Goal: Complete application form

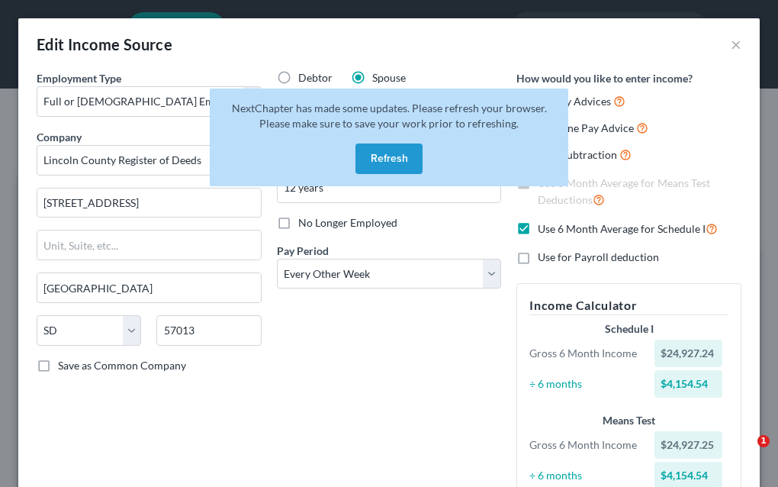
select select "0"
select select "43"
select select "2"
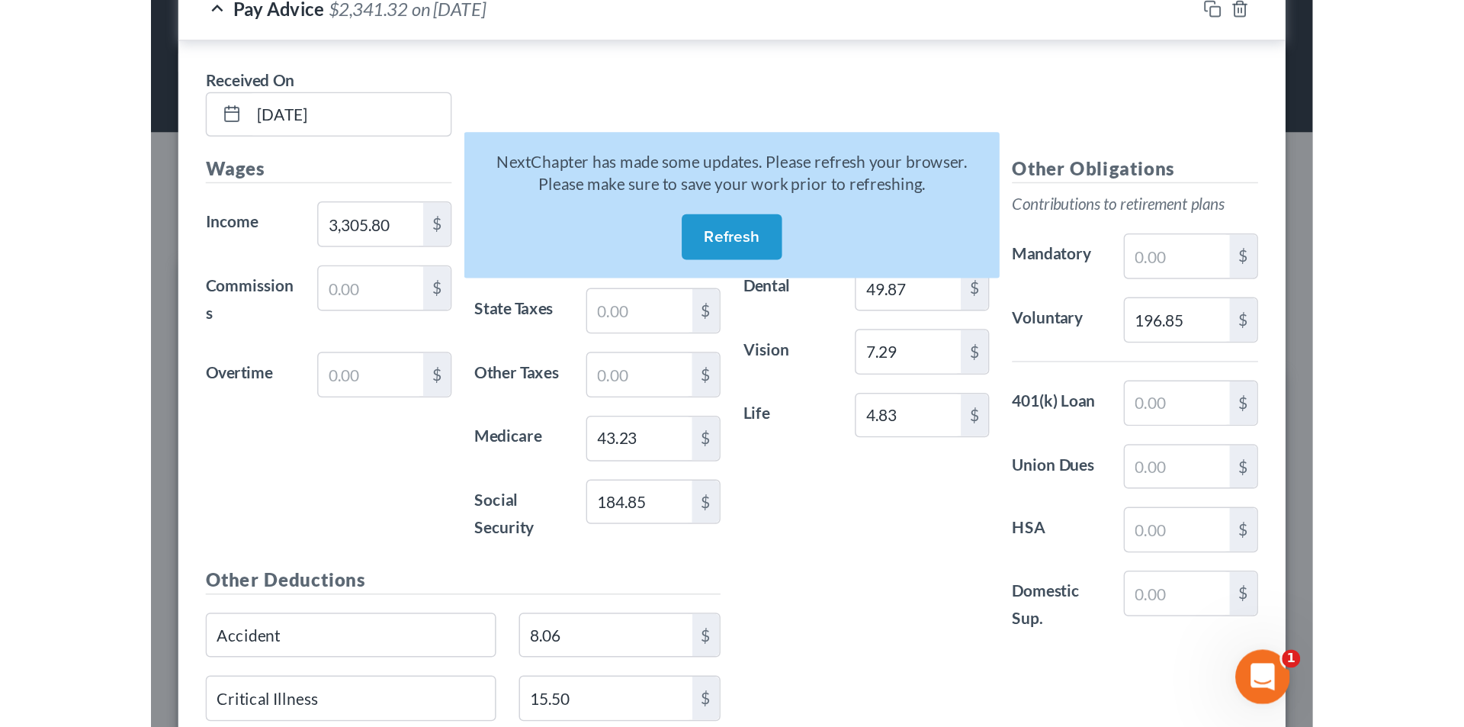
scroll to position [287, 605]
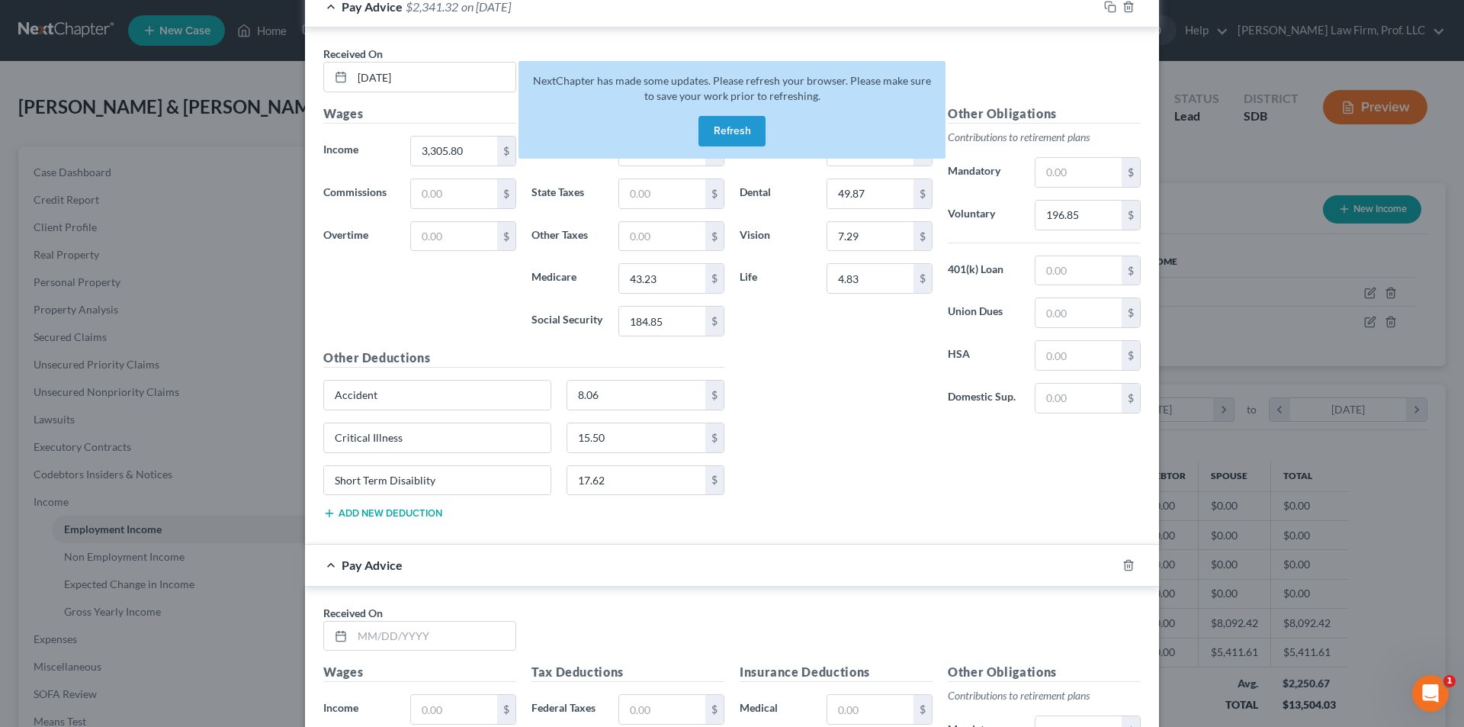
click at [729, 135] on button "Refresh" at bounding box center [732, 131] width 67 height 31
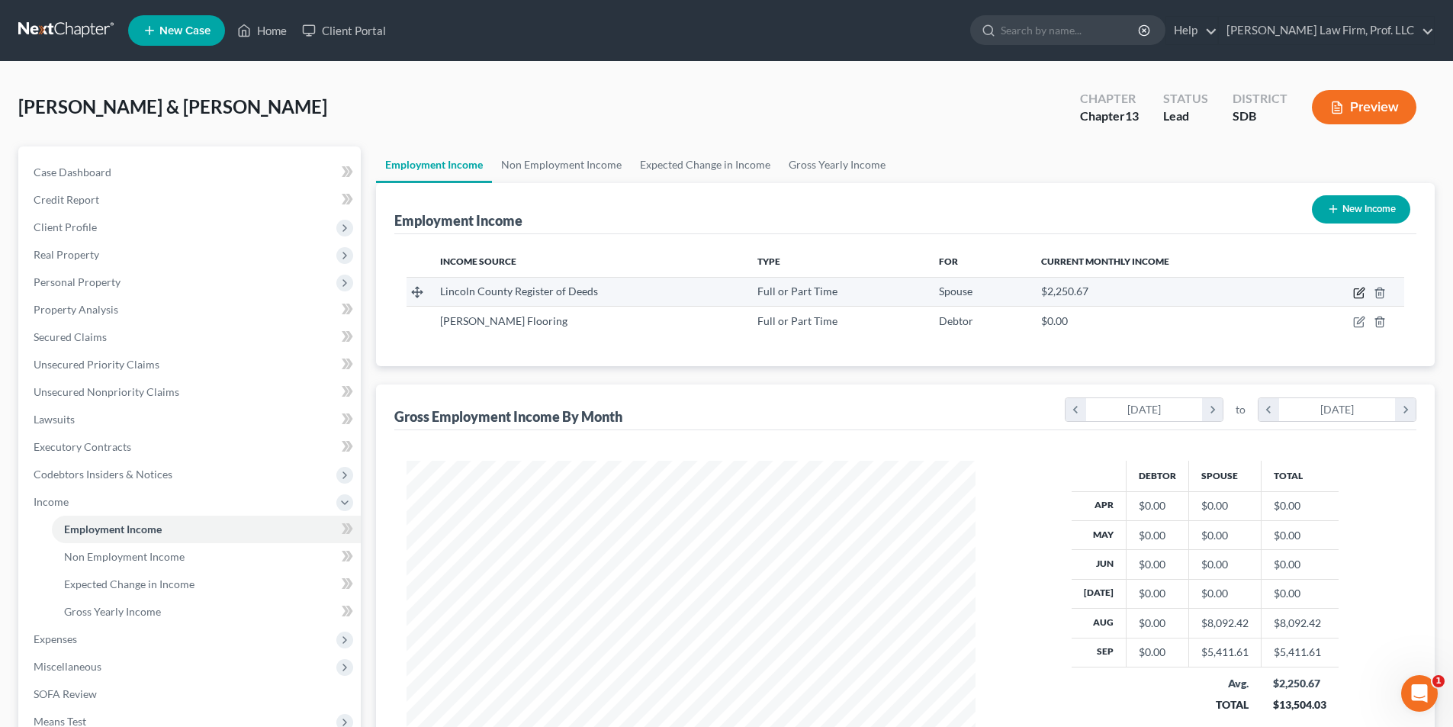
click at [1358, 292] on icon "button" at bounding box center [1359, 293] width 12 height 12
select select "0"
select select "43"
select select "2"
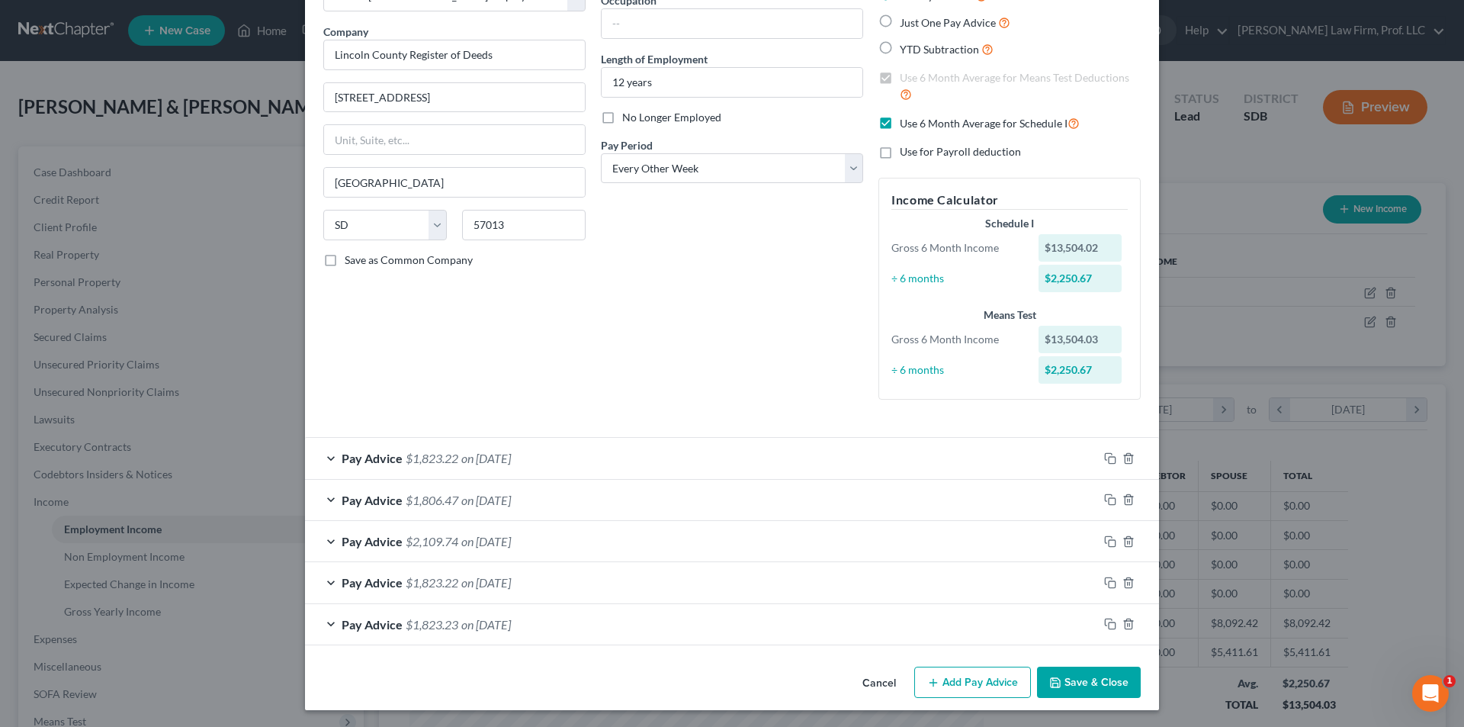
scroll to position [107, 0]
click at [940, 667] on button "Add Pay Advice" at bounding box center [972, 681] width 117 height 32
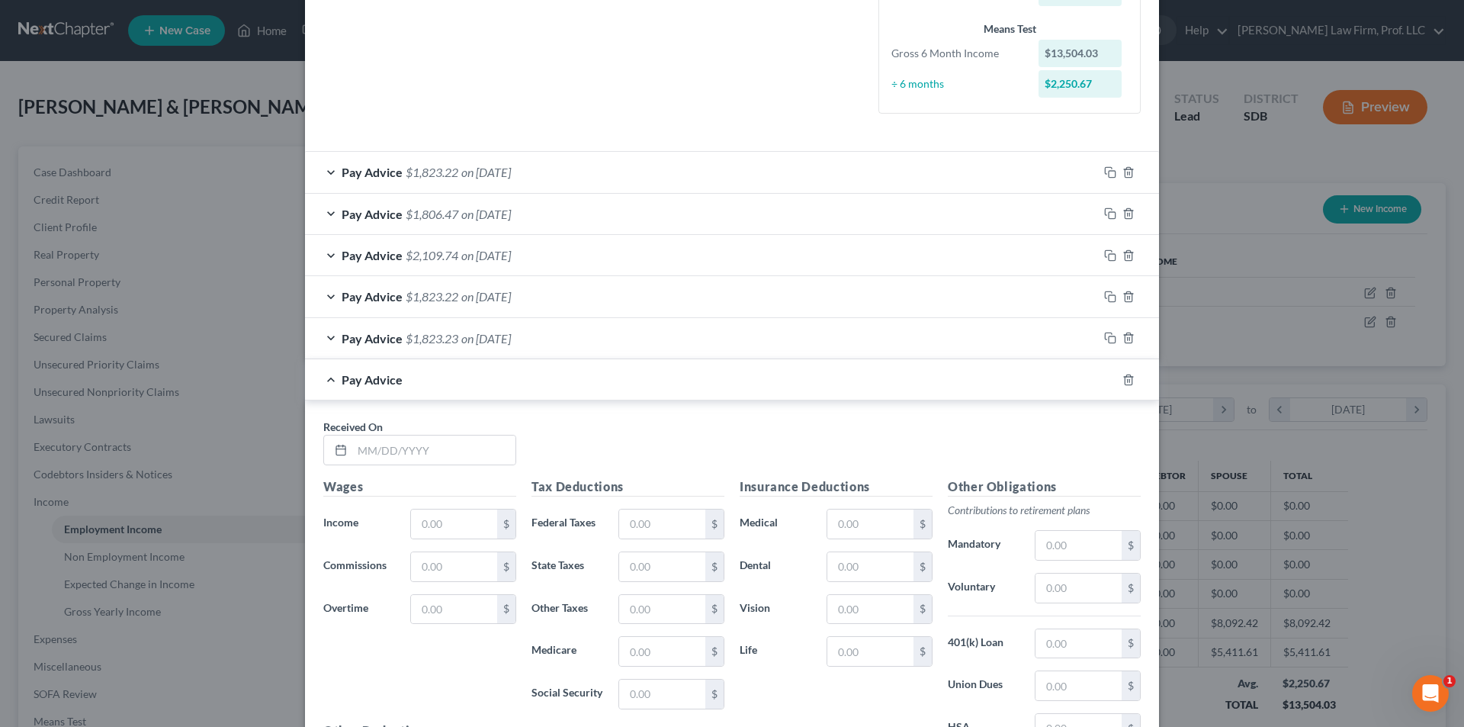
scroll to position [412, 0]
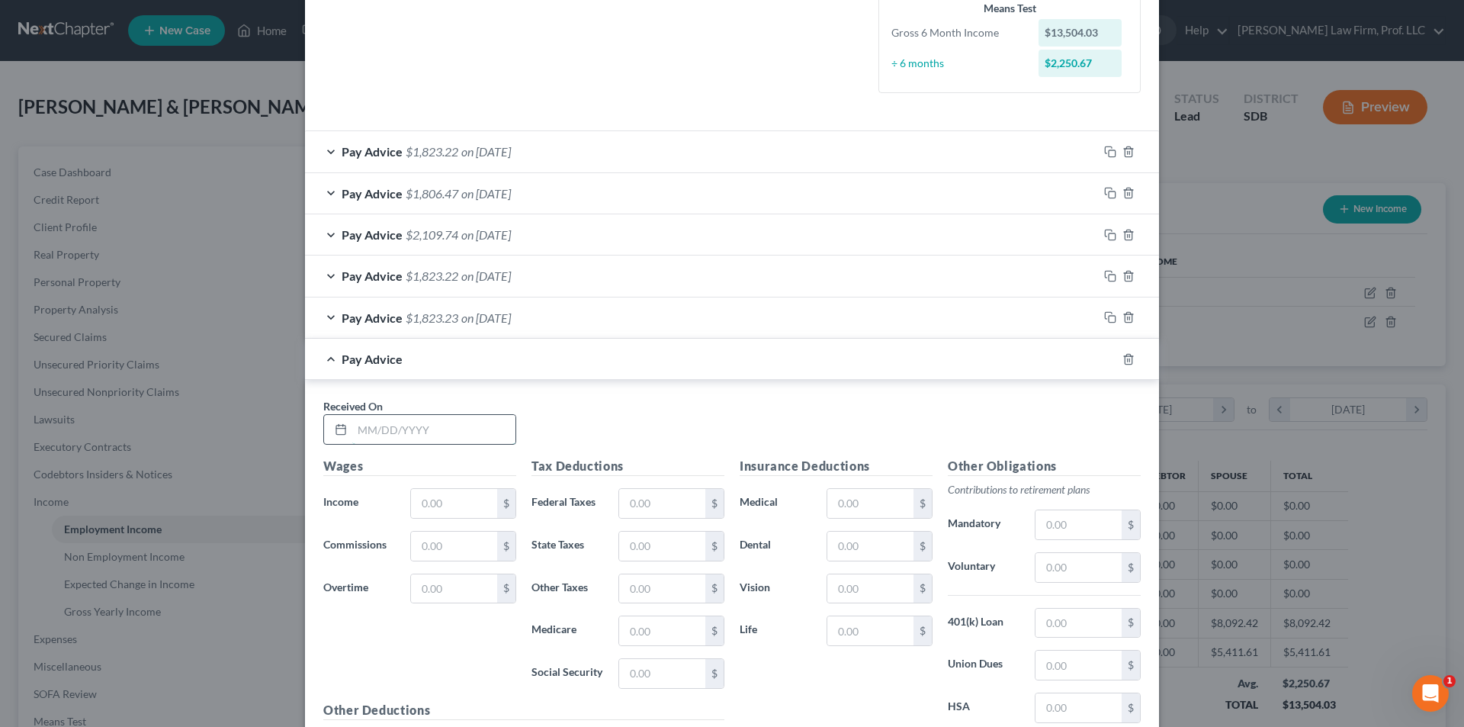
click at [407, 433] on input "text" at bounding box center [433, 429] width 163 height 29
type input "[DATE]"
type input "2,705.80"
type input "169.21"
type input "34.53"
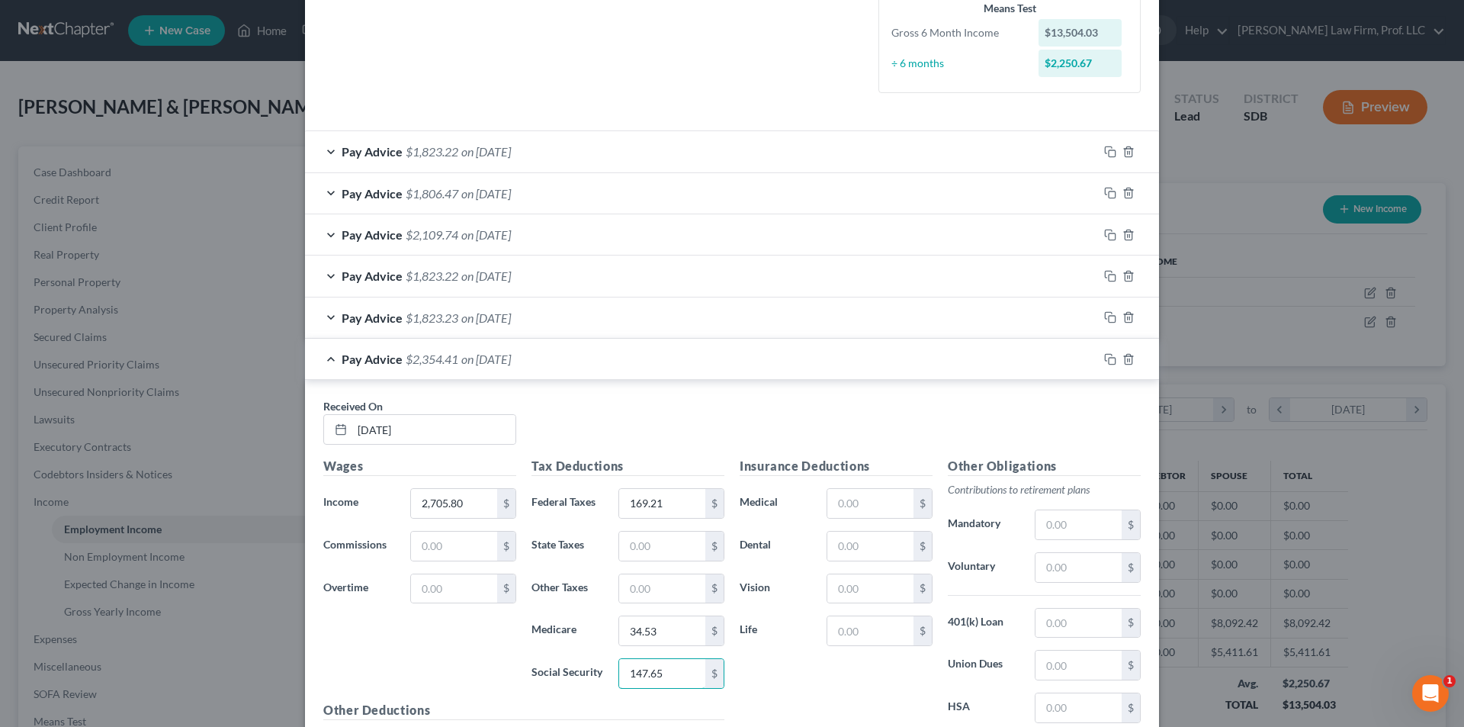
type input "147.65"
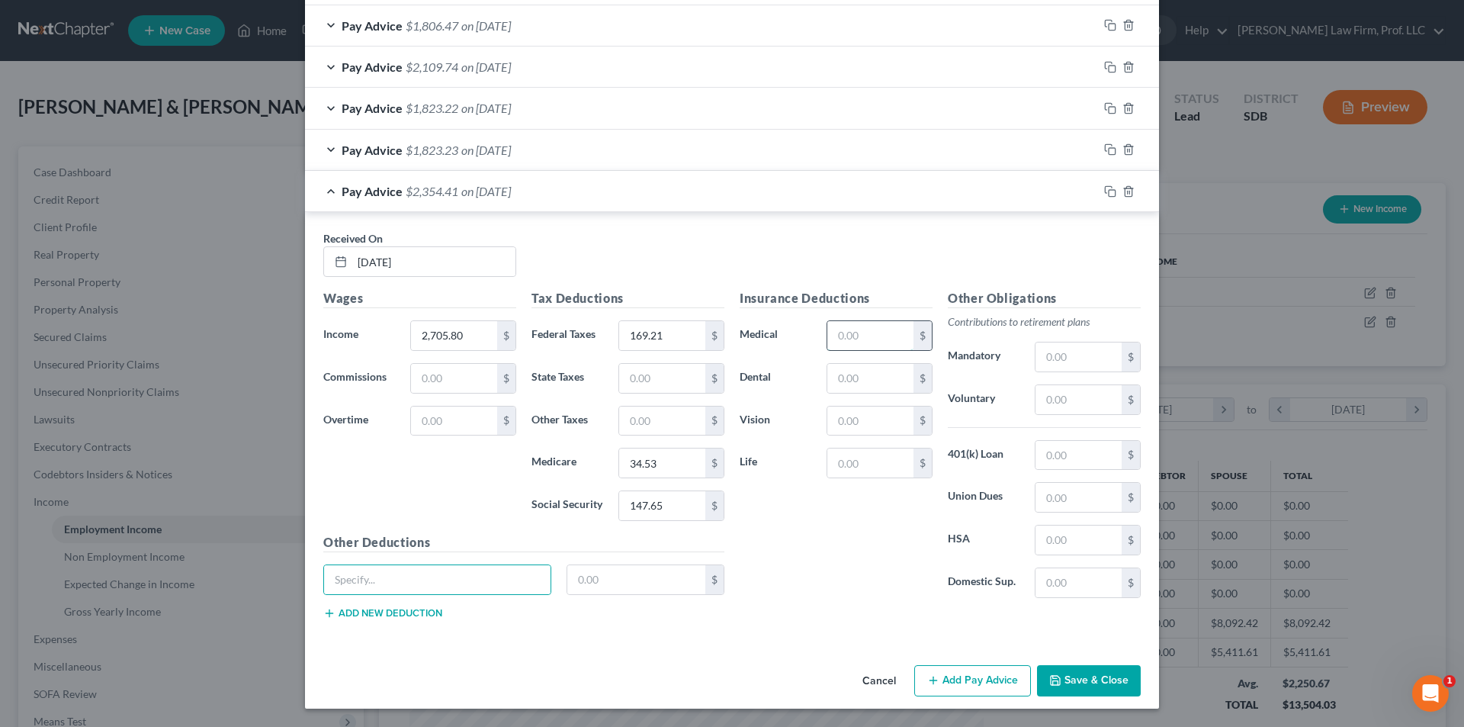
click at [853, 333] on input "text" at bounding box center [871, 335] width 86 height 29
type input "267.17"
click at [846, 377] on input "text" at bounding box center [871, 378] width 86 height 29
type input "49.87"
click at [840, 418] on input "text" at bounding box center [871, 421] width 86 height 29
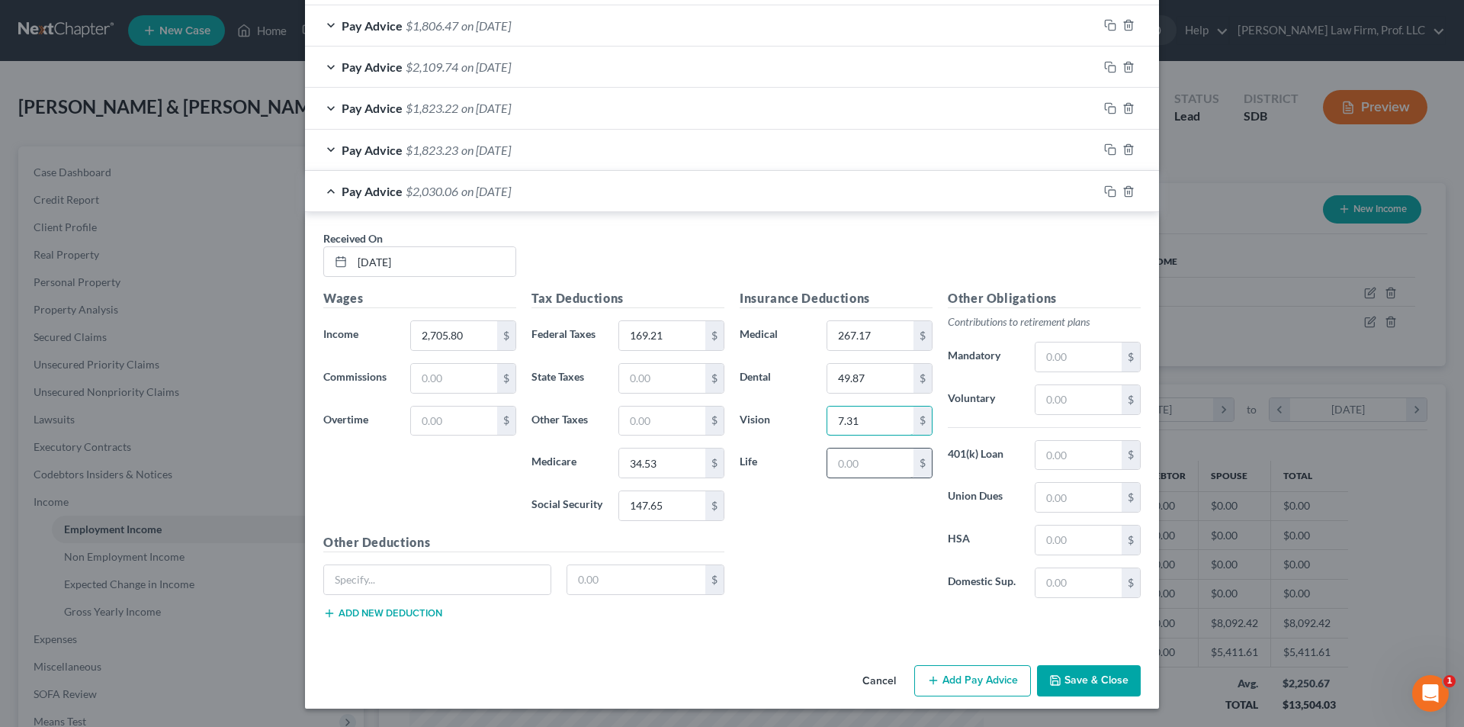
type input "7.31"
click at [847, 462] on input "text" at bounding box center [871, 462] width 86 height 29
type input "4.83"
click at [1056, 395] on input "text" at bounding box center [1079, 399] width 86 height 29
type input "160.85"
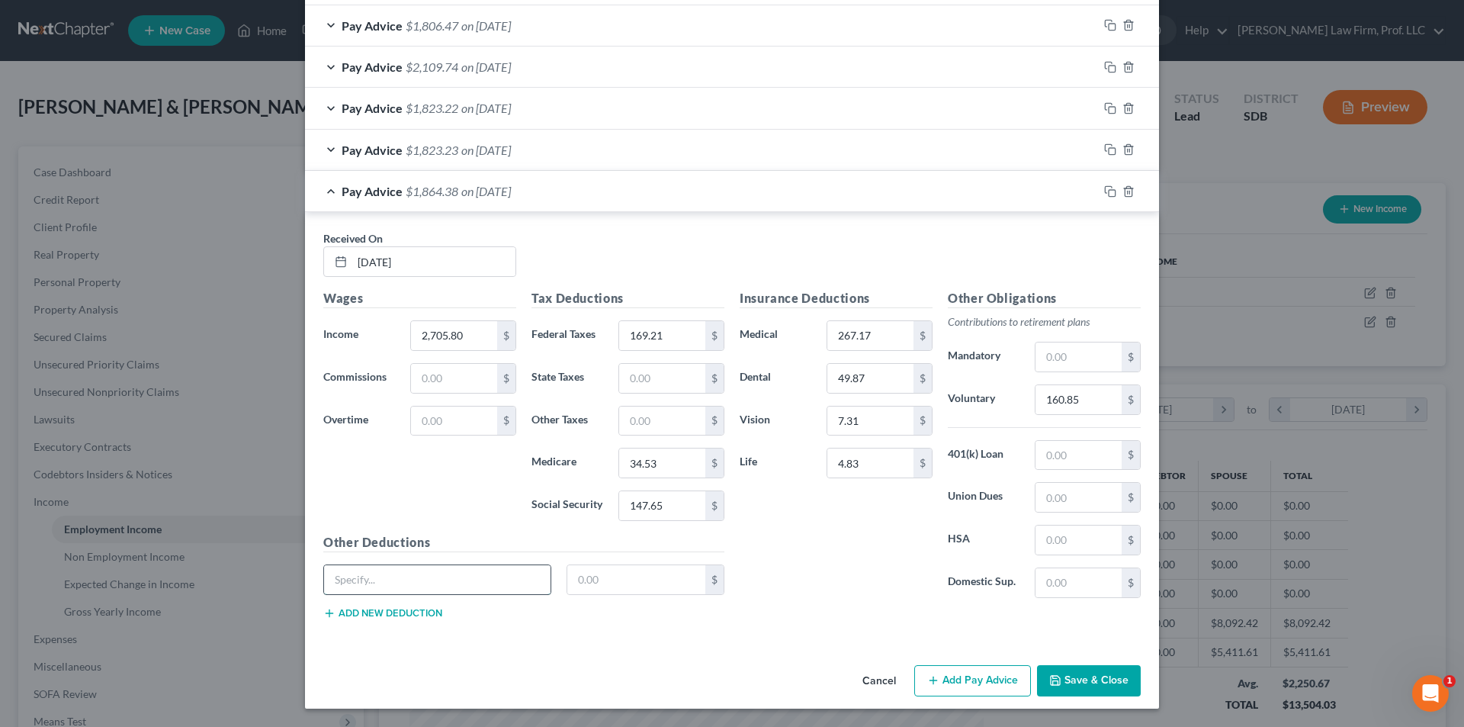
click at [410, 574] on input "text" at bounding box center [437, 579] width 227 height 29
type input "Accident"
click at [619, 582] on input "text" at bounding box center [636, 579] width 139 height 29
type input "8.06"
click at [388, 611] on button "Add new deduction" at bounding box center [382, 613] width 119 height 12
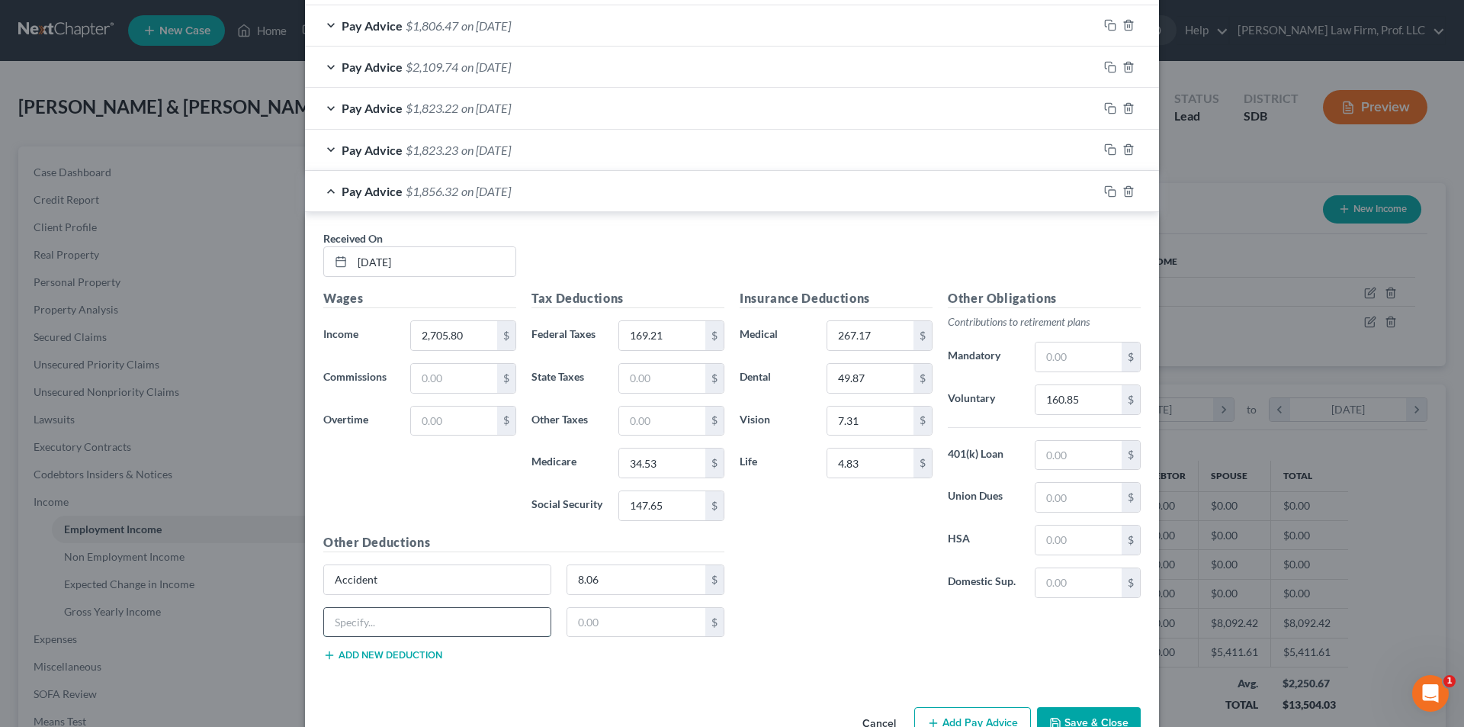
click at [394, 629] on input "text" at bounding box center [437, 622] width 227 height 29
type input "Critical Illness"
click at [626, 615] on input "text" at bounding box center [636, 622] width 139 height 29
type input "15.50"
click at [414, 654] on button "Add new deduction" at bounding box center [382, 655] width 119 height 12
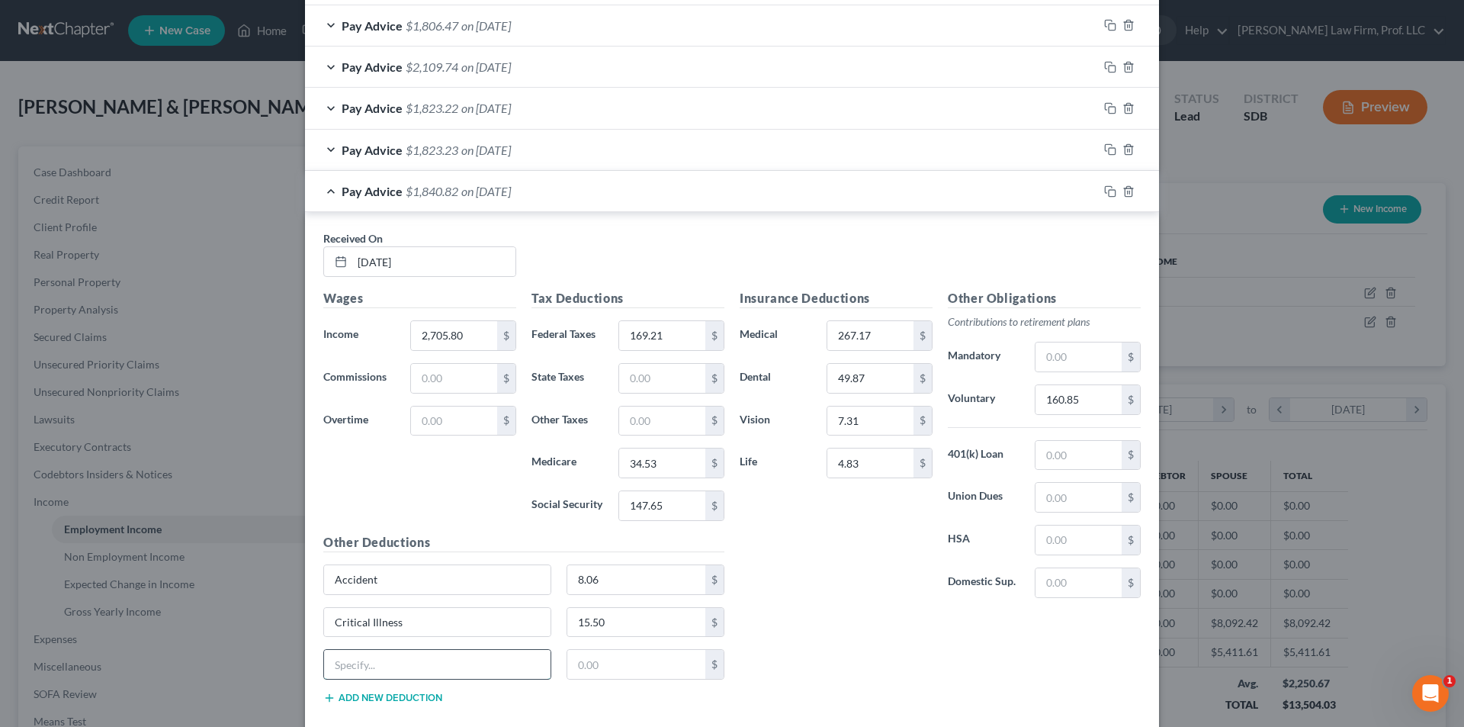
click at [445, 656] on input "text" at bounding box center [437, 664] width 227 height 29
type input "Short Term Disability"
type input "17.62"
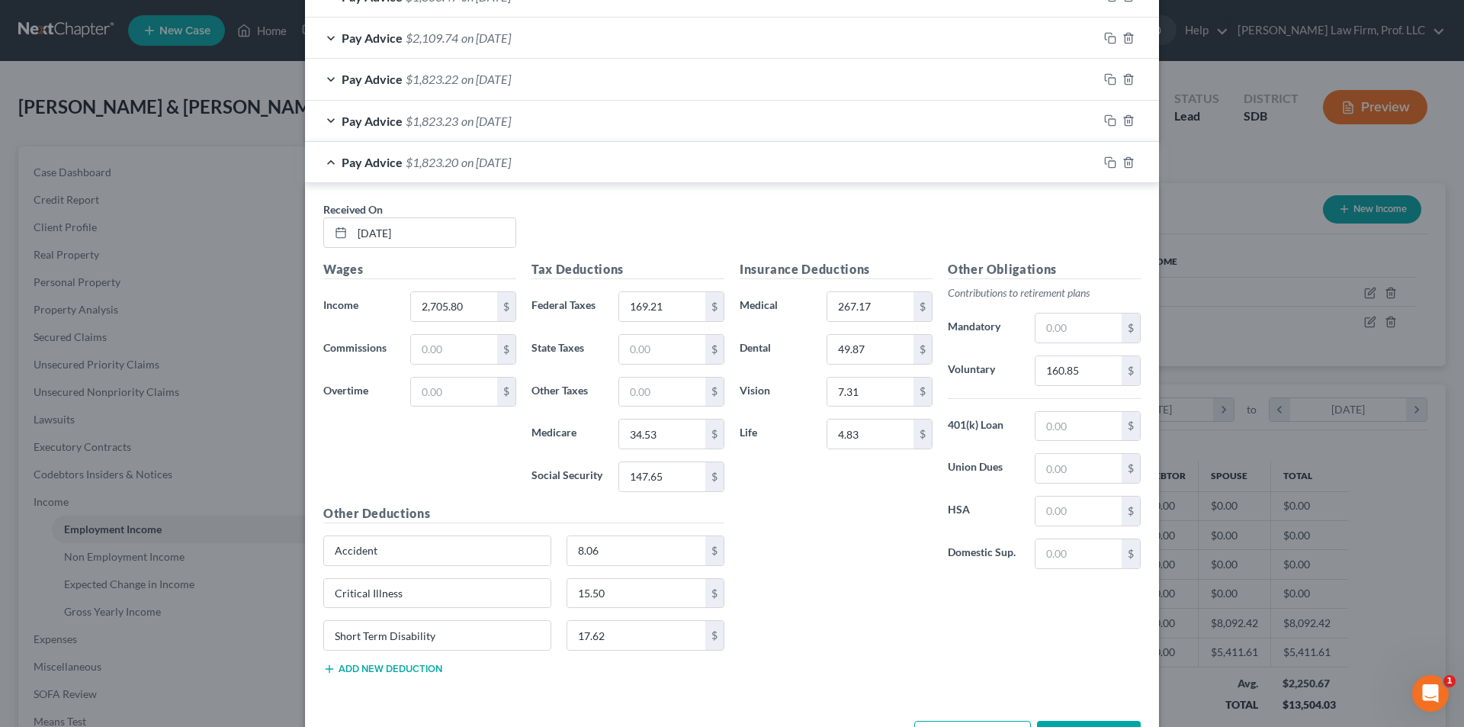
scroll to position [665, 0]
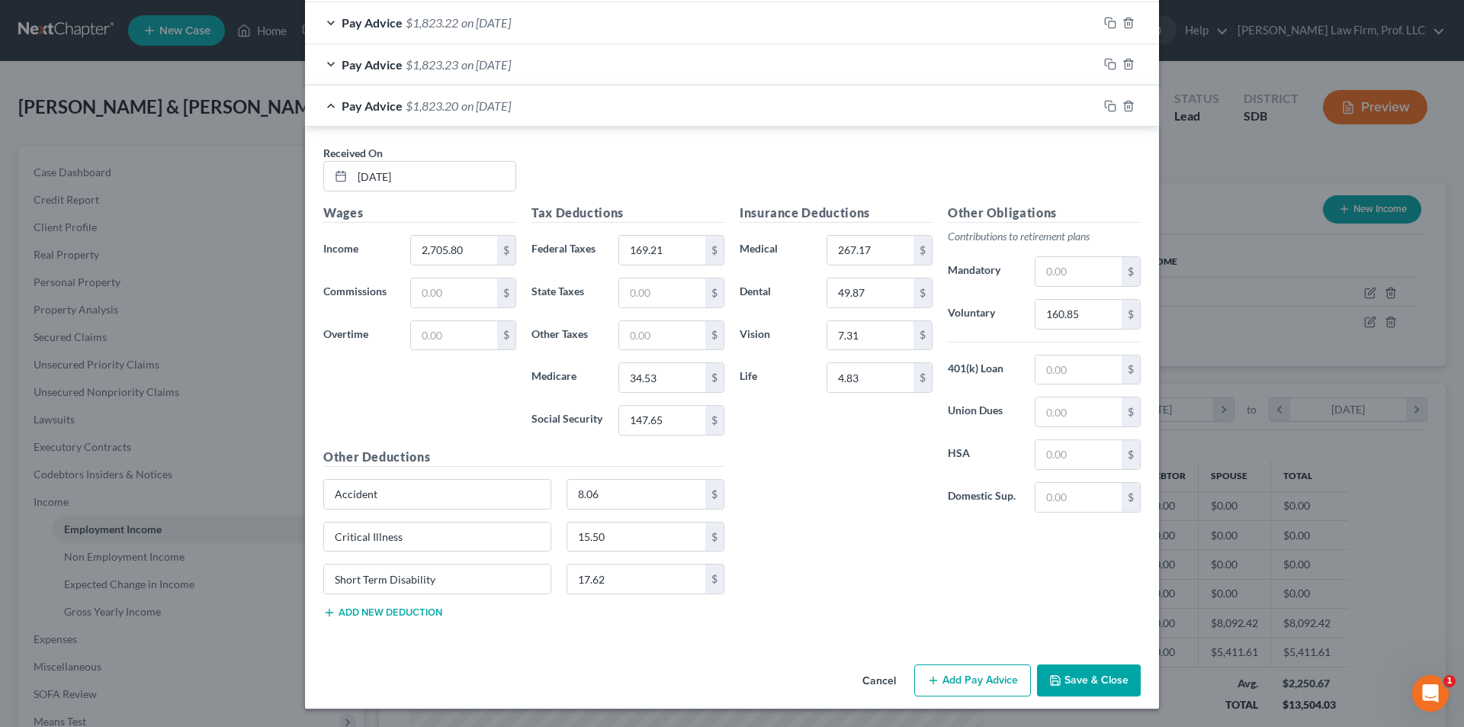
click at [980, 673] on button "Add Pay Advice" at bounding box center [972, 680] width 117 height 32
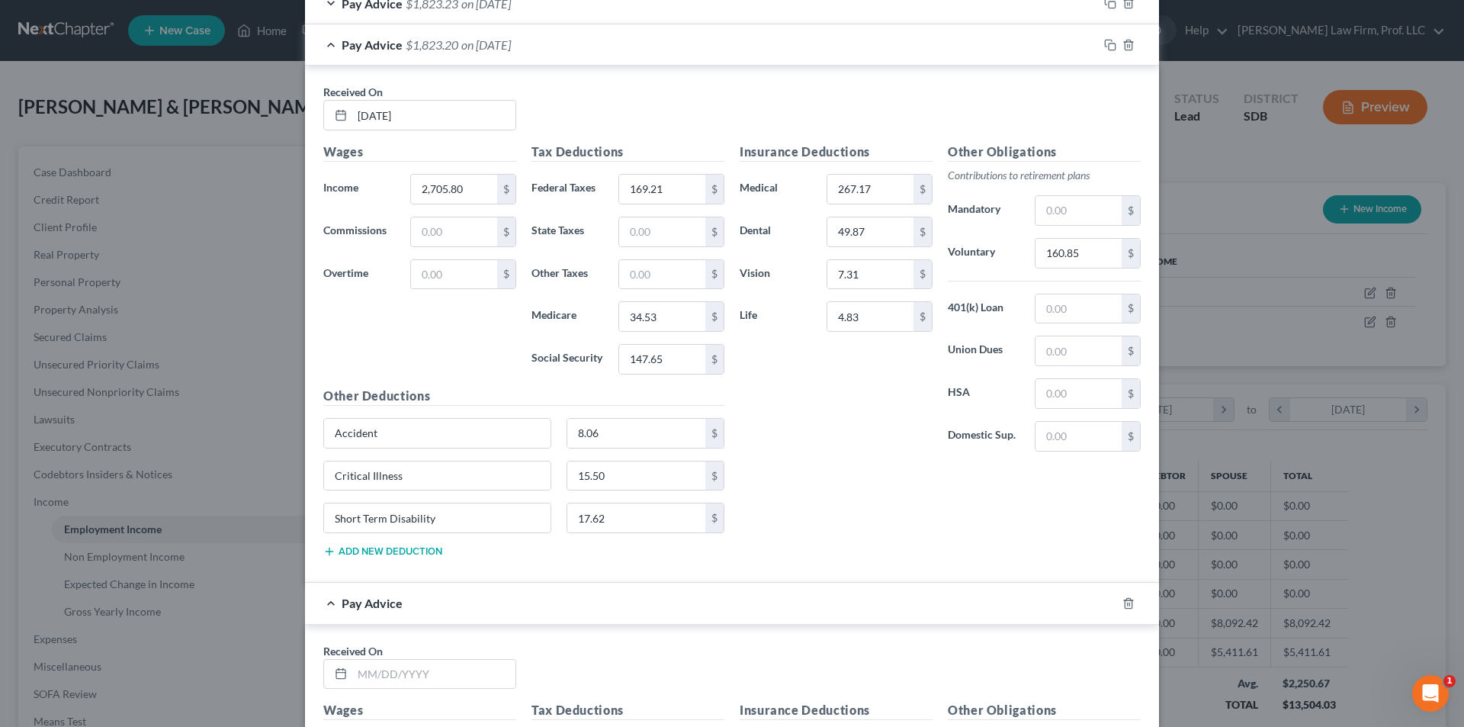
scroll to position [970, 0]
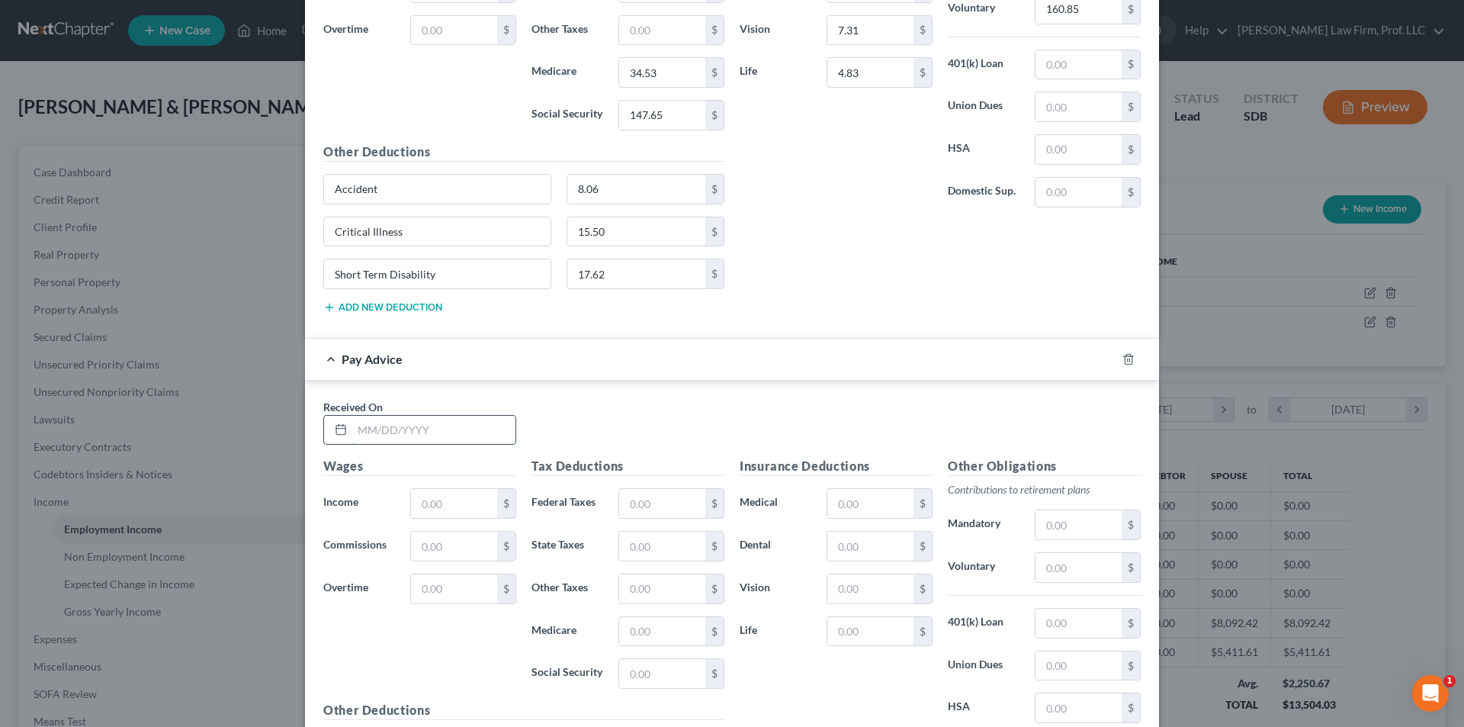
click at [461, 426] on input "text" at bounding box center [433, 430] width 163 height 29
type input "[DATE]"
type input "2,705.81"
click at [688, 507] on input "text" at bounding box center [662, 503] width 86 height 29
type input "169.22"
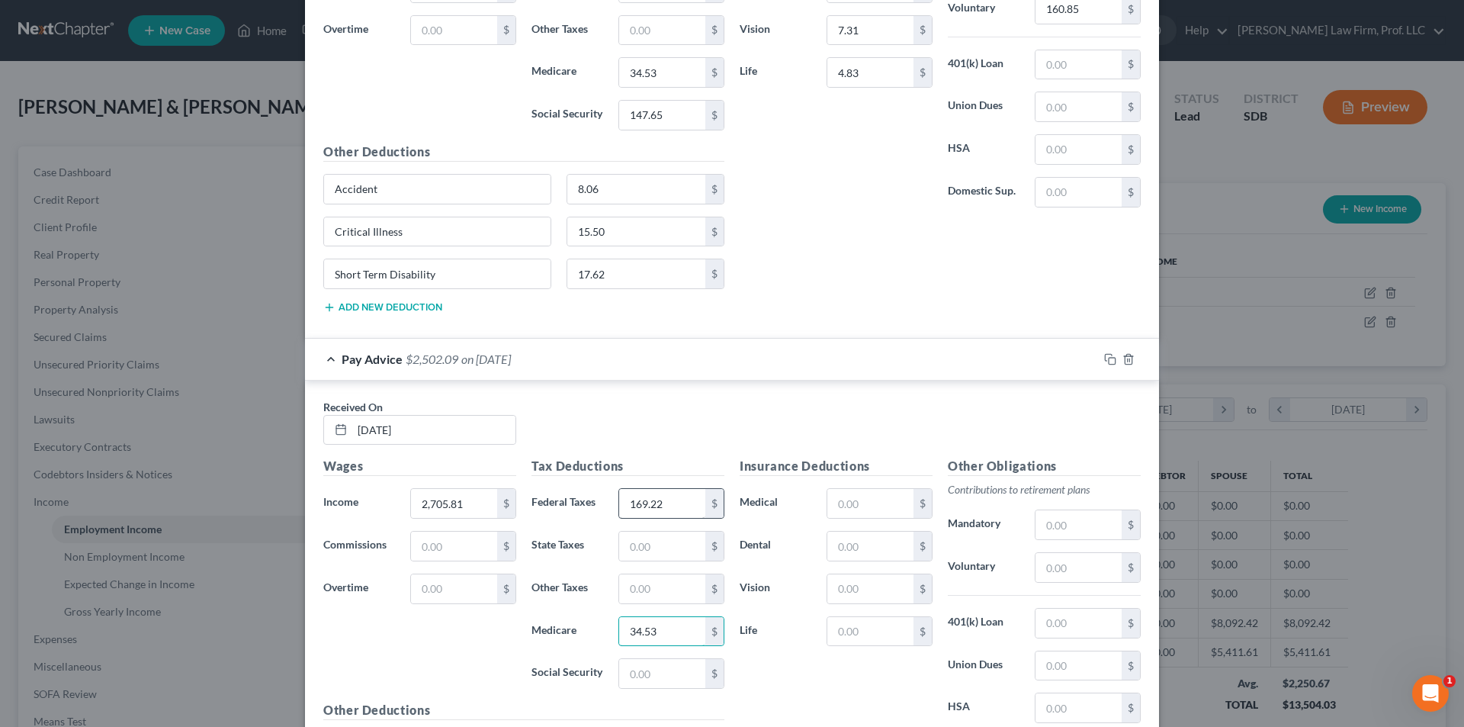
type input "34.53"
type input "147.65"
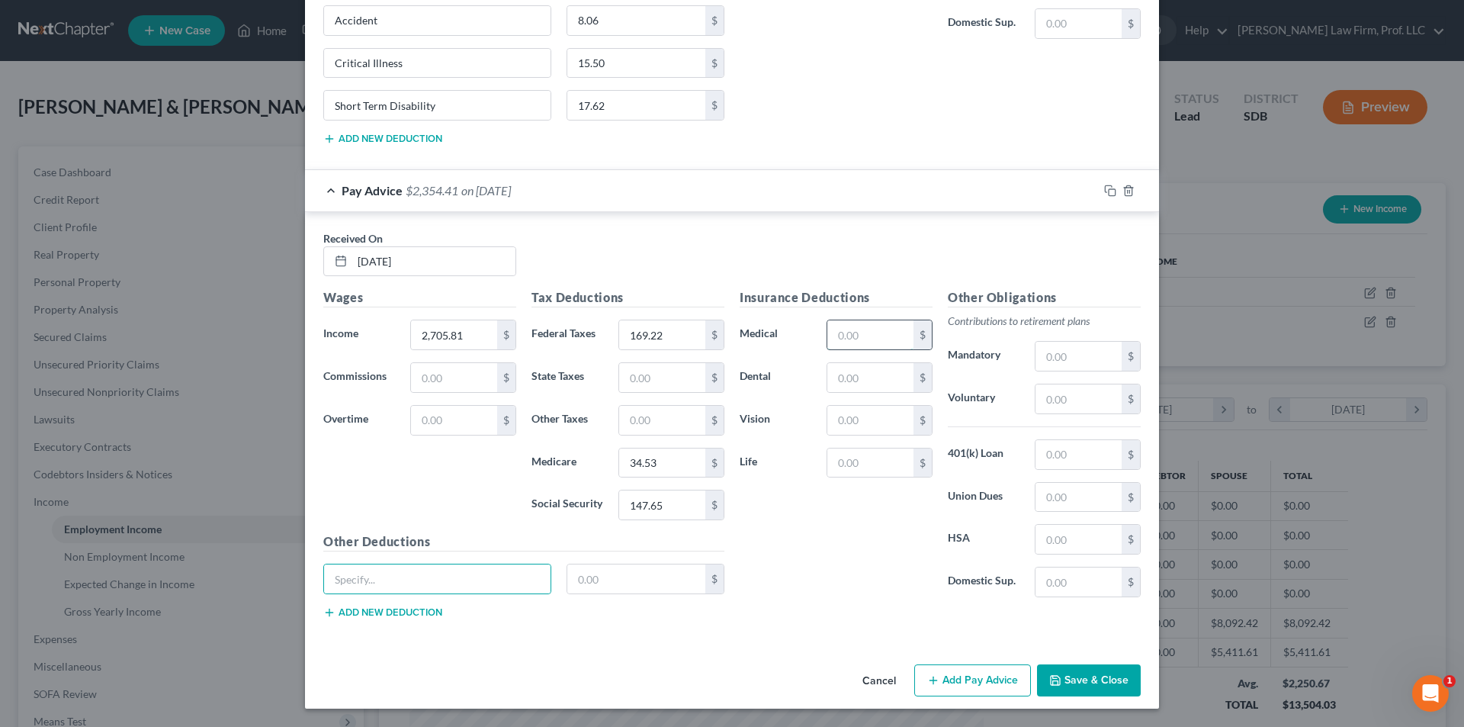
click at [869, 336] on input "text" at bounding box center [871, 334] width 86 height 29
type input "267.17"
type input "1"
type input "49.87"
click at [876, 418] on input "text" at bounding box center [871, 420] width 86 height 29
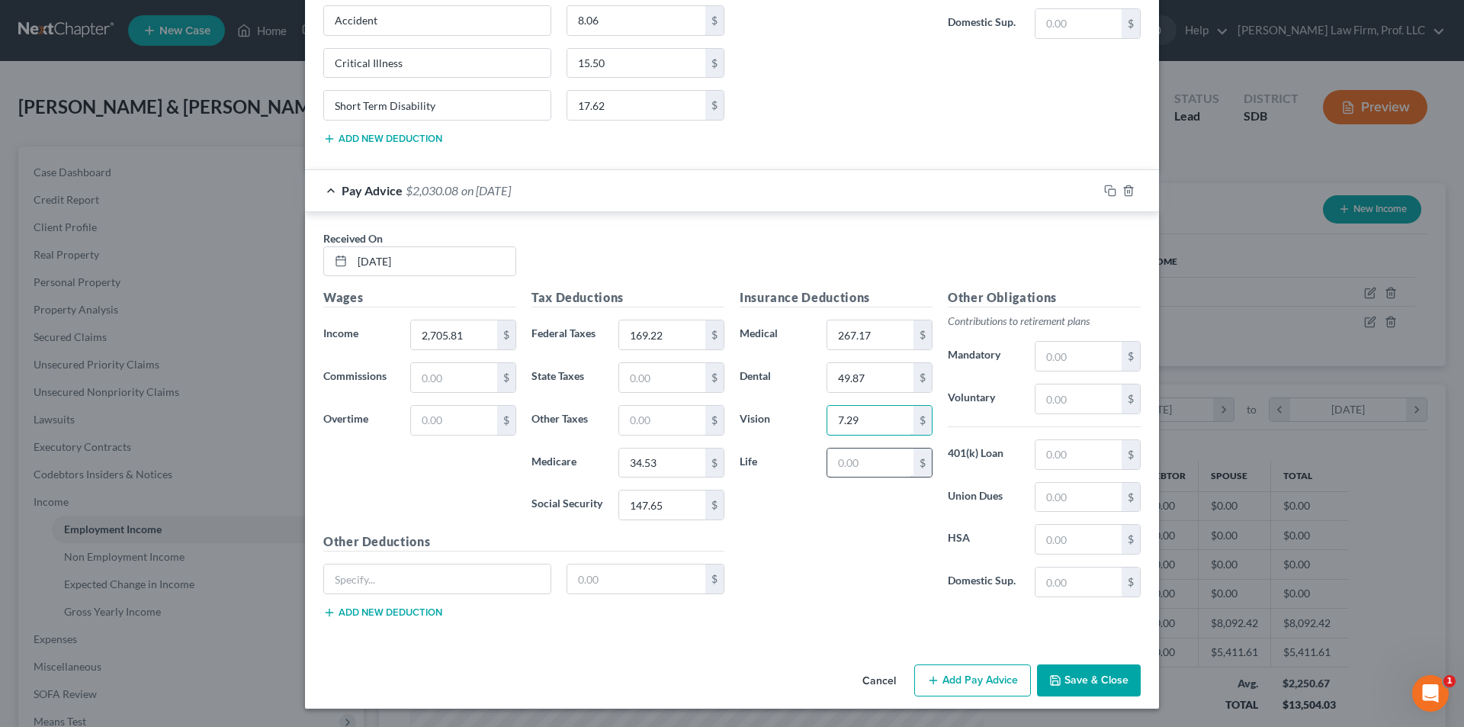
type input "7.29"
click at [873, 455] on input "text" at bounding box center [871, 462] width 86 height 29
type input "4.83"
click at [1101, 404] on input "text" at bounding box center [1079, 398] width 86 height 29
type input "160.85"
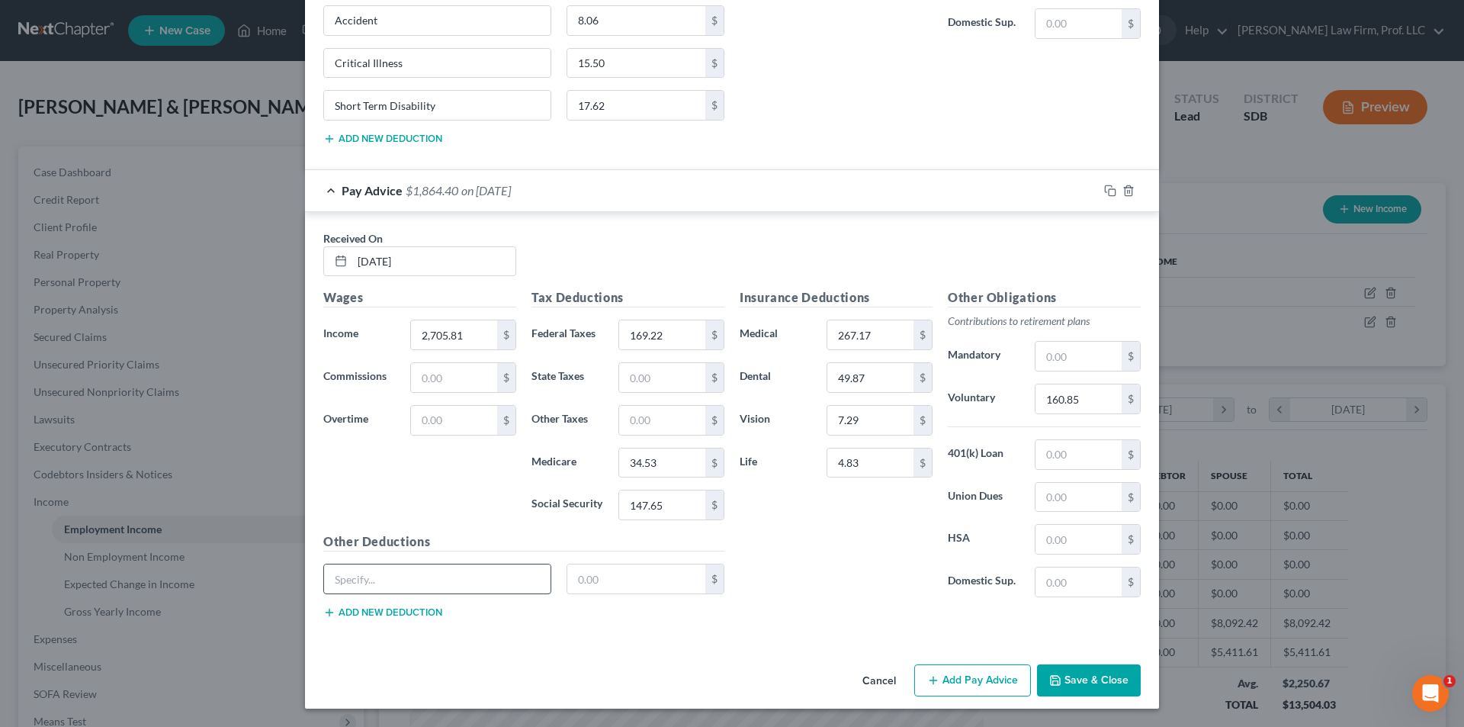
click at [460, 581] on input "text" at bounding box center [437, 578] width 227 height 29
type input "Accident"
click at [599, 579] on input "text" at bounding box center [636, 578] width 139 height 29
type input "8.06"
click at [427, 608] on button "Add new deduction" at bounding box center [382, 612] width 119 height 12
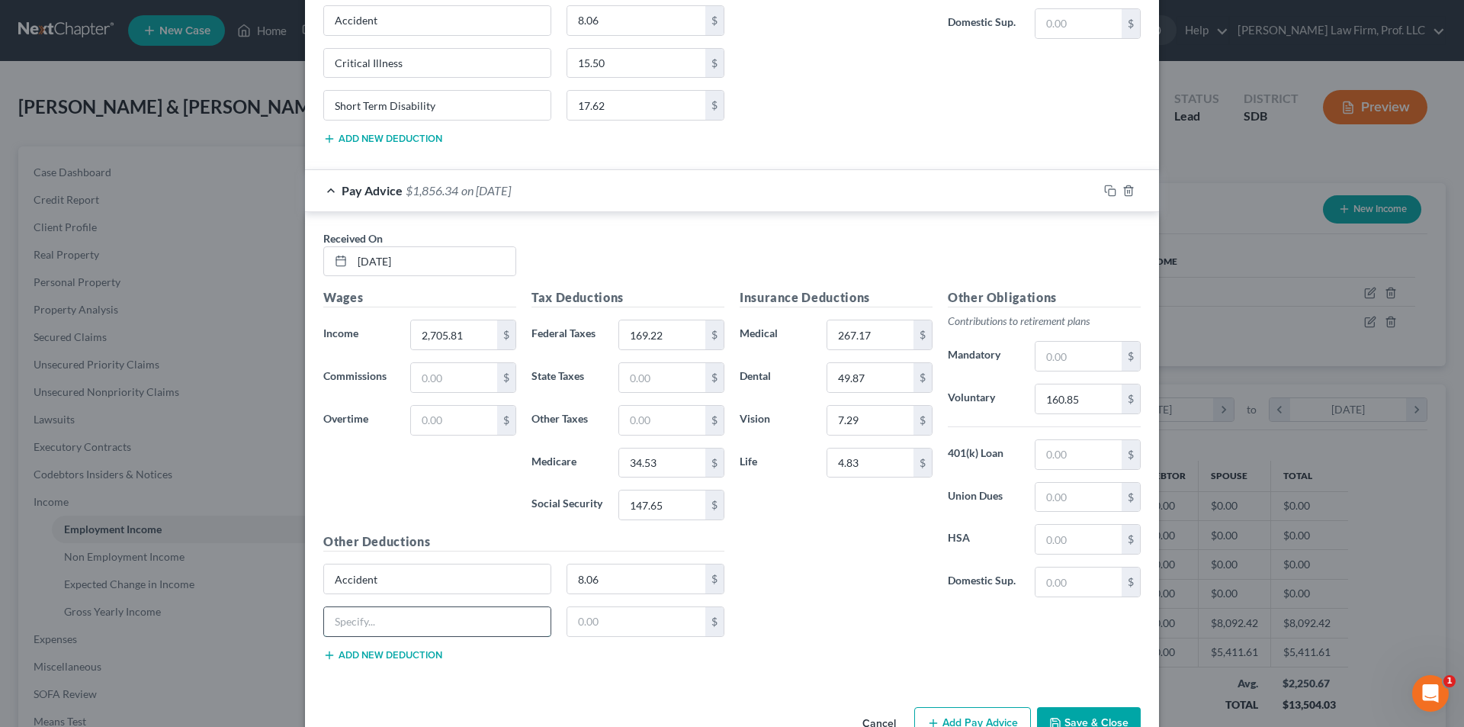
drag, startPoint x: 397, startPoint y: 620, endPoint x: 399, endPoint y: 631, distance: 11.7
click at [397, 620] on input "text" at bounding box center [437, 621] width 227 height 29
type input "Critical Illness"
click at [602, 626] on input "text" at bounding box center [636, 621] width 139 height 29
type input "15.50"
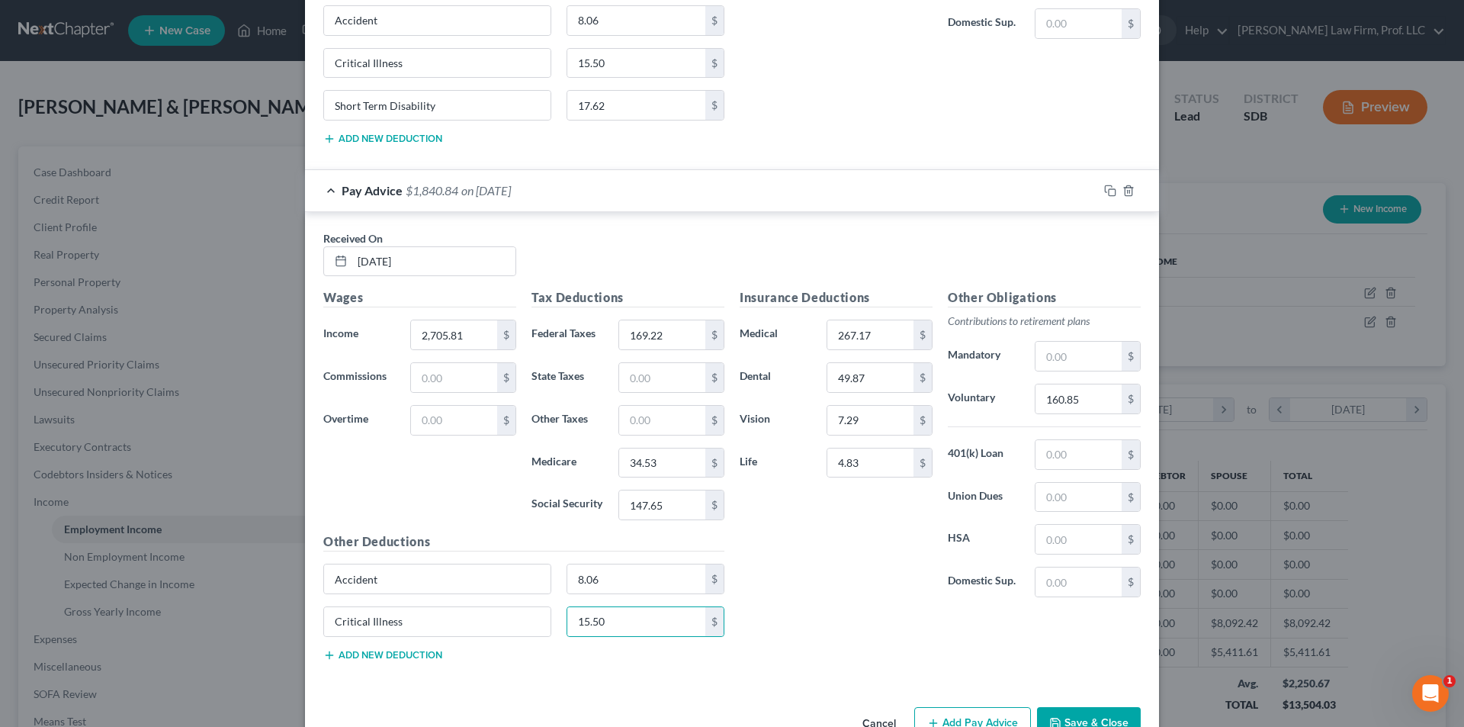
click at [408, 654] on button "Add new deduction" at bounding box center [382, 655] width 119 height 12
click at [407, 660] on input "text" at bounding box center [437, 664] width 227 height 29
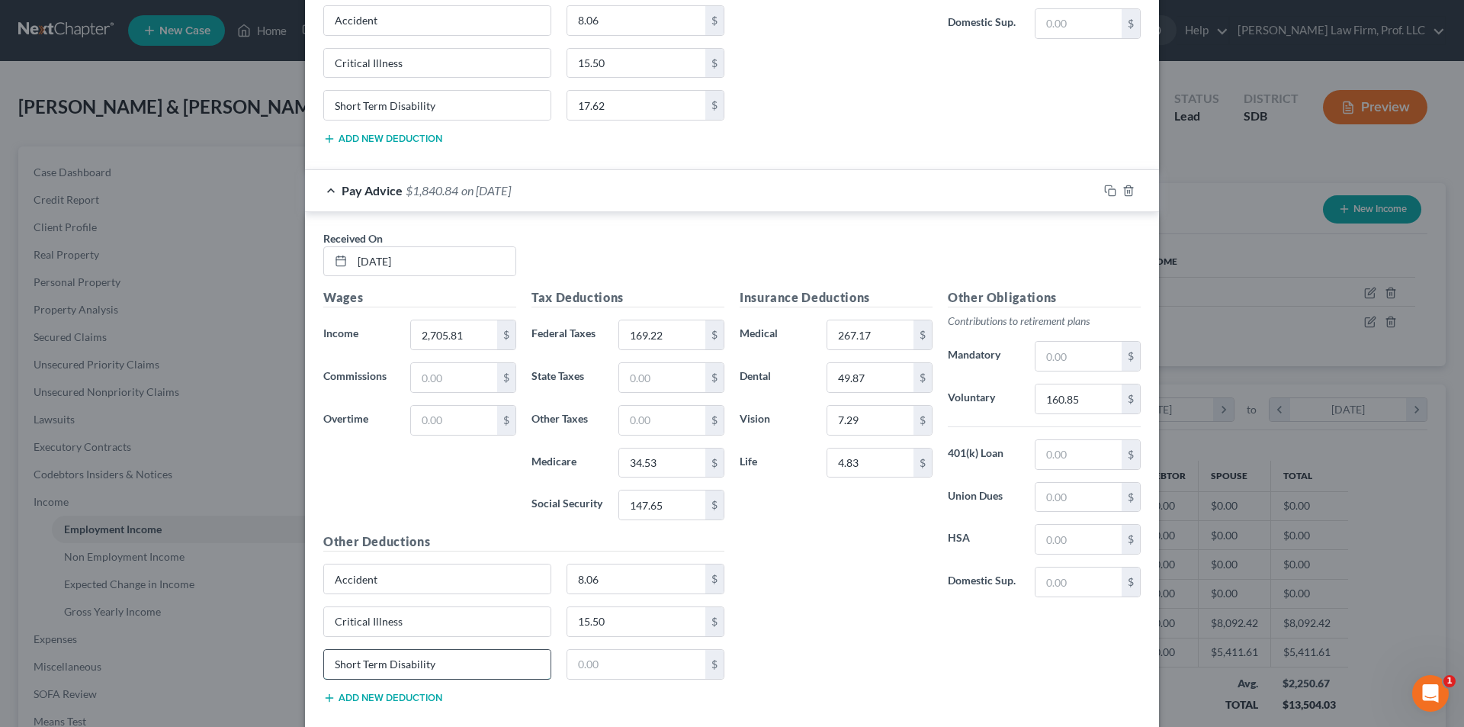
type input "Short Term Disability"
type input "17.62"
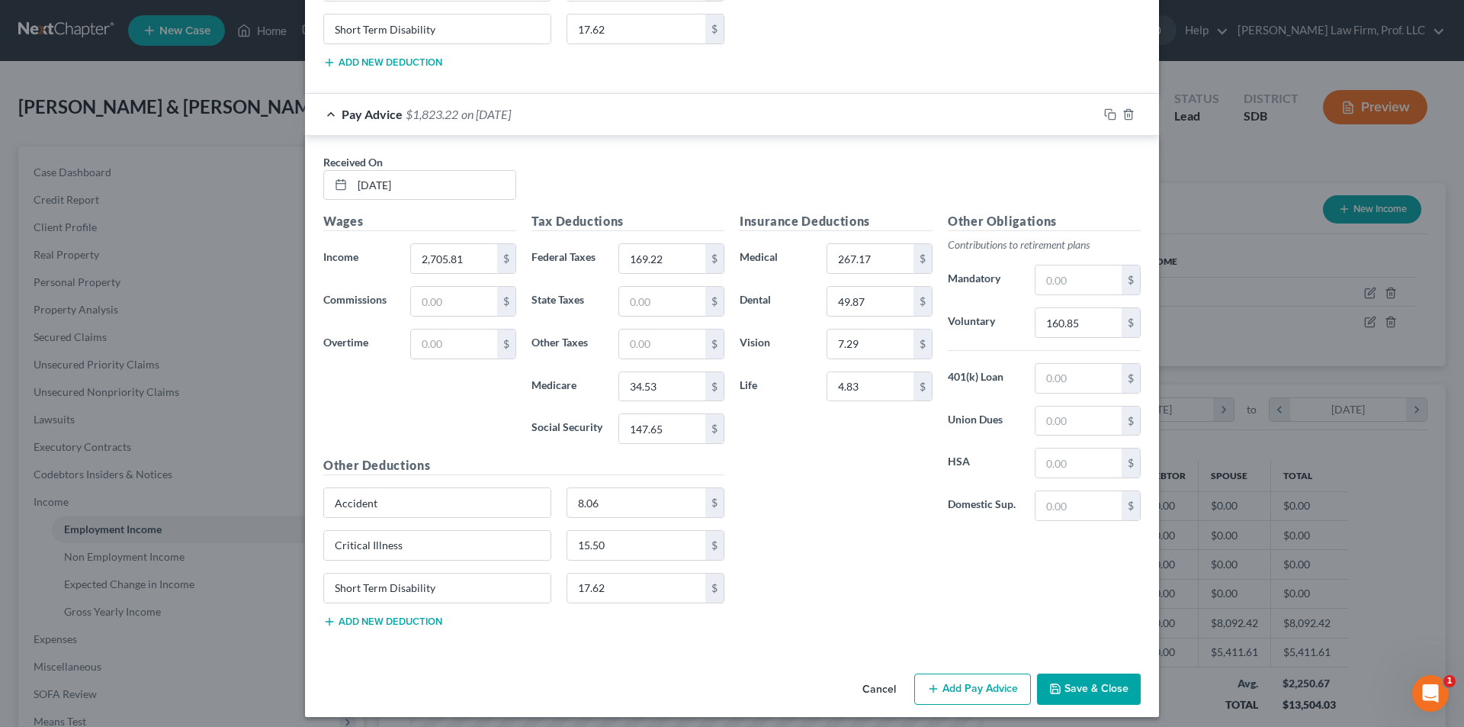
scroll to position [1223, 0]
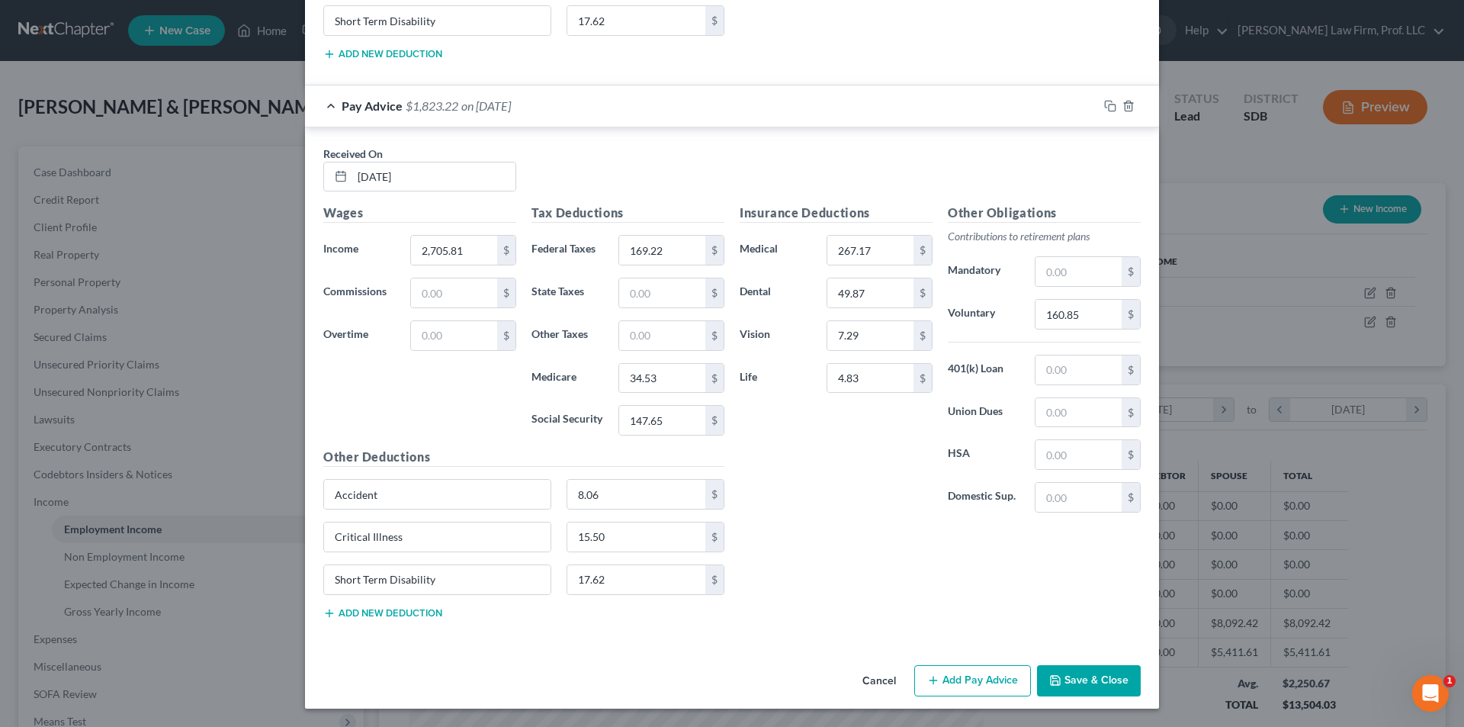
click at [991, 676] on button "Add Pay Advice" at bounding box center [972, 681] width 117 height 32
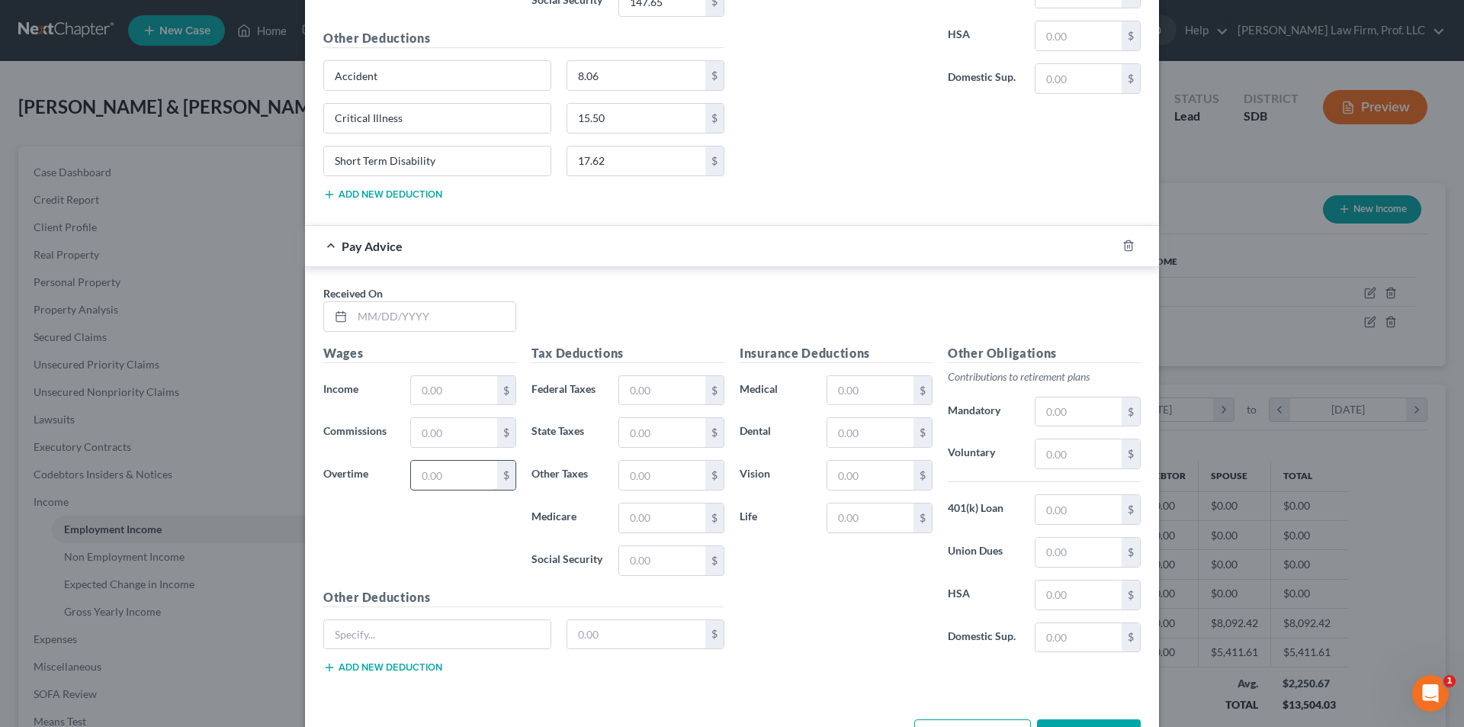
scroll to position [1697, 0]
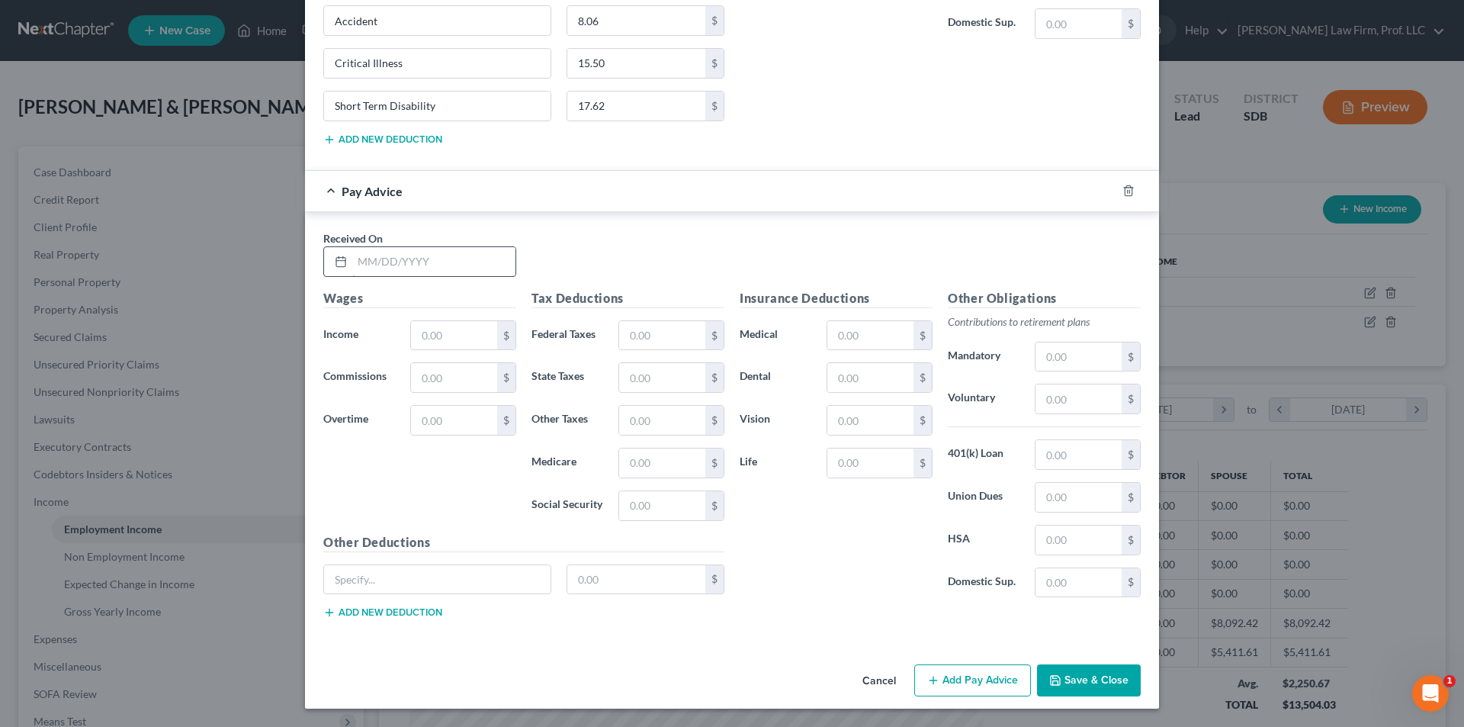
click at [429, 261] on input "text" at bounding box center [433, 261] width 163 height 29
type input "[DATE]"
type input "2,705.81"
type input "169.22"
type input "34.53"
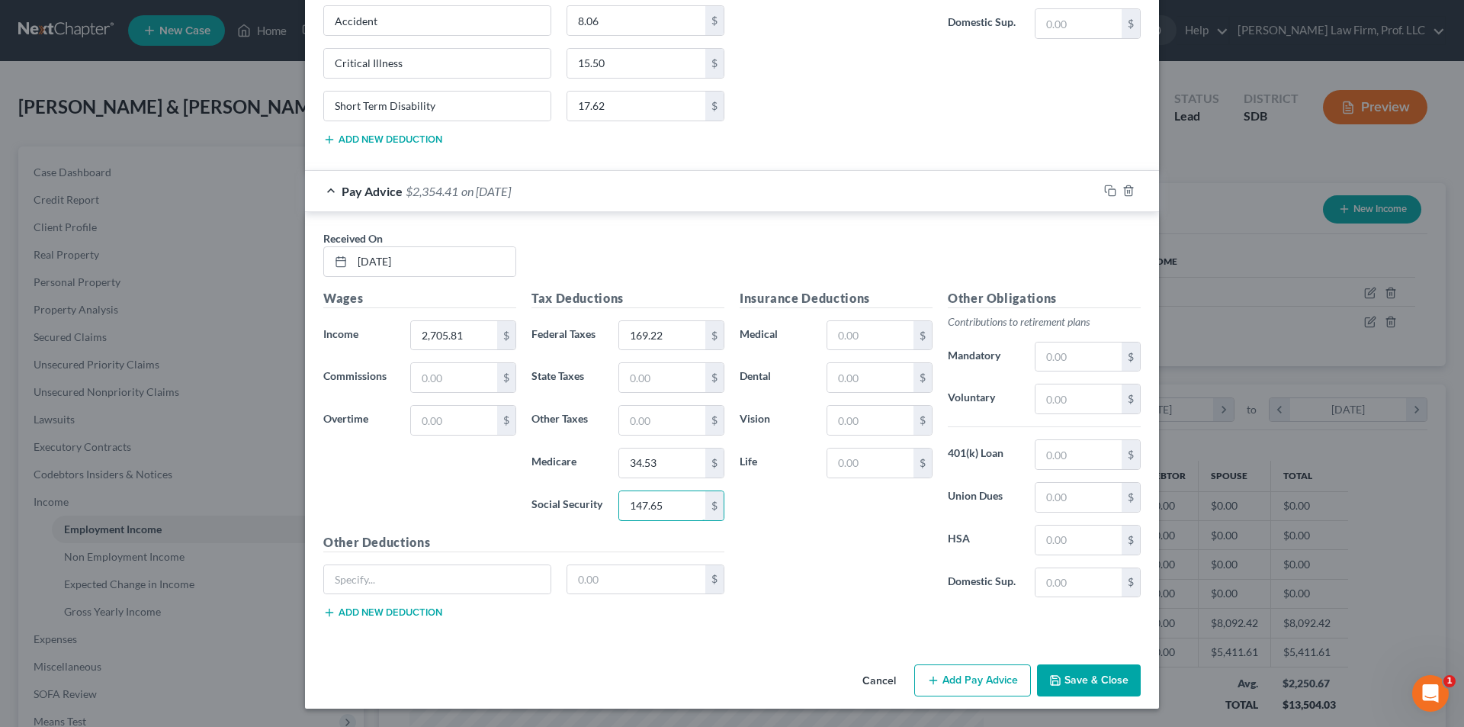
type input "147.65"
drag, startPoint x: 876, startPoint y: 339, endPoint x: 865, endPoint y: 334, distance: 11.6
click at [876, 339] on input "text" at bounding box center [871, 335] width 86 height 29
type input "267.17"
type input "49.87"
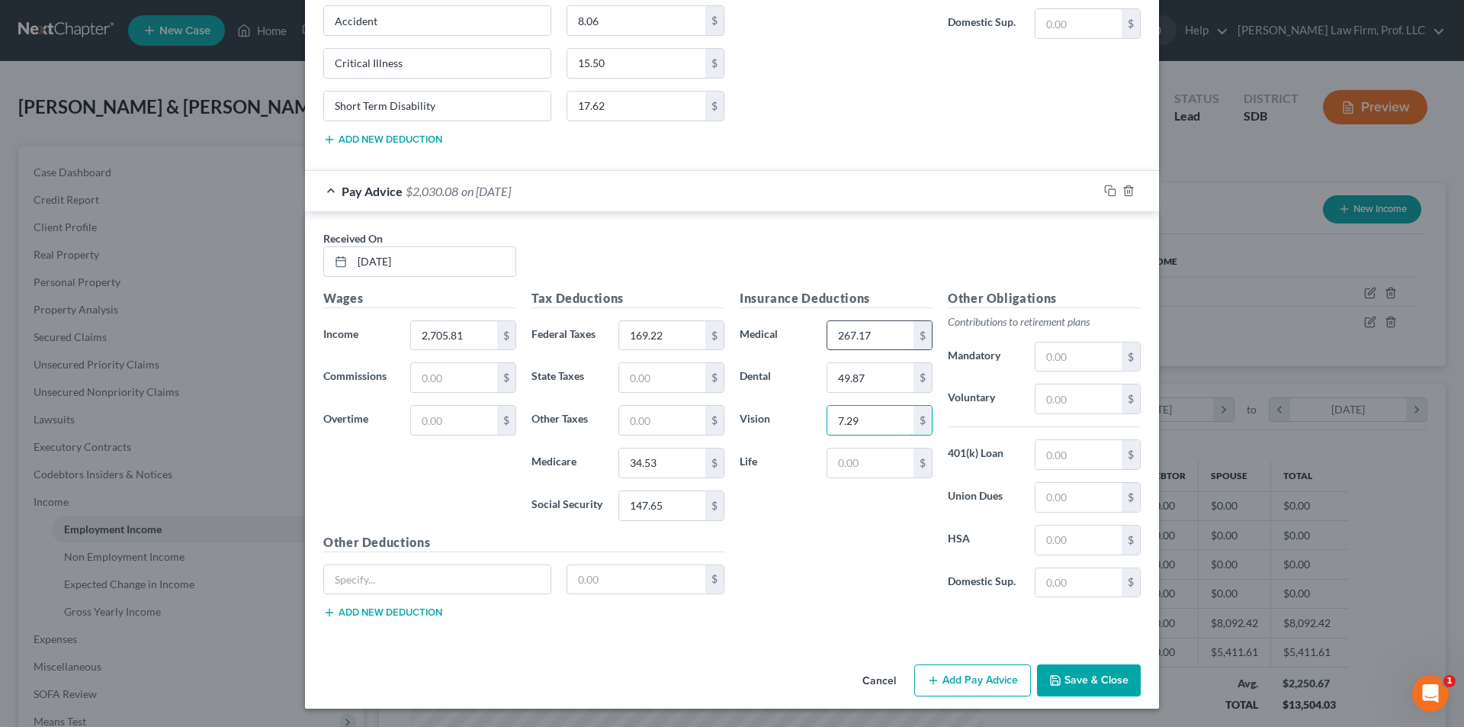
type input "7.29"
type input "4.83"
click at [1091, 405] on input "text" at bounding box center [1079, 398] width 86 height 29
type input "160.85"
click at [419, 587] on input "text" at bounding box center [437, 579] width 227 height 29
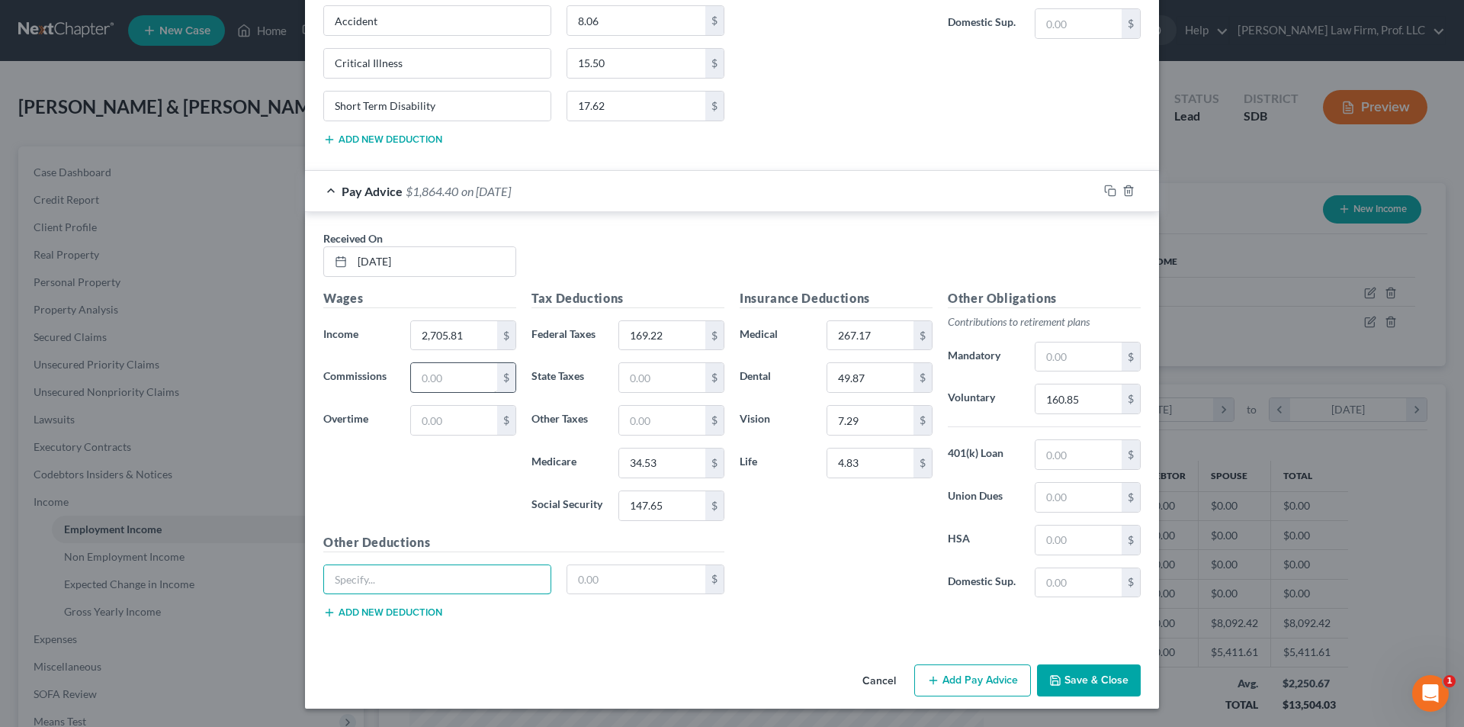
type input "Accident"
click at [630, 580] on input "text" at bounding box center [636, 579] width 139 height 29
type input "8.06"
click at [403, 616] on button "Add new deduction" at bounding box center [382, 612] width 119 height 12
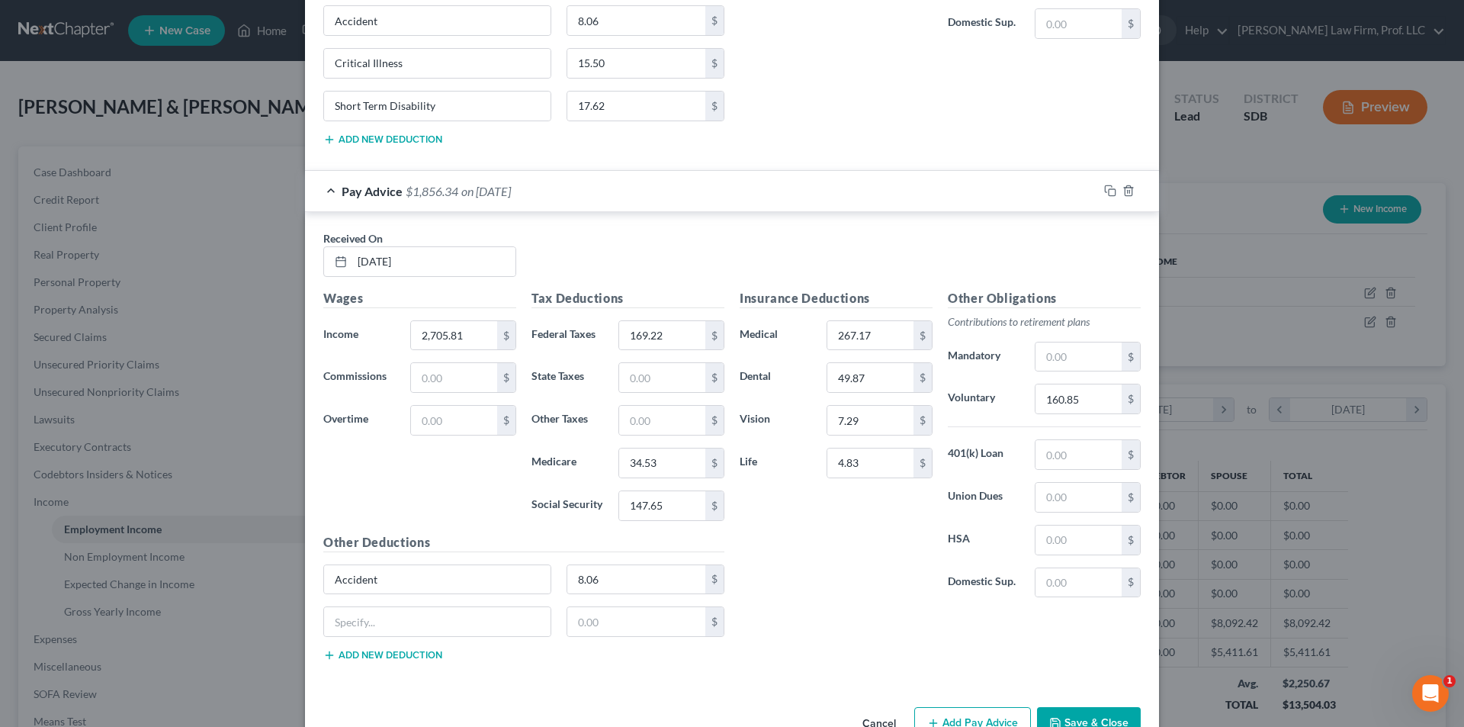
click at [410, 606] on div "Accident 8.06 $" at bounding box center [524, 585] width 416 height 43
click at [411, 624] on input "text" at bounding box center [437, 621] width 227 height 29
type input "Critical Illness"
click at [609, 625] on input "text" at bounding box center [636, 621] width 139 height 29
type input "15.50"
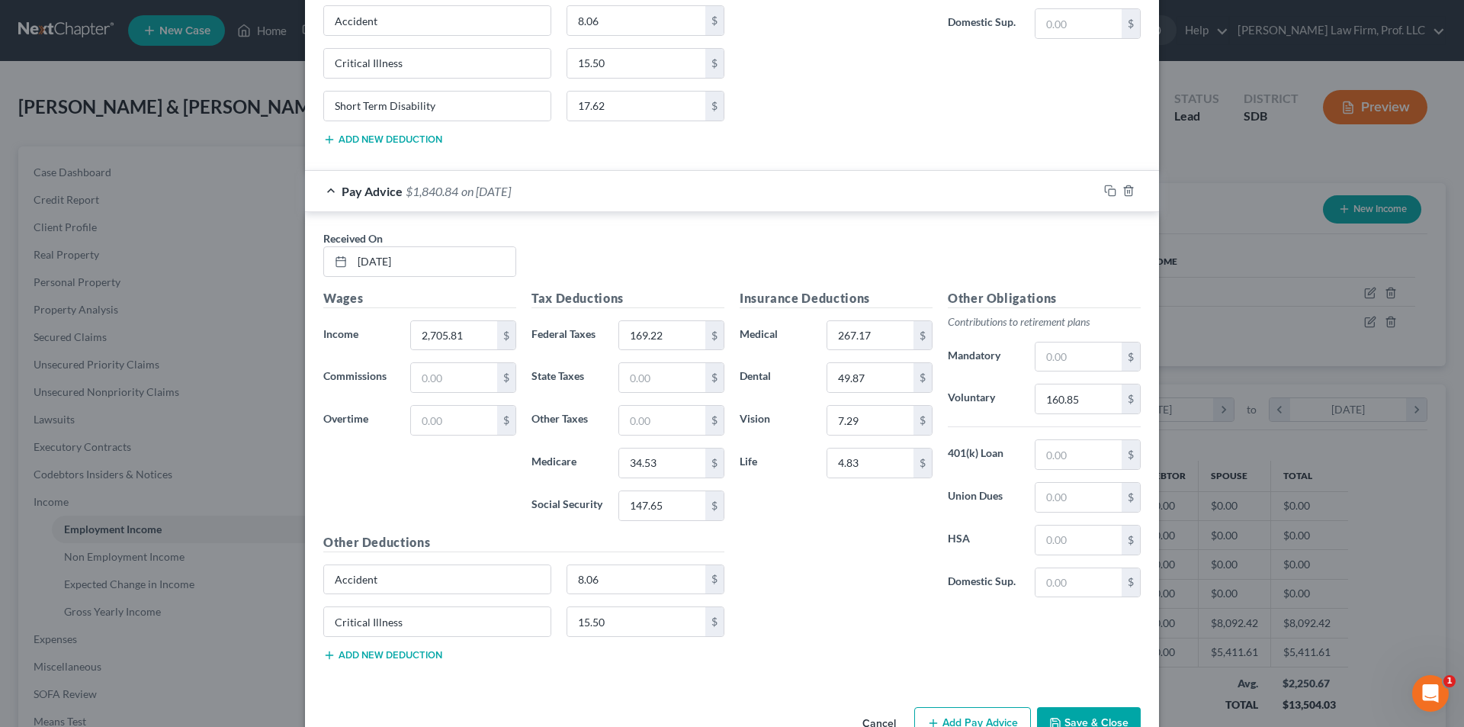
click at [377, 663] on div "Other Deductions Accident 8.06 $ Critical Illness 15.50 $ Add new deduction" at bounding box center [524, 603] width 416 height 141
click at [389, 650] on button "Add new deduction" at bounding box center [382, 655] width 119 height 12
click at [384, 657] on input "text" at bounding box center [437, 664] width 227 height 29
type input "Short Term Disability"
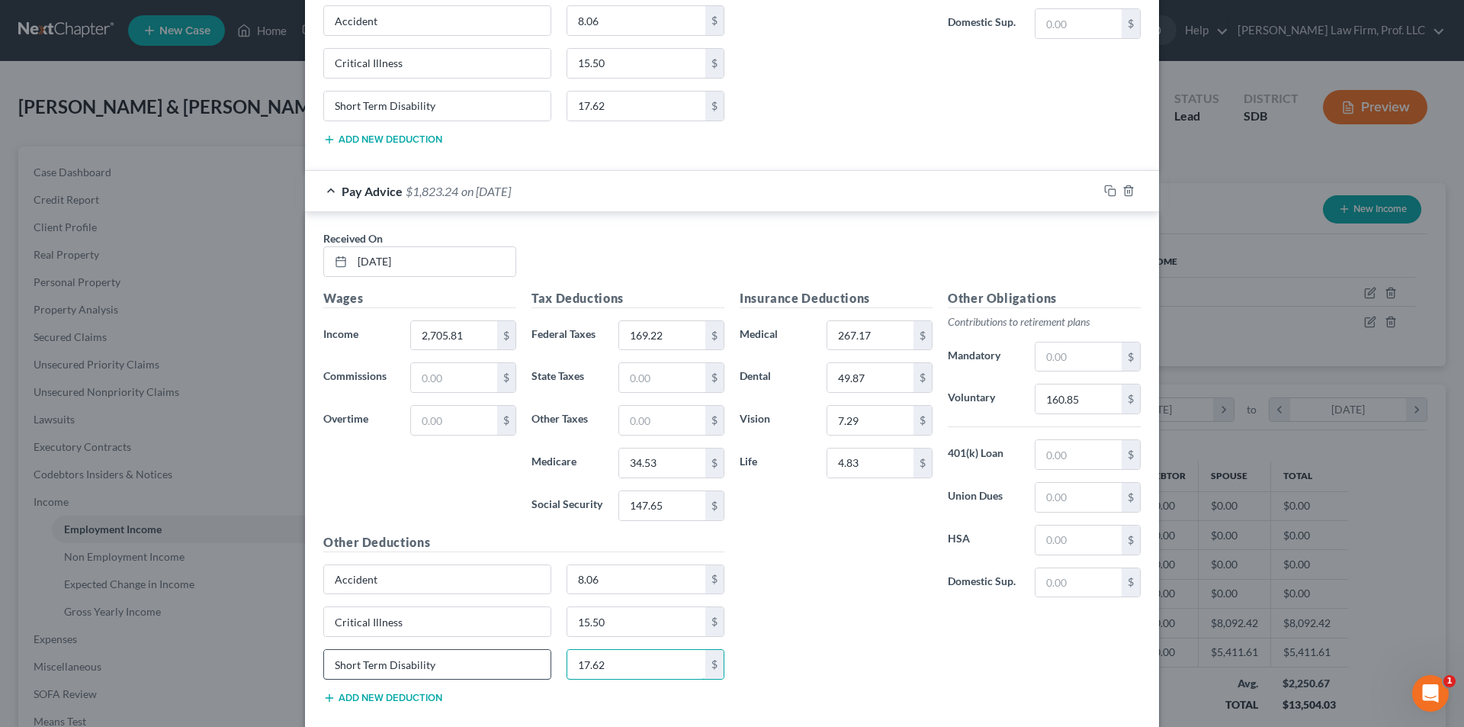
type input "17.62"
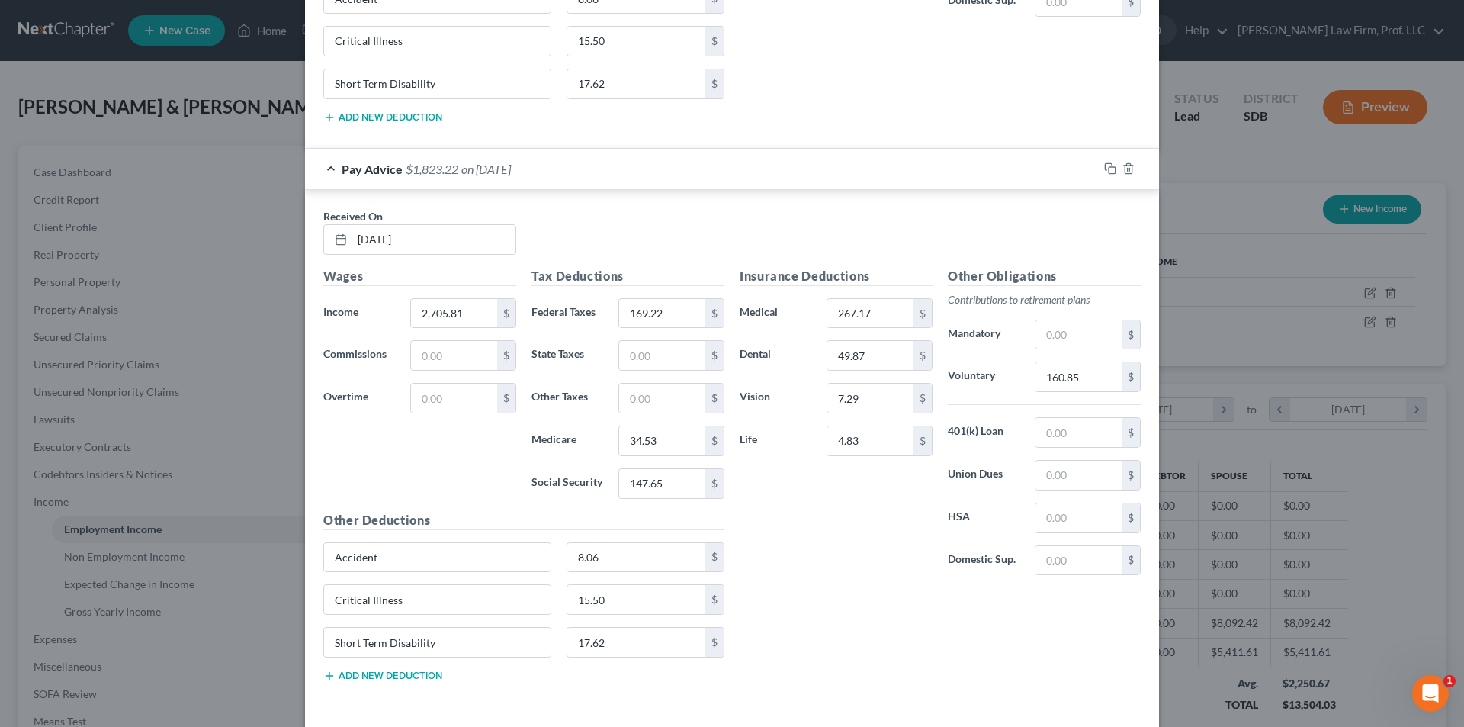
scroll to position [1782, 0]
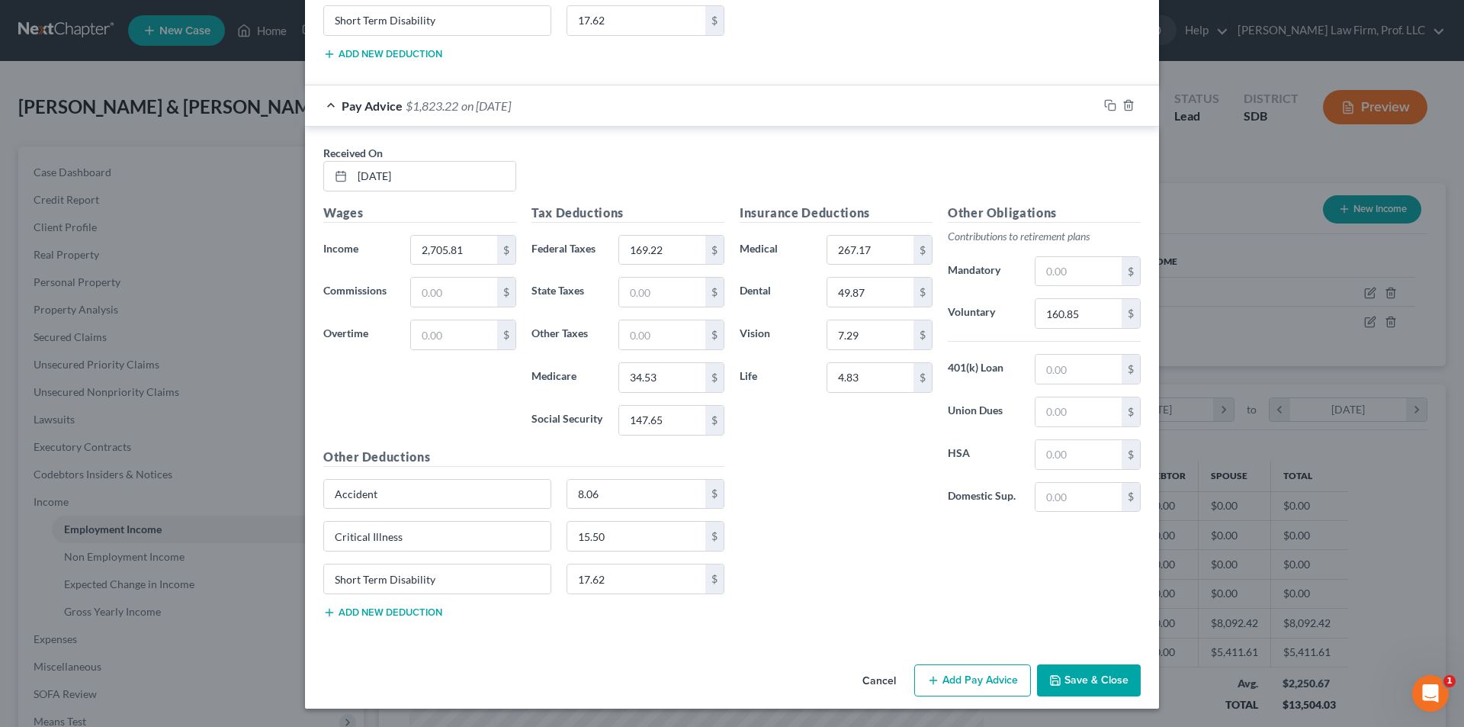
click at [999, 686] on button "Add Pay Advice" at bounding box center [972, 680] width 117 height 32
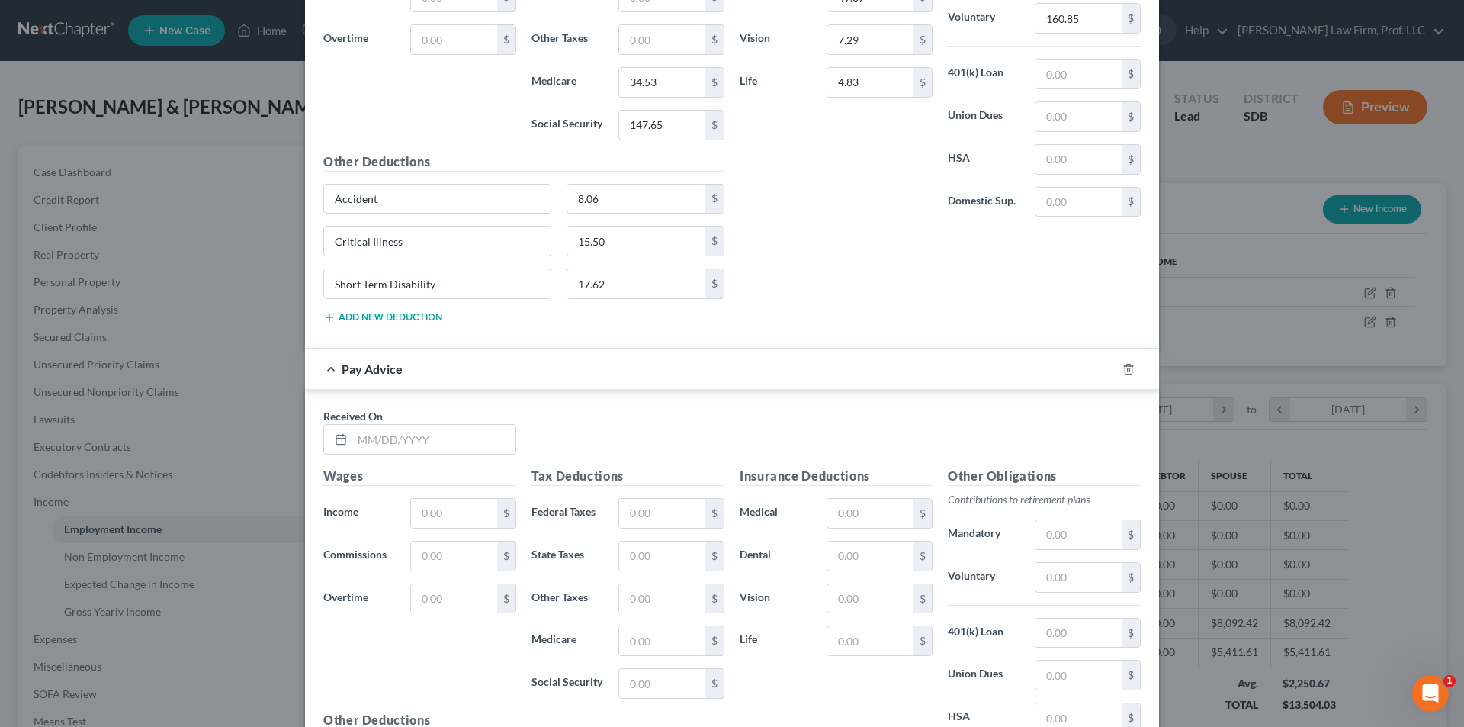
scroll to position [2087, 0]
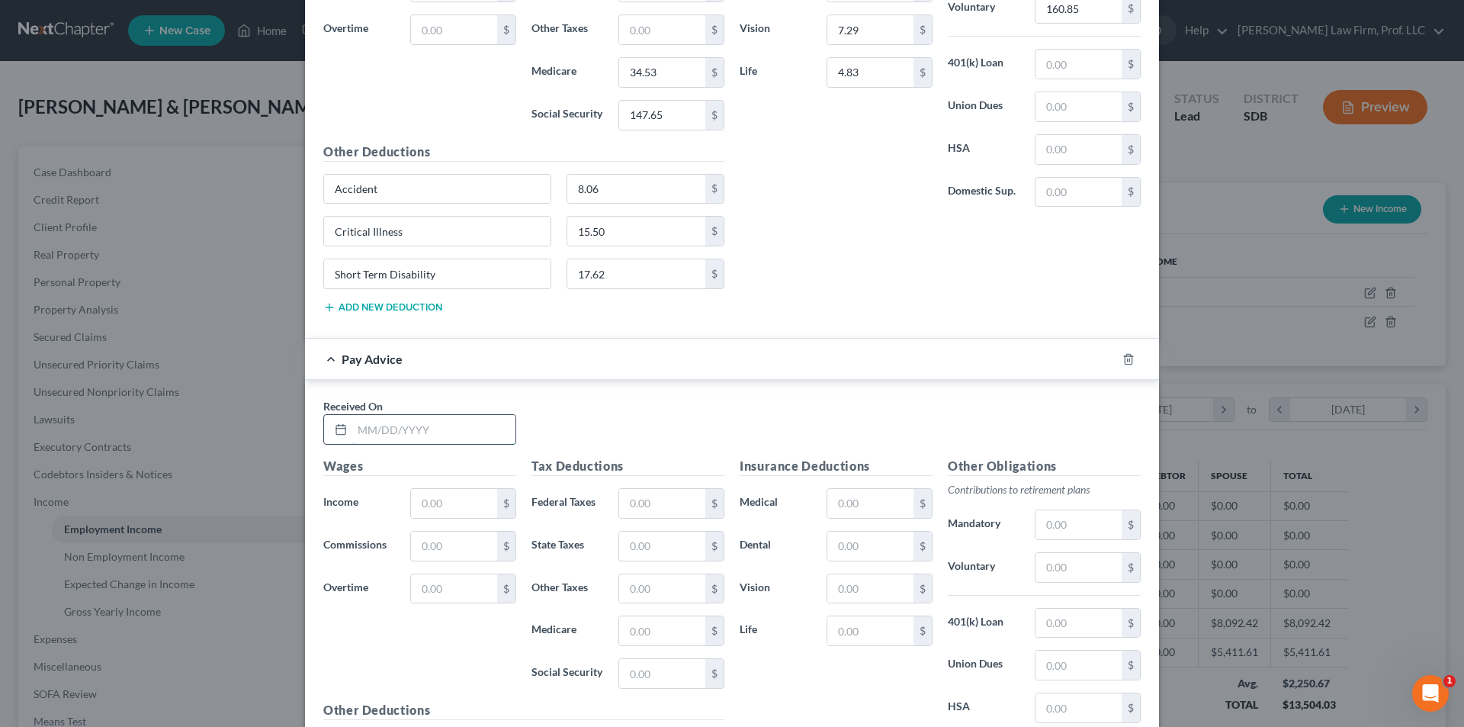
click at [366, 427] on input "text" at bounding box center [433, 429] width 163 height 29
type input "[DATE]"
type input "3,305.80"
click at [648, 501] on input "text" at bounding box center [662, 503] width 86 height 29
type input "169.21"
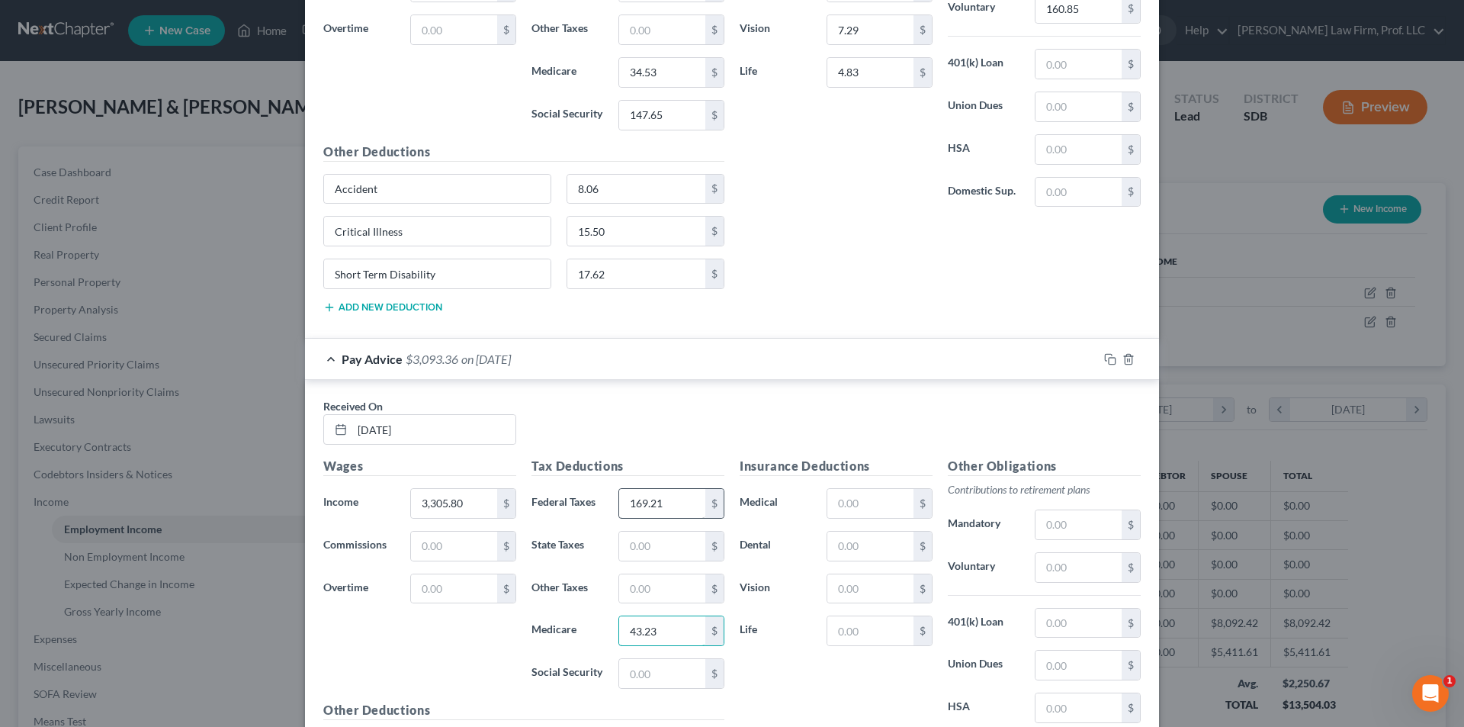
type input "43.23"
type input "184.85"
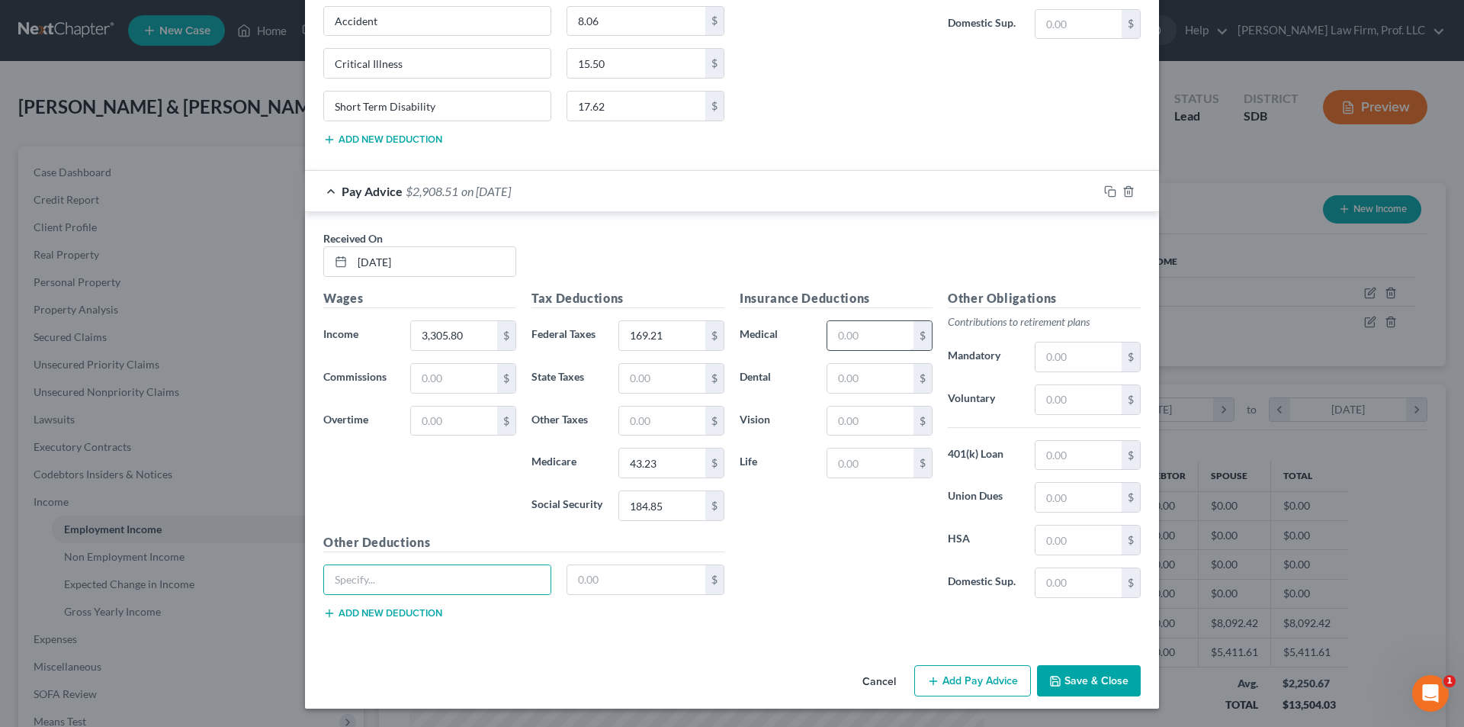
click at [882, 505] on div "Insurance Deductions Medical $ Dental $ Vision $ Life $" at bounding box center [836, 449] width 208 height 321
click at [861, 340] on input "text" at bounding box center [871, 335] width 86 height 29
type input "267.17"
click at [868, 371] on input "text" at bounding box center [871, 378] width 86 height 29
type input "49.87"
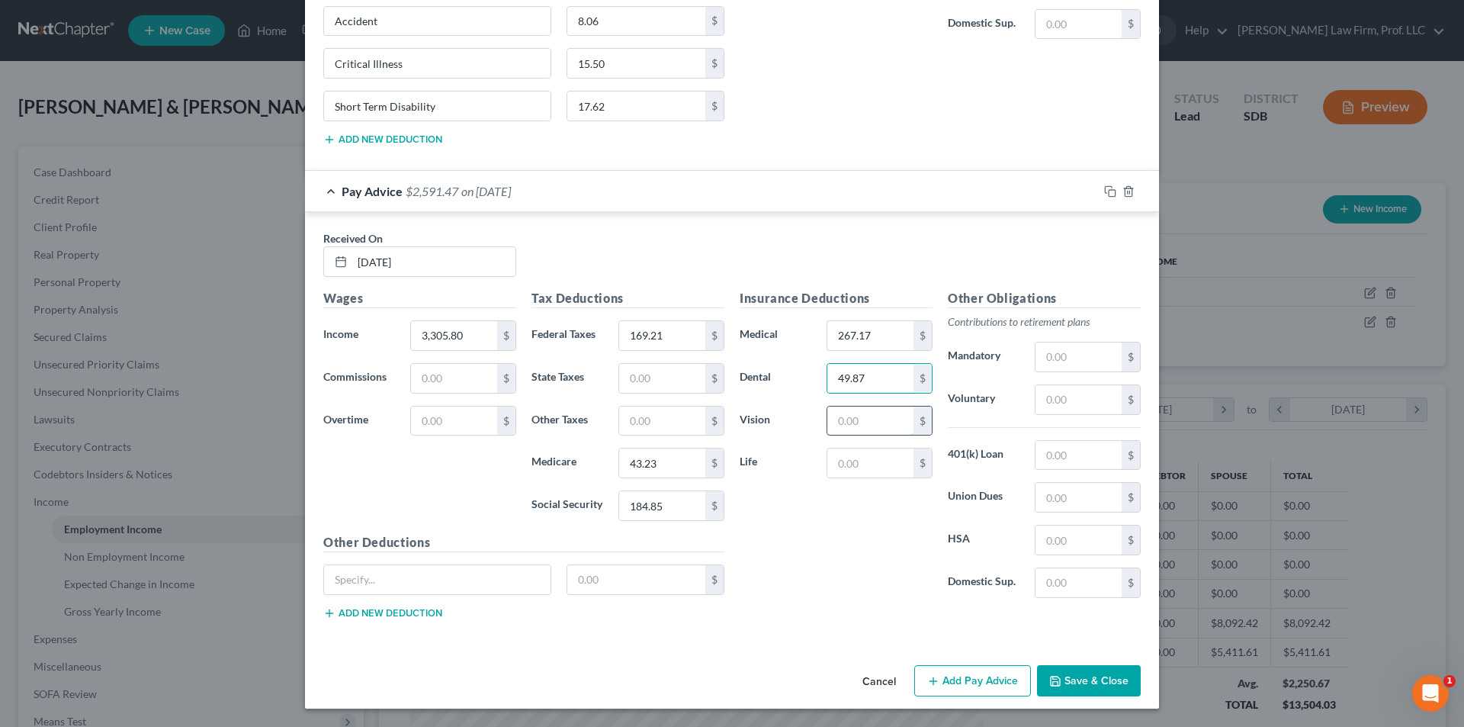
click at [864, 423] on input "text" at bounding box center [871, 421] width 86 height 29
type input "7.29"
click at [880, 472] on input "text" at bounding box center [871, 462] width 86 height 29
type input "4.83"
click at [1073, 395] on input "text" at bounding box center [1079, 399] width 86 height 29
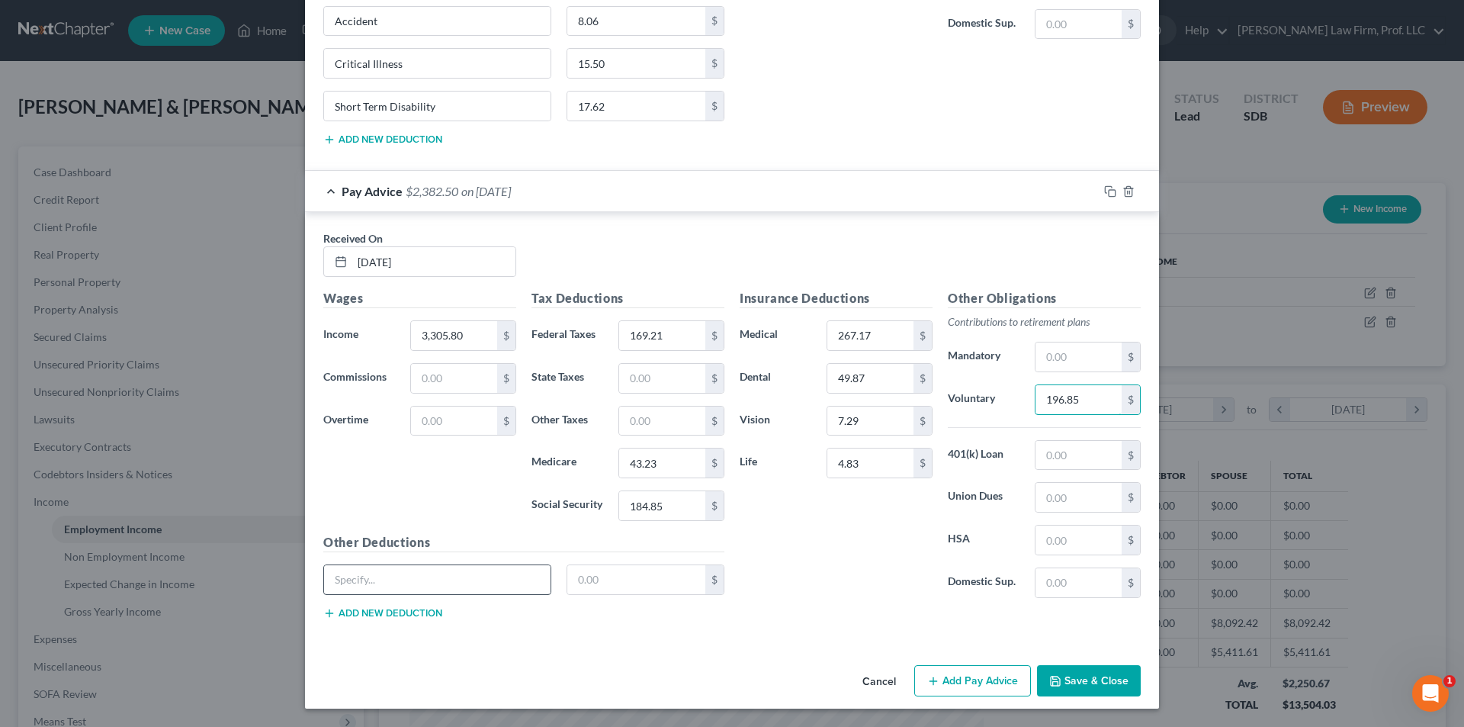
type input "196.85"
drag, startPoint x: 464, startPoint y: 581, endPoint x: 521, endPoint y: 594, distance: 57.9
click at [464, 581] on input "text" at bounding box center [437, 579] width 227 height 29
type input "Accident"
click at [667, 580] on input "text" at bounding box center [636, 579] width 139 height 29
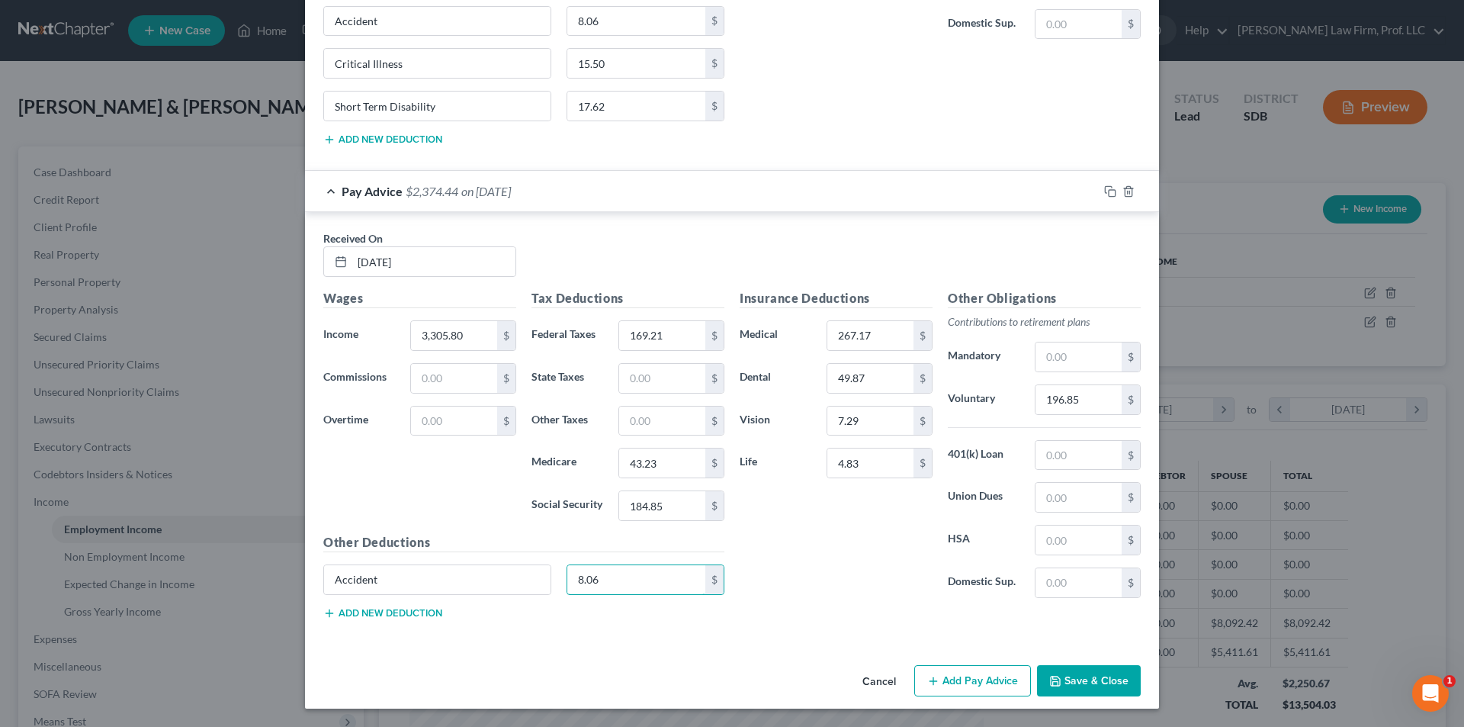
type input "8.06"
click at [367, 613] on button "Add new deduction" at bounding box center [382, 613] width 119 height 12
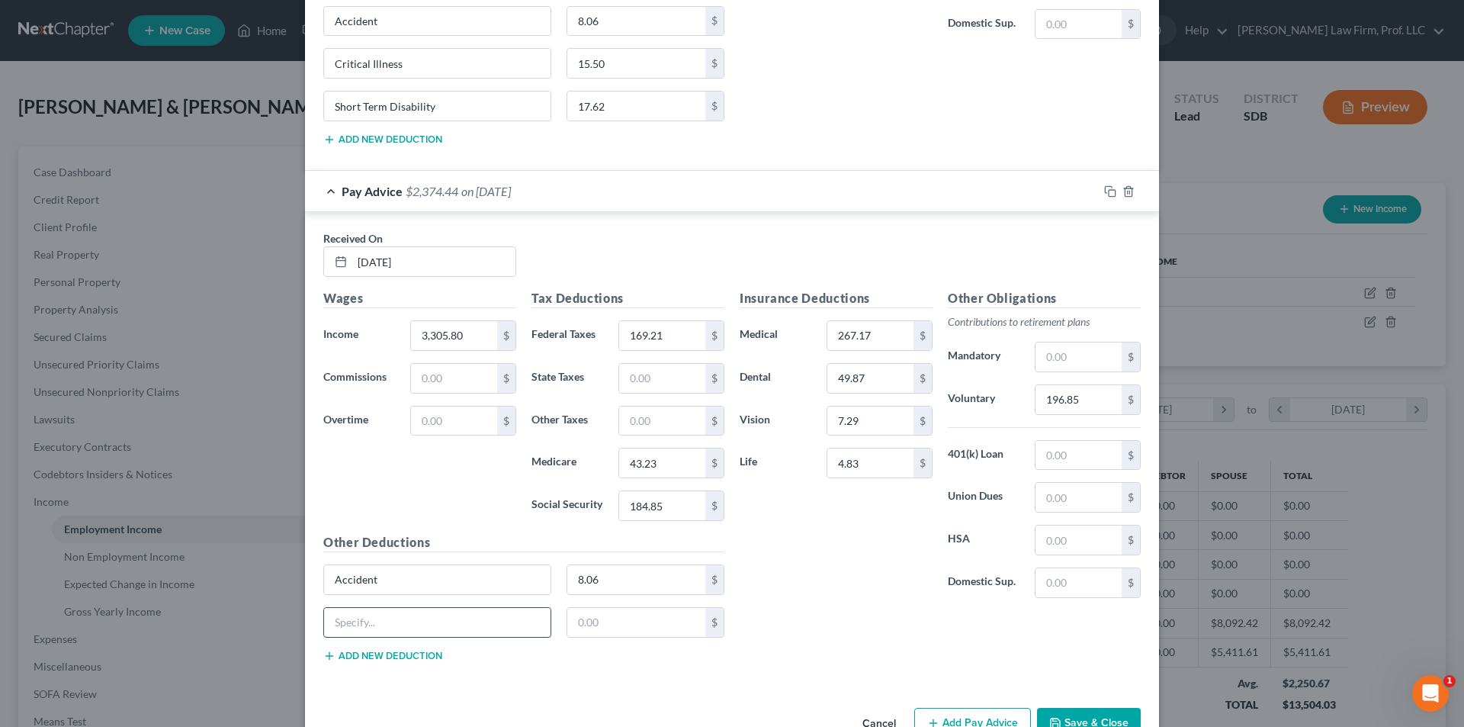
click at [375, 622] on input "text" at bounding box center [437, 622] width 227 height 29
type input "Critical Illness"
click at [609, 631] on input "text" at bounding box center [636, 622] width 139 height 29
type input "15.50"
click at [397, 659] on button "Add new deduction" at bounding box center [382, 656] width 119 height 12
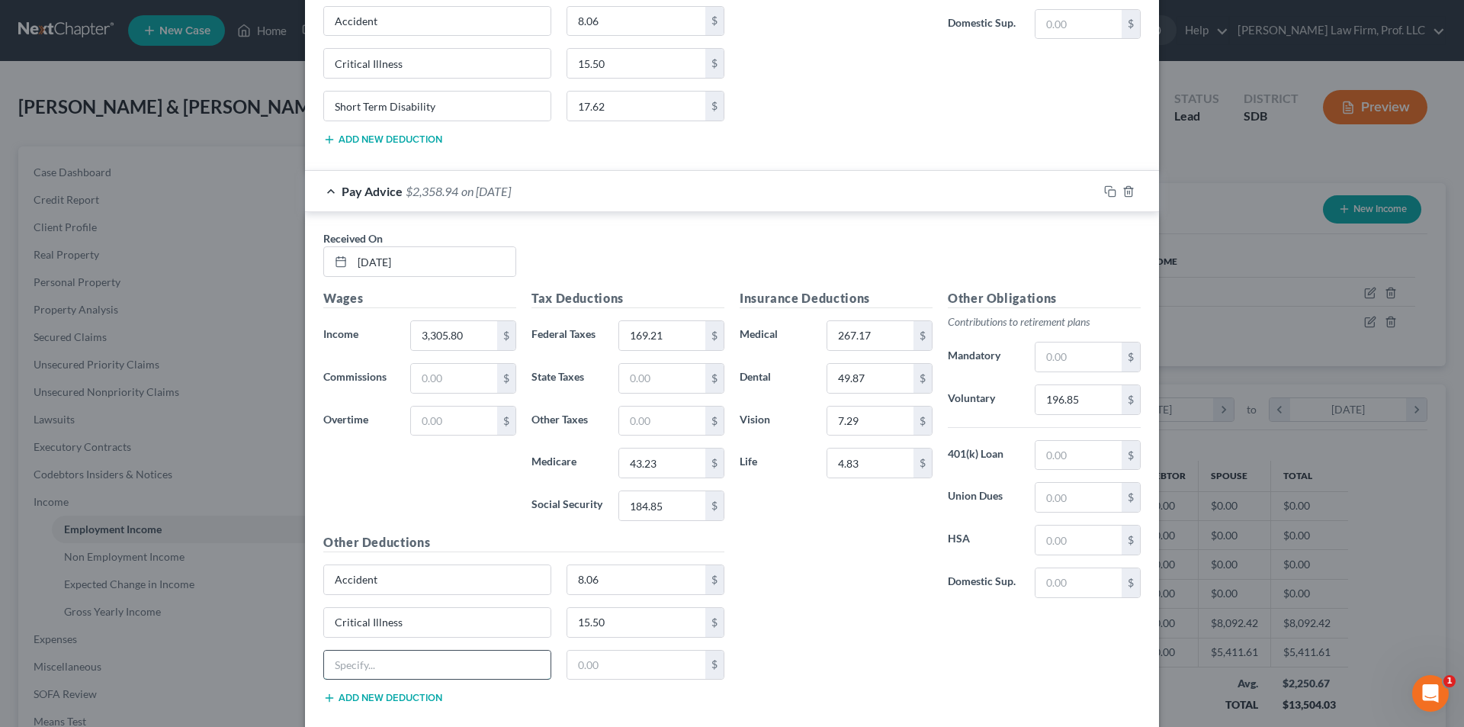
click at [381, 666] on input "text" at bounding box center [437, 665] width 227 height 29
type input "Short Term Disability"
type input "17.62"
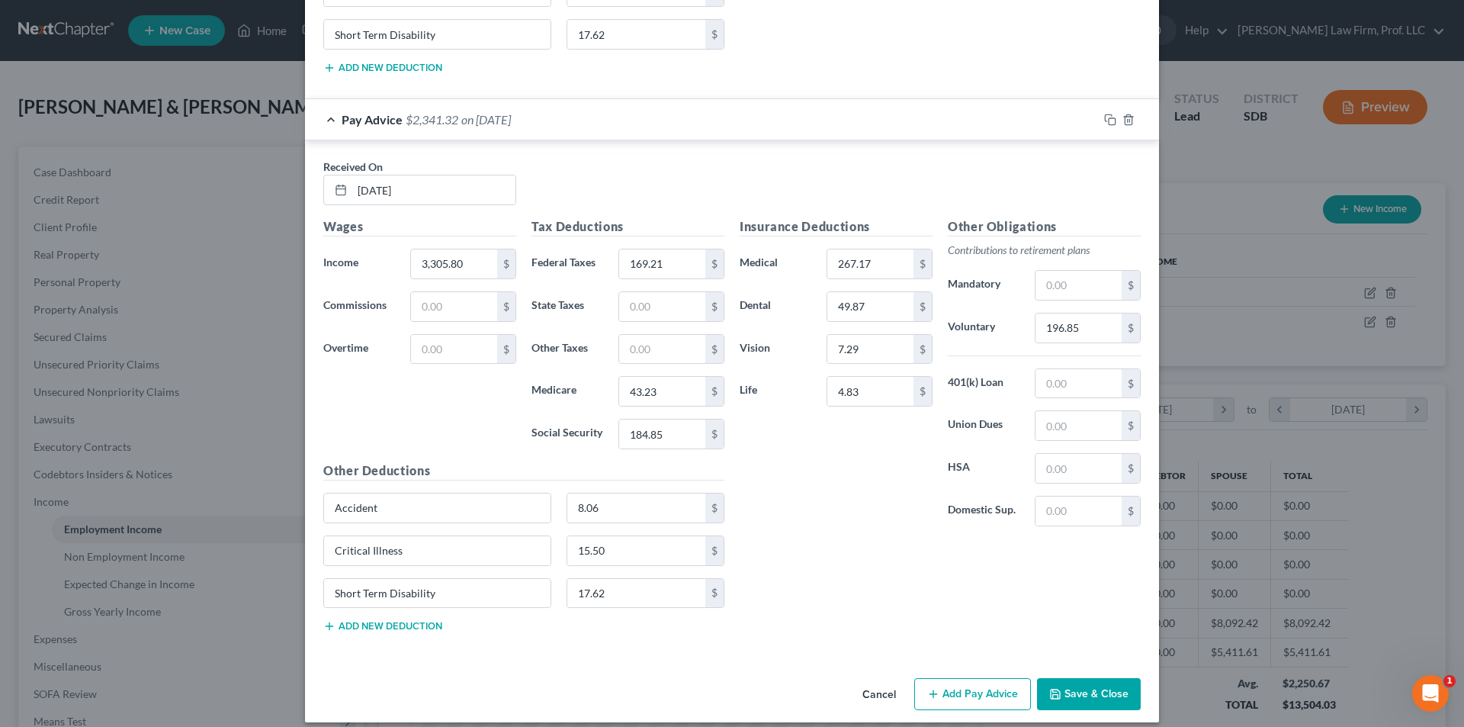
scroll to position [2341, 0]
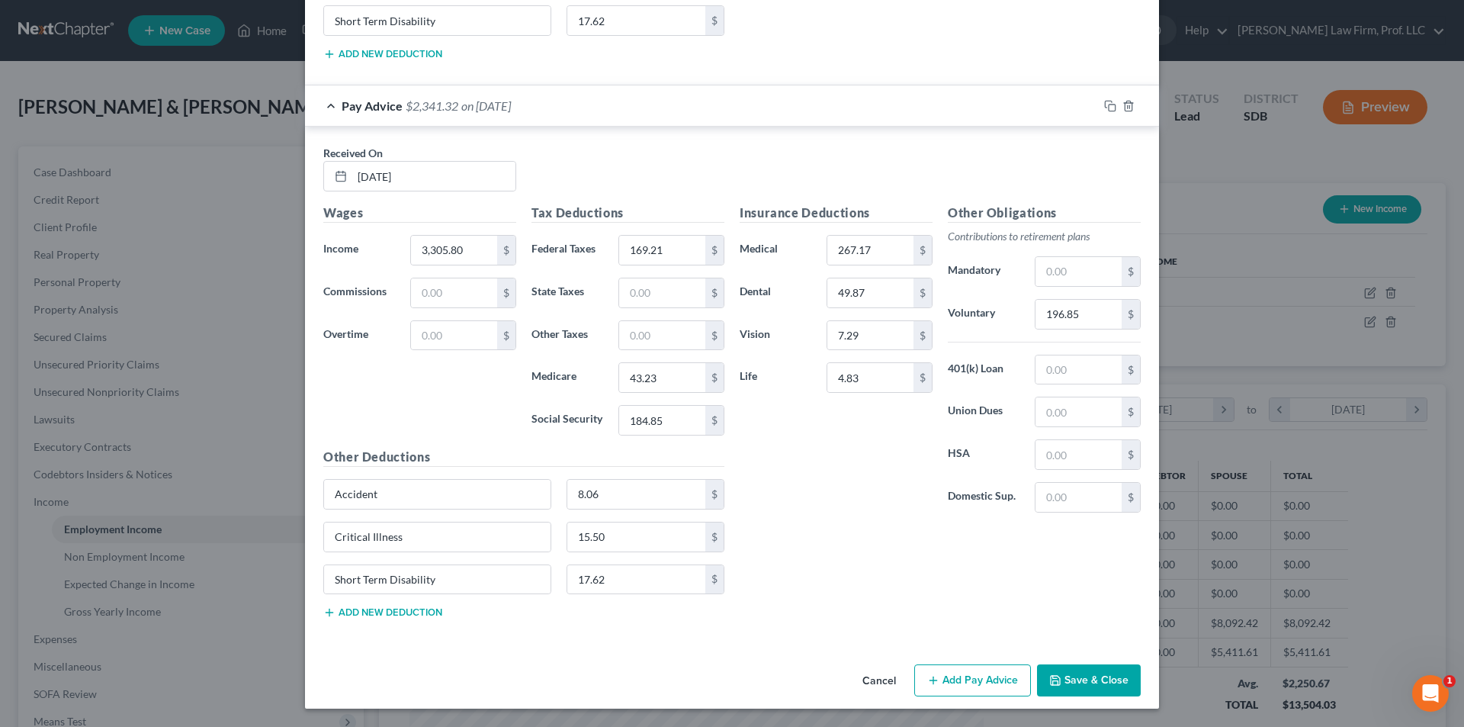
click at [950, 677] on button "Add Pay Advice" at bounding box center [972, 680] width 117 height 32
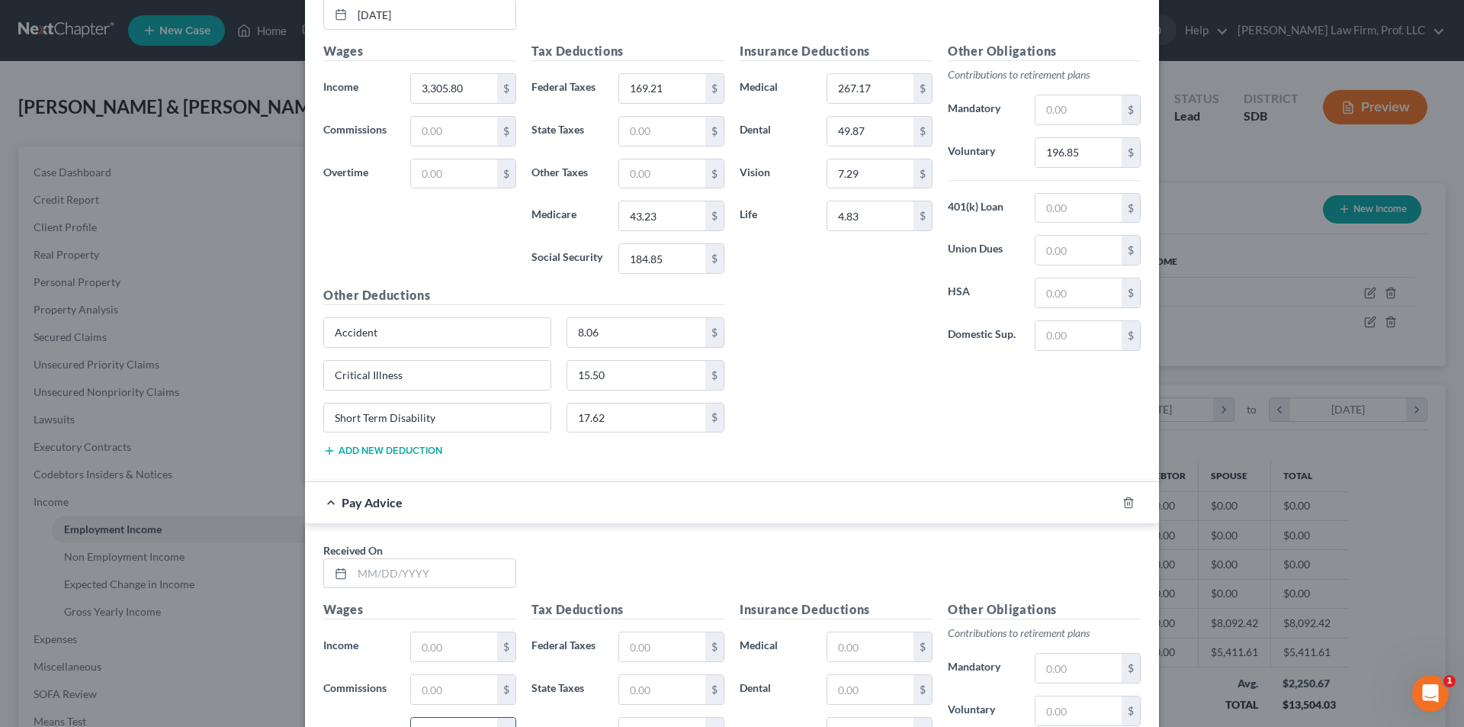
scroll to position [2722, 0]
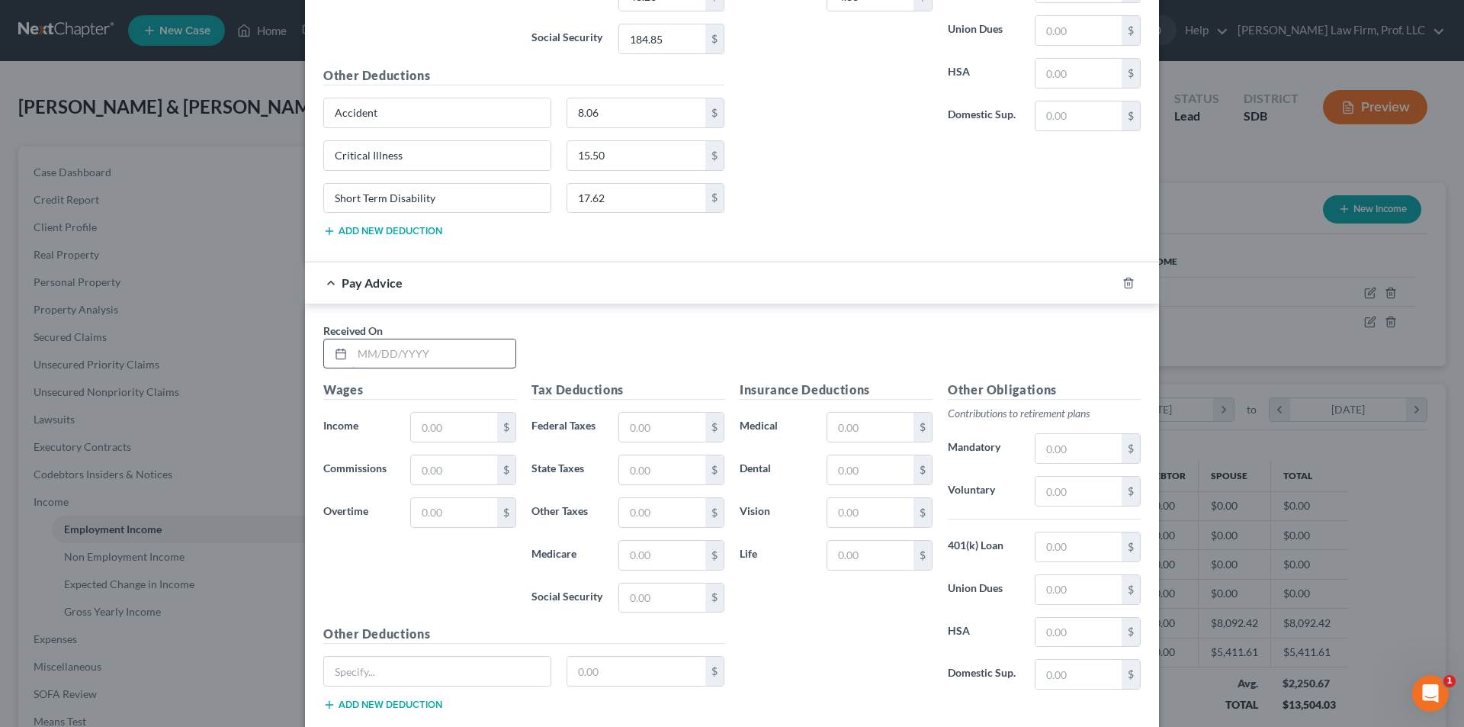
click at [405, 343] on input "text" at bounding box center [433, 353] width 163 height 29
type input "05/23/2025"
type input "2,705.81"
type input "169.22"
type input "34.53"
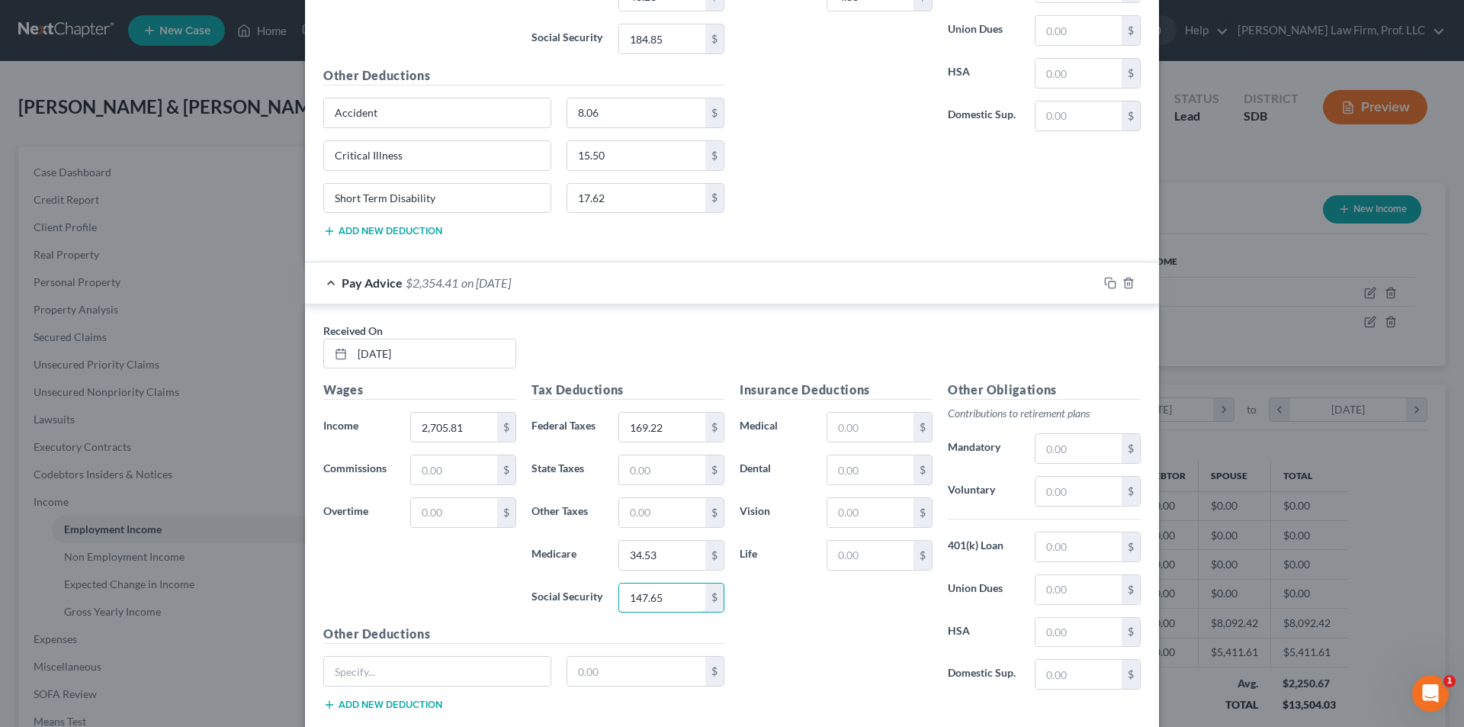
type input "147.65"
click at [866, 429] on input "text" at bounding box center [871, 427] width 86 height 29
type input "267.17"
type input "49.87"
type input "7.28"
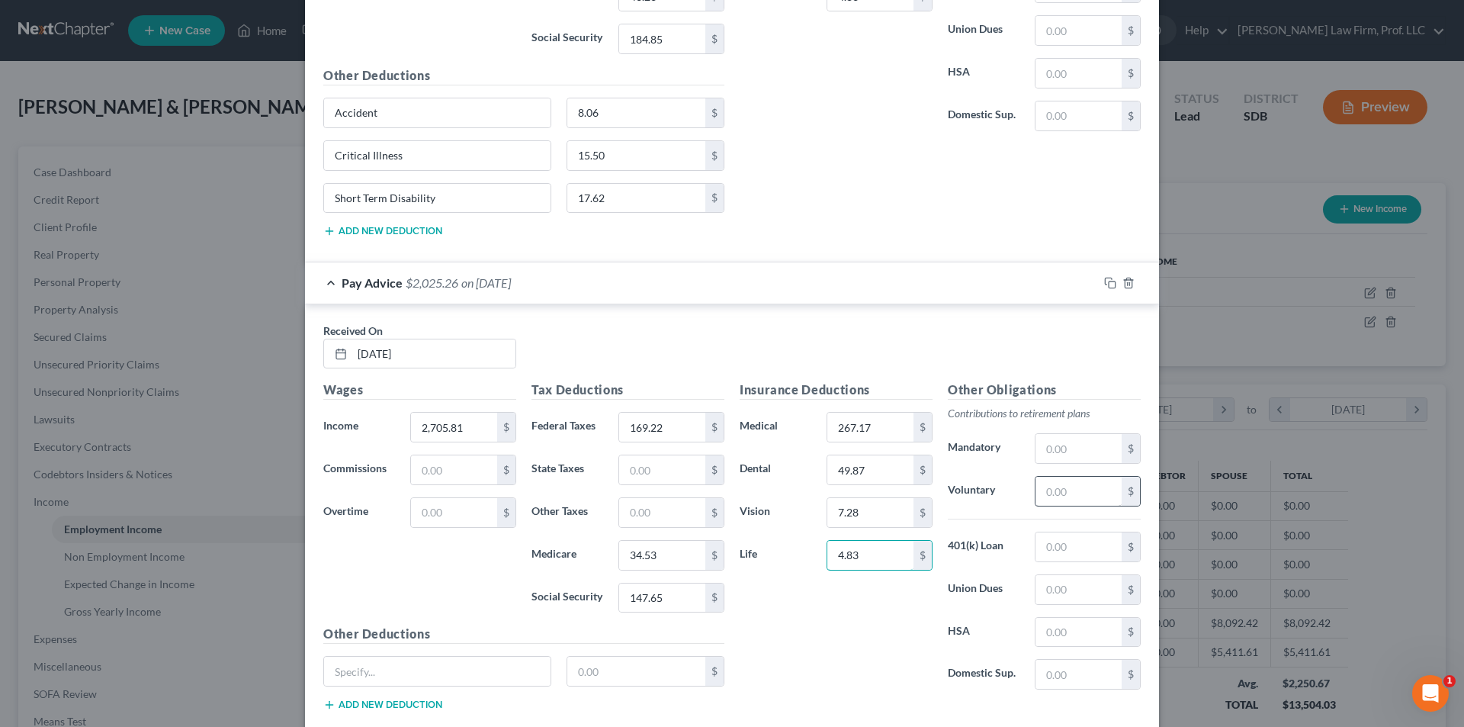
type input "4.83"
click at [1078, 497] on input "text" at bounding box center [1079, 491] width 86 height 29
type input "160.85"
click at [477, 665] on input "text" at bounding box center [437, 671] width 227 height 29
type input "Accident"
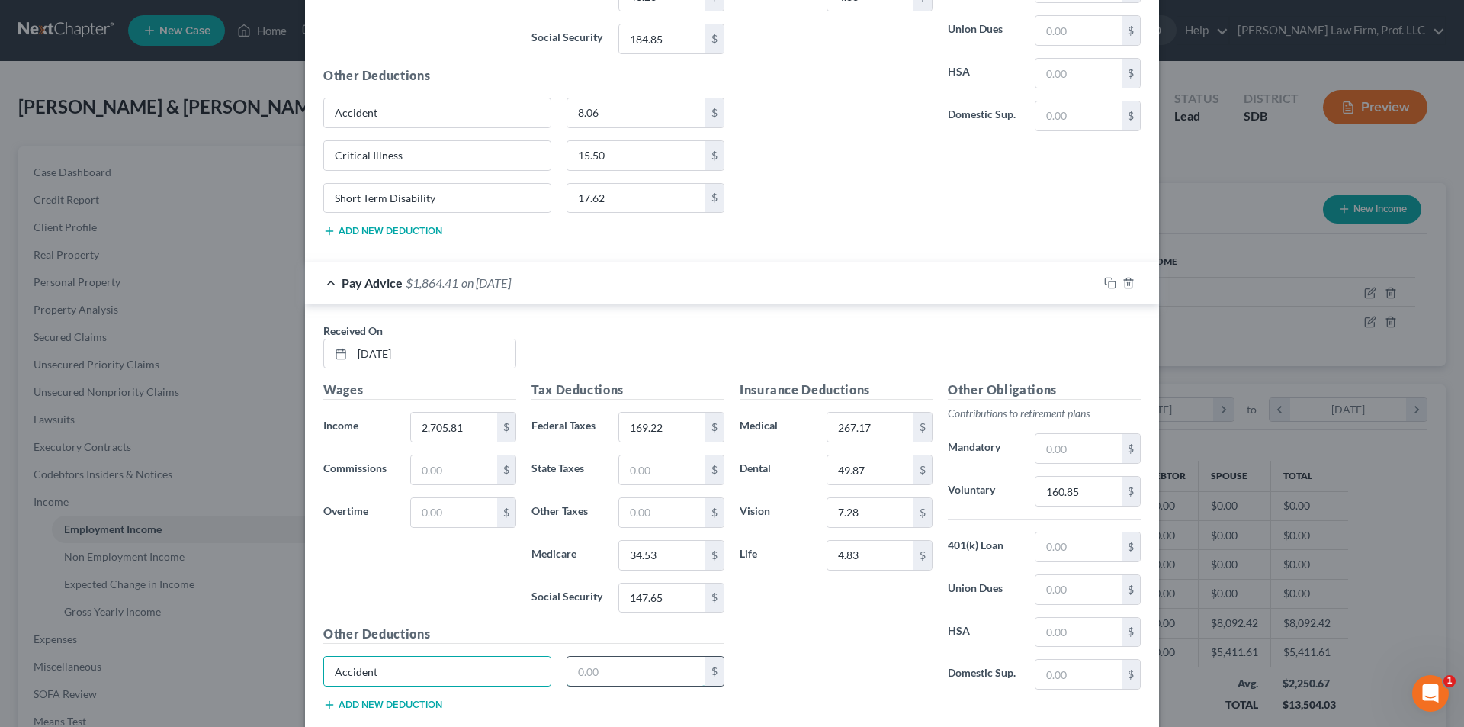
click at [629, 670] on input "text" at bounding box center [636, 671] width 139 height 29
type input "8.06"
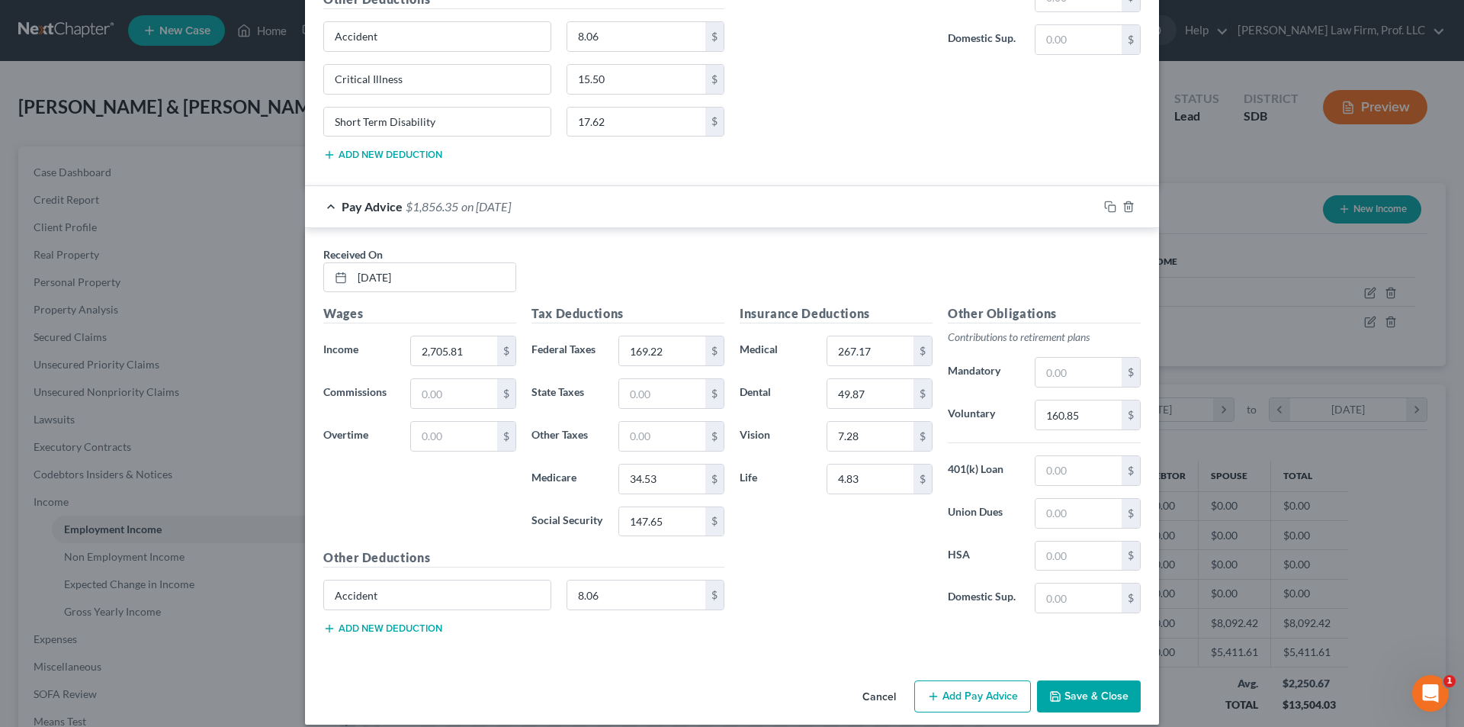
scroll to position [2814, 0]
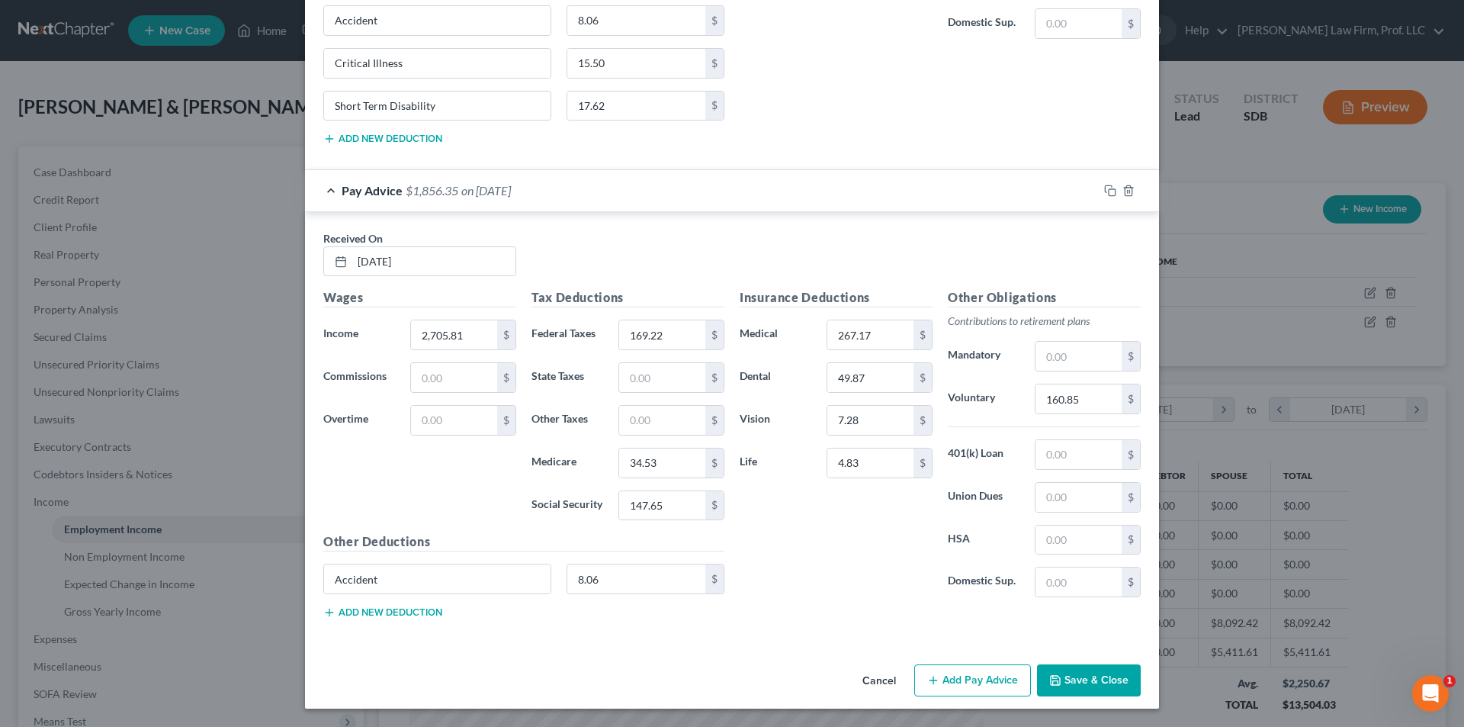
click at [400, 607] on button "Add new deduction" at bounding box center [382, 612] width 119 height 12
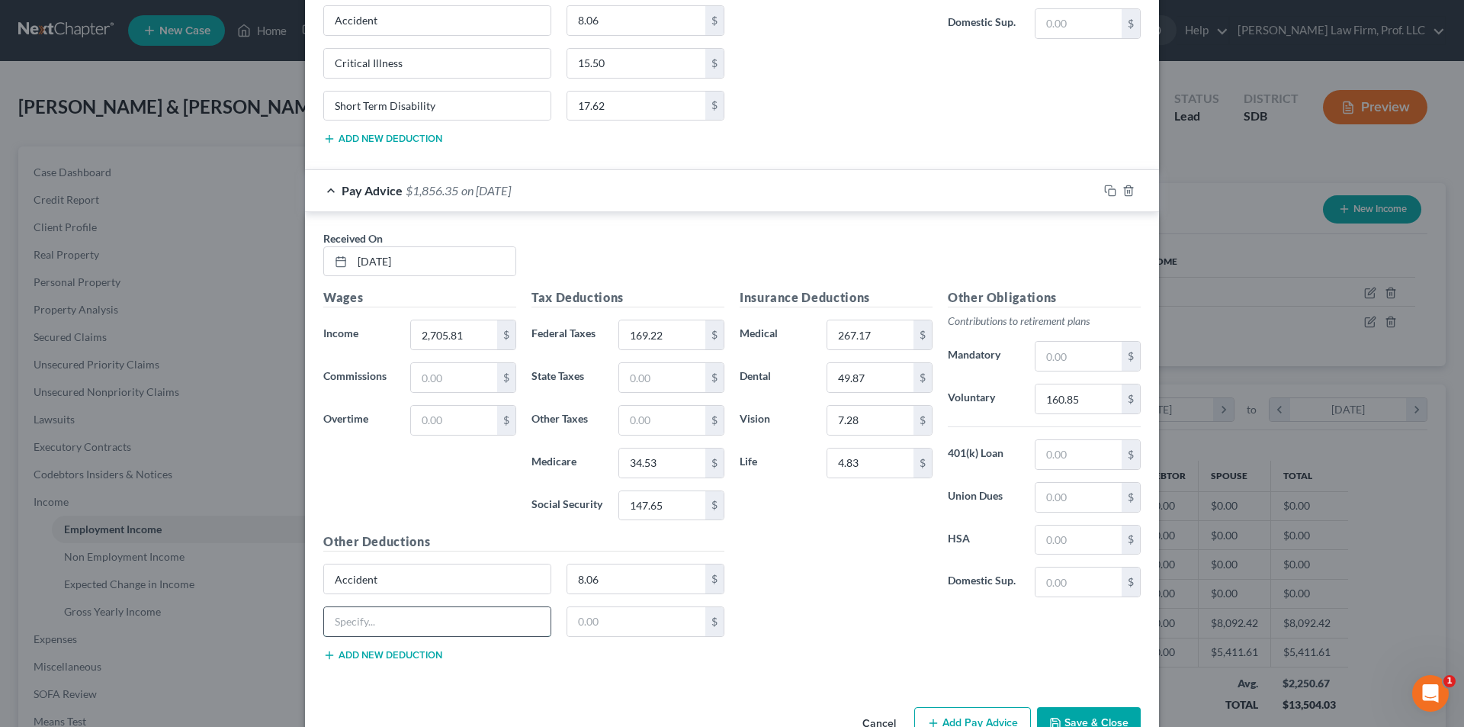
click at [404, 610] on input "text" at bounding box center [437, 621] width 227 height 29
click at [616, 631] on input "text" at bounding box center [636, 621] width 139 height 29
type input "1"
type input "9.66"
click at [458, 621] on input "text" at bounding box center [437, 621] width 227 height 29
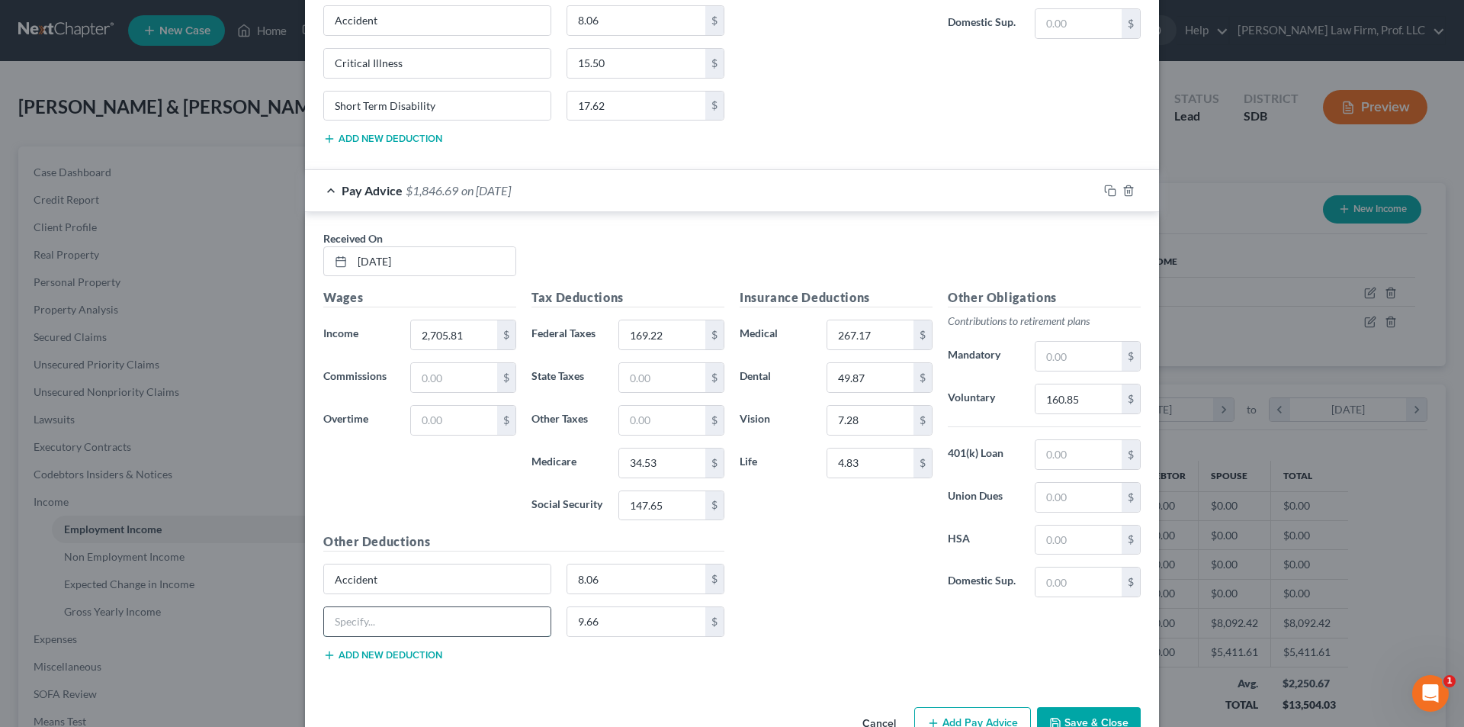
type input "Critical Illness"
click at [409, 660] on div "Other Deductions Accident 8.06 $ Critical Illness 9.66 $ Add new deduction" at bounding box center [524, 602] width 416 height 141
click at [409, 655] on button "Add new deduction" at bounding box center [382, 655] width 119 height 12
click at [411, 660] on input "text" at bounding box center [437, 664] width 227 height 29
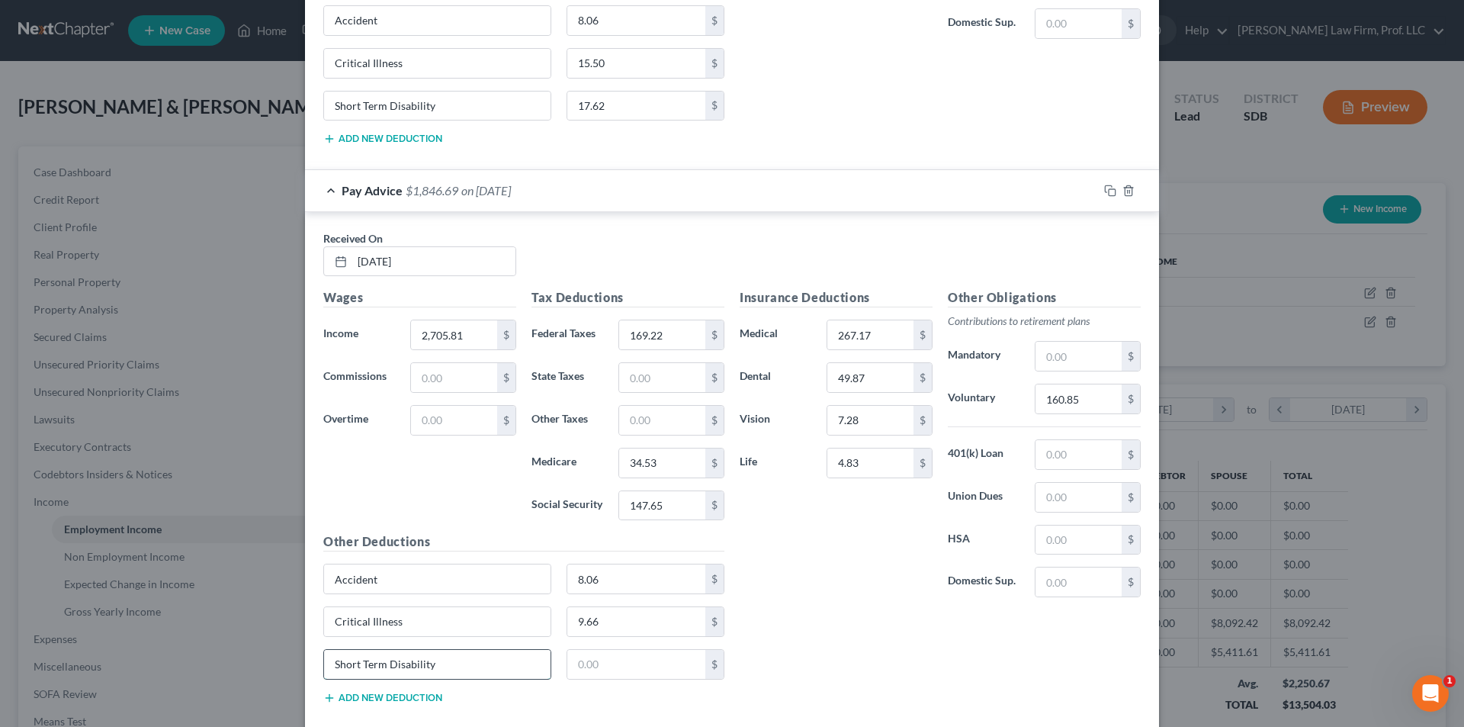
type input "Short Term Disability"
type input "17.62"
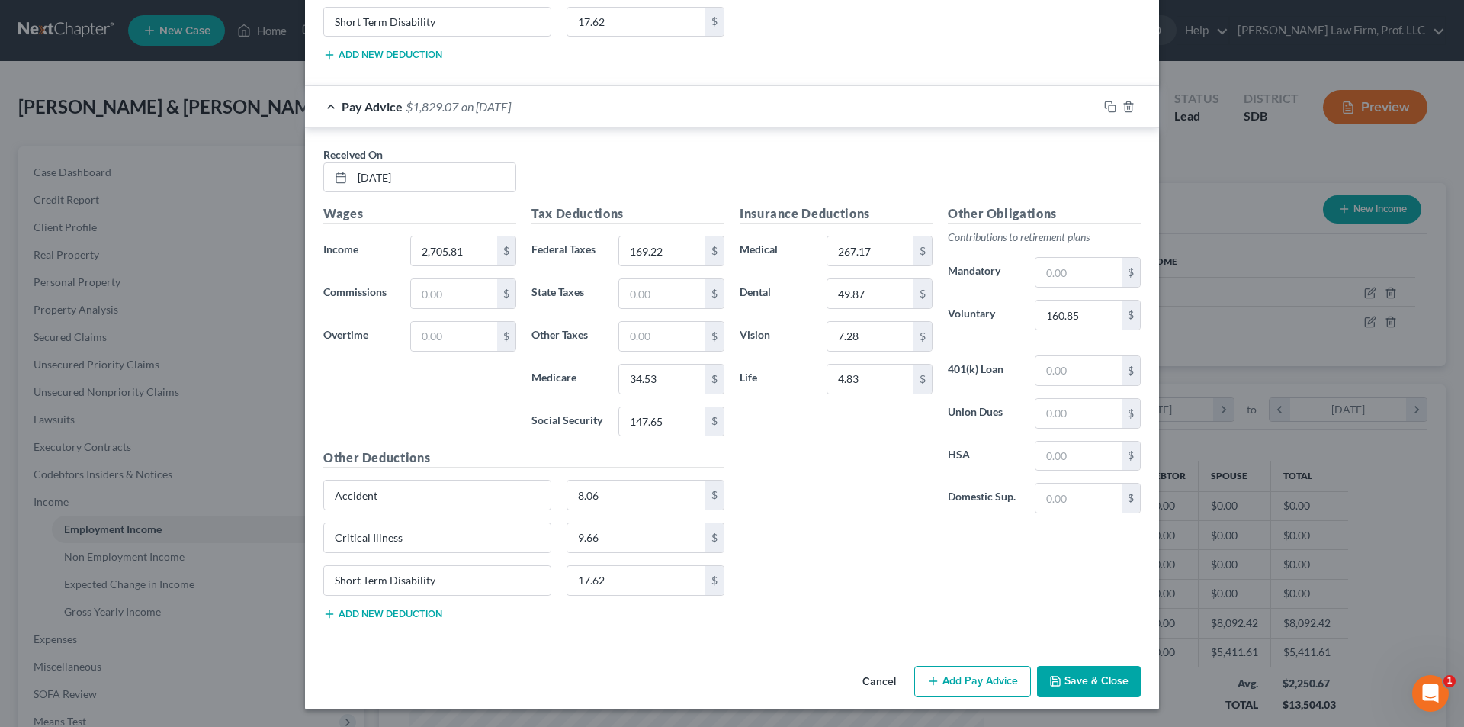
scroll to position [2899, 0]
click at [978, 676] on button "Add Pay Advice" at bounding box center [972, 681] width 117 height 32
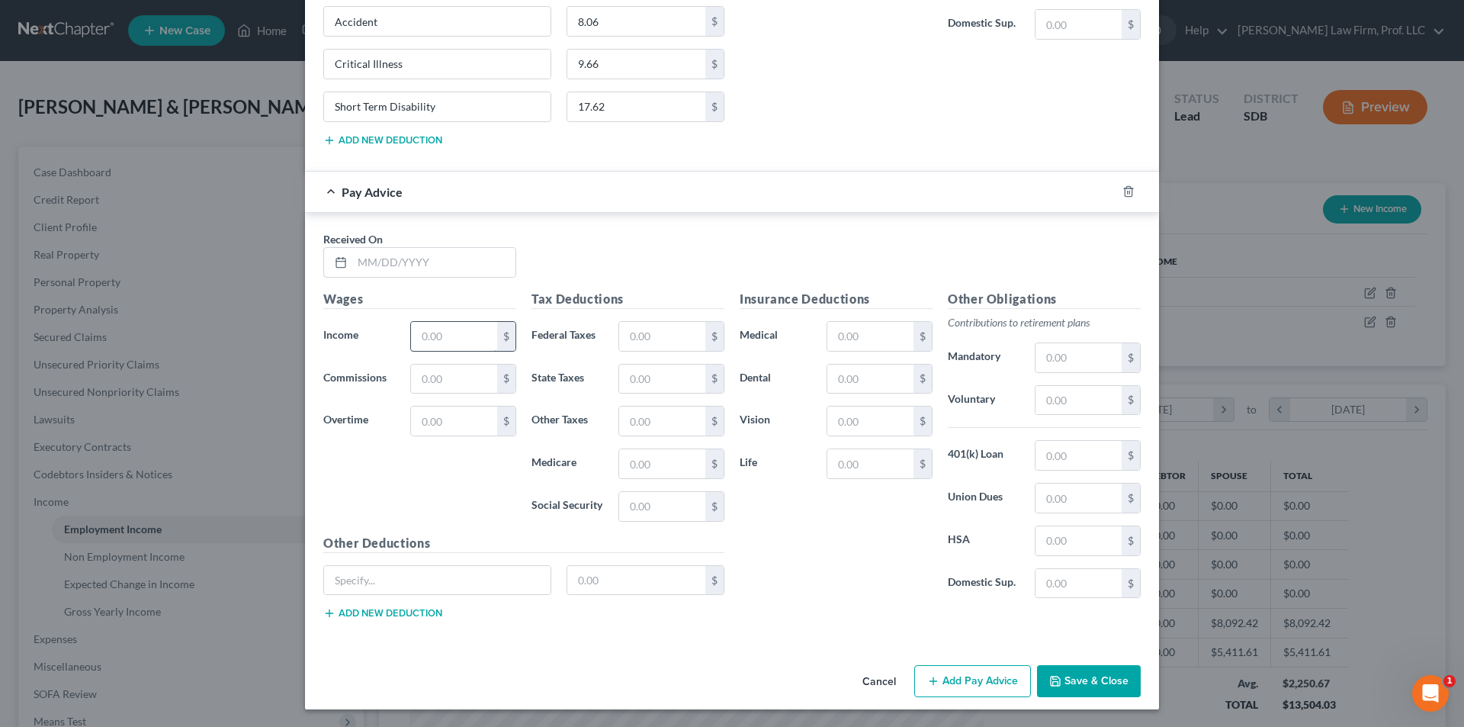
scroll to position [3373, 0]
click at [419, 261] on input "text" at bounding box center [433, 261] width 163 height 29
type input "05/09/2025"
type input "2,705.80"
type input "169.21"
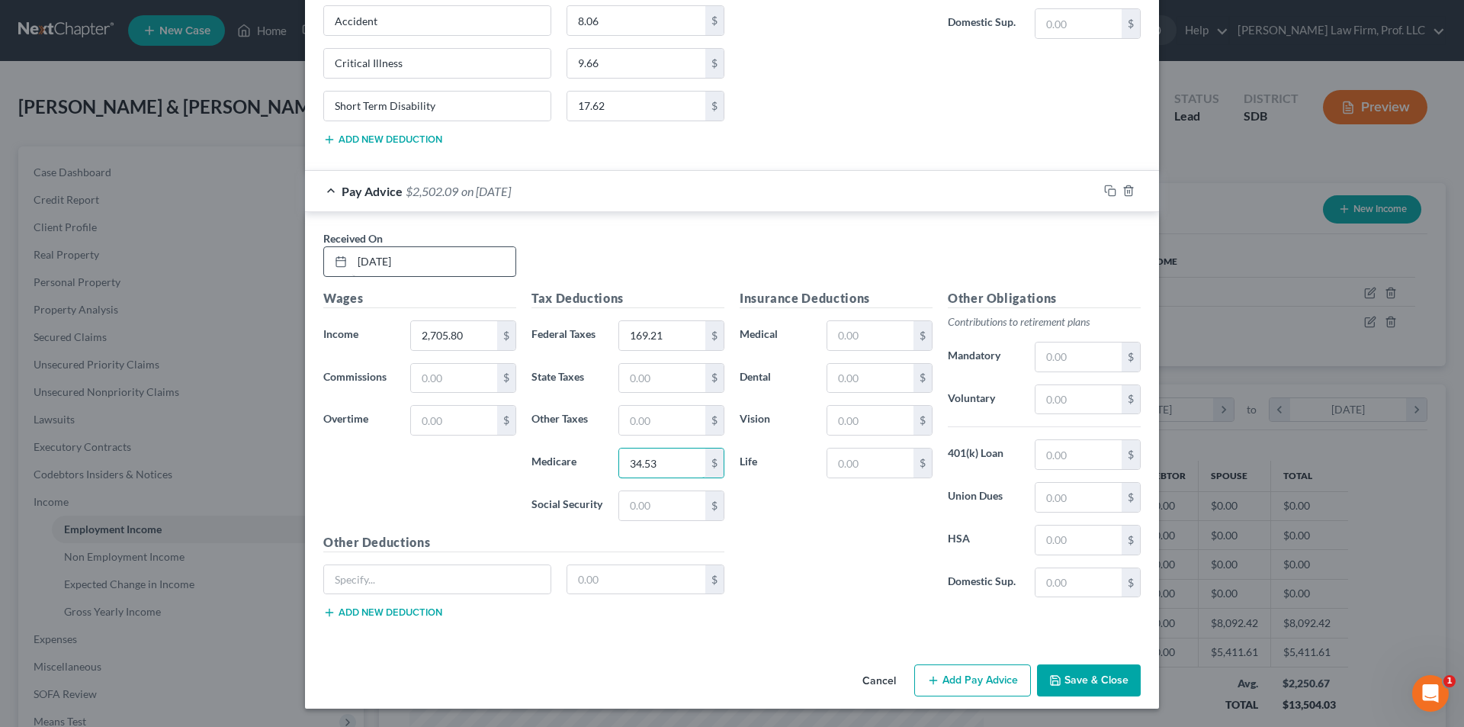
type input "34.53"
type input "147.65"
click at [874, 333] on input "text" at bounding box center [871, 335] width 86 height 29
type input "267.17"
type input "49.87"
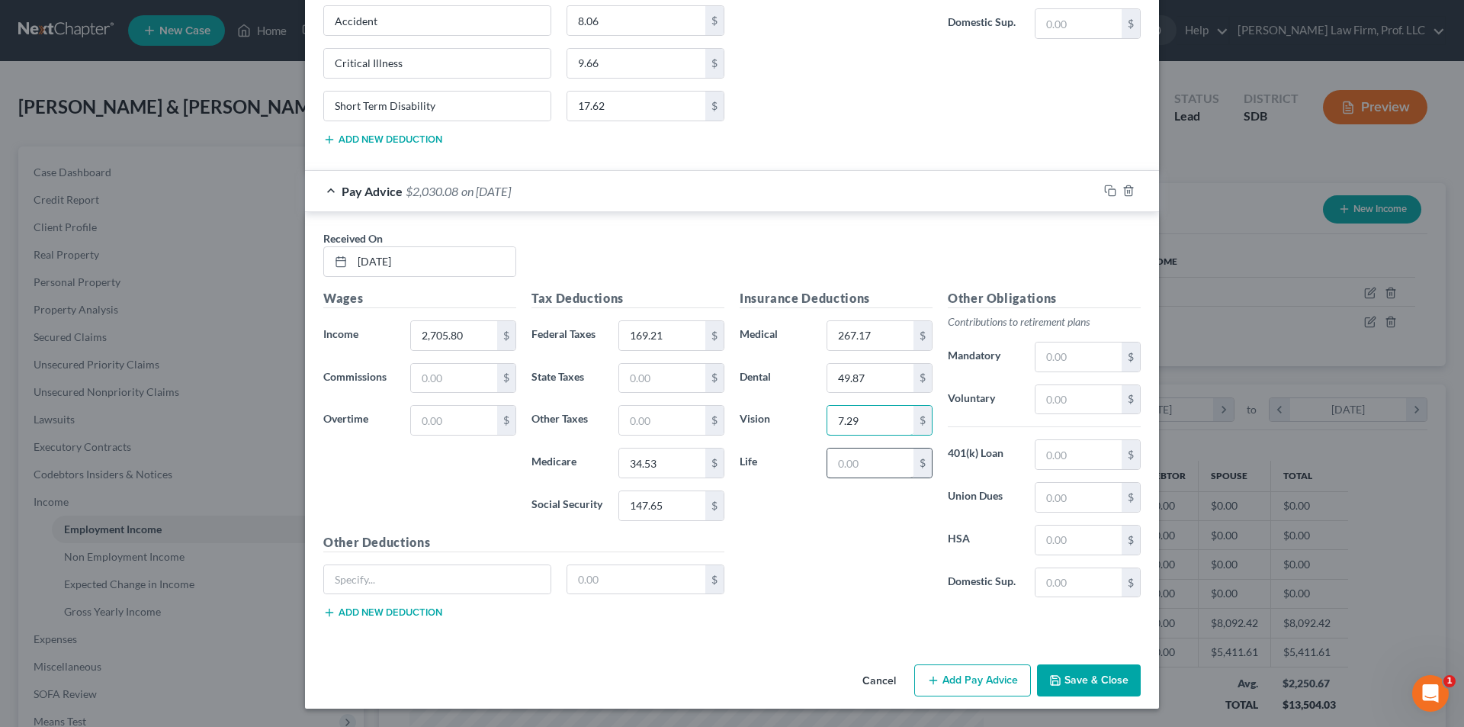
type input "7.29"
click at [880, 458] on input "text" at bounding box center [871, 462] width 86 height 29
type input "4.83"
click at [1095, 405] on input "text" at bounding box center [1079, 399] width 86 height 29
type input "160.85"
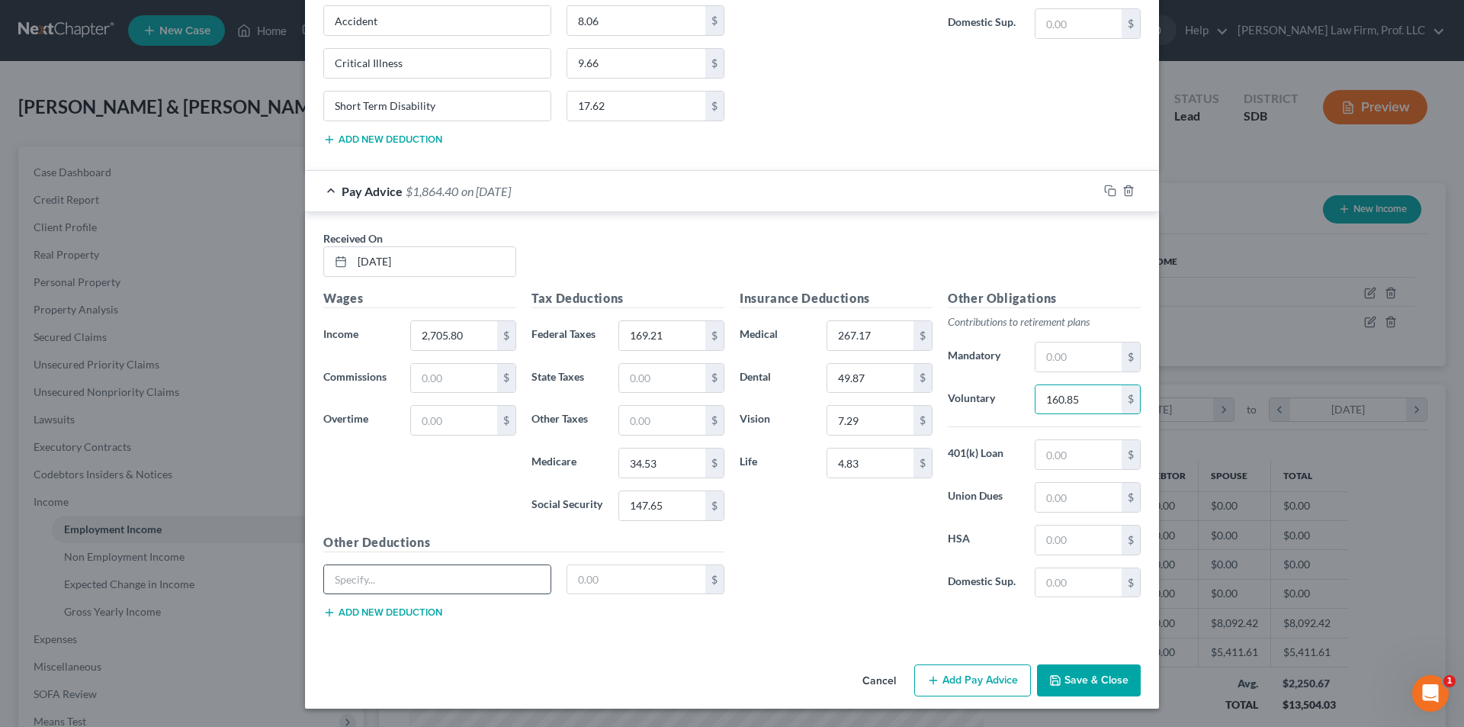
click at [481, 580] on input "text" at bounding box center [437, 579] width 227 height 29
type input "Accident"
click at [639, 576] on input "text" at bounding box center [636, 579] width 139 height 29
type input "8.06"
click at [364, 615] on button "Add new deduction" at bounding box center [382, 612] width 119 height 12
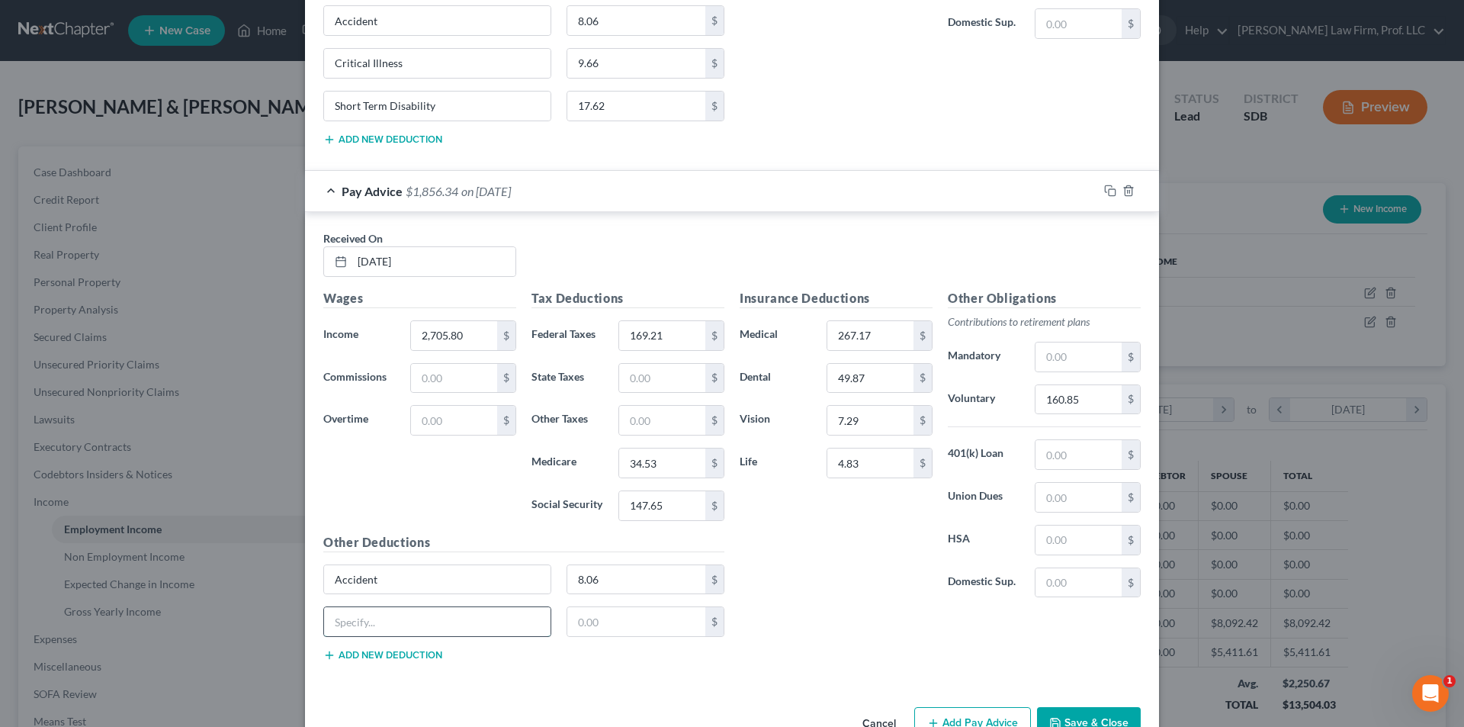
click at [383, 615] on input "text" at bounding box center [437, 621] width 227 height 29
type input "Critical Illness"
click at [572, 620] on input "text" at bounding box center [636, 621] width 139 height 29
type input "15.50"
drag, startPoint x: 367, startPoint y: 667, endPoint x: 368, endPoint y: 657, distance: 10.0
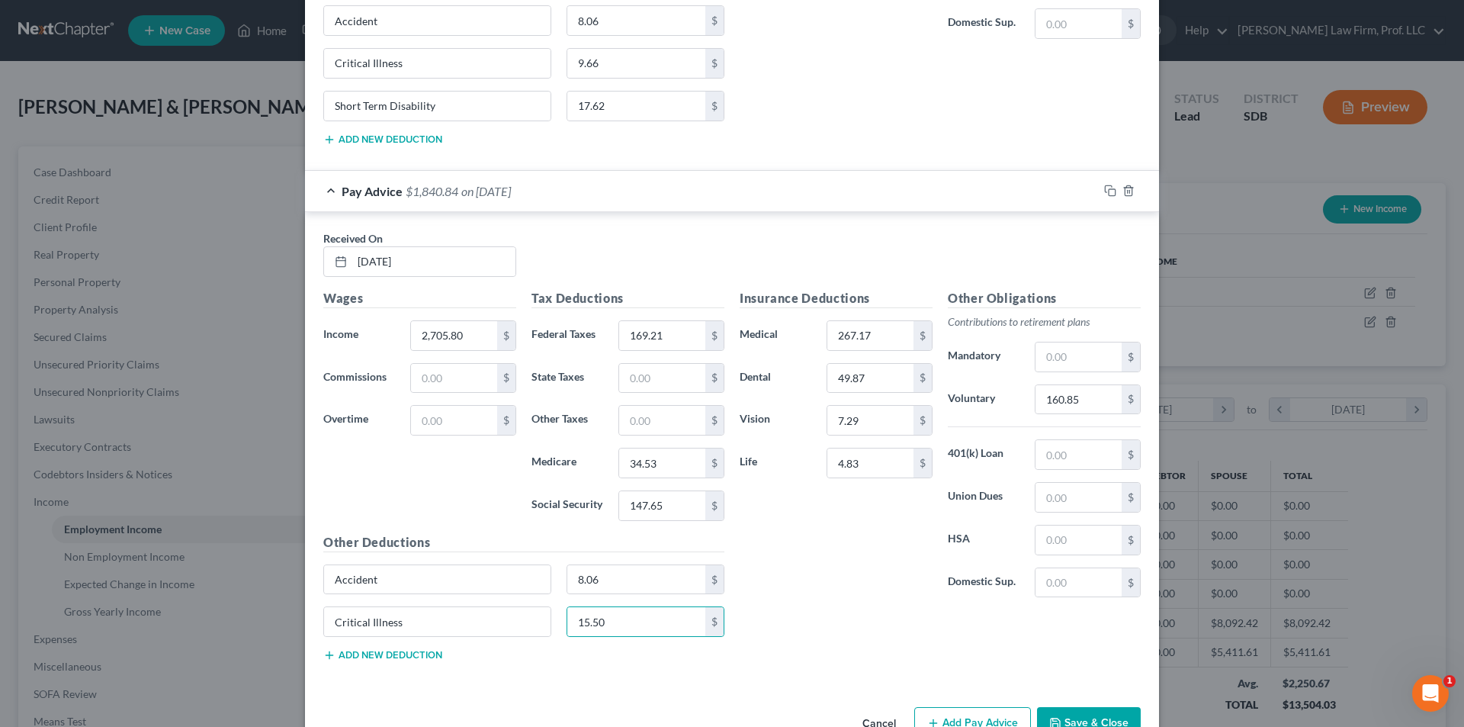
click at [368, 663] on div "Other Deductions Accident 8.06 $ Critical Illness 15.50 $ Add new deduction" at bounding box center [524, 603] width 416 height 141
click at [368, 657] on button "Add new deduction" at bounding box center [382, 655] width 119 height 12
click at [373, 663] on input "text" at bounding box center [437, 664] width 227 height 29
type input "Short Term Disability"
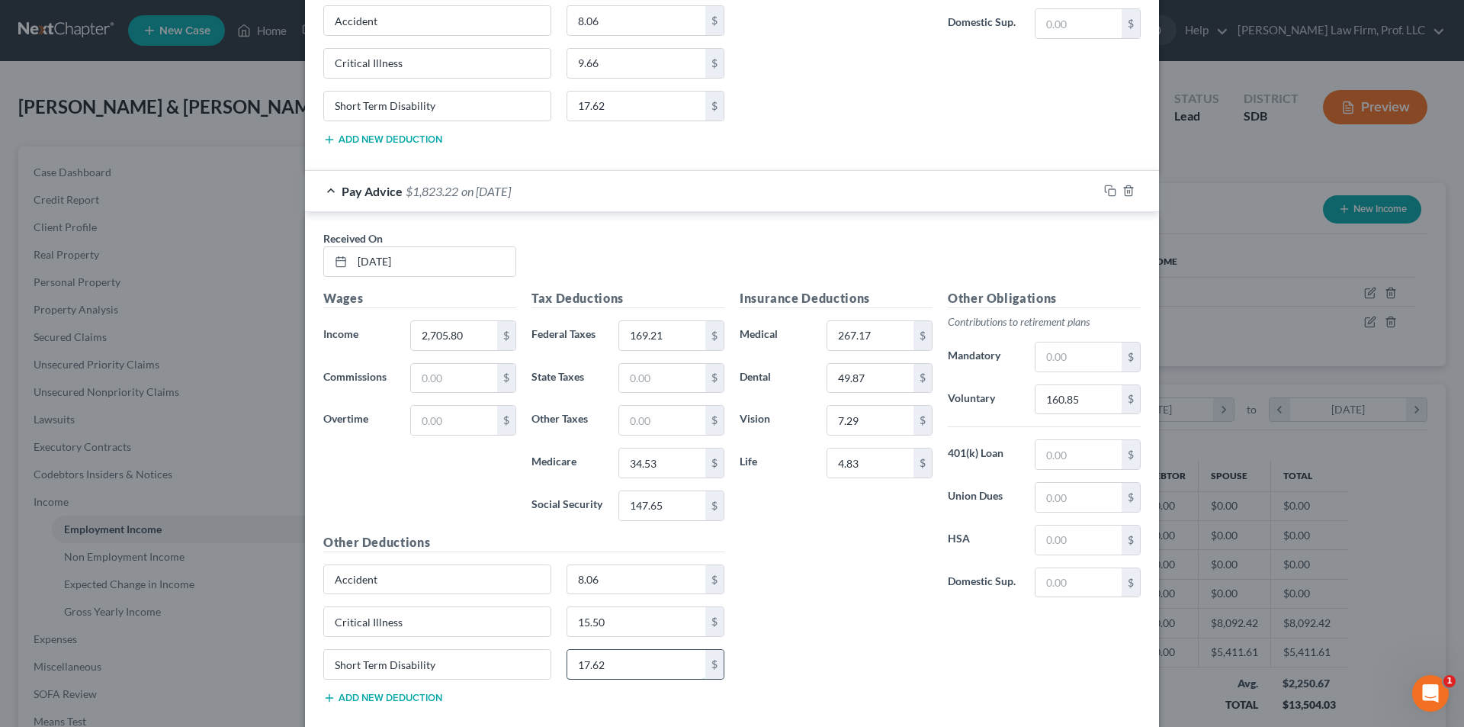
type input "17.62"
click at [870, 461] on input "4.83" at bounding box center [871, 462] width 86 height 29
click at [874, 423] on input "7.29" at bounding box center [871, 420] width 86 height 29
click at [870, 375] on input "49.87" at bounding box center [871, 378] width 86 height 29
click at [861, 341] on input "267.17" at bounding box center [871, 335] width 86 height 29
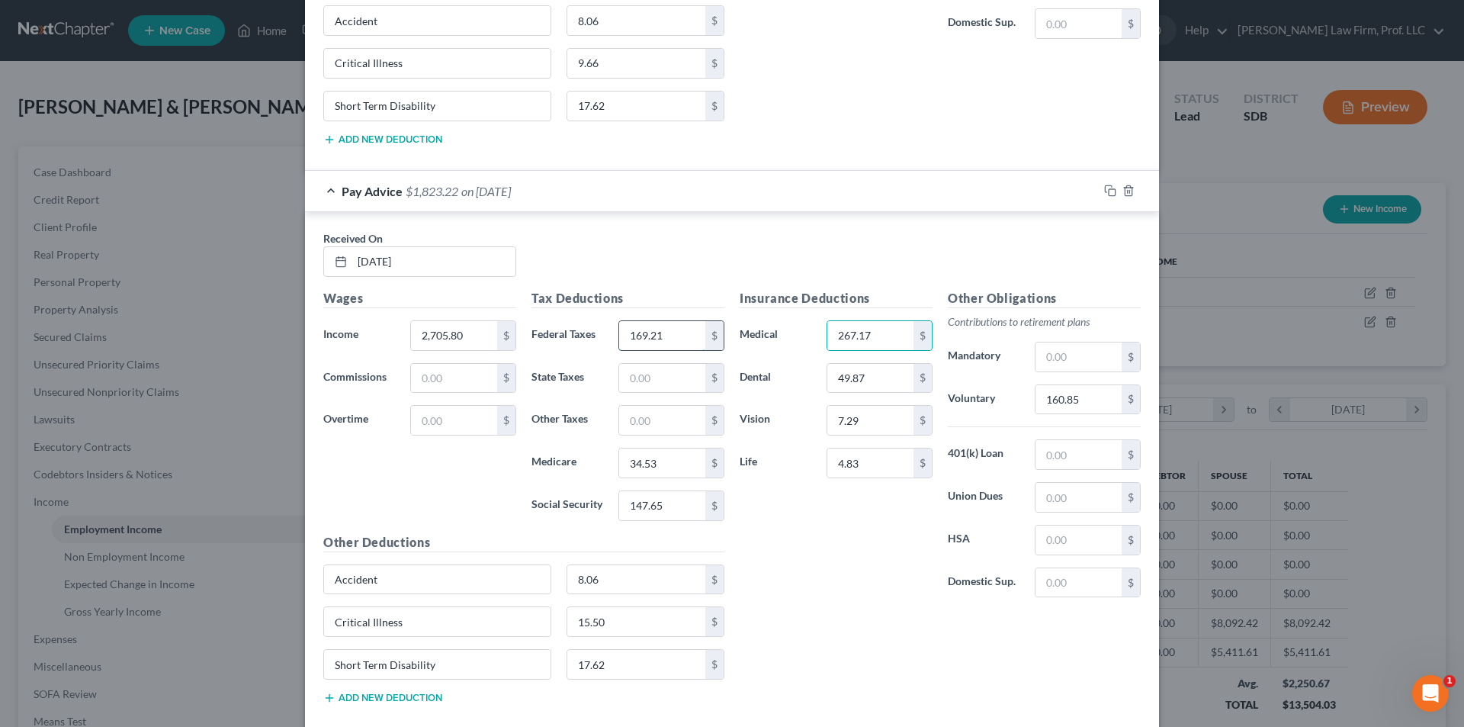
click at [673, 342] on input "169.21" at bounding box center [662, 335] width 86 height 29
click at [663, 464] on input "34.53" at bounding box center [662, 462] width 86 height 29
click at [662, 505] on input "147.65" at bounding box center [662, 505] width 86 height 29
click at [668, 511] on input "147.65" at bounding box center [662, 505] width 86 height 29
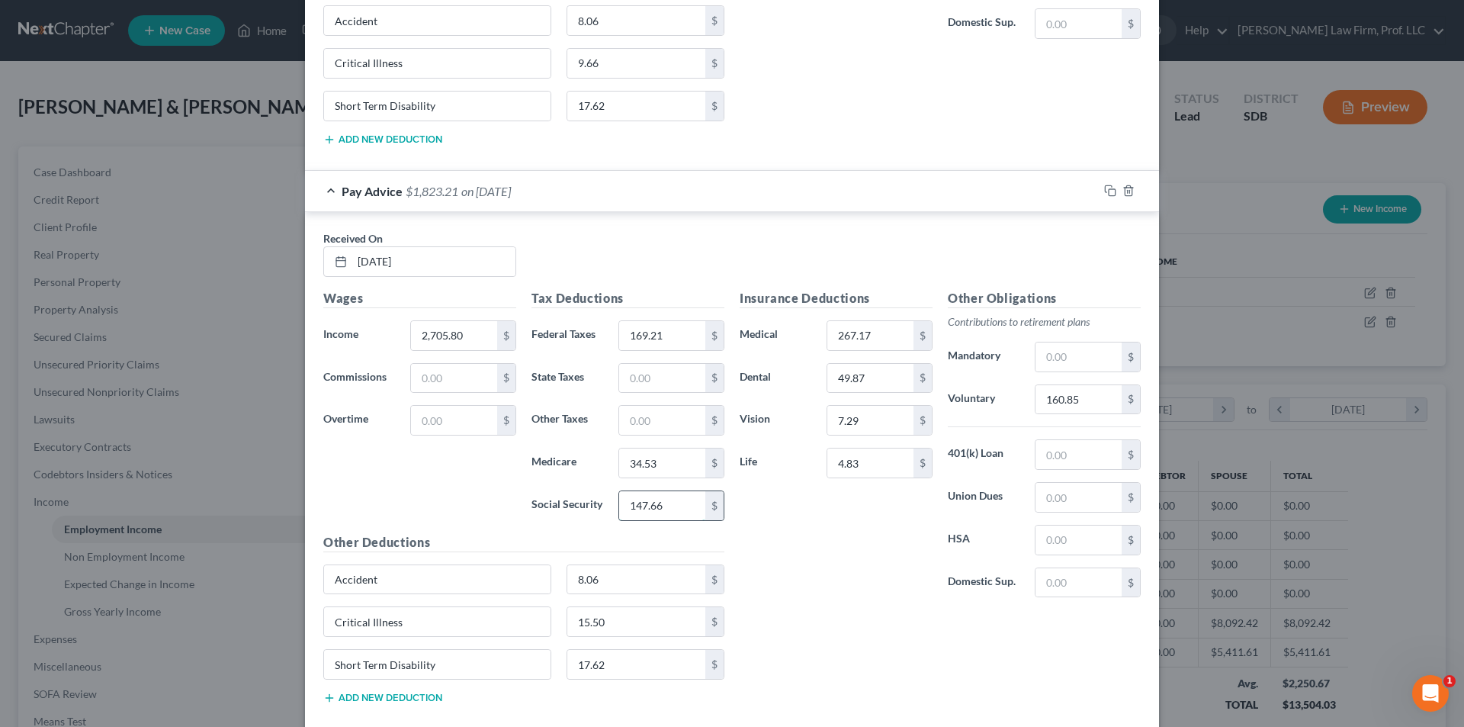
type input "147.66"
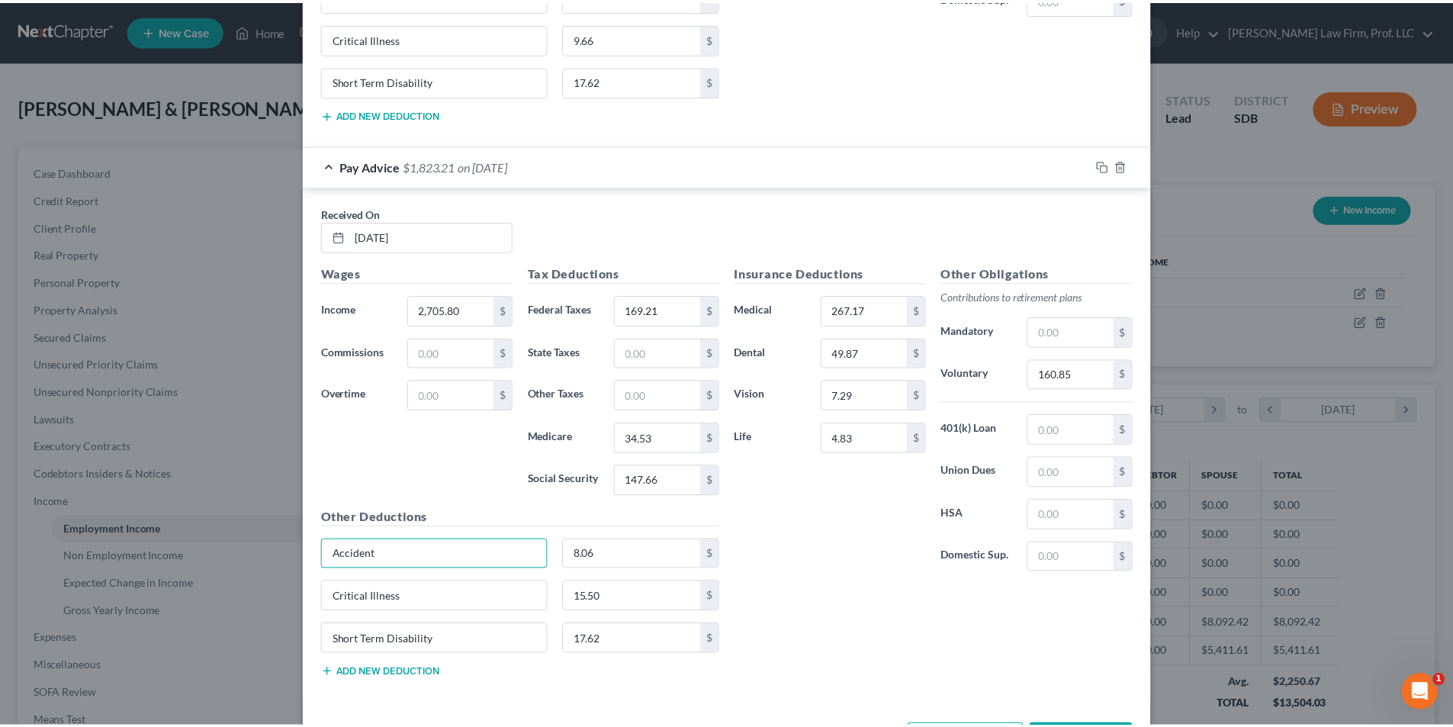
scroll to position [3458, 0]
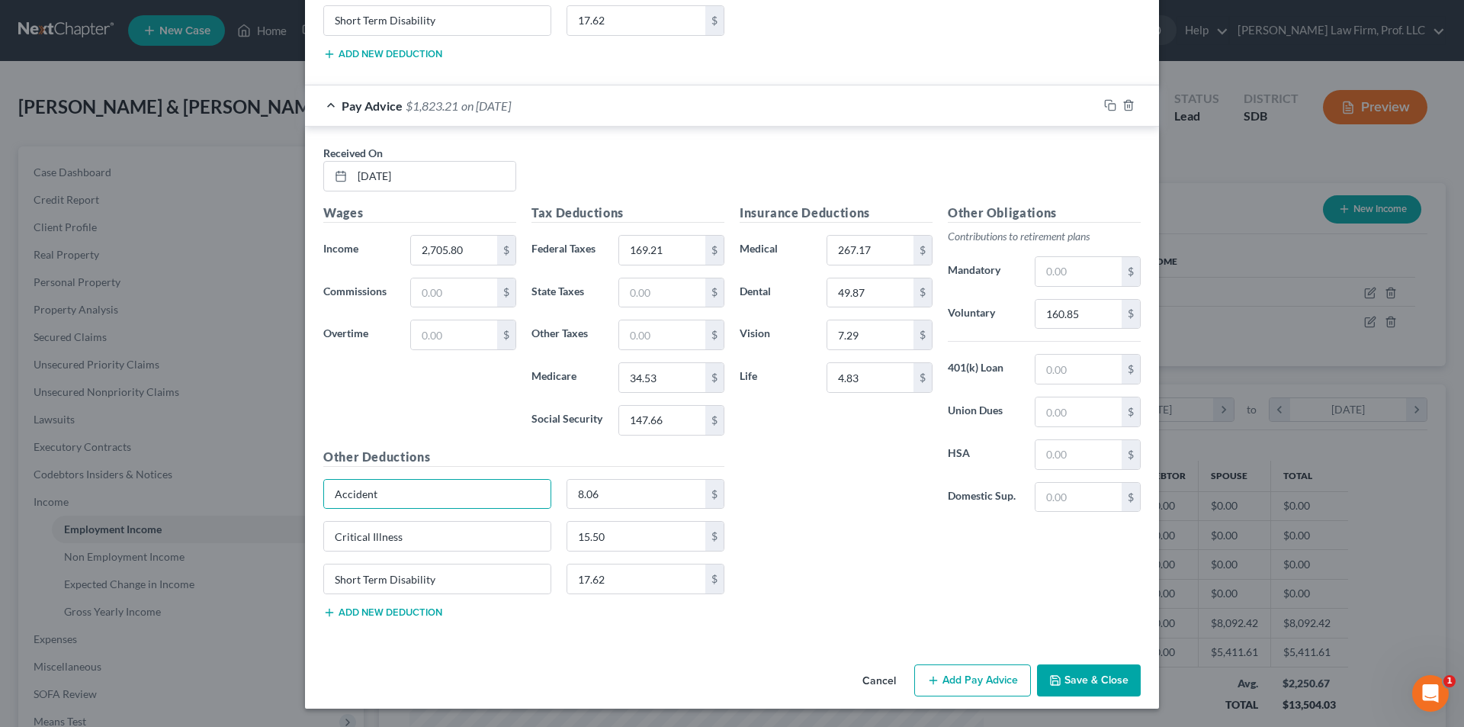
click at [1072, 680] on button "Save & Close" at bounding box center [1089, 680] width 104 height 32
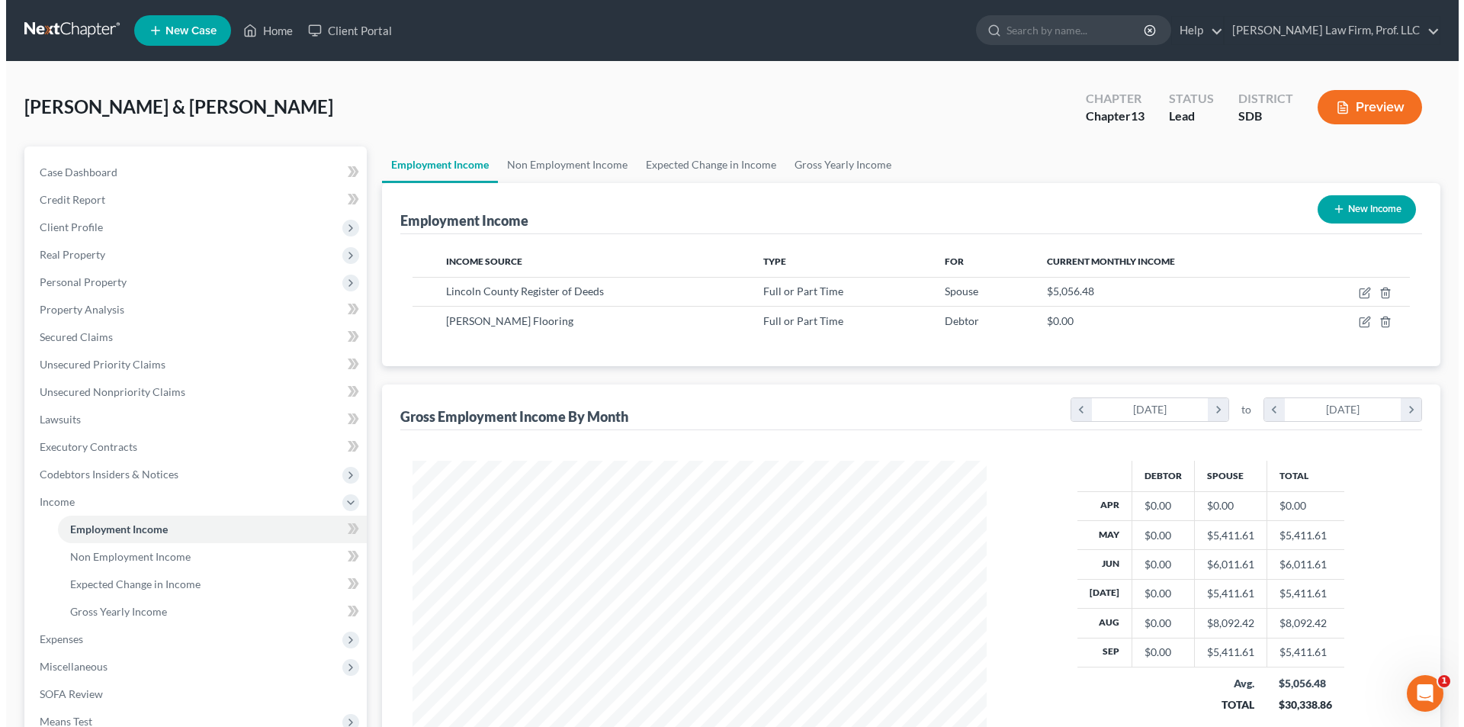
scroll to position [762390, 762075]
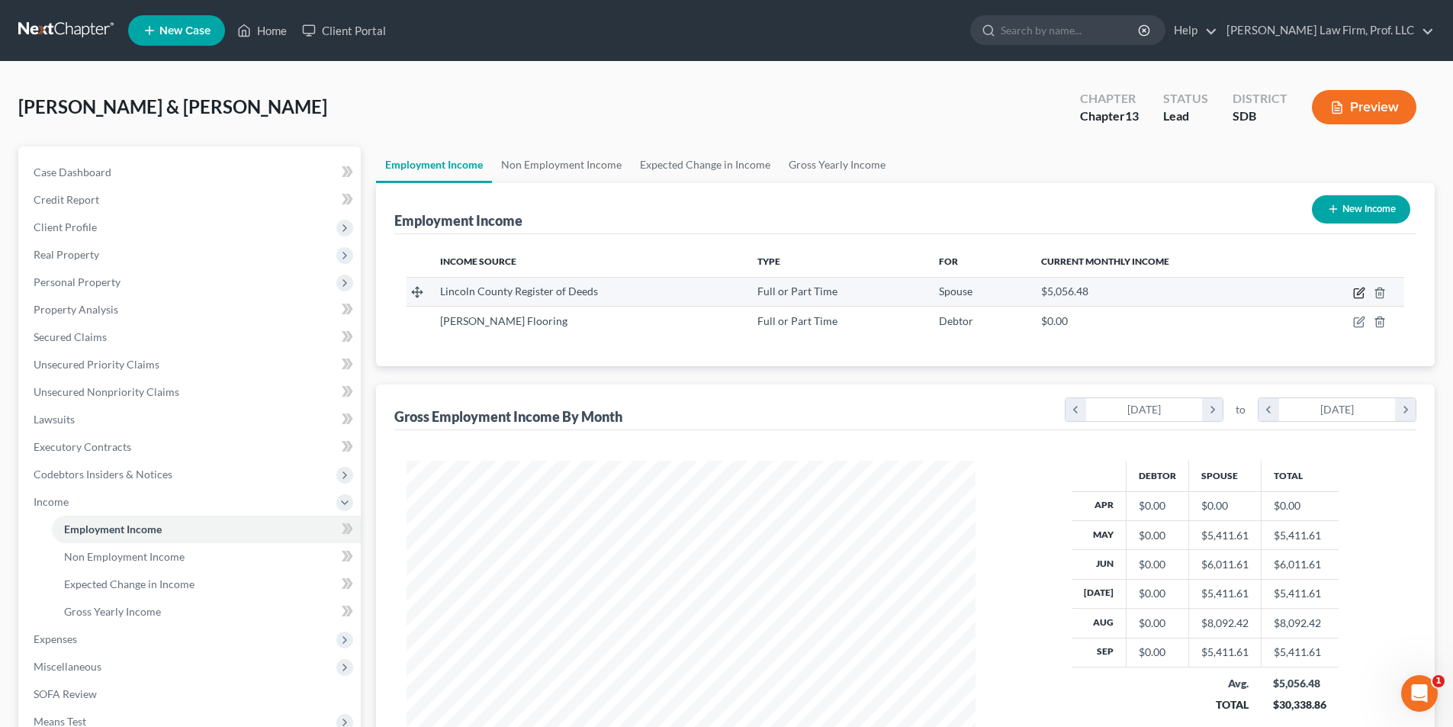
click at [1358, 291] on icon "button" at bounding box center [1359, 293] width 12 height 12
select select "0"
select select "43"
select select "2"
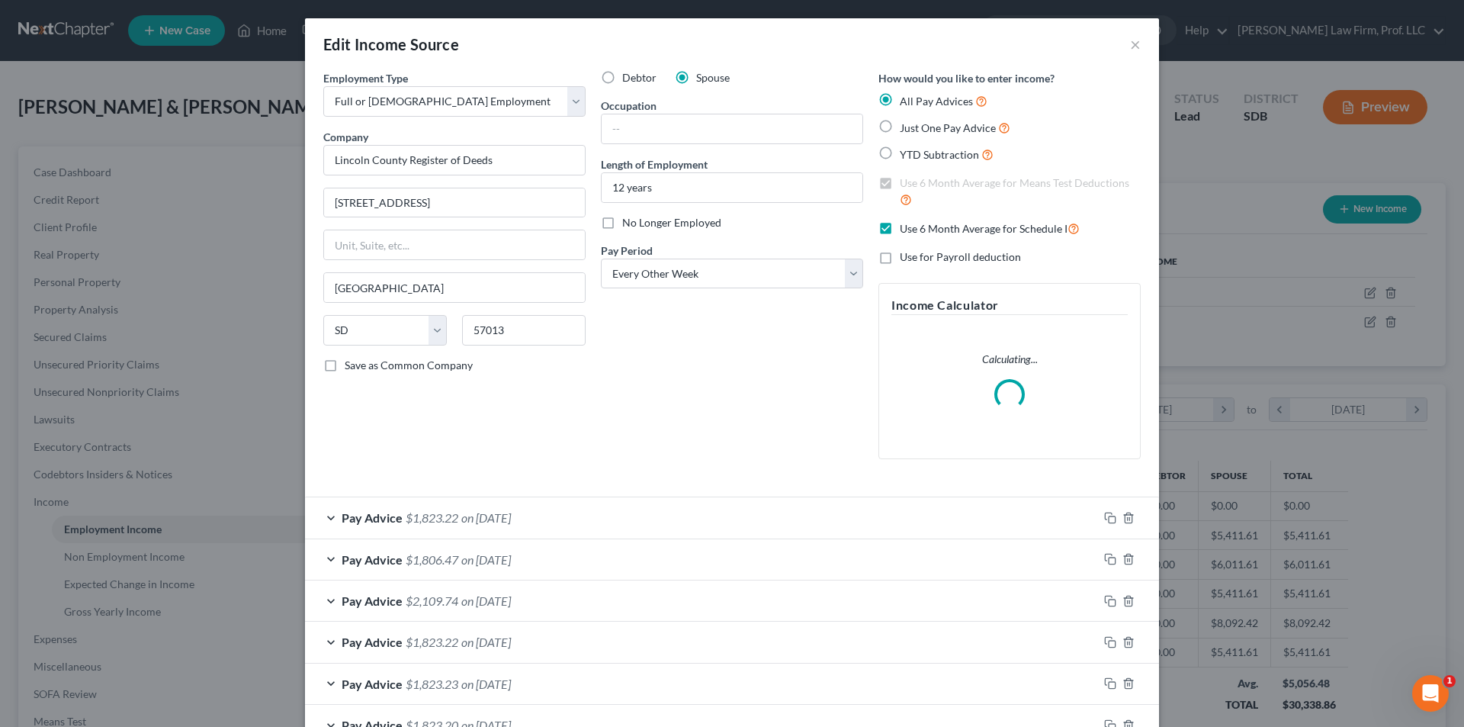
scroll to position [310, 0]
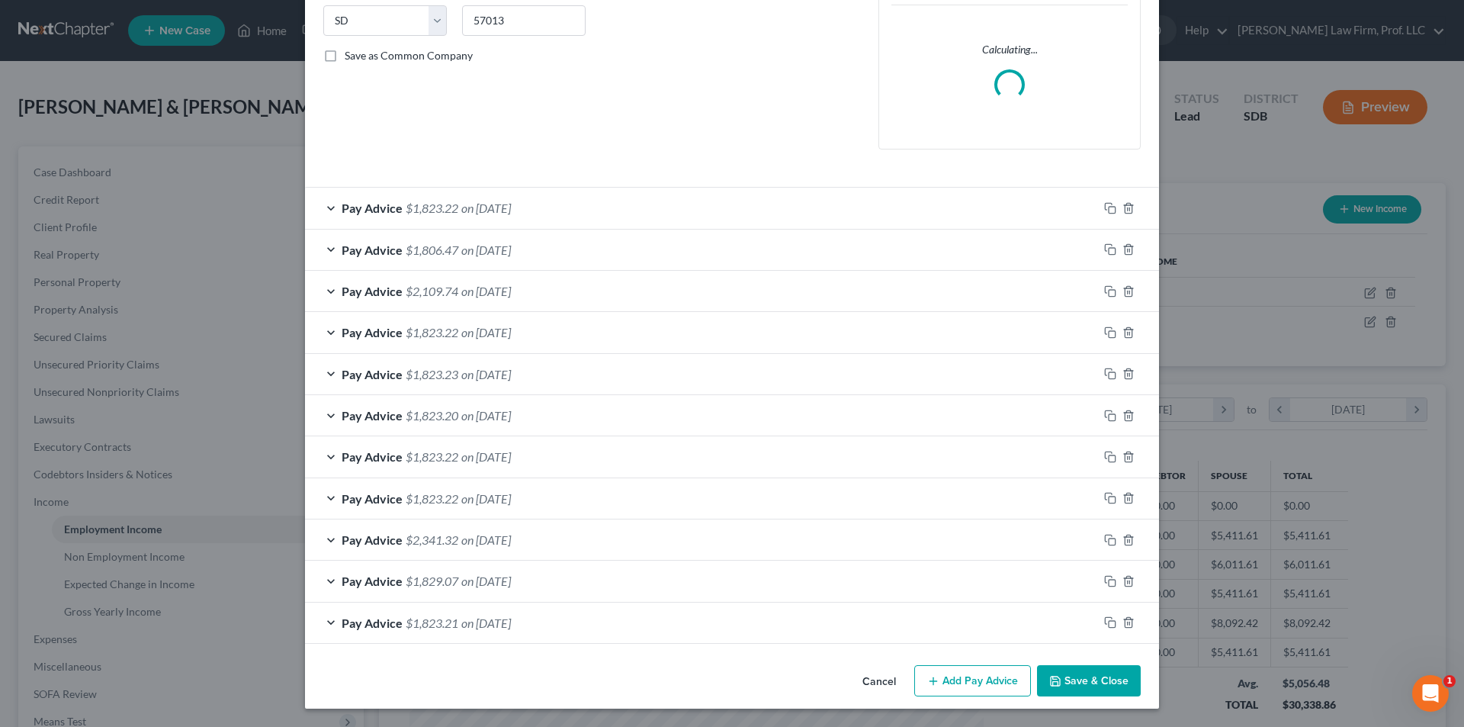
click at [976, 680] on button "Add Pay Advice" at bounding box center [972, 681] width 117 height 32
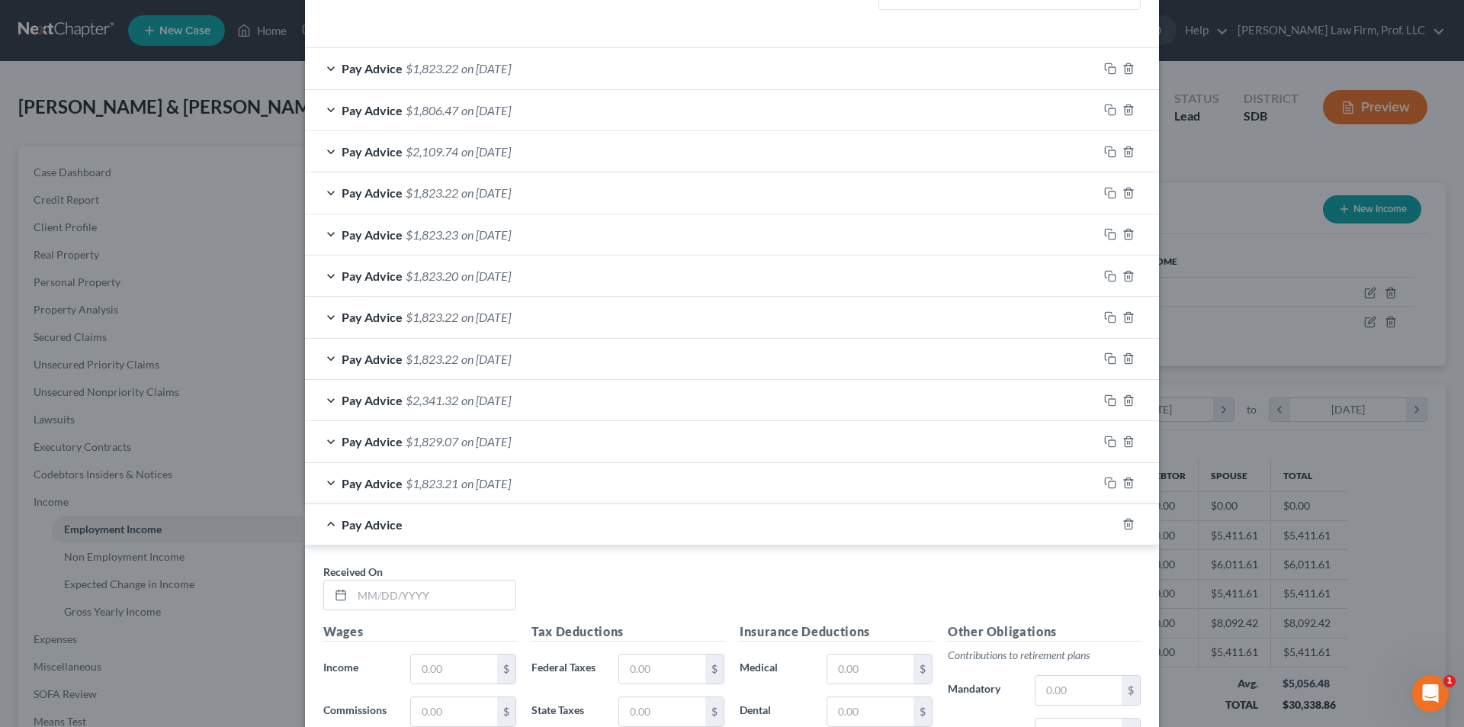
scroll to position [783, 0]
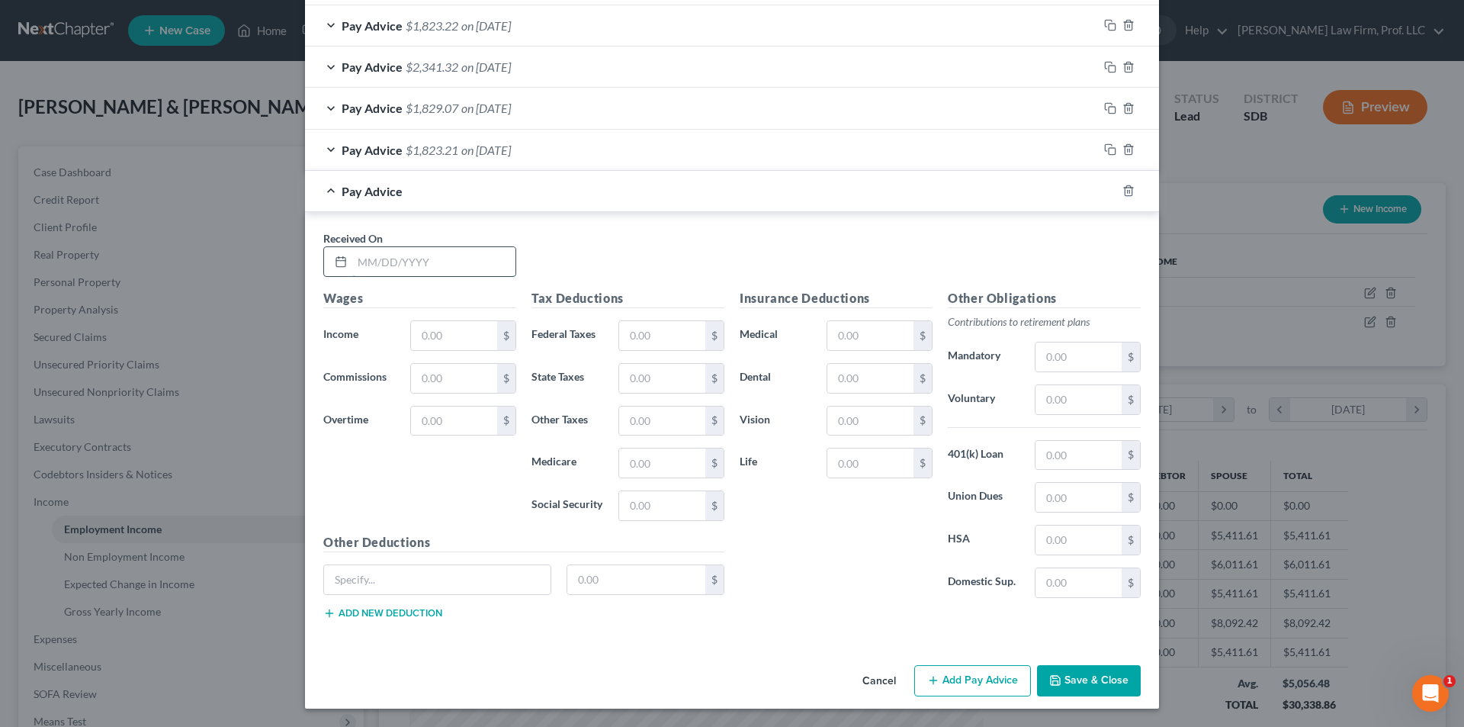
click at [402, 259] on input "text" at bounding box center [433, 261] width 163 height 29
type input "04/25/2025"
type input "2"
type input "2,641.00"
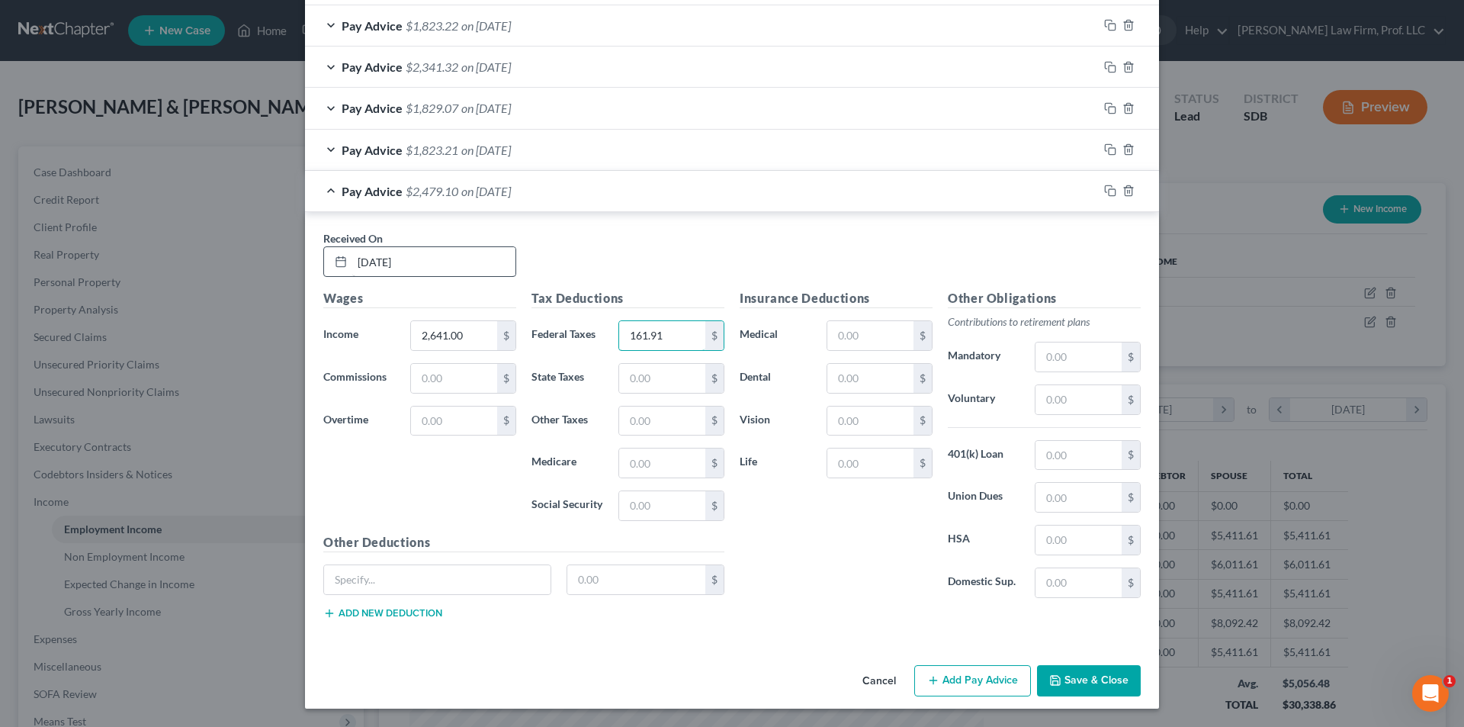
type input "161.91"
type input "33.59"
type input "143.63"
click at [875, 329] on input "text" at bounding box center [871, 335] width 86 height 29
type input "267.17"
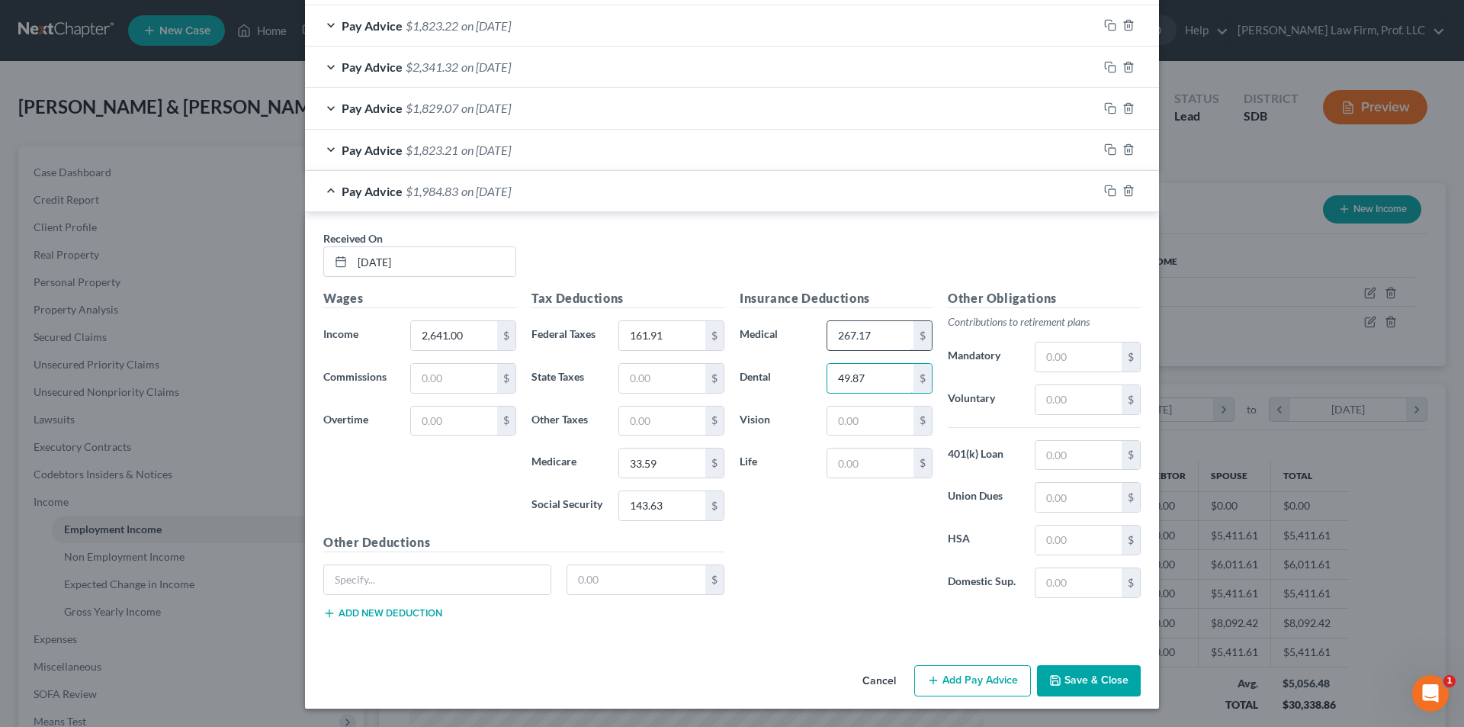
type input "49.87"
type input "7.29"
type input "4.83"
click at [1059, 406] on input "text" at bounding box center [1079, 399] width 86 height 29
type input "156.96"
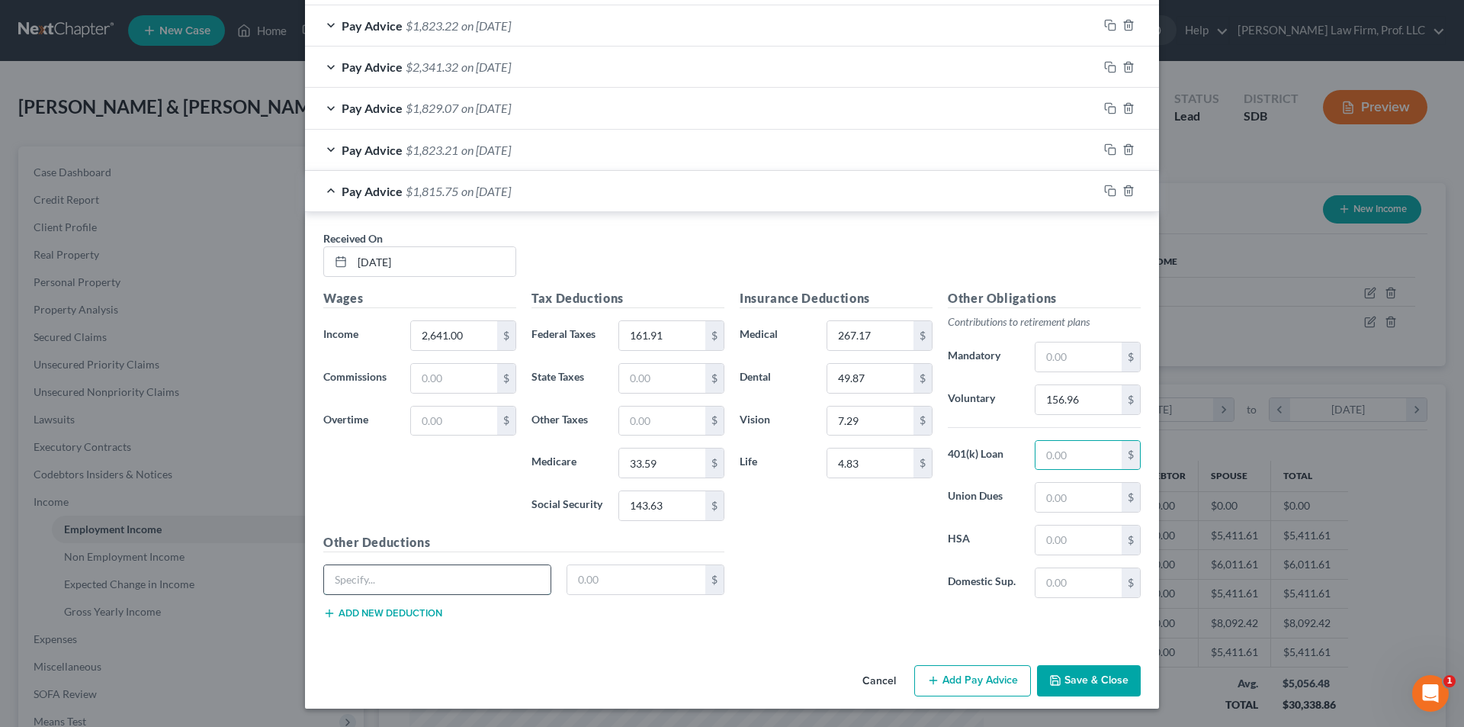
click at [457, 570] on input "text" at bounding box center [437, 579] width 227 height 29
type input "Accident"
click at [625, 583] on input "text" at bounding box center [636, 579] width 139 height 29
type input "8.06"
click at [421, 610] on button "Add new deduction" at bounding box center [382, 613] width 119 height 12
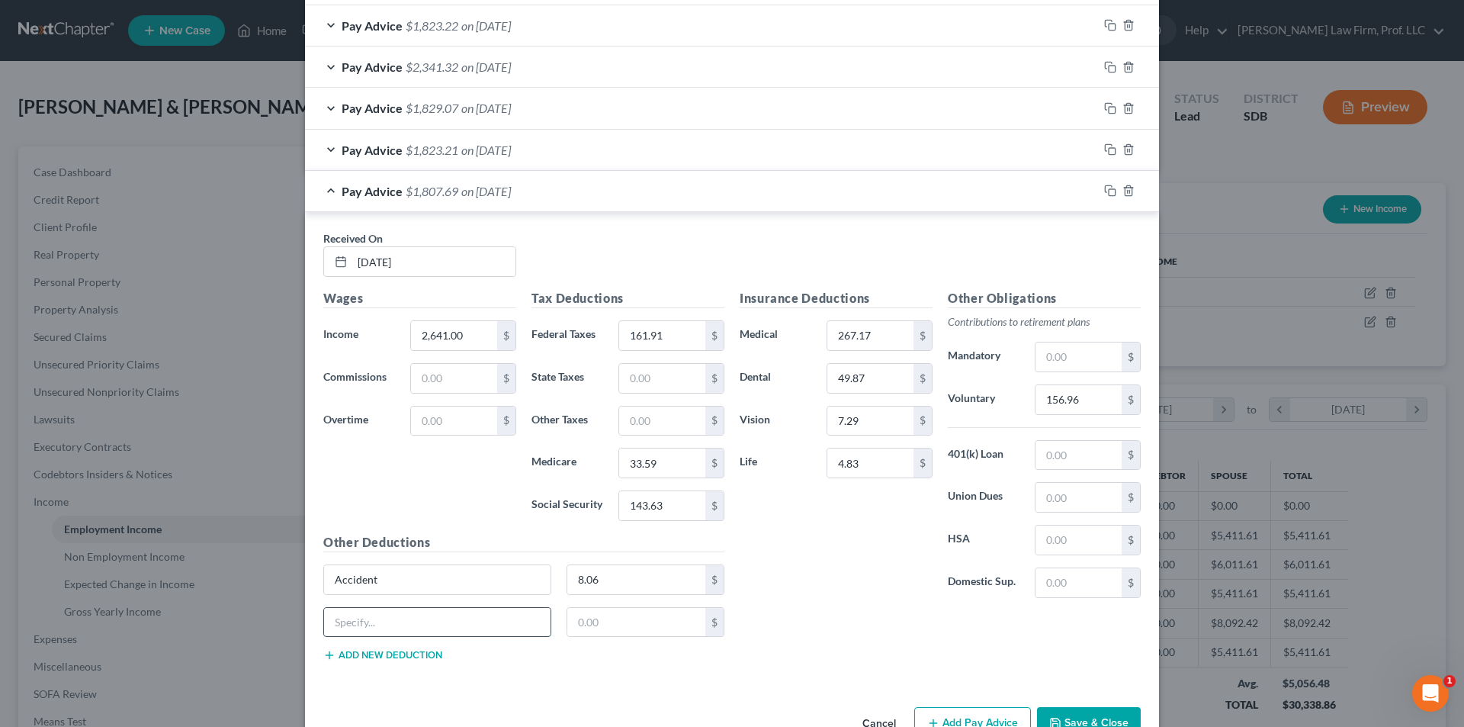
click at [415, 625] on input "text" at bounding box center [437, 622] width 227 height 29
click at [650, 621] on input "text" at bounding box center [636, 622] width 139 height 29
type input "15.50"
drag, startPoint x: 393, startPoint y: 631, endPoint x: 403, endPoint y: 632, distance: 9.9
click at [393, 631] on input "text" at bounding box center [437, 622] width 227 height 29
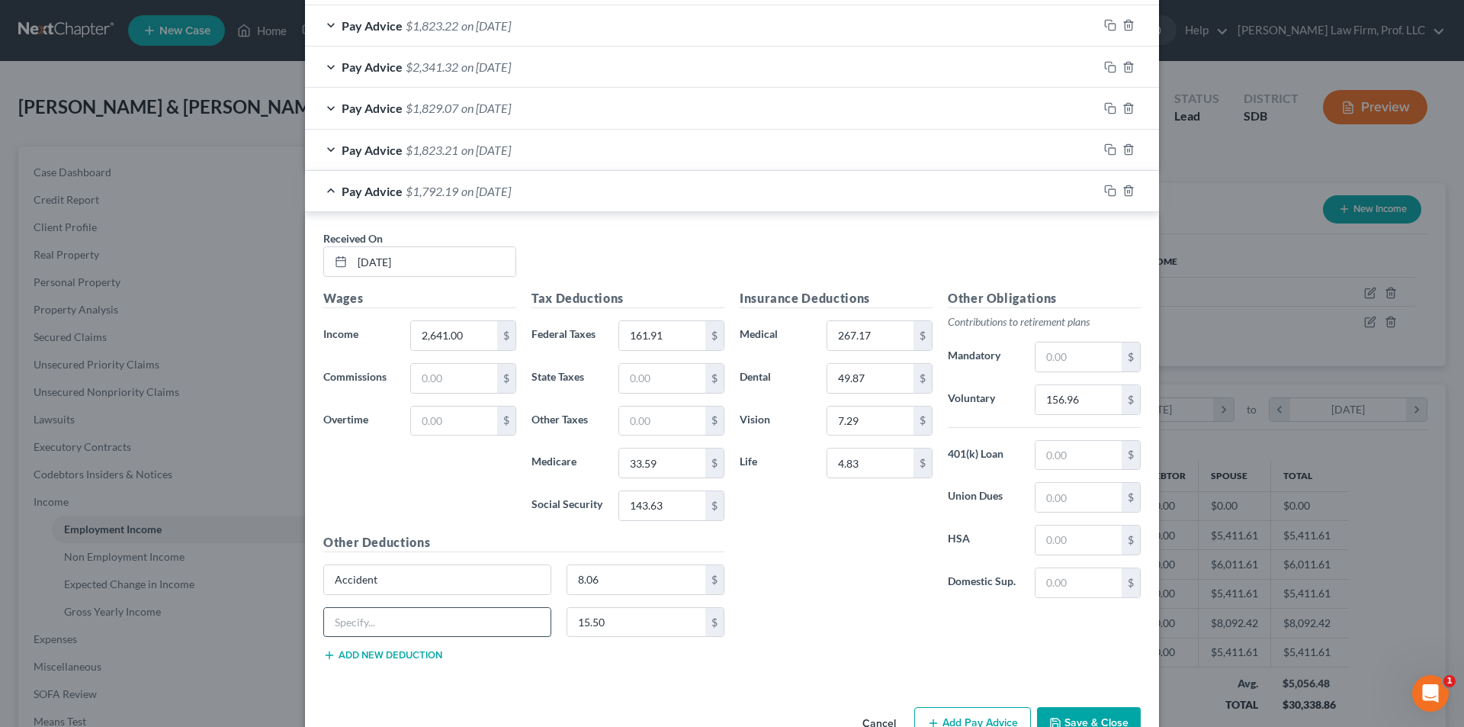
type input "Critical Illness"
click at [384, 654] on button "Add new deduction" at bounding box center [382, 655] width 119 height 12
click at [397, 663] on input "text" at bounding box center [437, 664] width 227 height 29
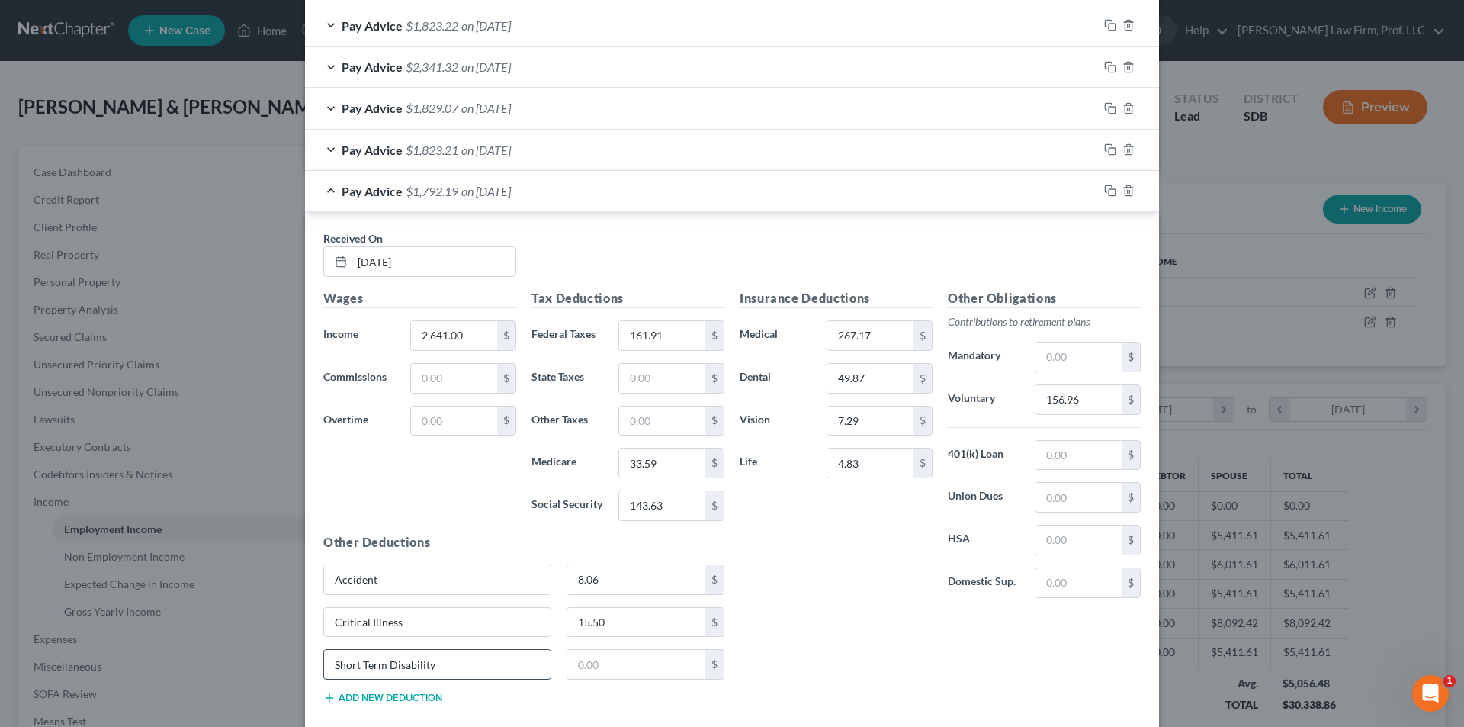
type input "Short Term Disability"
type input "17.62"
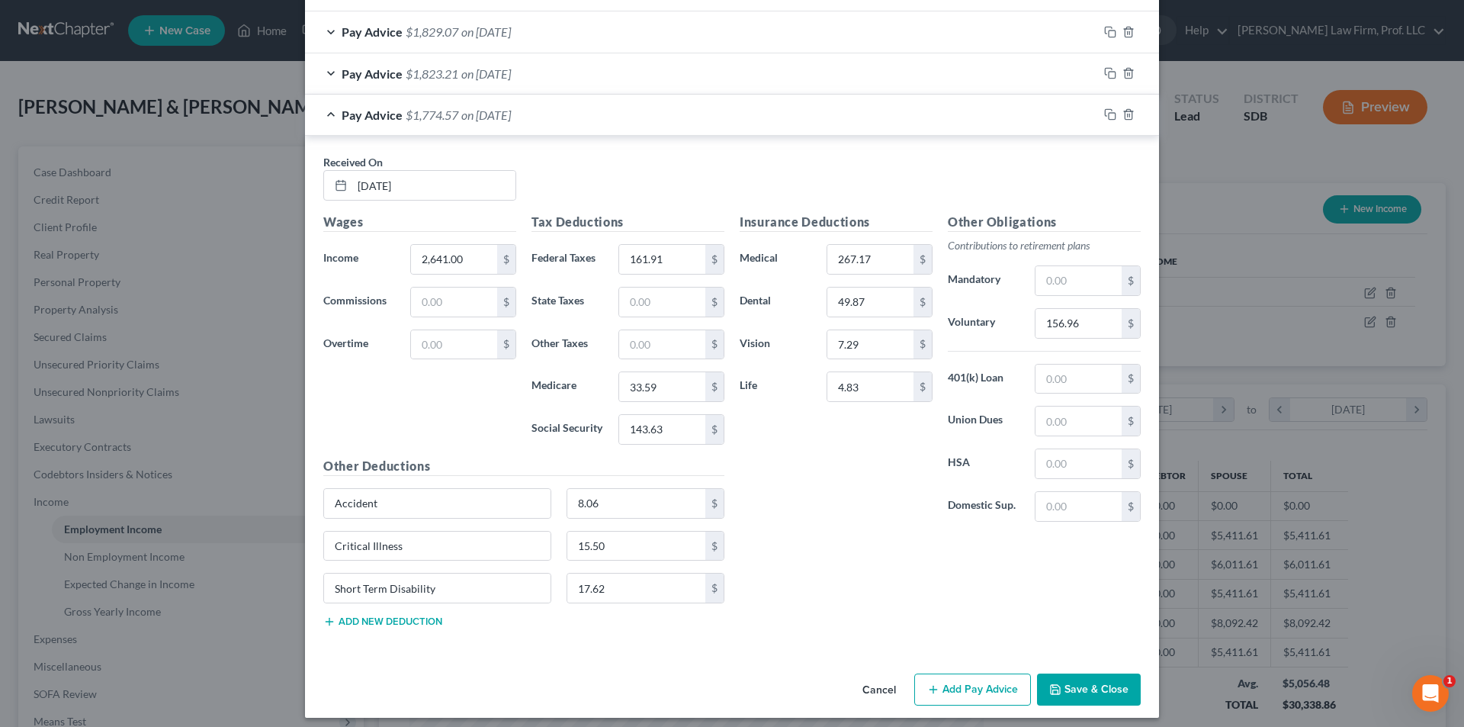
scroll to position [914, 0]
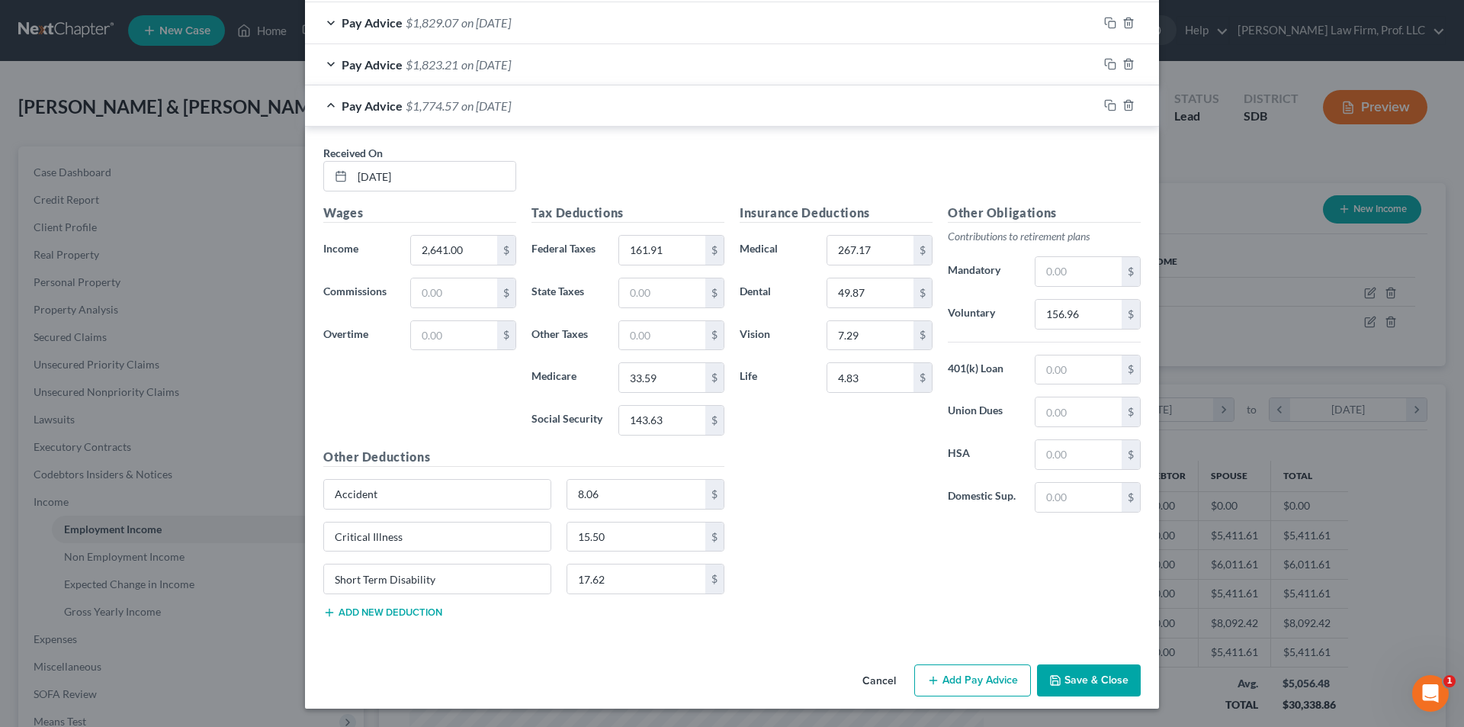
click at [961, 680] on button "Add Pay Advice" at bounding box center [972, 680] width 117 height 32
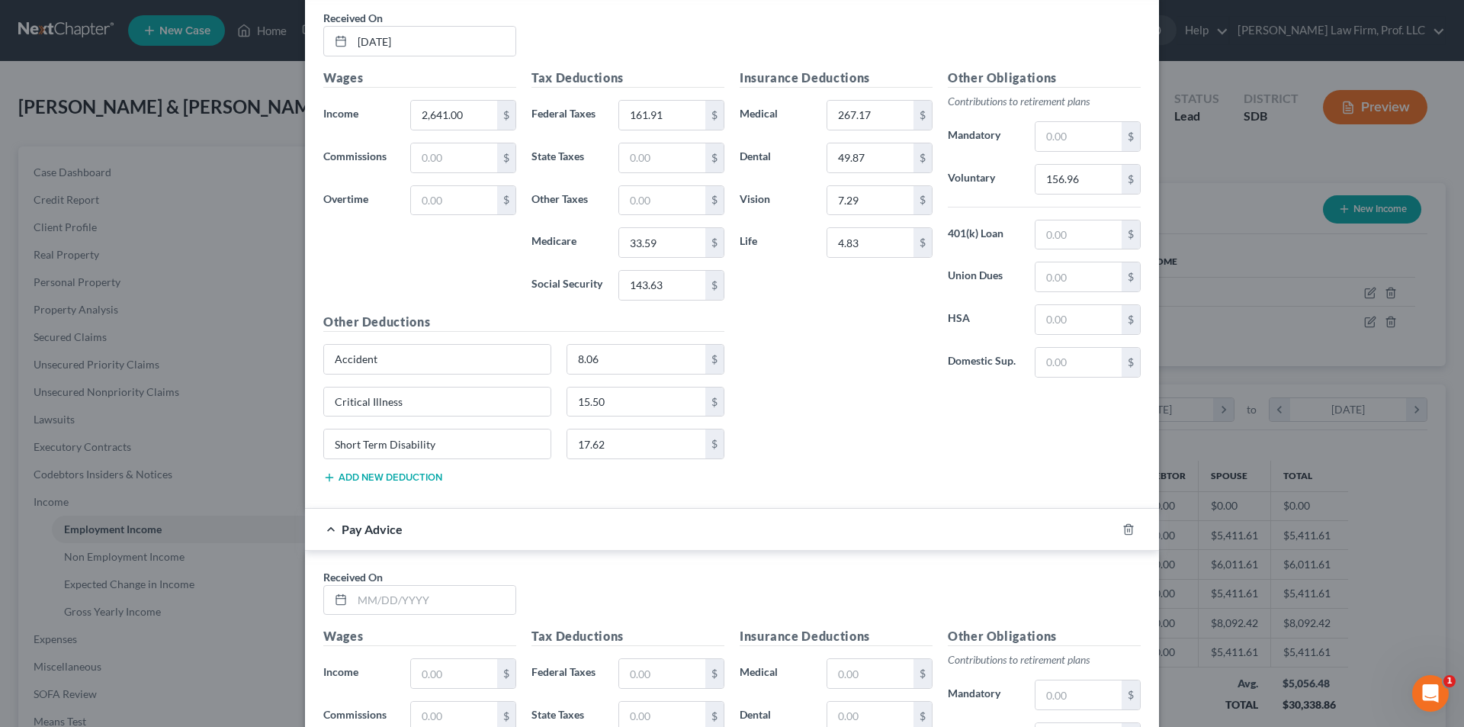
scroll to position [1295, 0]
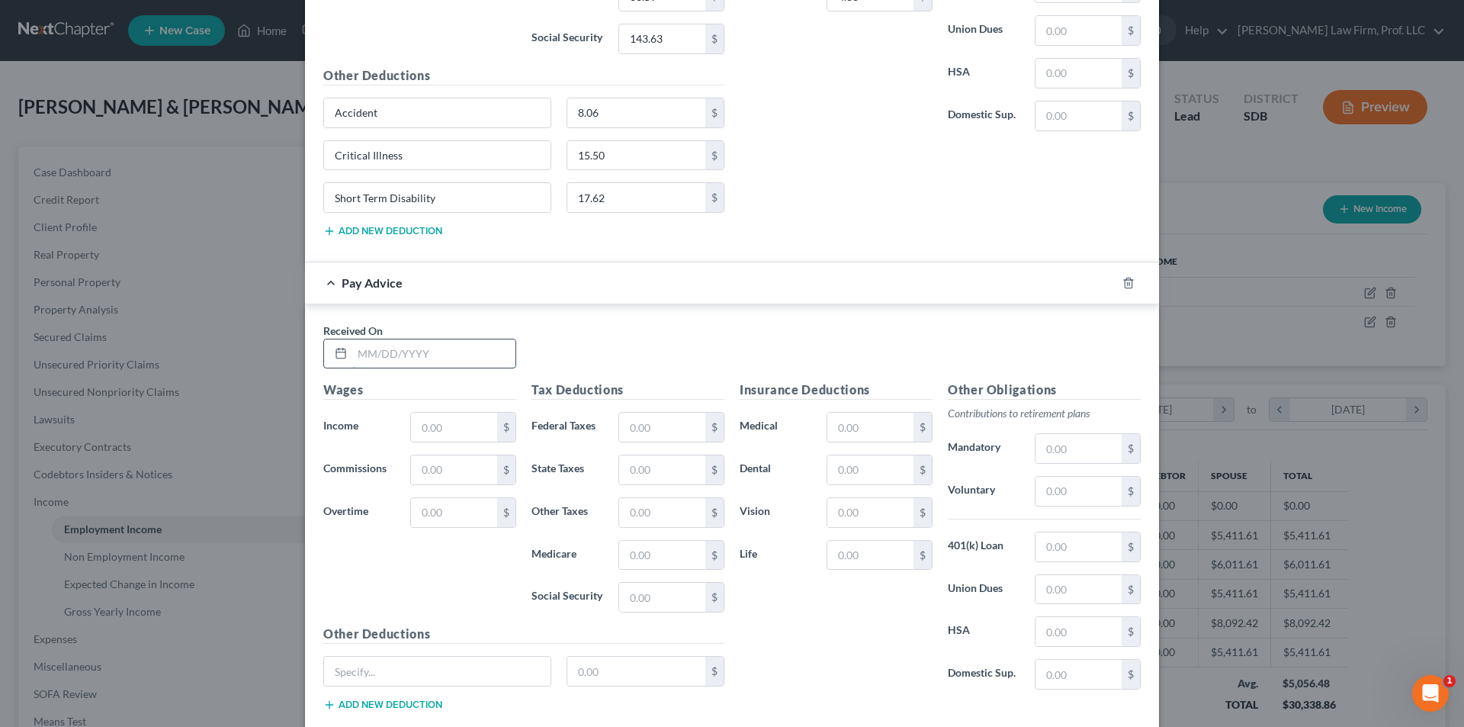
click at [446, 362] on input "text" at bounding box center [433, 353] width 163 height 29
type input "04/11/2025"
type input "2,641.01"
type input "161.91"
type input "33.60"
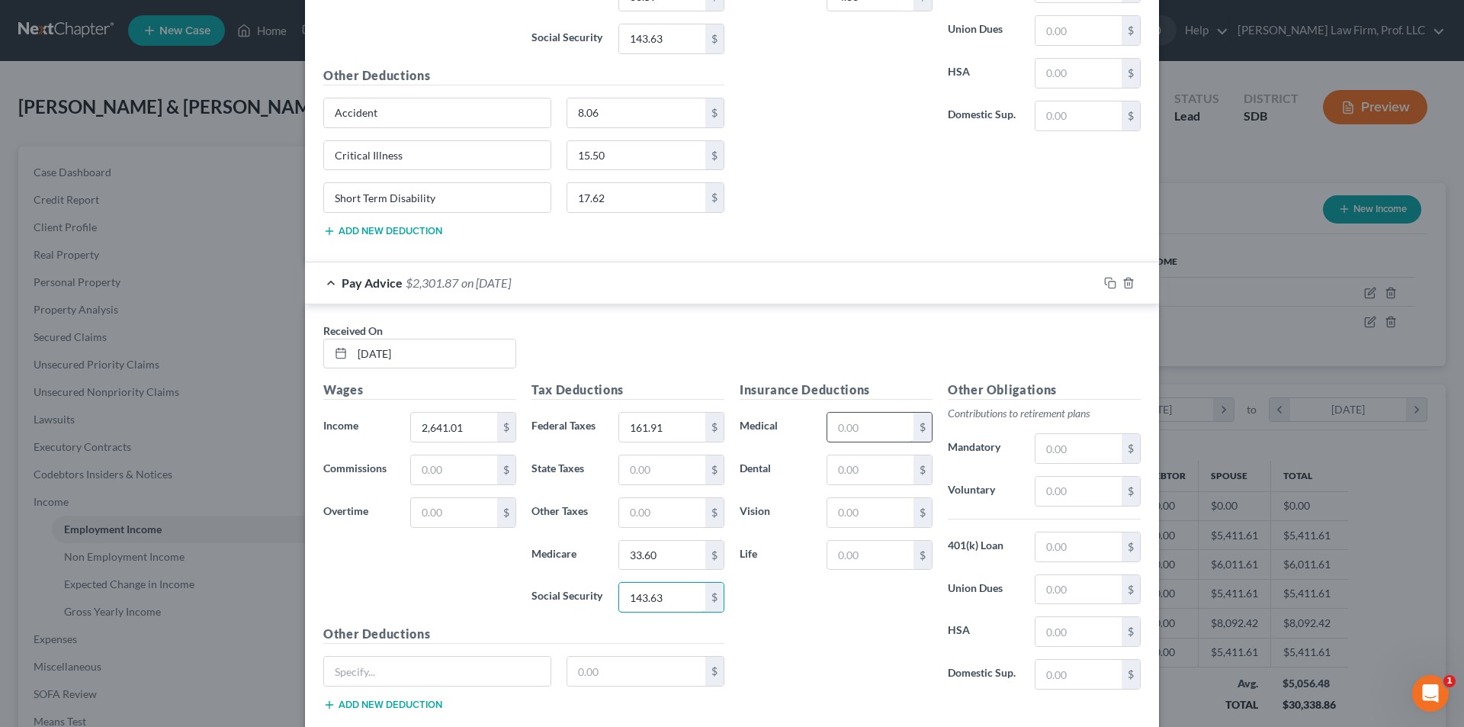
type input "143.63"
click at [889, 427] on input "text" at bounding box center [871, 427] width 86 height 29
type input "267.17"
type input "49.87"
type input "7.29"
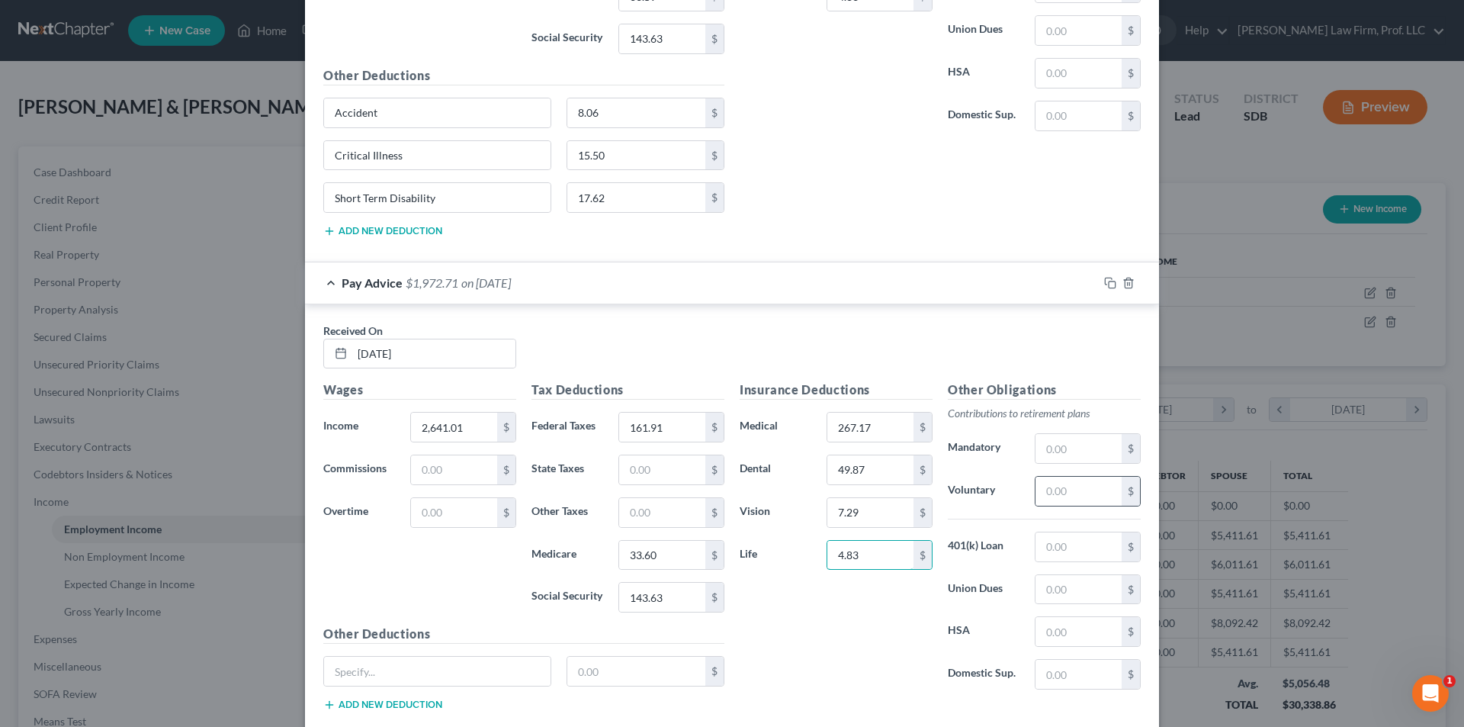
type input "4.83"
click at [1065, 497] on input "text" at bounding box center [1079, 491] width 86 height 29
type input "156.96"
click at [457, 676] on input "text" at bounding box center [437, 671] width 227 height 29
type input "Accident"
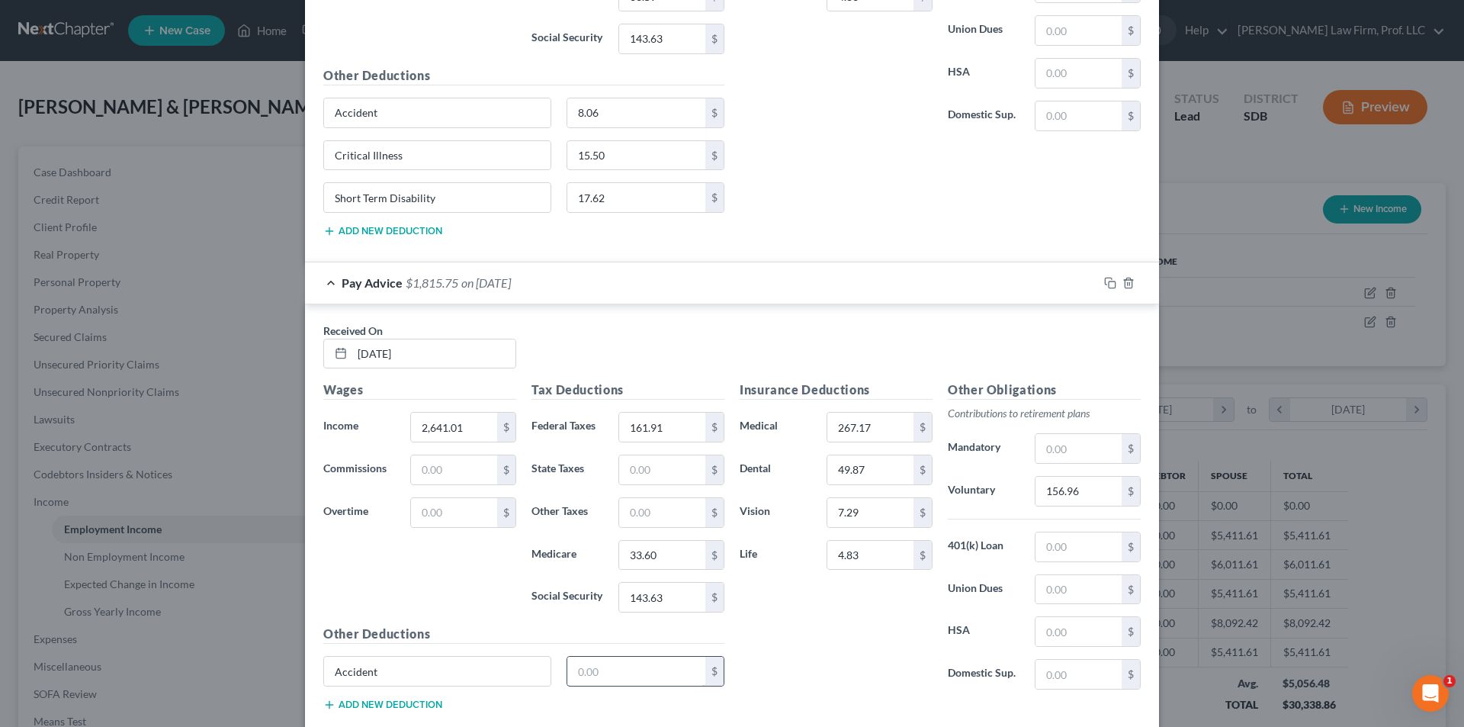
click at [625, 673] on input "text" at bounding box center [636, 671] width 139 height 29
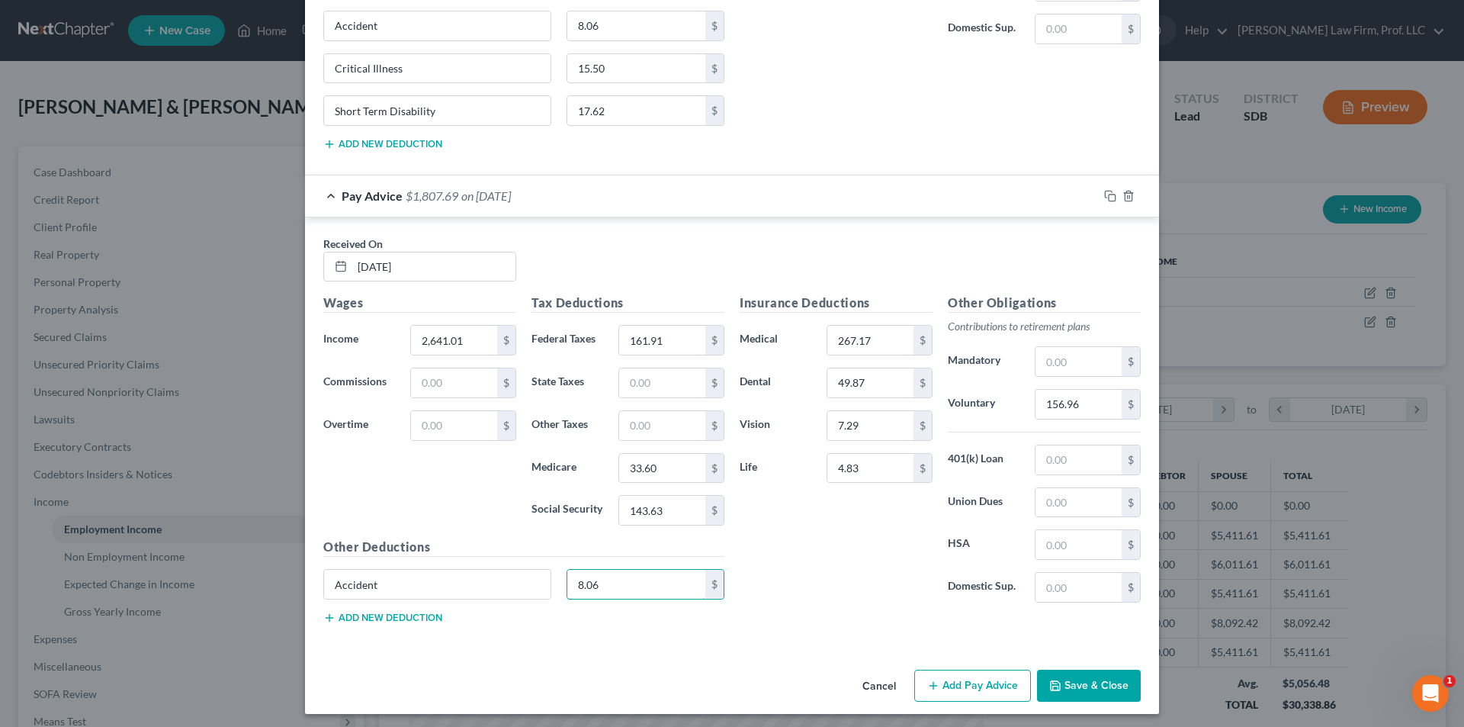
scroll to position [1387, 0]
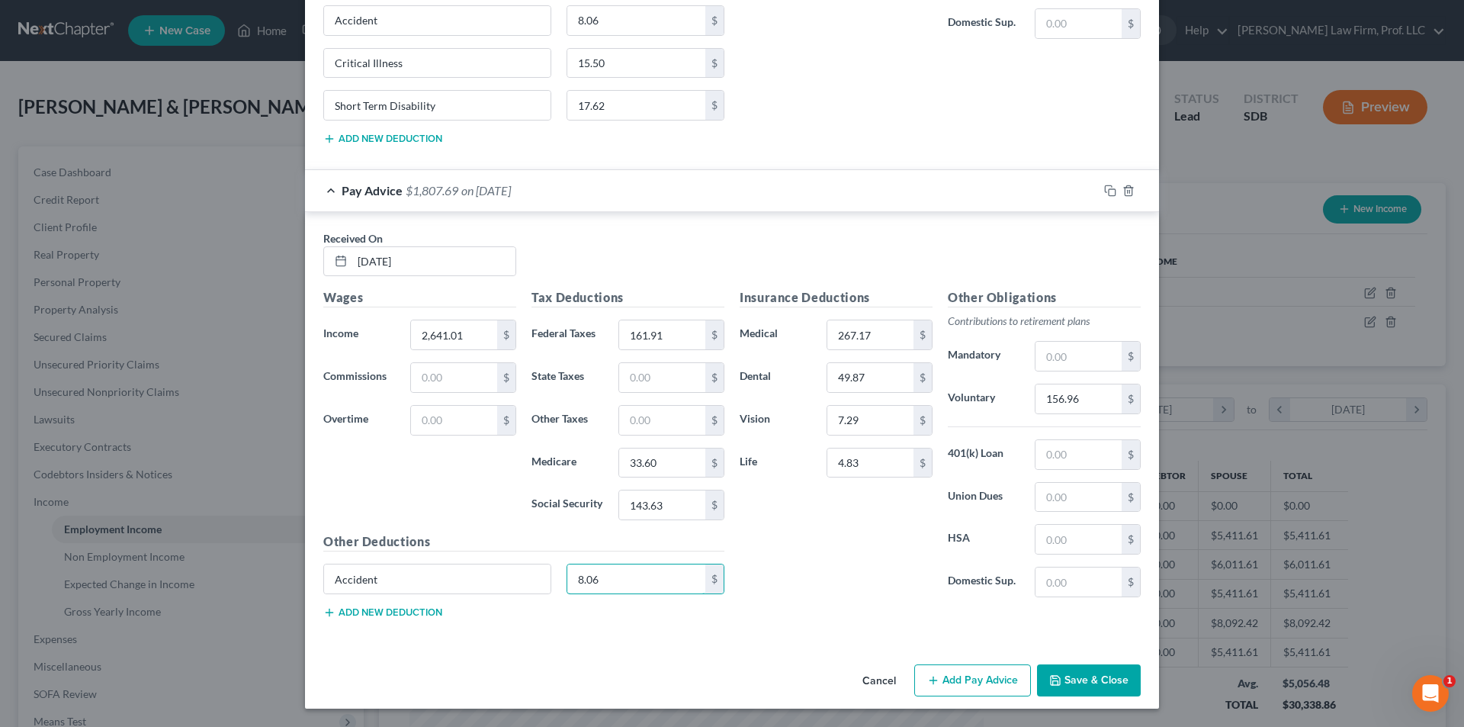
type input "8.06"
click at [380, 609] on button "Add new deduction" at bounding box center [382, 612] width 119 height 12
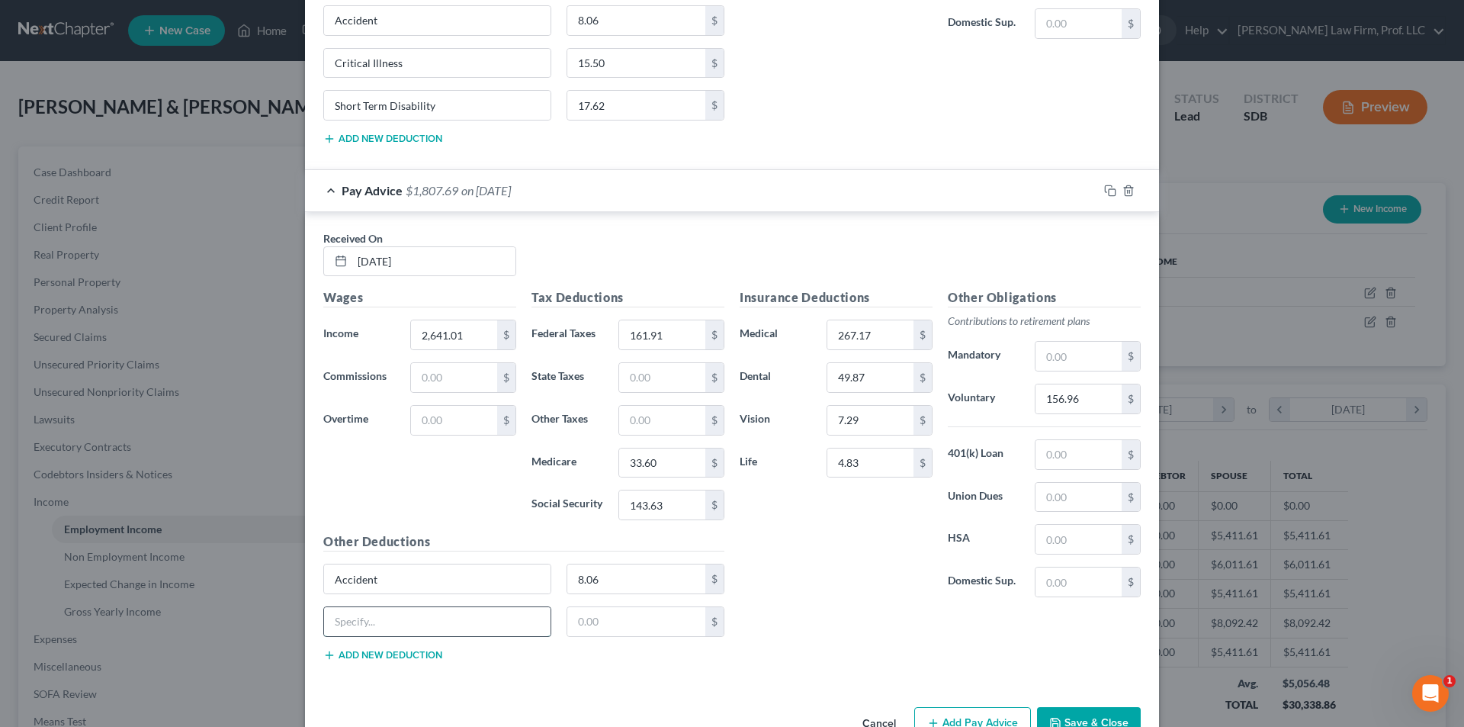
click at [378, 622] on input "text" at bounding box center [437, 621] width 227 height 29
type input "Critical Illness"
click at [600, 623] on input "text" at bounding box center [636, 621] width 139 height 29
type input "15.50"
click at [384, 652] on button "Add new deduction" at bounding box center [382, 655] width 119 height 12
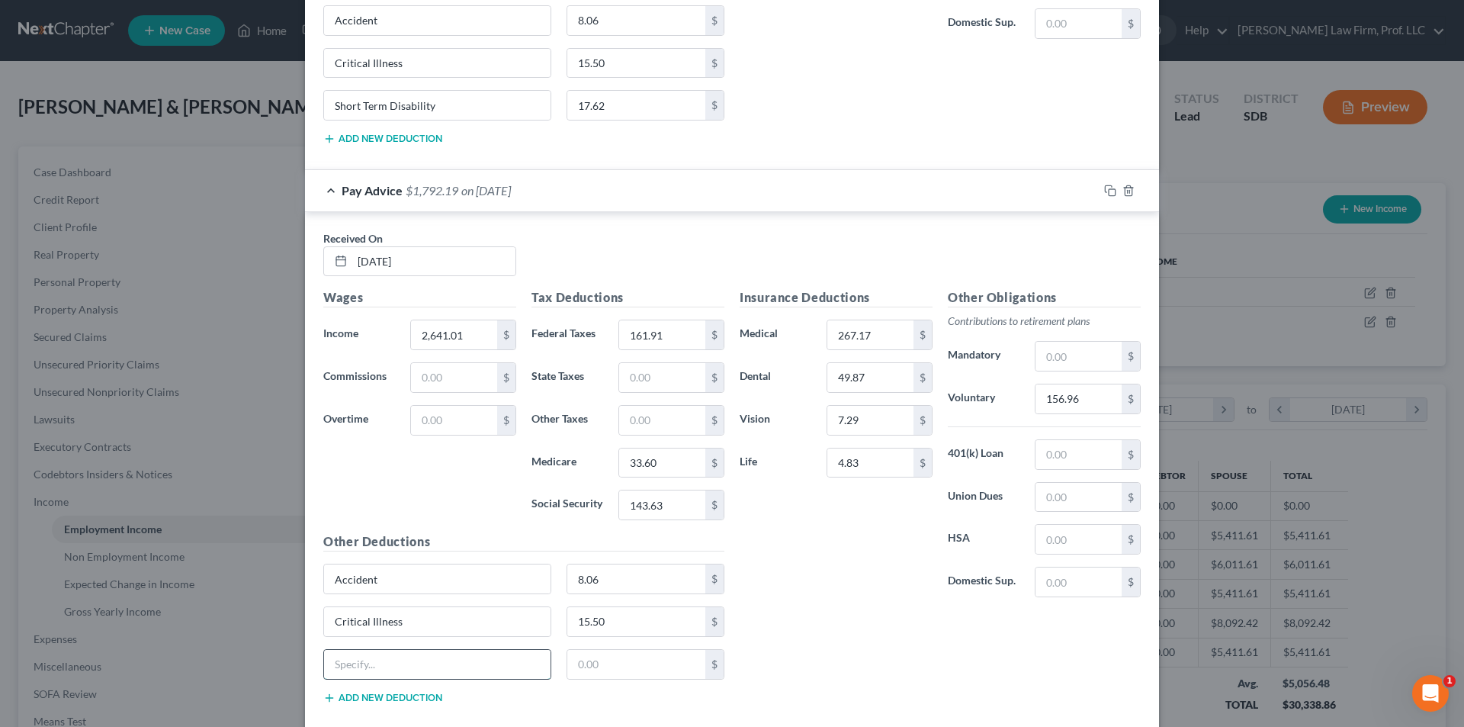
click at [383, 666] on input "text" at bounding box center [437, 664] width 227 height 29
type input "Short Term Disabiltiy"
type input "17.62"
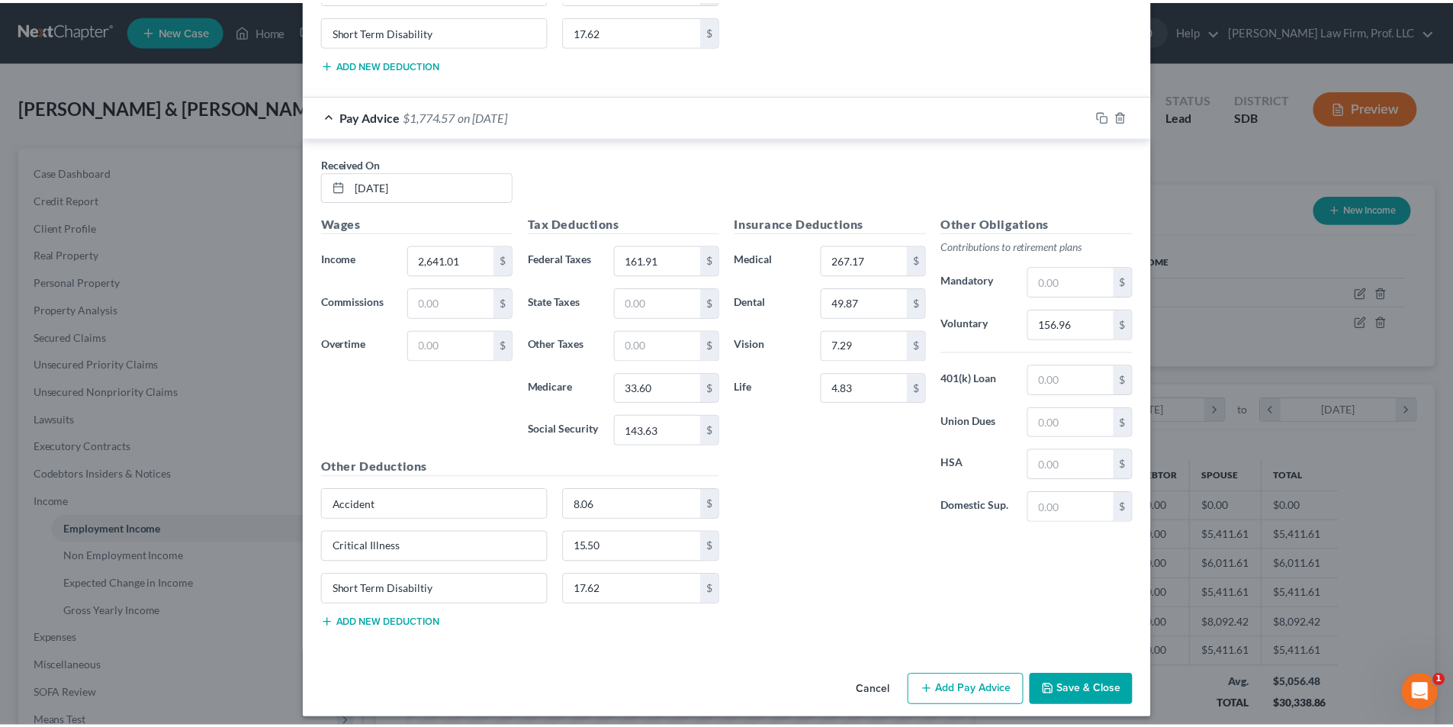
scroll to position [1472, 0]
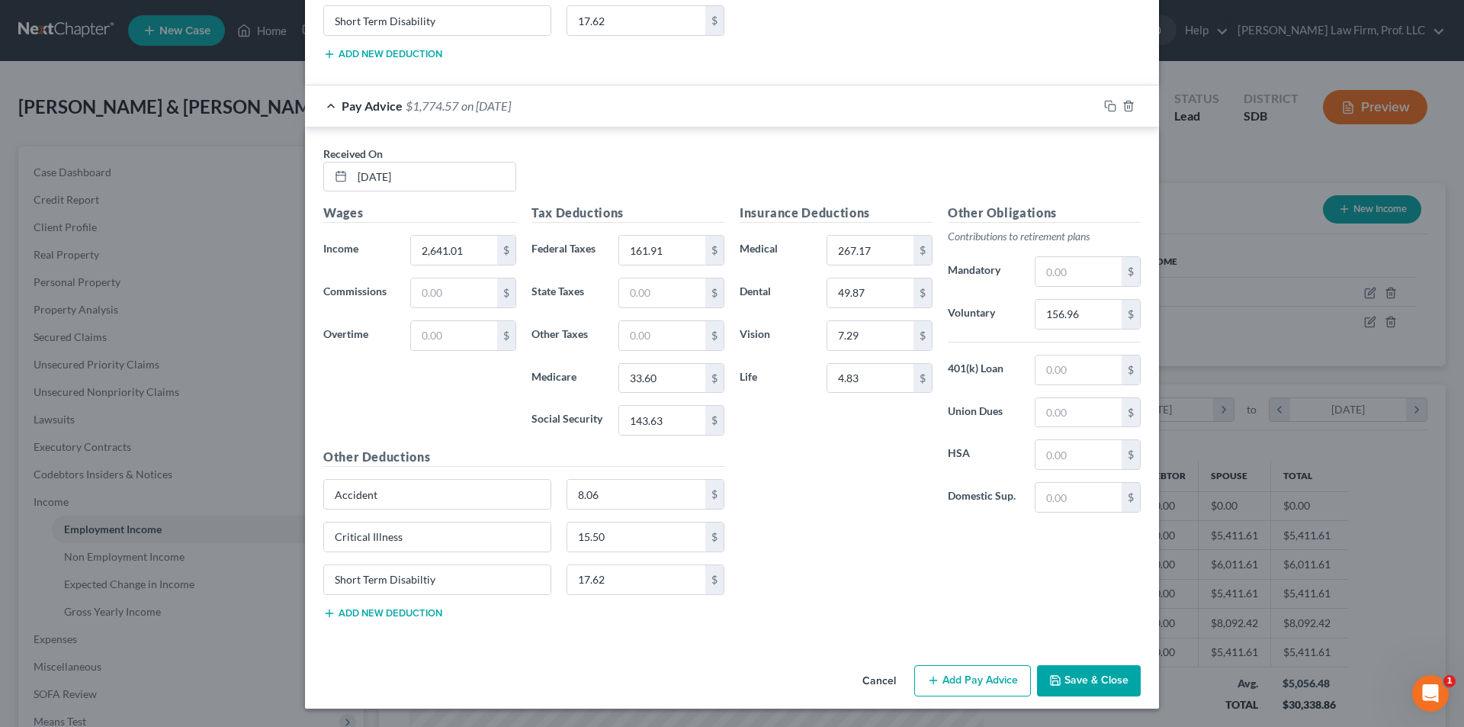
click at [1085, 681] on button "Save & Close" at bounding box center [1089, 681] width 104 height 32
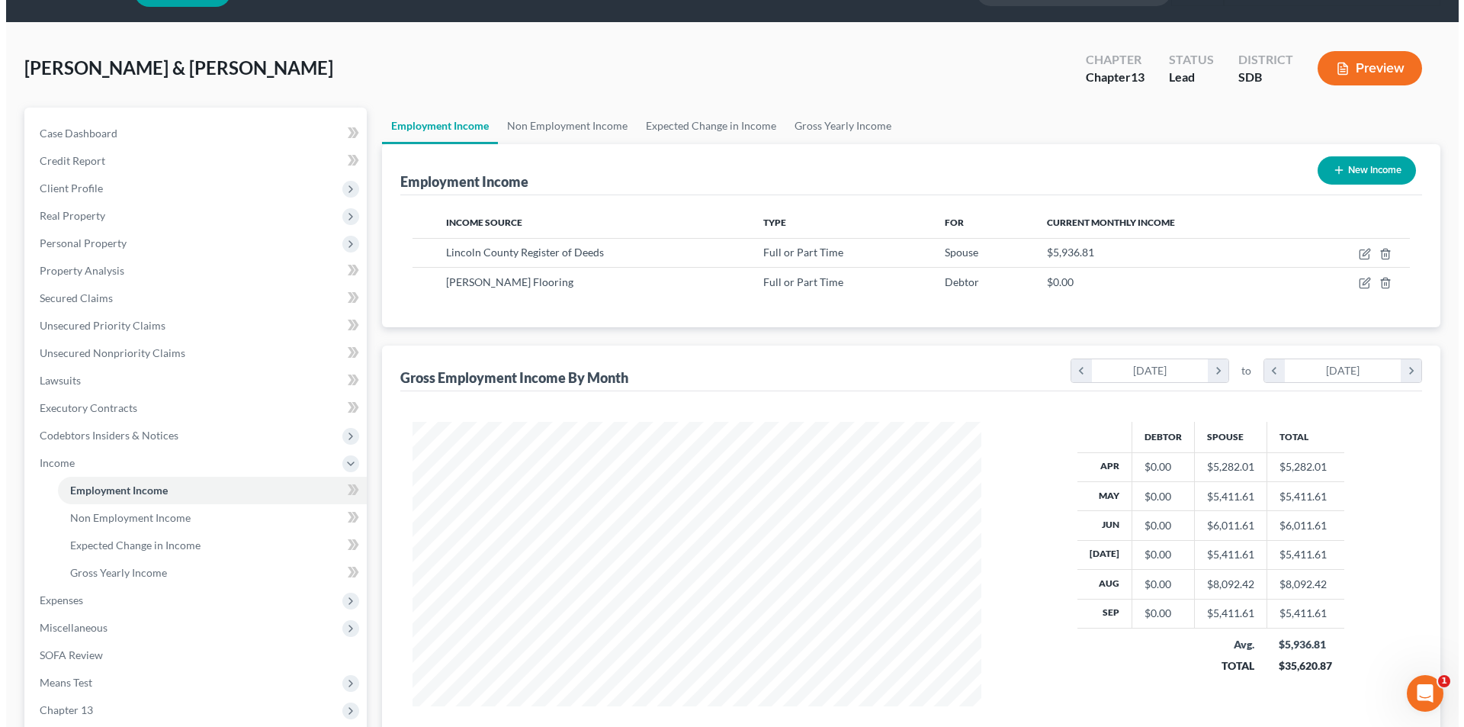
scroll to position [0, 0]
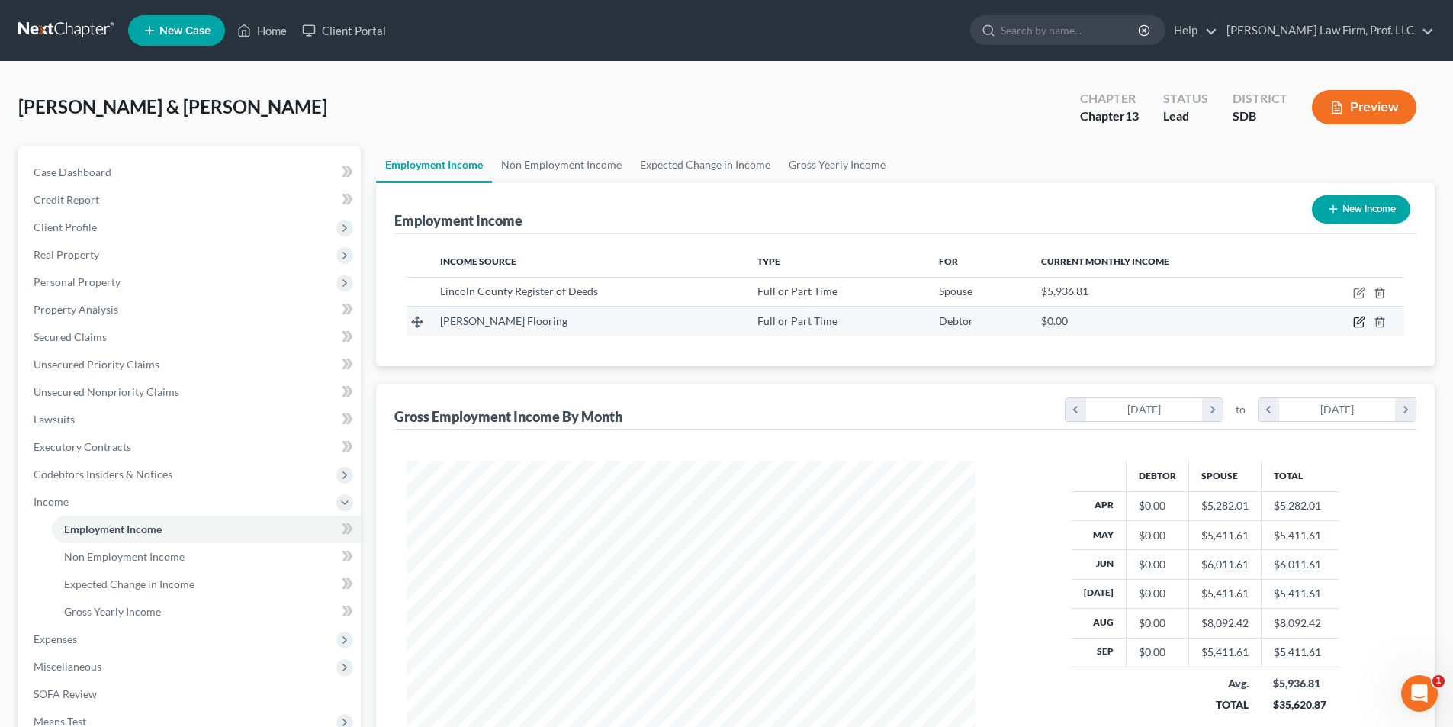
click at [1357, 320] on icon "button" at bounding box center [1359, 322] width 12 height 12
select select "0"
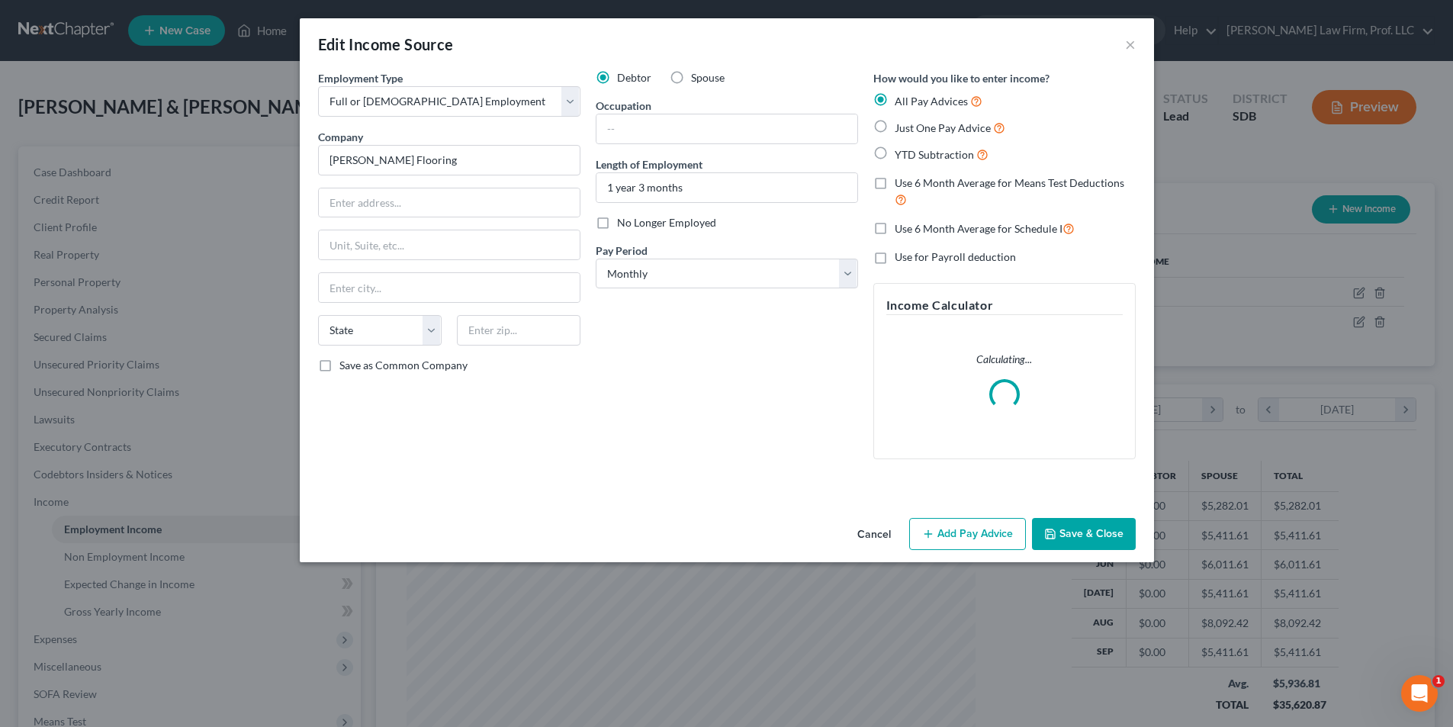
scroll to position [287, 605]
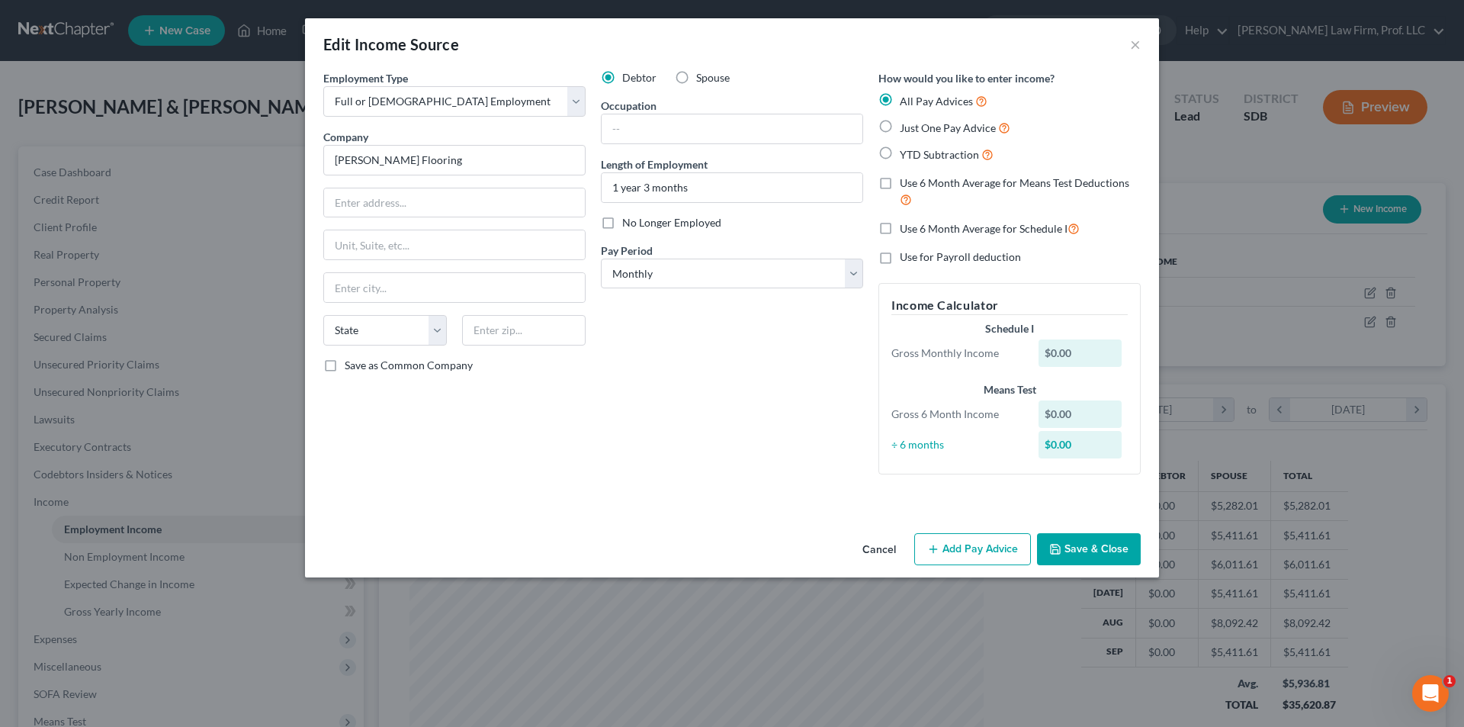
click at [879, 548] on button "Cancel" at bounding box center [879, 550] width 58 height 31
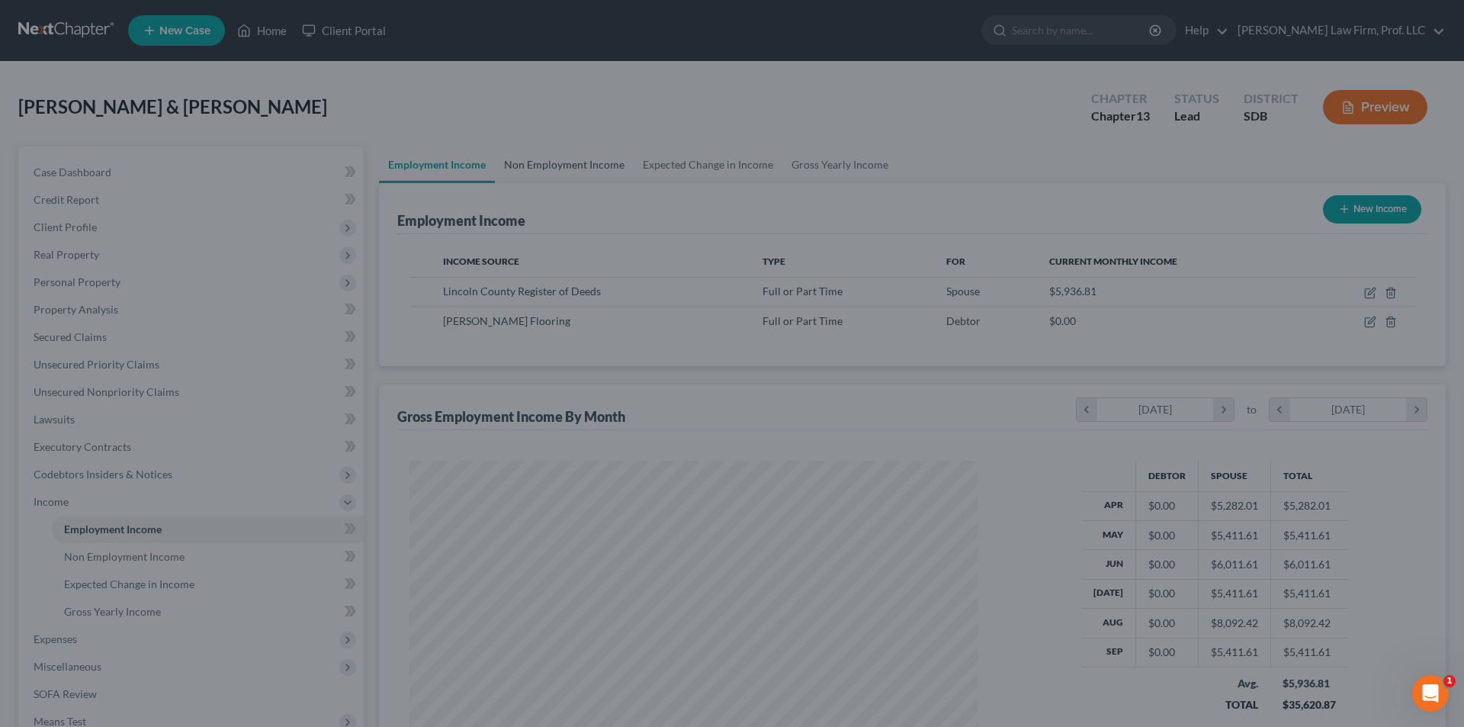
scroll to position [762390, 762075]
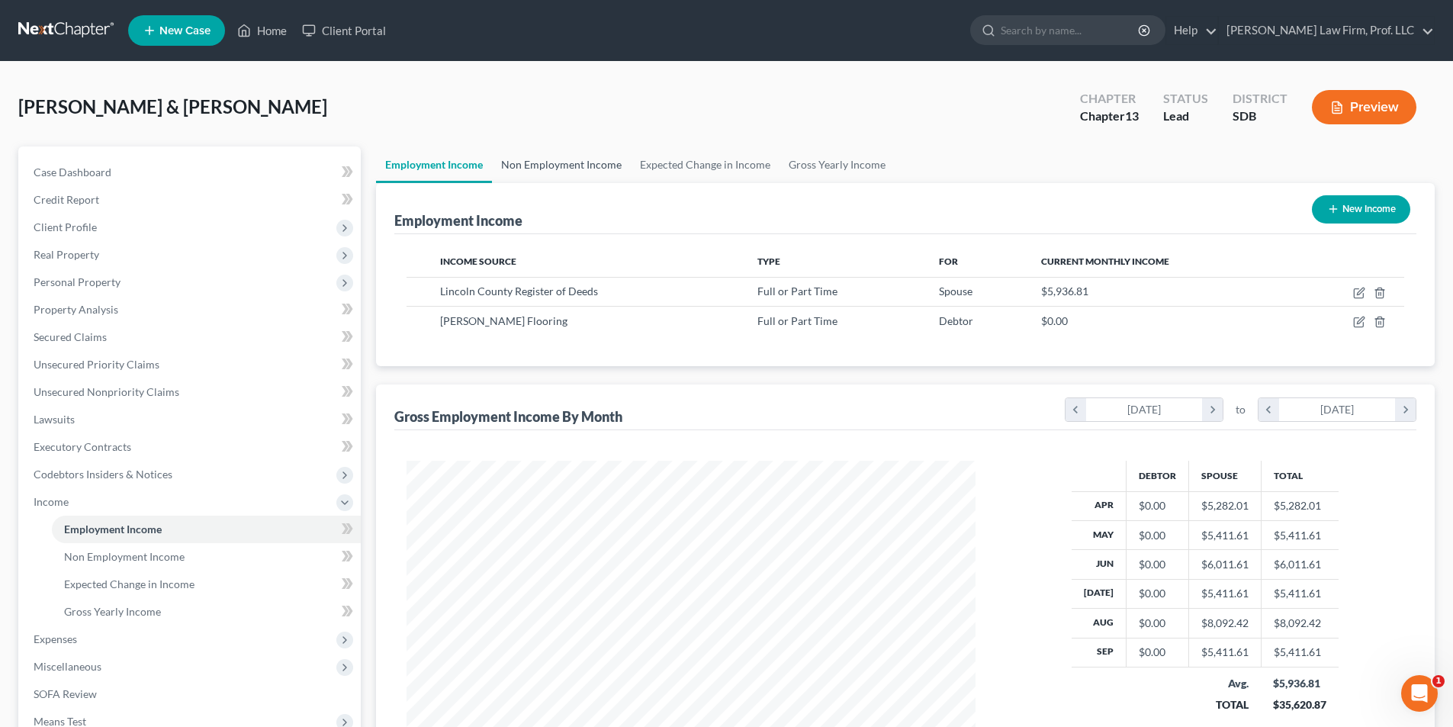
click at [574, 161] on link "Non Employment Income" at bounding box center [561, 164] width 139 height 37
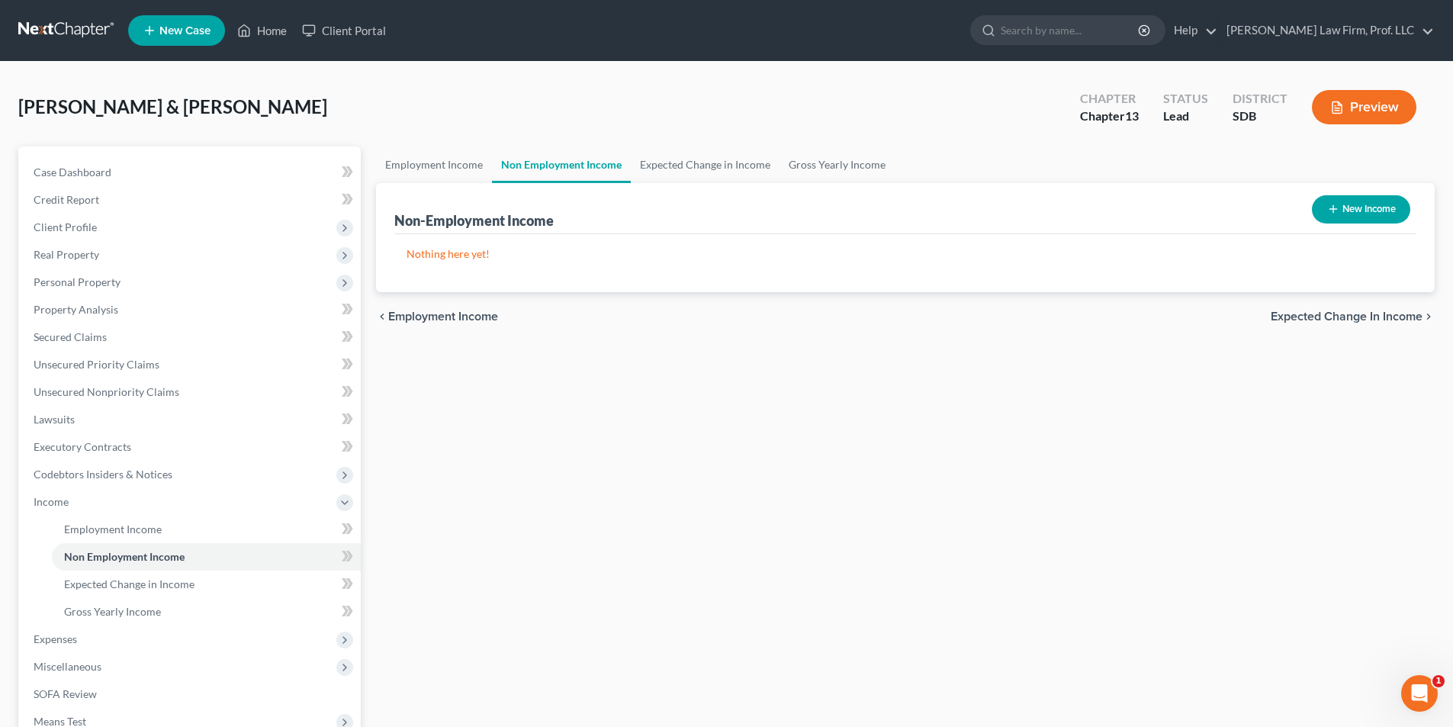
click at [1374, 210] on button "New Income" at bounding box center [1361, 209] width 98 height 28
select select "0"
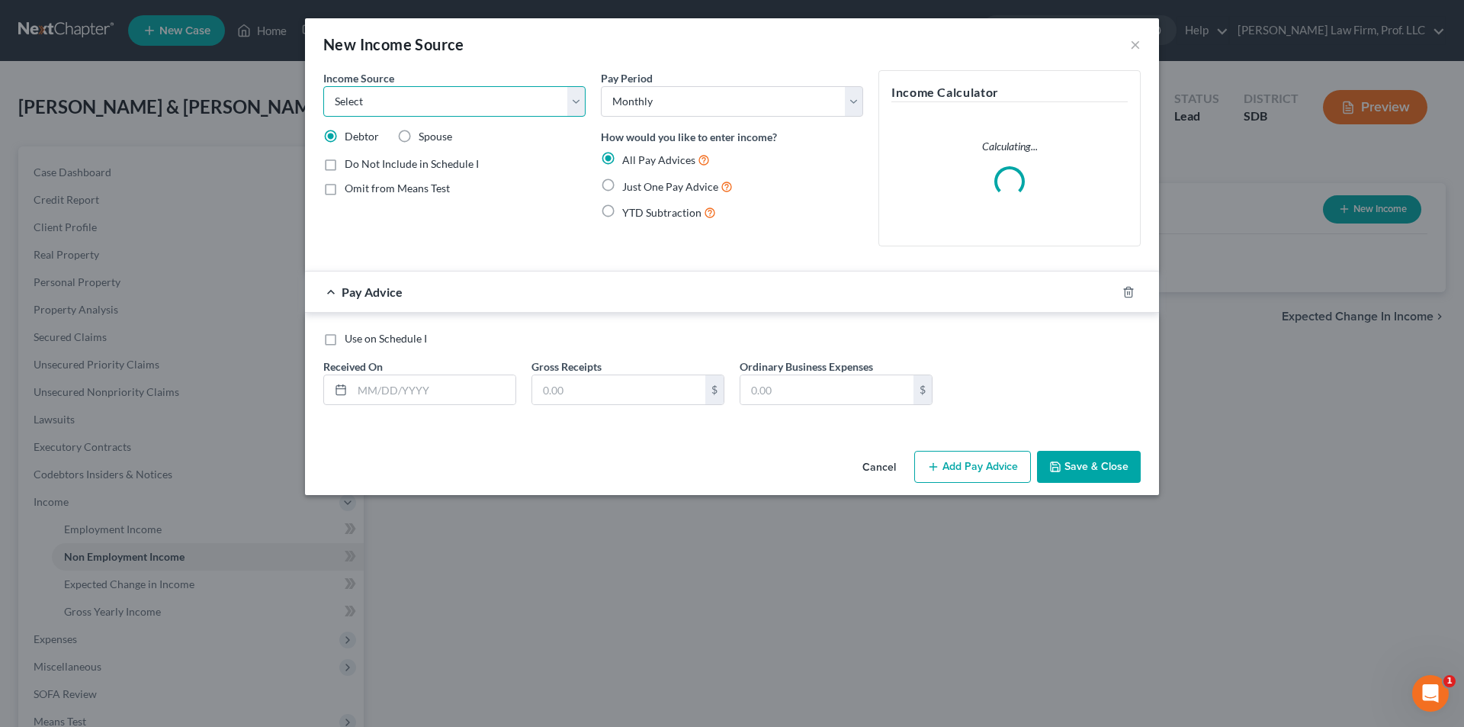
click at [474, 94] on select "Select Unemployment Disability (from employer) Pension Retirement Social Securi…" at bounding box center [454, 101] width 262 height 31
select select "13"
click at [323, 86] on select "Select Unemployment Disability (from employer) Pension Retirement Social Securi…" at bounding box center [454, 101] width 262 height 31
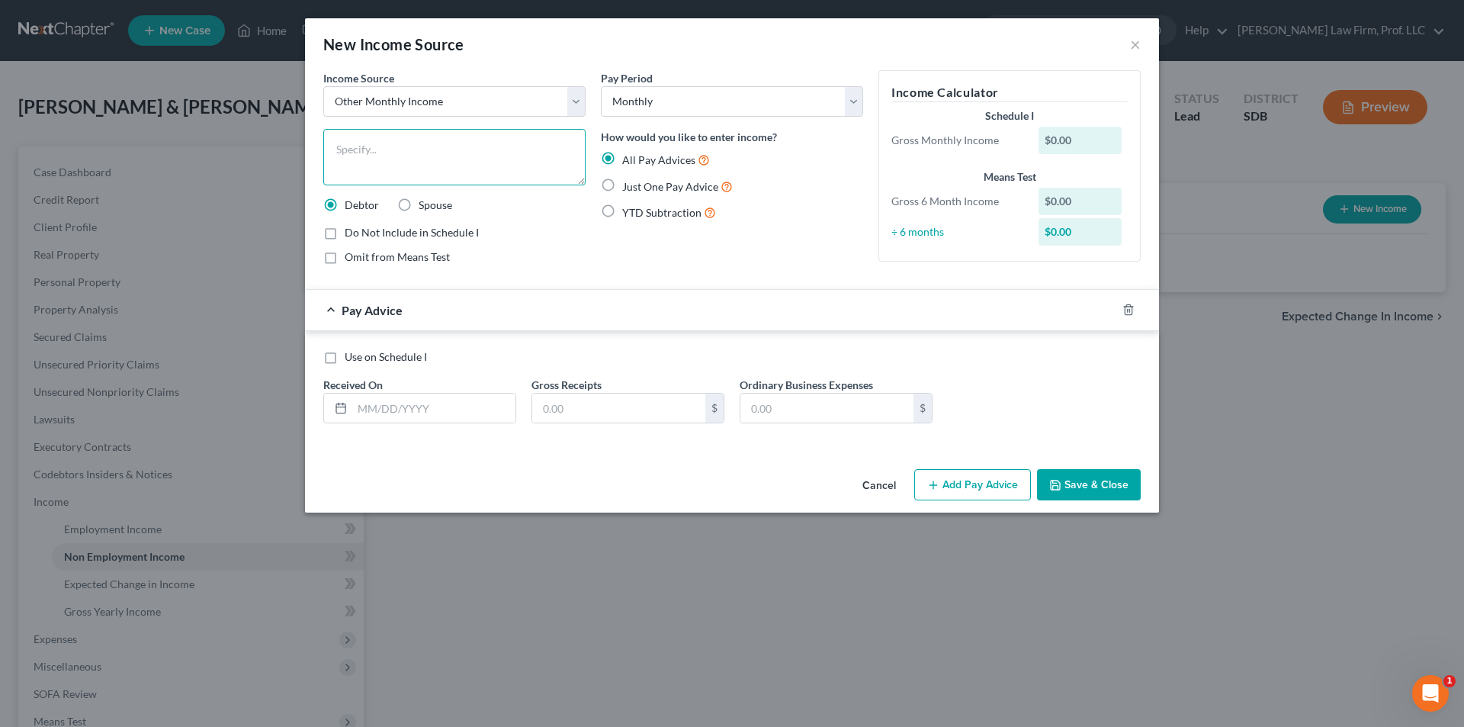
click at [423, 145] on textarea at bounding box center [454, 157] width 262 height 56
type textarea "Income from Debtor's sole prop"
click at [644, 187] on span "Just One Pay Advice" at bounding box center [670, 186] width 96 height 13
click at [638, 187] on input "Just One Pay Advice" at bounding box center [633, 183] width 10 height 10
radio input "true"
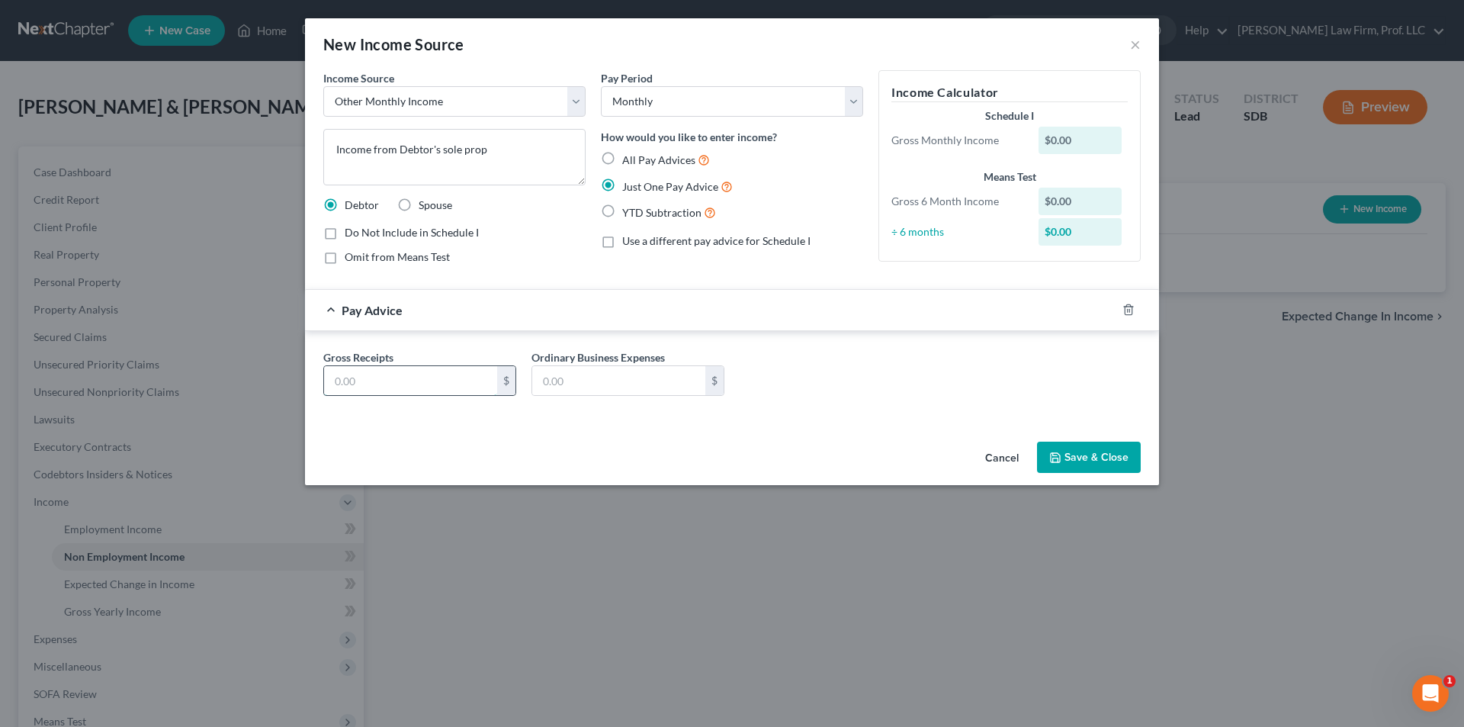
click at [396, 387] on input "text" at bounding box center [410, 380] width 173 height 29
type input "679.50"
click at [345, 231] on label "Do Not Include in Schedule I" at bounding box center [412, 232] width 134 height 15
click at [351, 231] on input "Do Not Include in Schedule I" at bounding box center [356, 230] width 10 height 10
checkbox input "true"
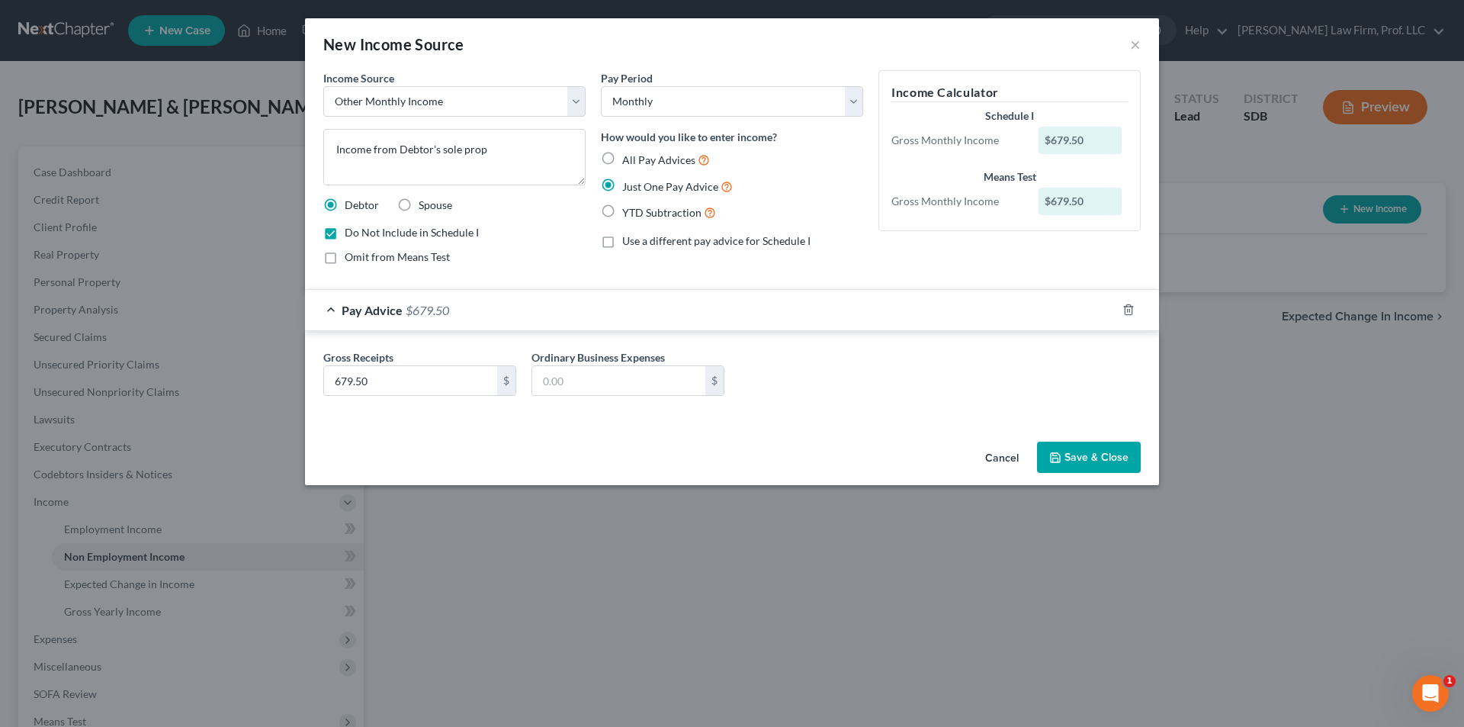
click at [1089, 458] on button "Save & Close" at bounding box center [1089, 458] width 104 height 32
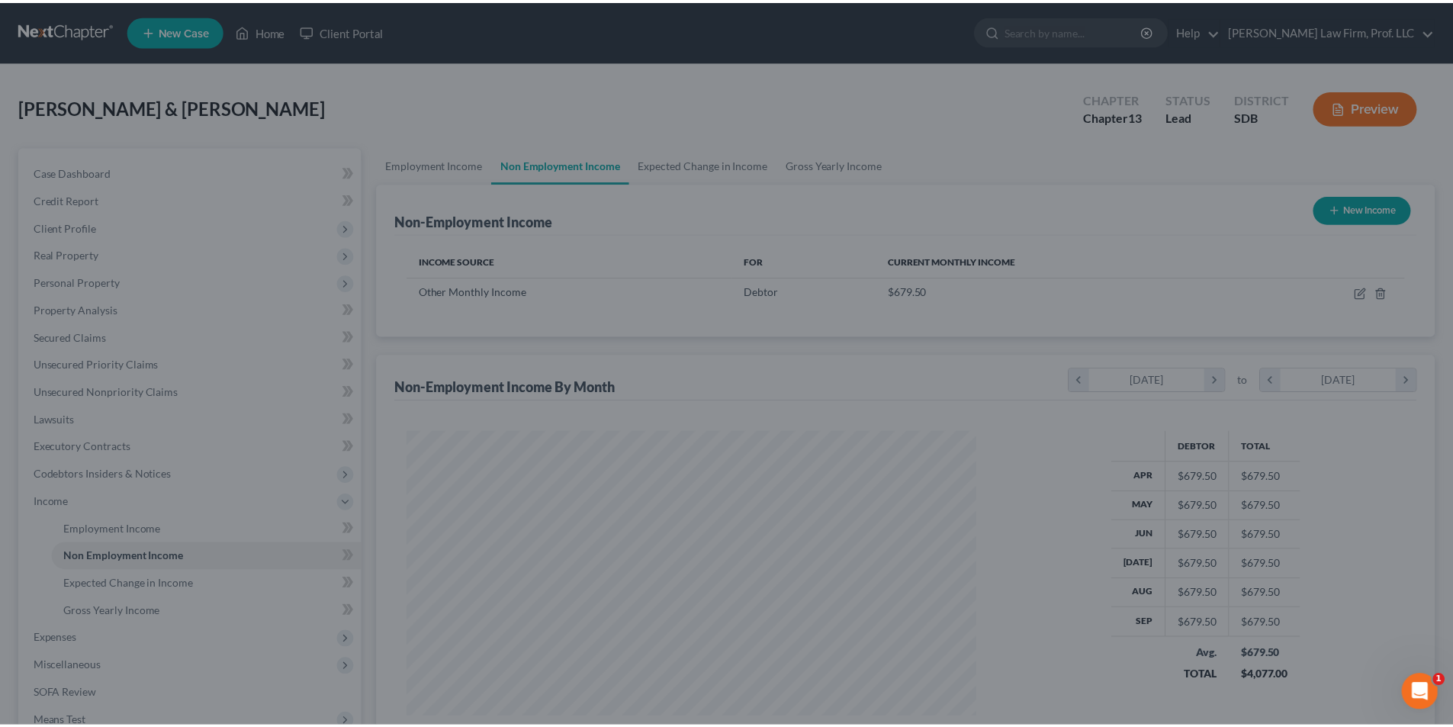
scroll to position [762390, 762075]
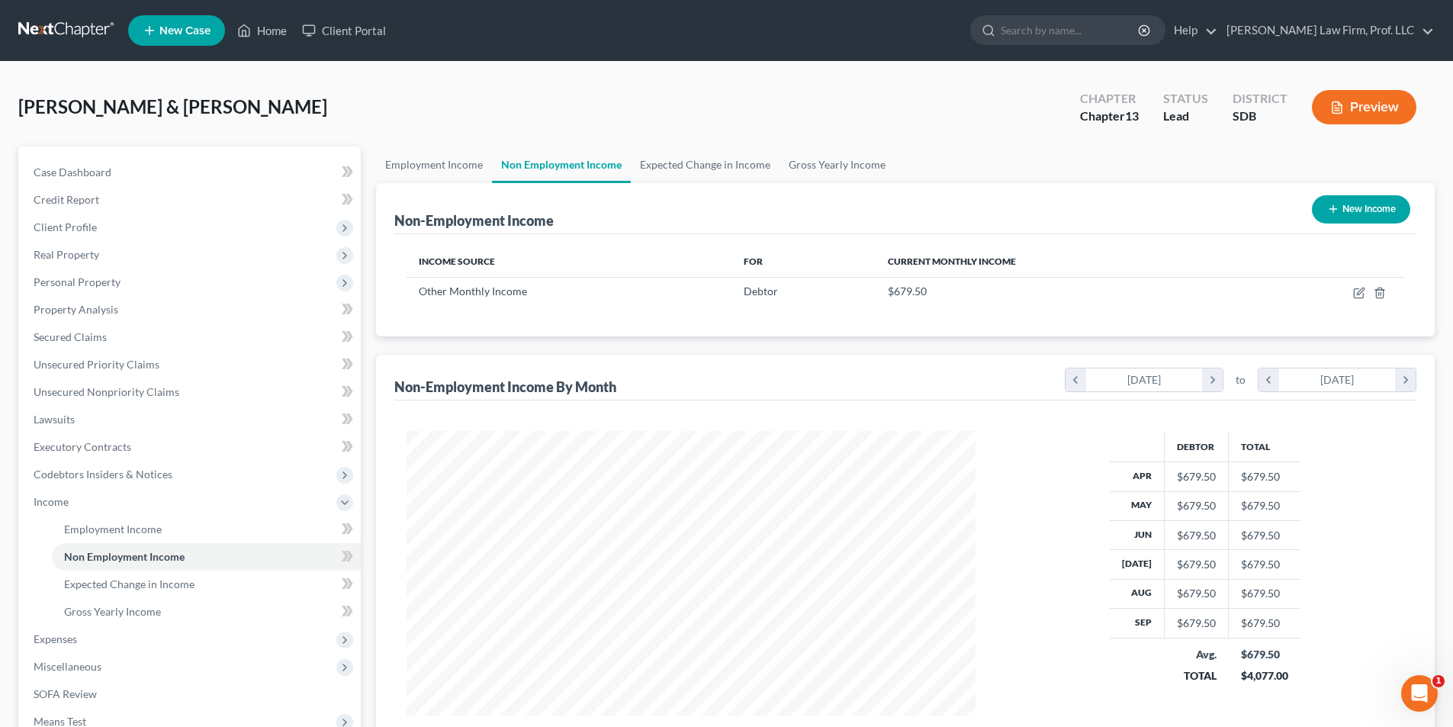
click at [1348, 206] on button "New Income" at bounding box center [1361, 209] width 98 height 28
select select "0"
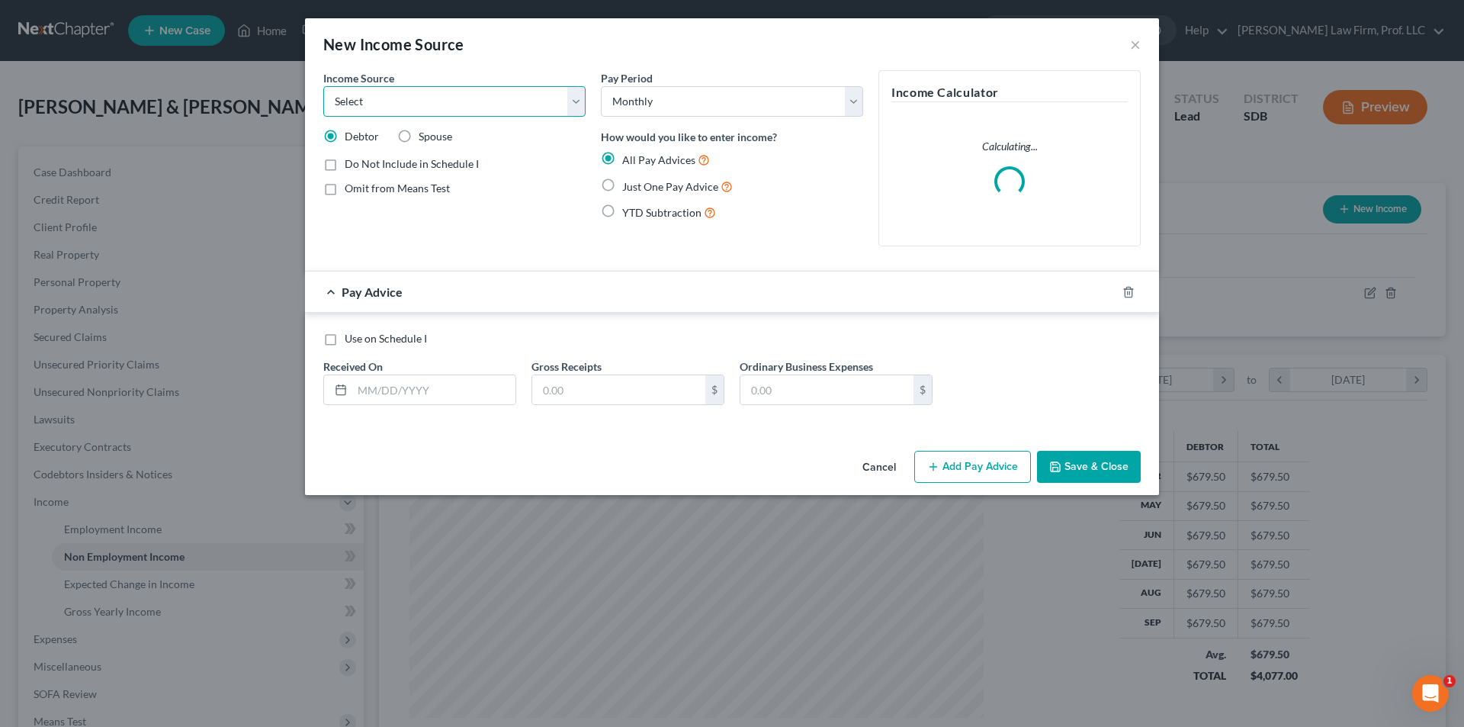
click at [461, 105] on select "Select Unemployment Disability (from employer) Pension Retirement Social Securi…" at bounding box center [454, 101] width 262 height 31
select select "4"
click at [323, 86] on select "Select Unemployment Disability (from employer) Pension Retirement Social Securi…" at bounding box center [454, 101] width 262 height 31
click at [664, 188] on span "Just One Pay Advice" at bounding box center [670, 186] width 96 height 13
click at [638, 188] on input "Just One Pay Advice" at bounding box center [633, 183] width 10 height 10
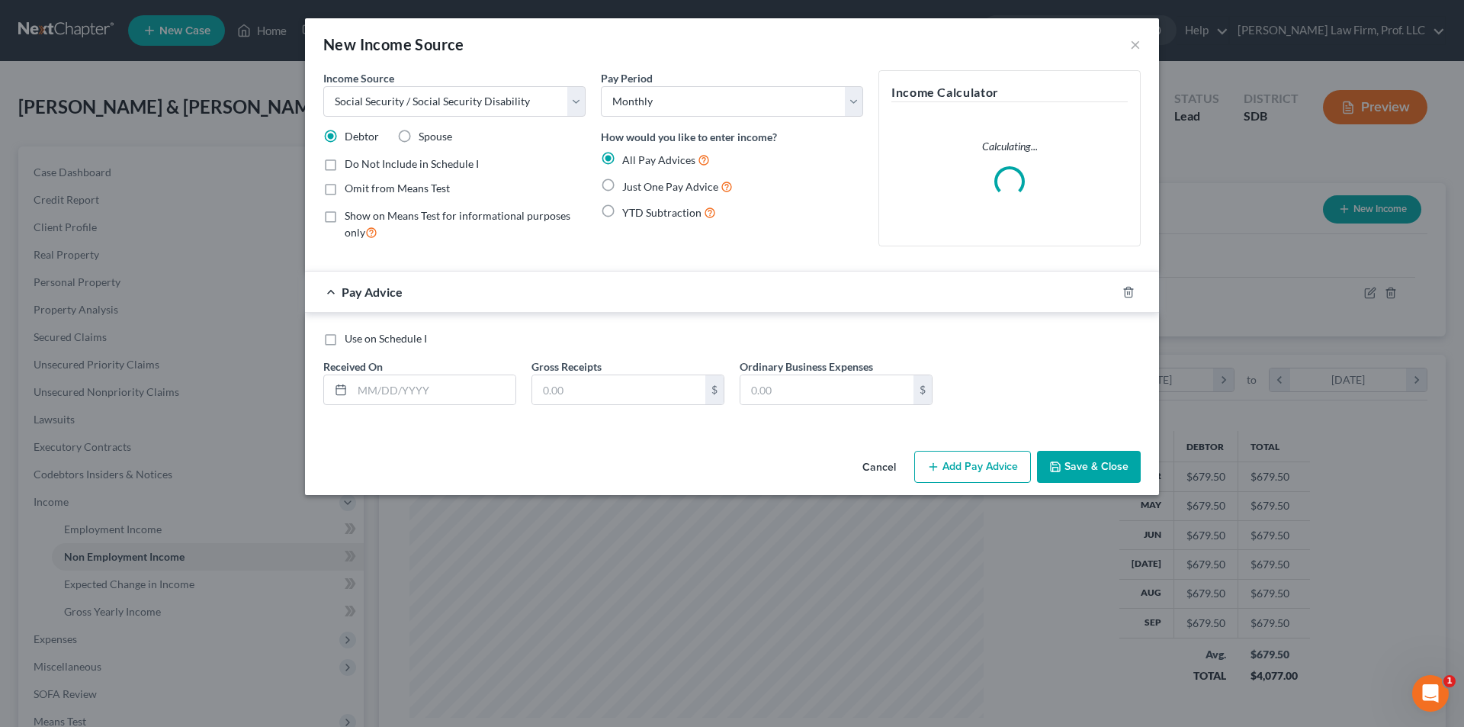
radio input "true"
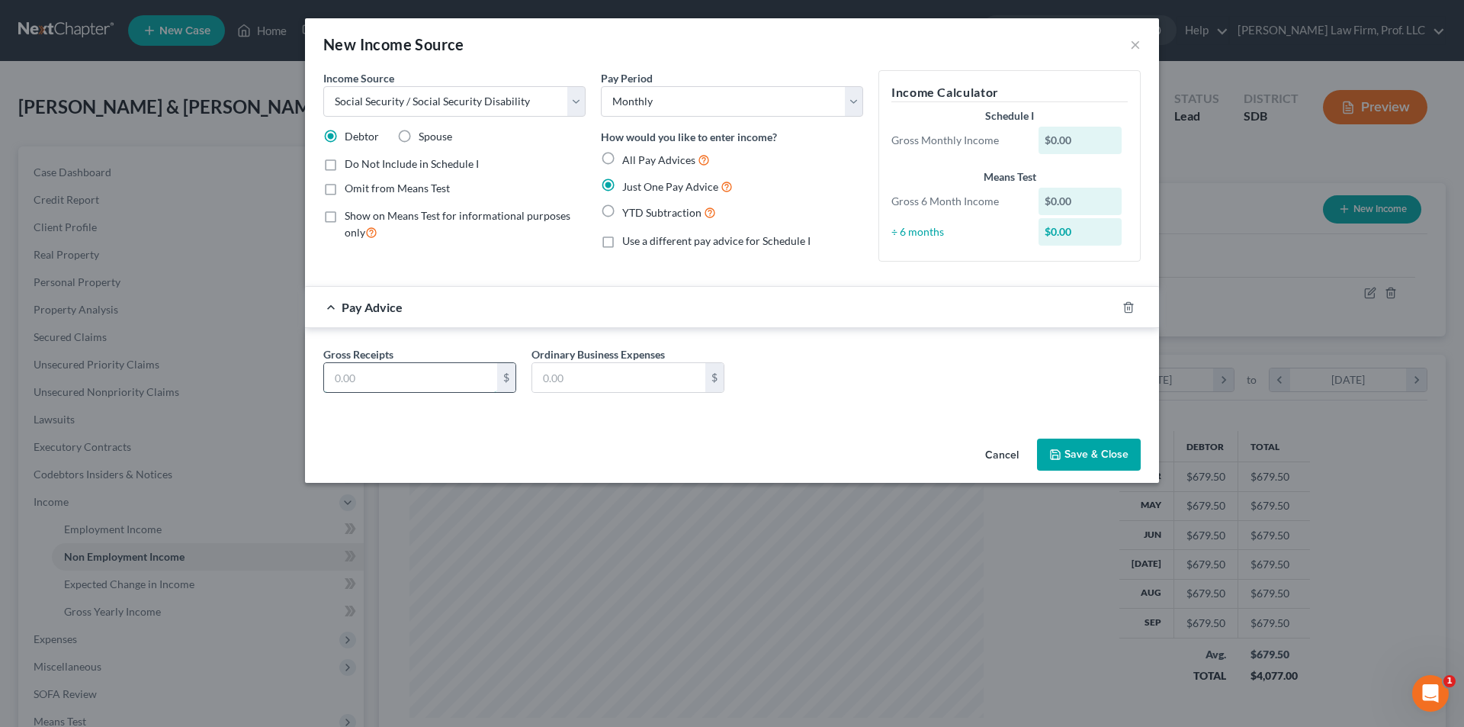
drag, startPoint x: 411, startPoint y: 374, endPoint x: 427, endPoint y: 371, distance: 16.2
click at [411, 373] on input "text" at bounding box center [410, 377] width 173 height 29
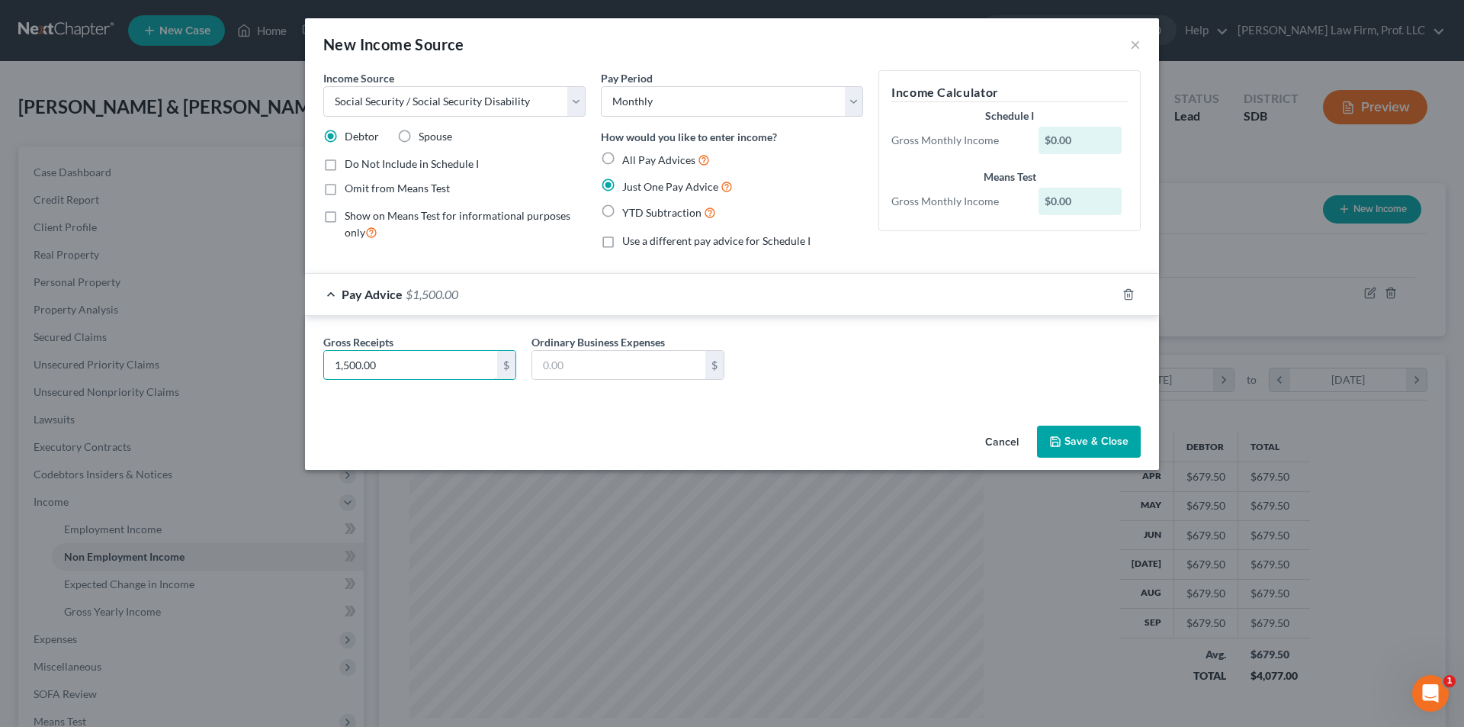
type input "1,500.00"
click at [1085, 438] on button "Save & Close" at bounding box center [1089, 442] width 104 height 32
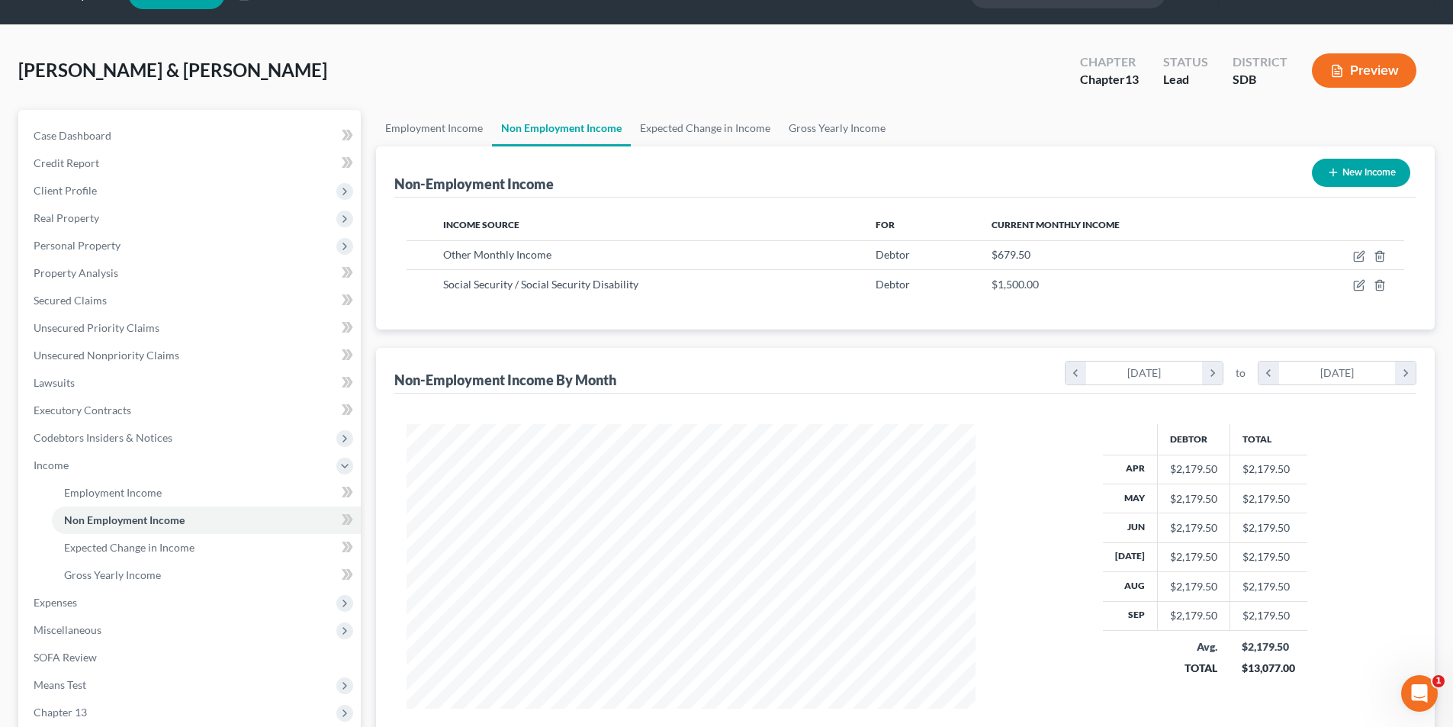
scroll to position [0, 0]
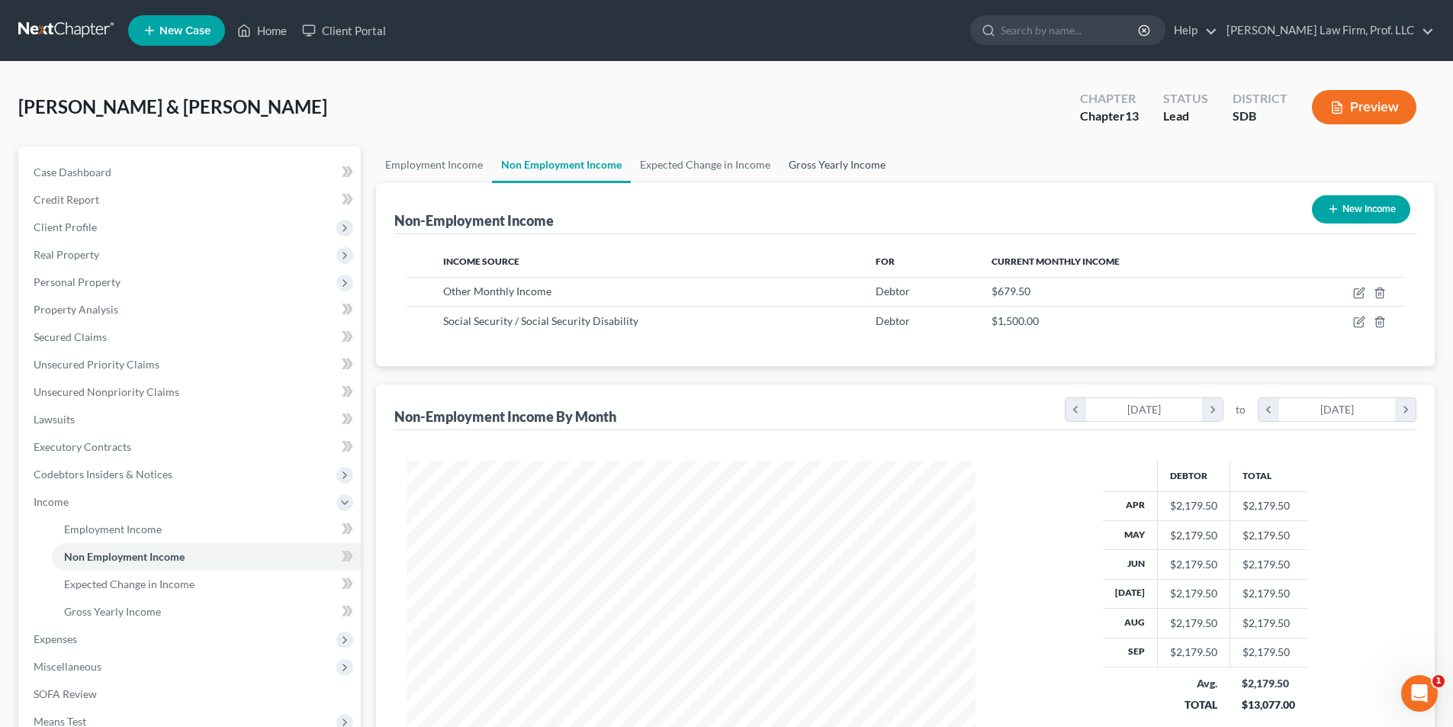
click at [817, 166] on link "Gross Yearly Income" at bounding box center [836, 164] width 115 height 37
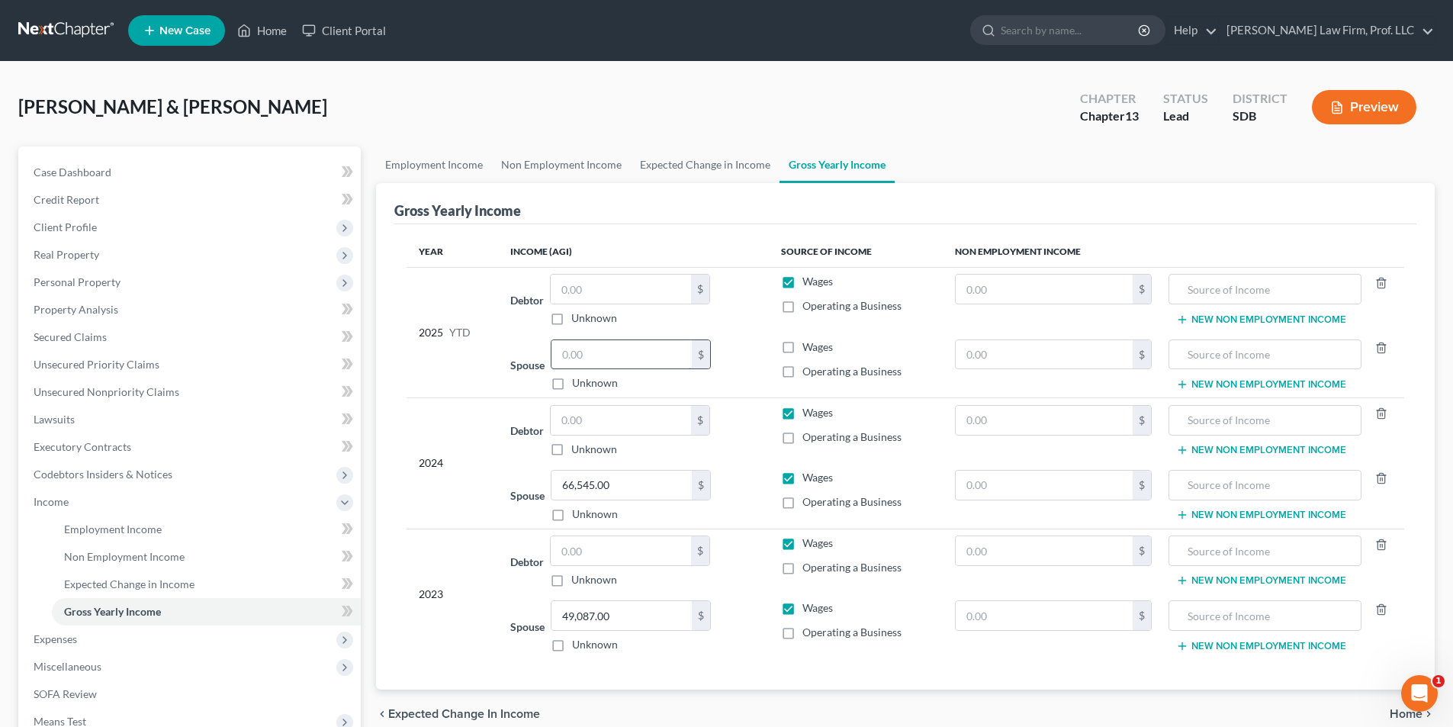
click at [631, 351] on input "text" at bounding box center [621, 354] width 140 height 29
type input "54,082.92"
click at [632, 619] on input "49,087.00" at bounding box center [621, 615] width 140 height 29
click at [619, 538] on input "text" at bounding box center [621, 550] width 140 height 29
click at [802, 541] on label "Wages" at bounding box center [817, 542] width 31 height 15
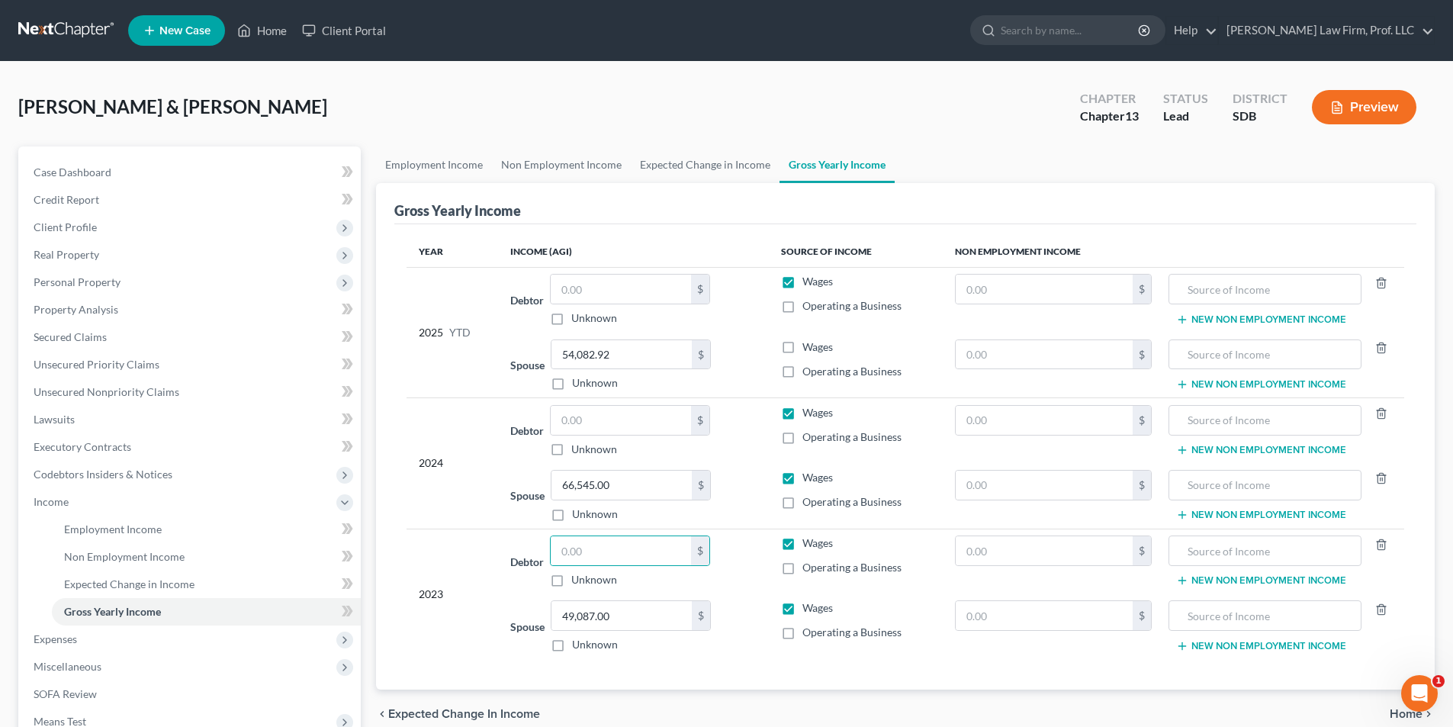
click at [808, 541] on input "Wages" at bounding box center [813, 540] width 10 height 10
checkbox input "false"
click at [802, 567] on label "Operating a Business" at bounding box center [851, 567] width 99 height 15
click at [808, 567] on input "Operating a Business" at bounding box center [813, 565] width 10 height 10
checkbox input "true"
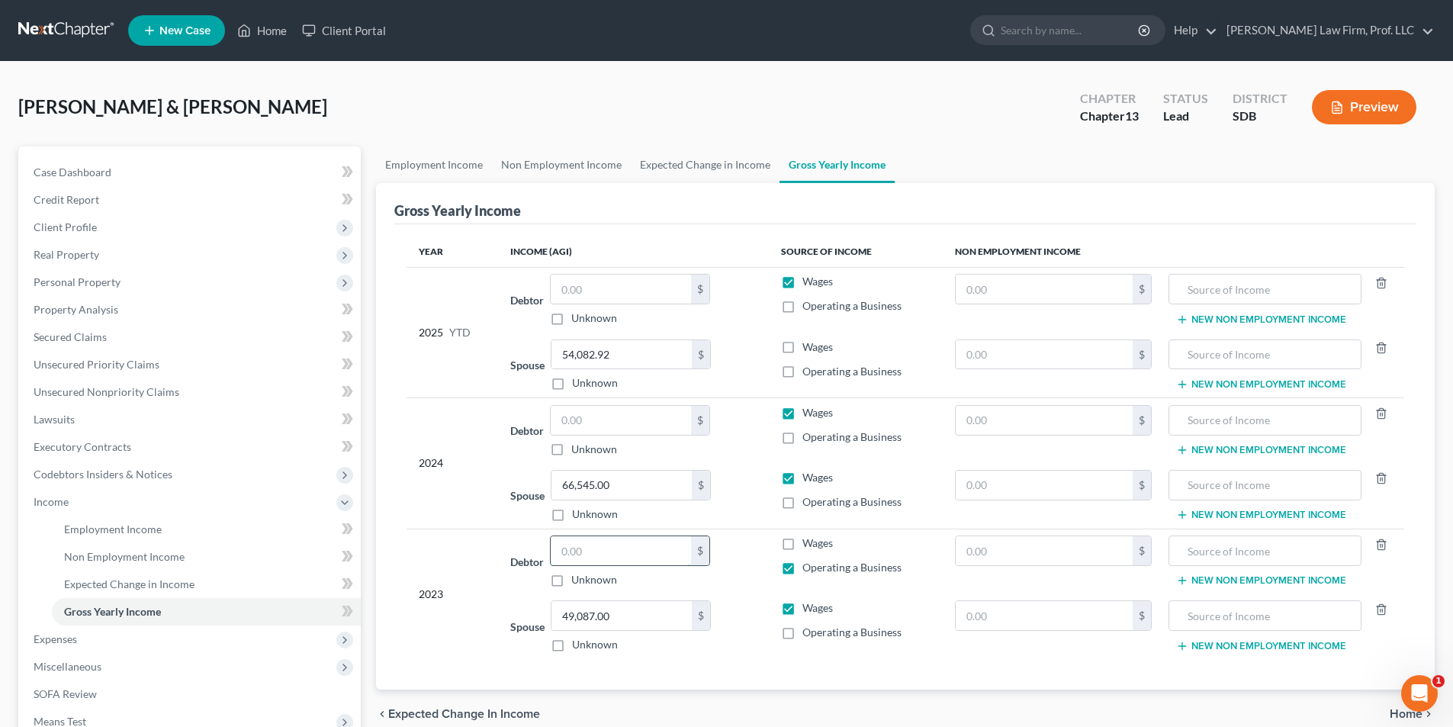
click at [627, 552] on input "text" at bounding box center [621, 550] width 140 height 29
type input "8,326.00"
click at [603, 424] on input "text" at bounding box center [621, 420] width 140 height 29
click at [802, 437] on label "Operating a Business" at bounding box center [851, 436] width 99 height 15
click at [808, 437] on input "Operating a Business" at bounding box center [813, 434] width 10 height 10
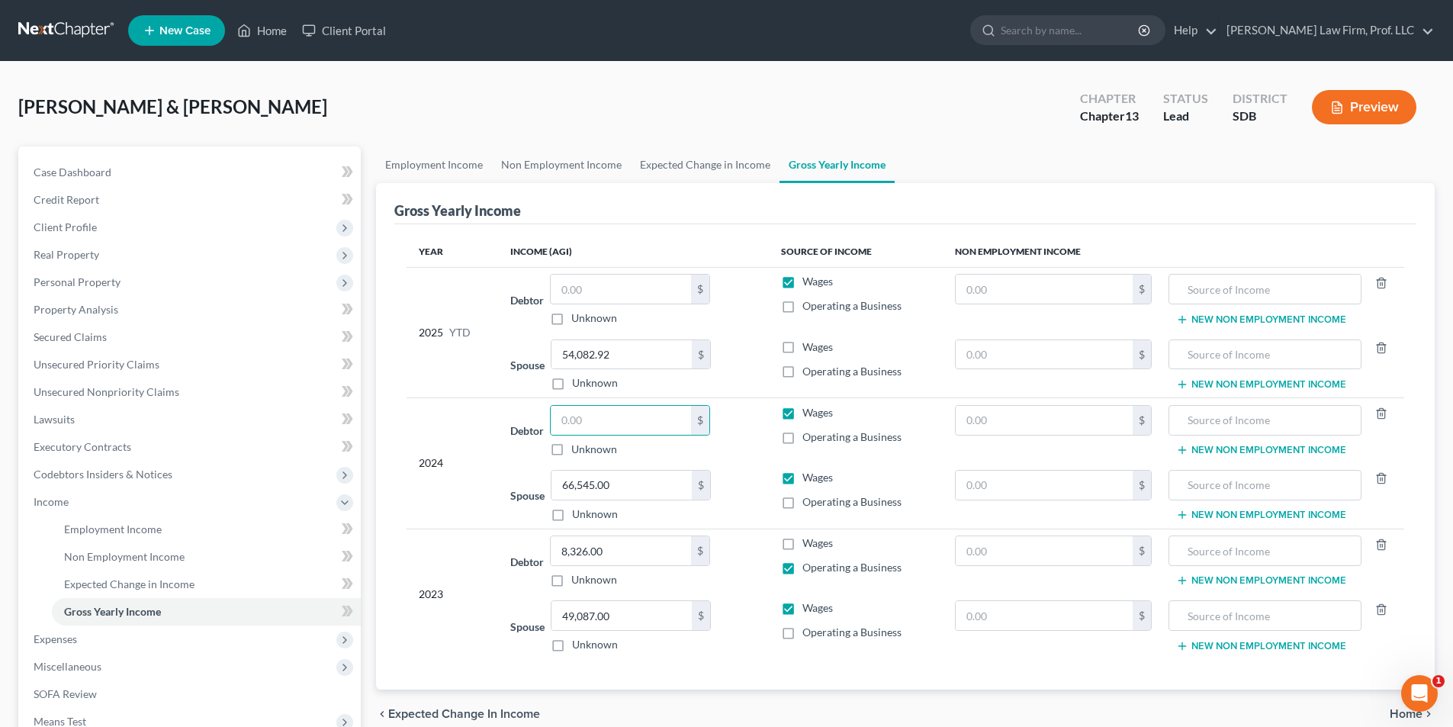
checkbox input "true"
click at [802, 414] on label "Wages" at bounding box center [817, 412] width 31 height 15
click at [808, 414] on input "Wages" at bounding box center [813, 410] width 10 height 10
checkbox input "false"
click at [650, 426] on input "text" at bounding box center [621, 420] width 140 height 29
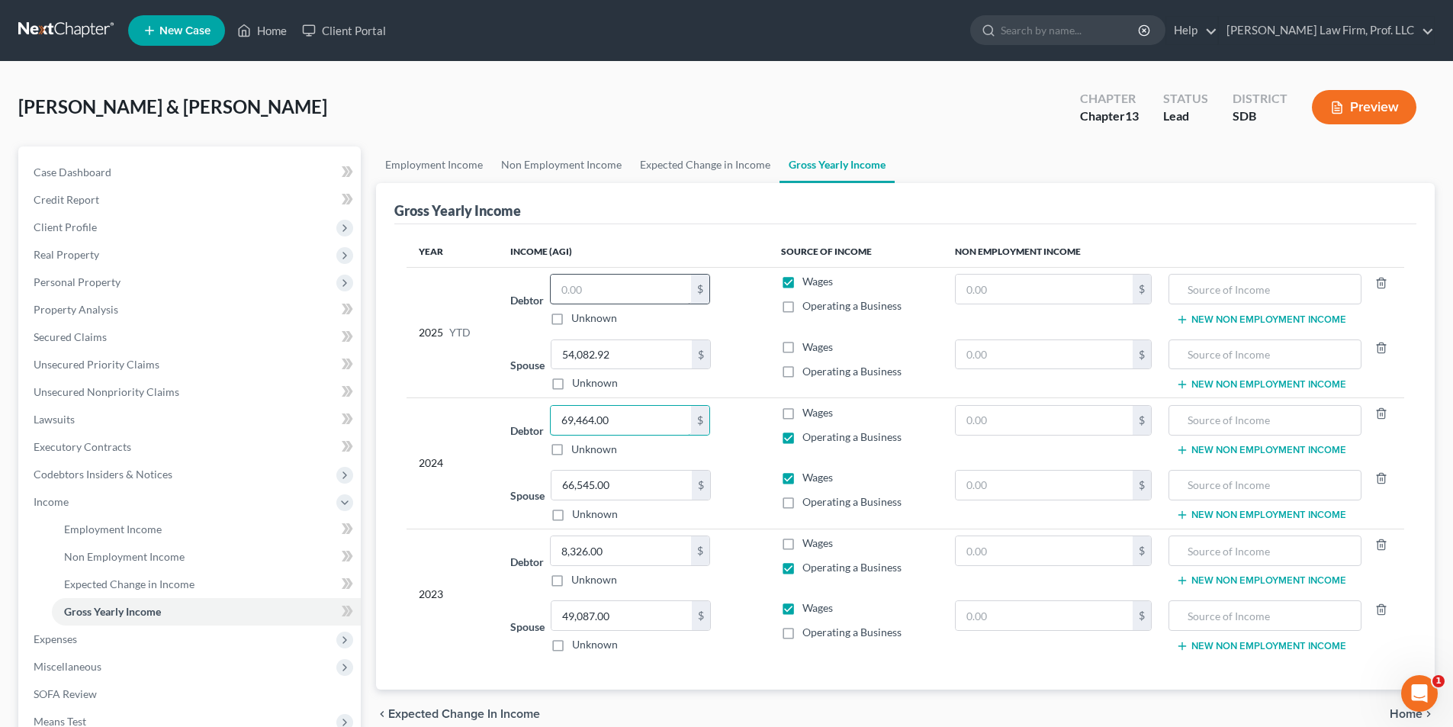
type input "69,464.00"
click at [617, 299] on input "text" at bounding box center [621, 289] width 140 height 29
click at [802, 304] on label "Operating a Business" at bounding box center [851, 305] width 99 height 15
click at [808, 304] on input "Operating a Business" at bounding box center [813, 303] width 10 height 10
checkbox input "true"
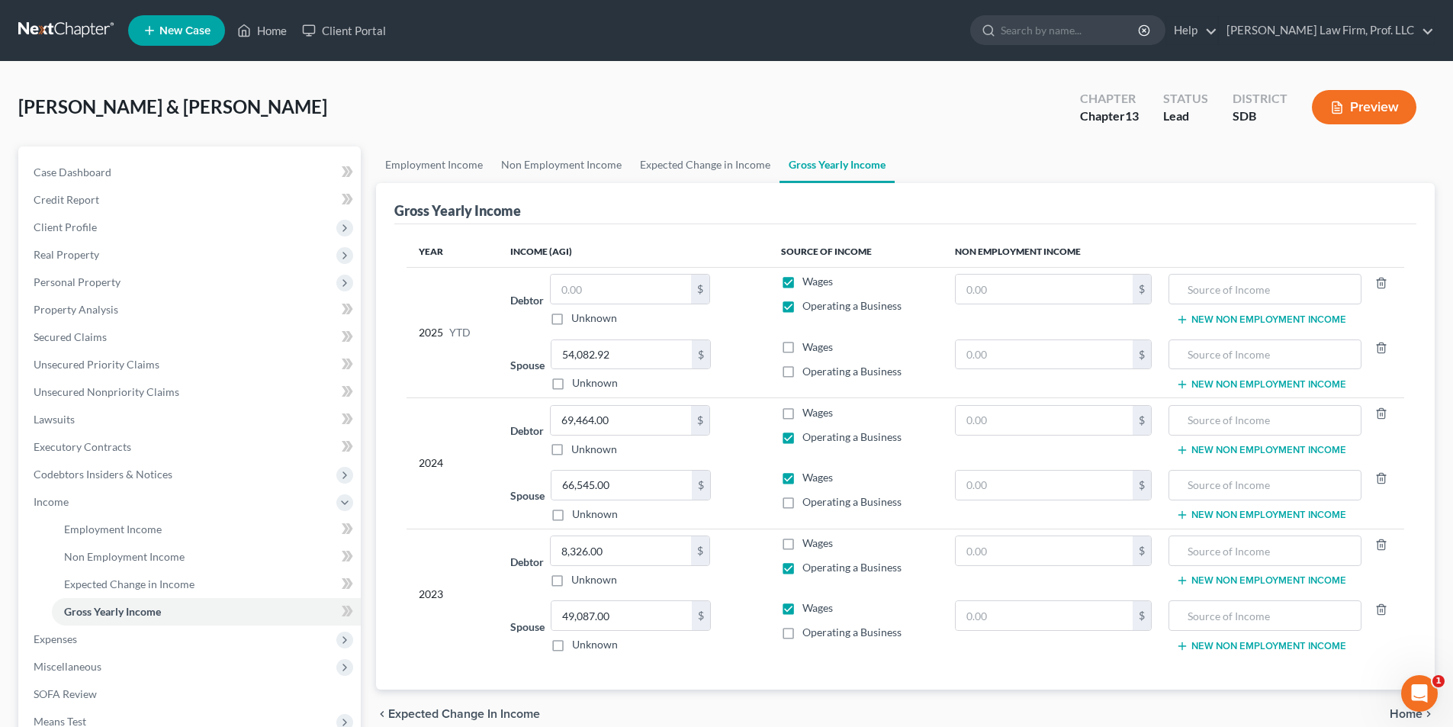
click at [802, 284] on label "Wages" at bounding box center [817, 281] width 31 height 15
click at [808, 284] on input "Wages" at bounding box center [813, 279] width 10 height 10
checkbox input "false"
click at [802, 346] on label "Wages" at bounding box center [817, 346] width 31 height 15
click at [808, 346] on input "Wages" at bounding box center [813, 344] width 10 height 10
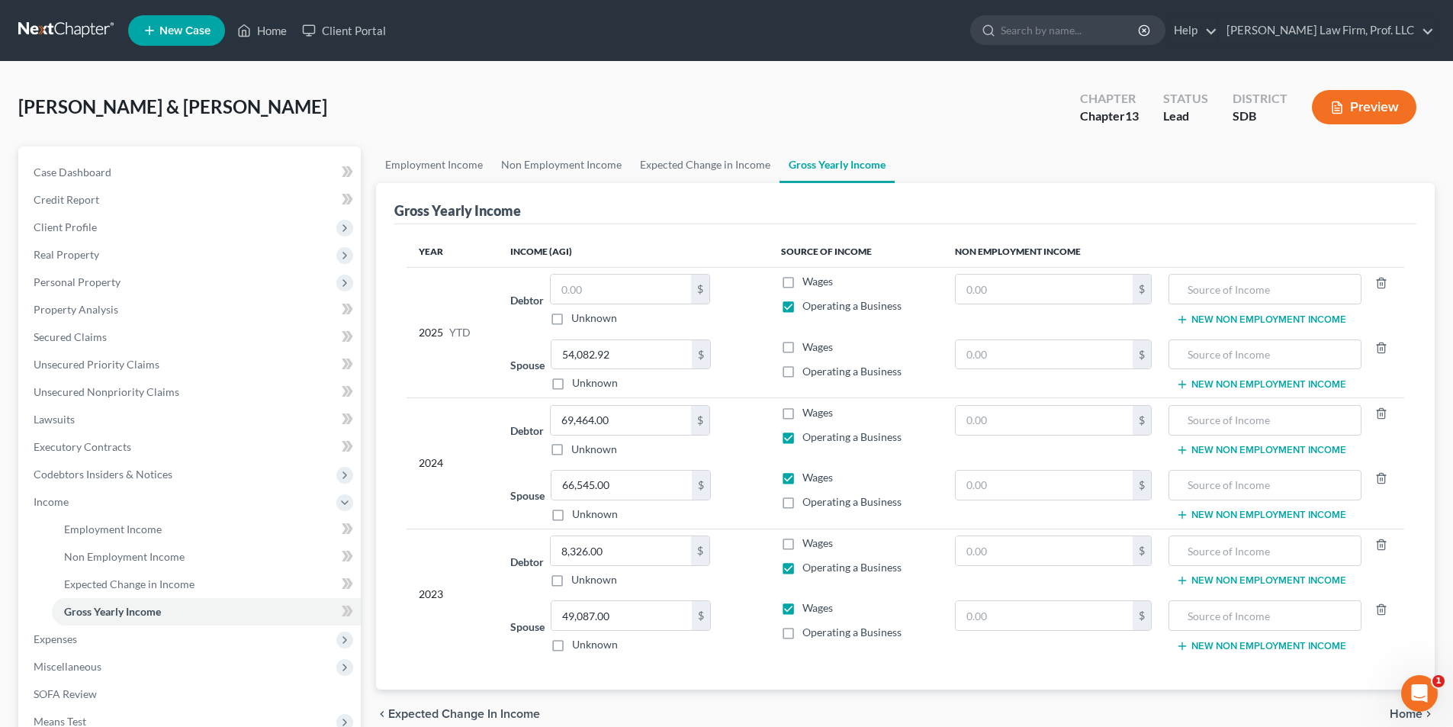
checkbox input "true"
click at [622, 291] on input "text" at bounding box center [621, 289] width 140 height 29
type input "4,000.00"
click at [435, 170] on link "Employment Income" at bounding box center [434, 164] width 116 height 37
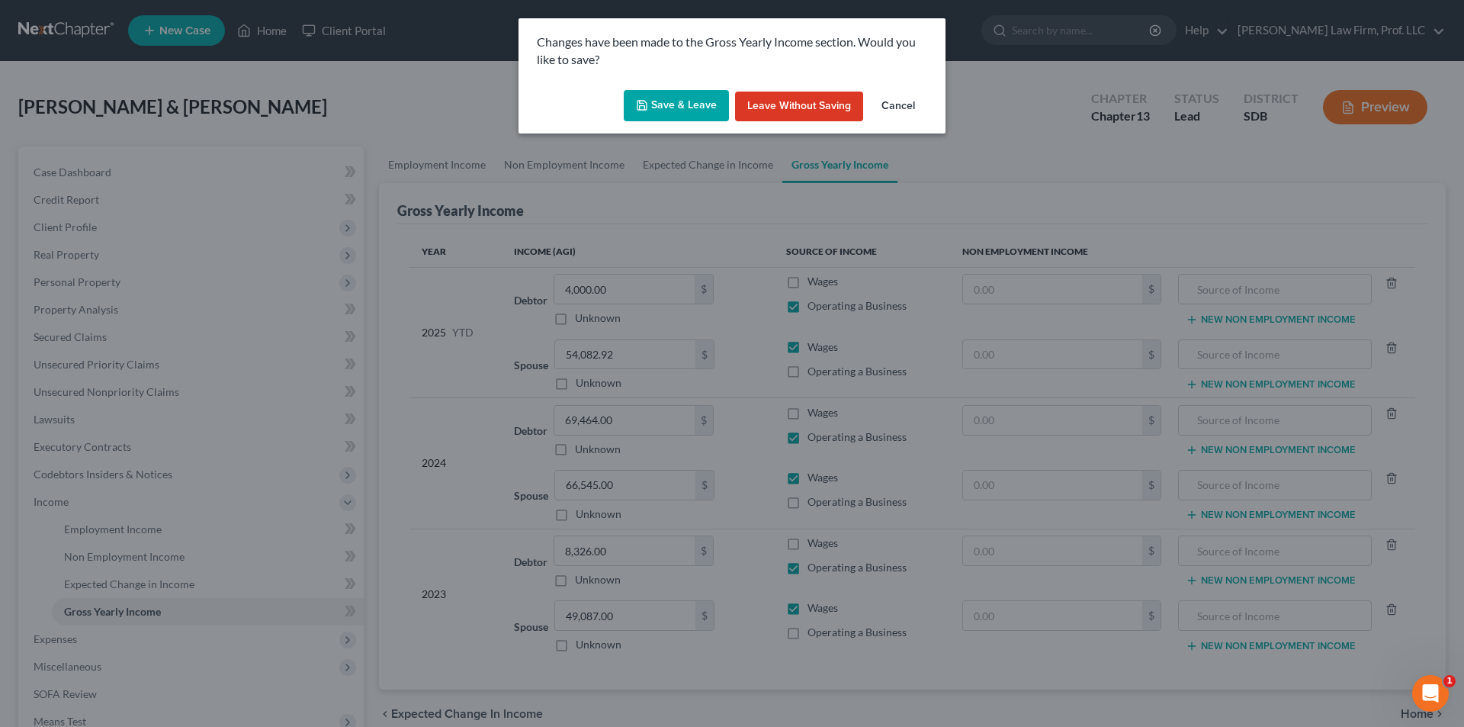
click at [679, 109] on button "Save & Leave" at bounding box center [676, 106] width 105 height 32
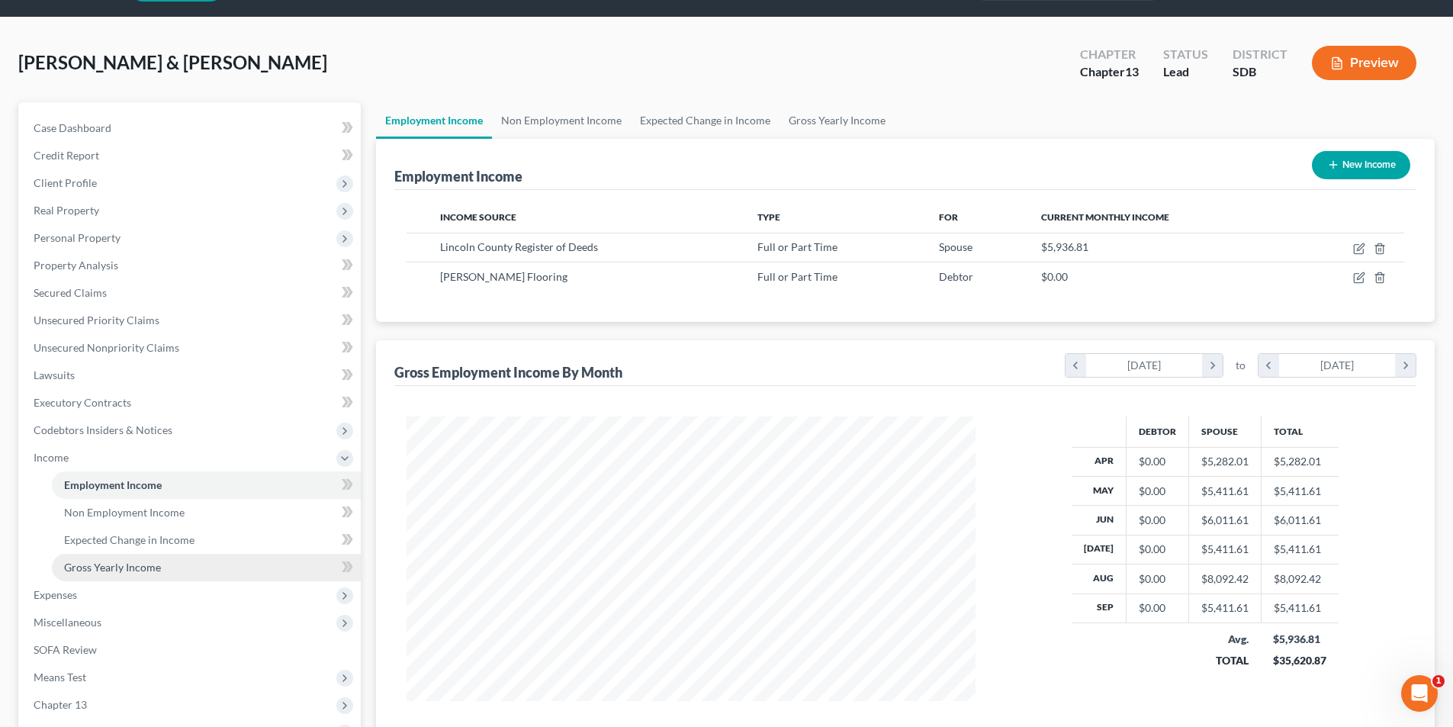
scroll to position [76, 0]
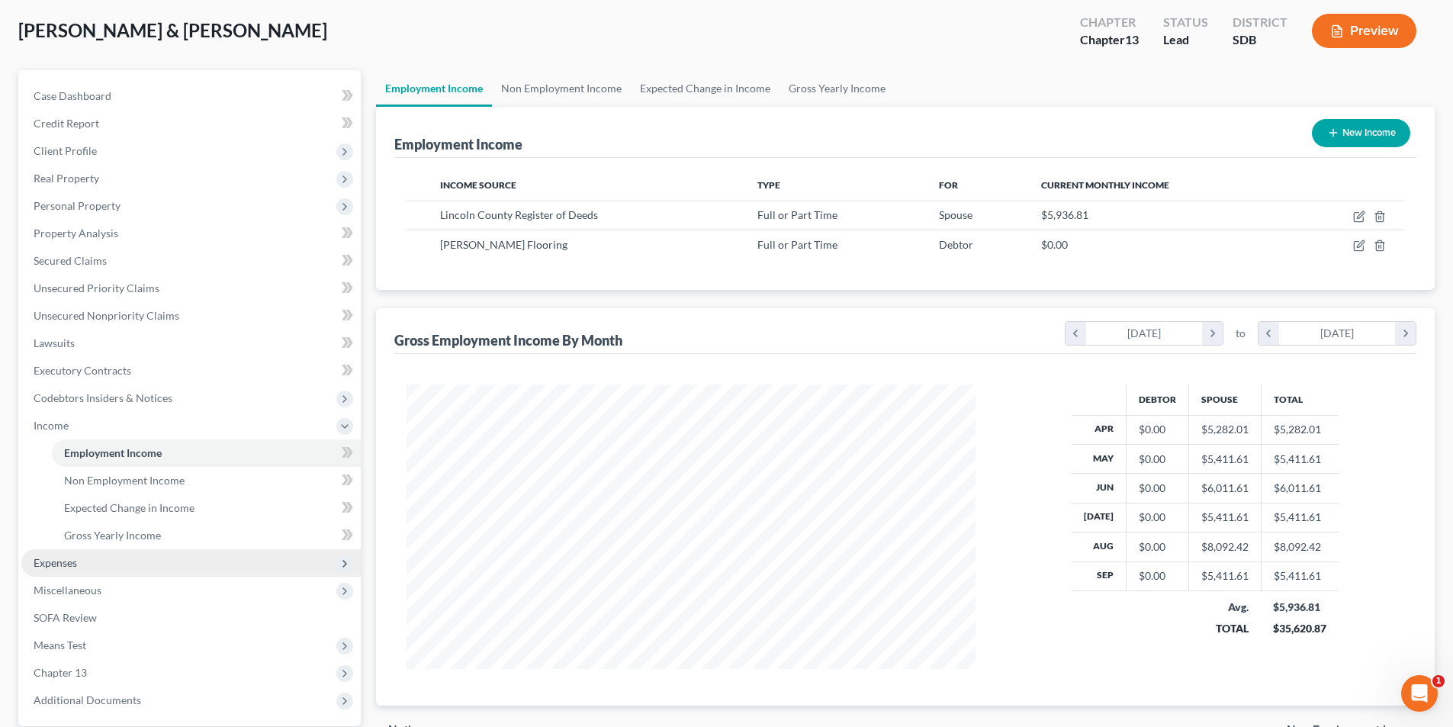
click at [62, 566] on span "Expenses" at bounding box center [55, 562] width 43 height 13
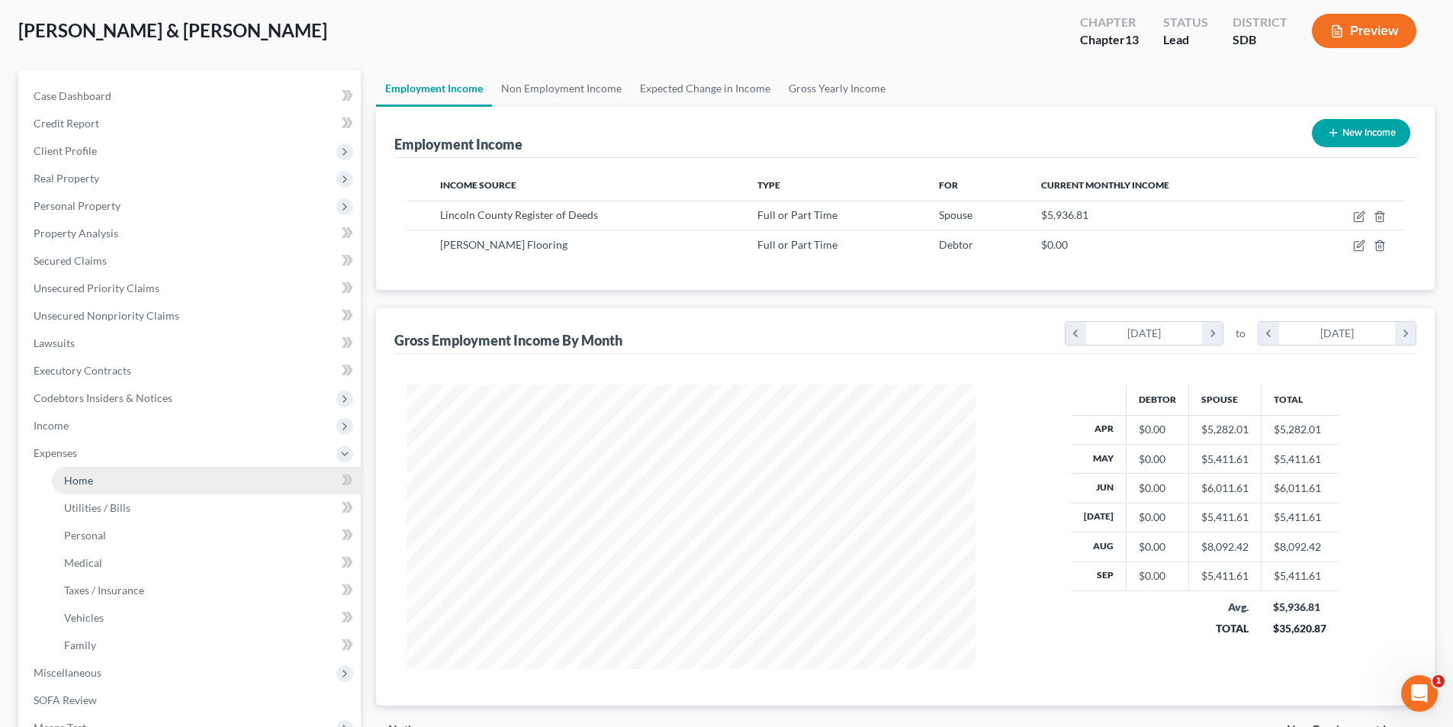
click at [81, 480] on span "Home" at bounding box center [78, 480] width 29 height 13
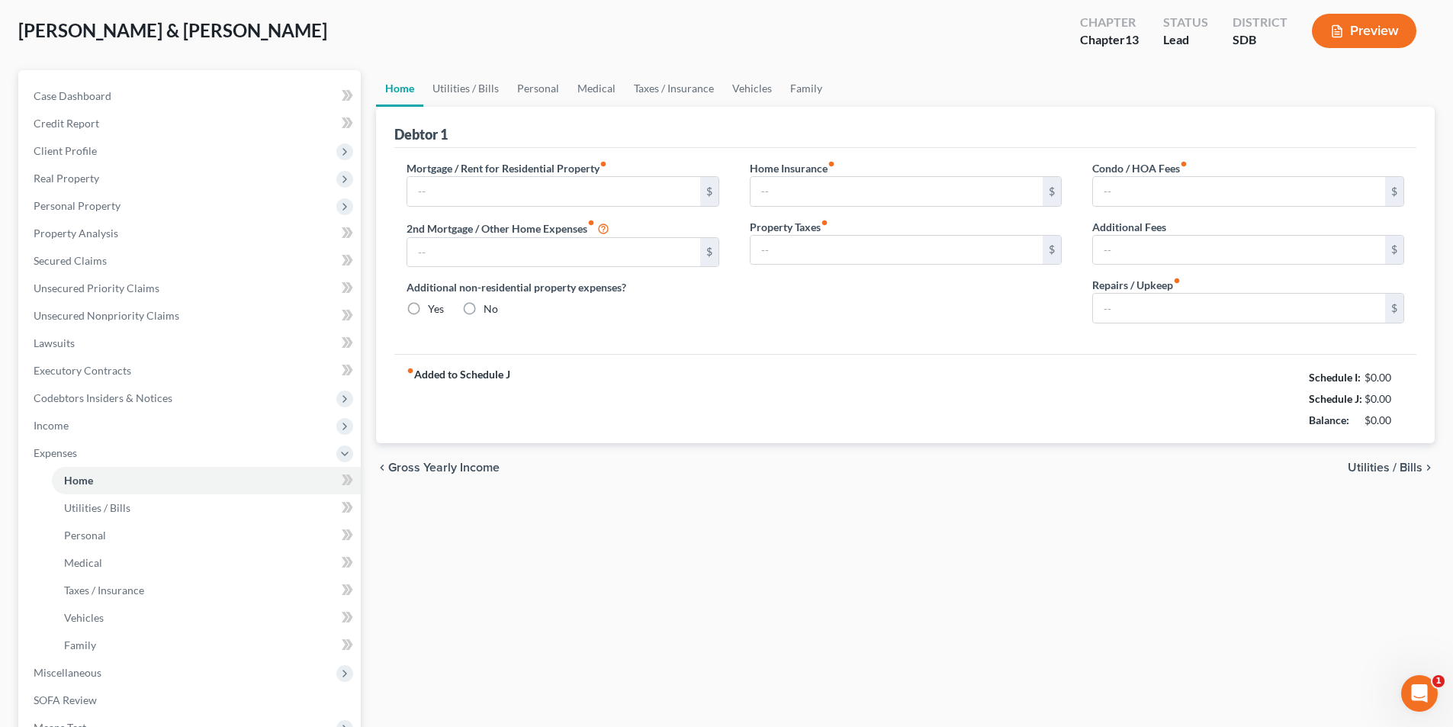
scroll to position [7, 0]
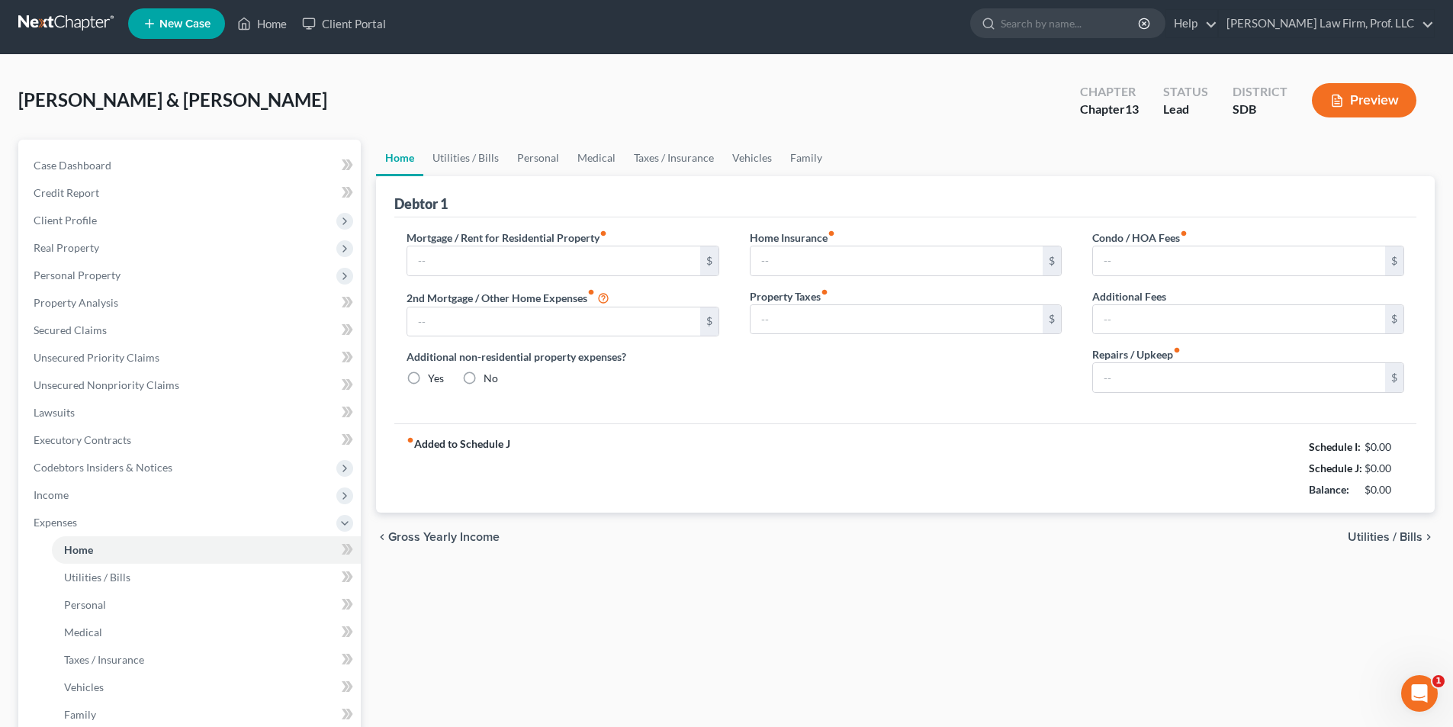
type input "0.00"
radio input "true"
type input "0.00"
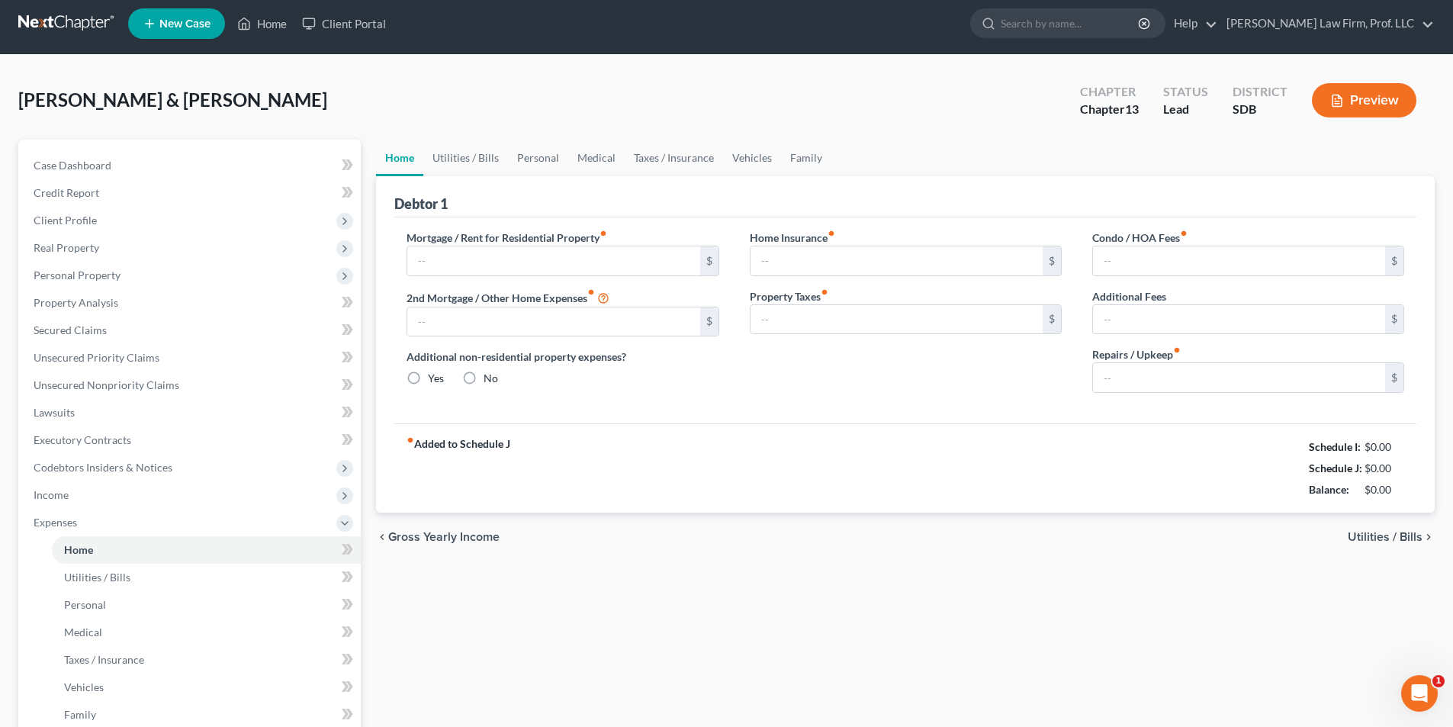
type input "0.00"
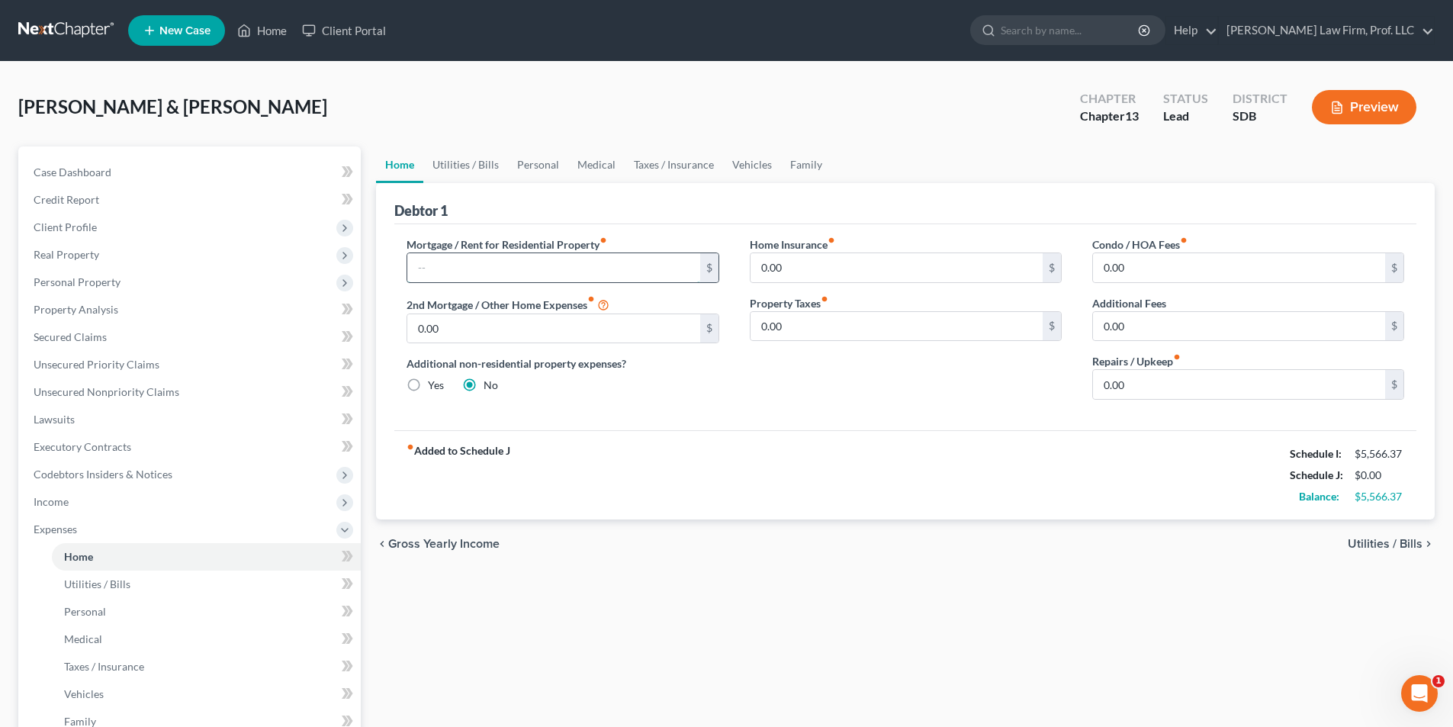
click at [535, 274] on input "text" at bounding box center [553, 267] width 292 height 29
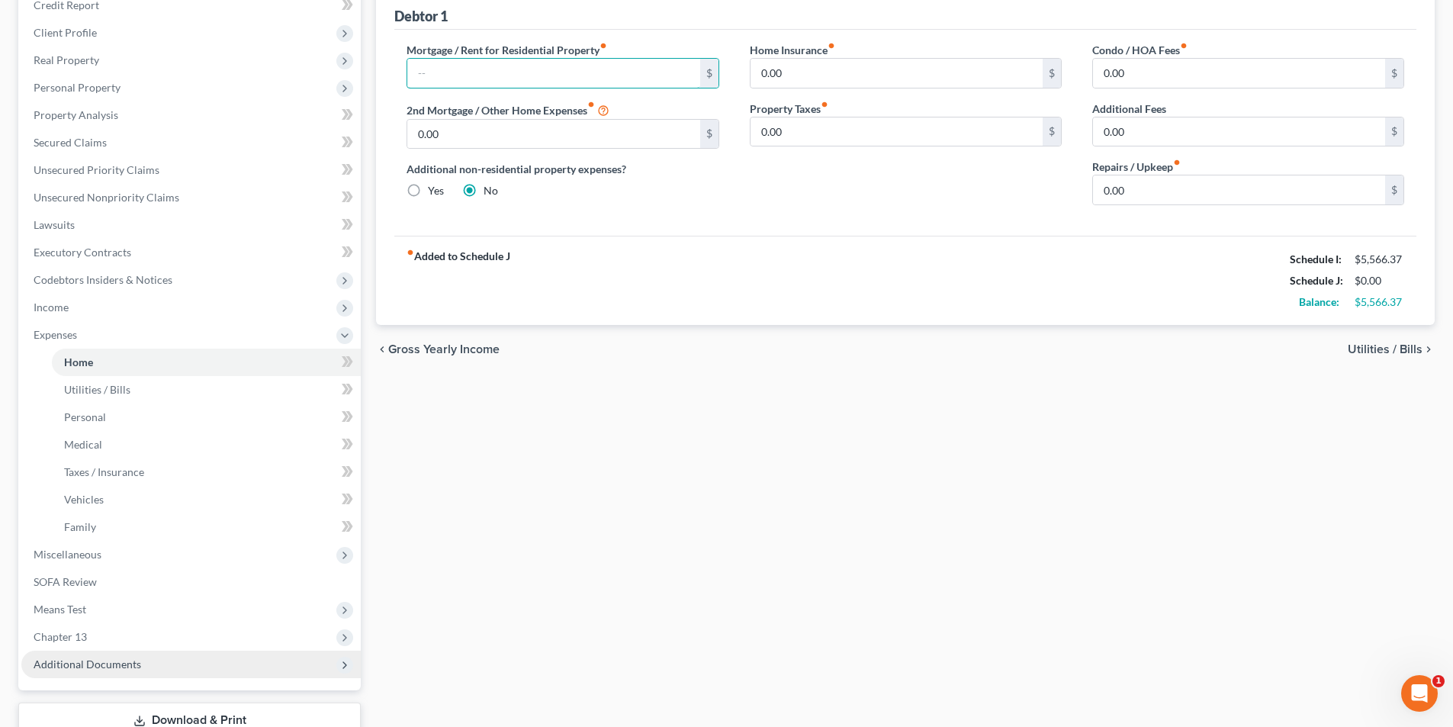
scroll to position [304, 0]
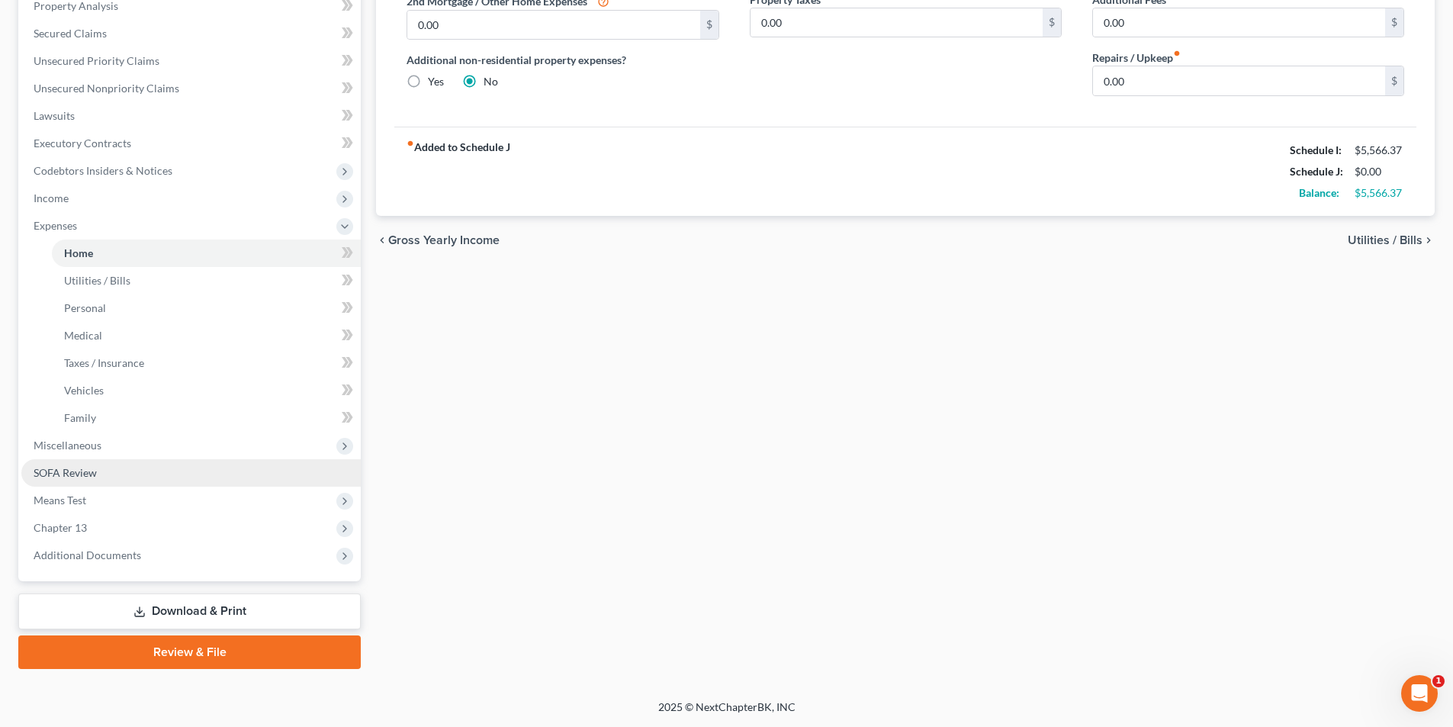
click at [72, 480] on link "SOFA Review" at bounding box center [190, 472] width 339 height 27
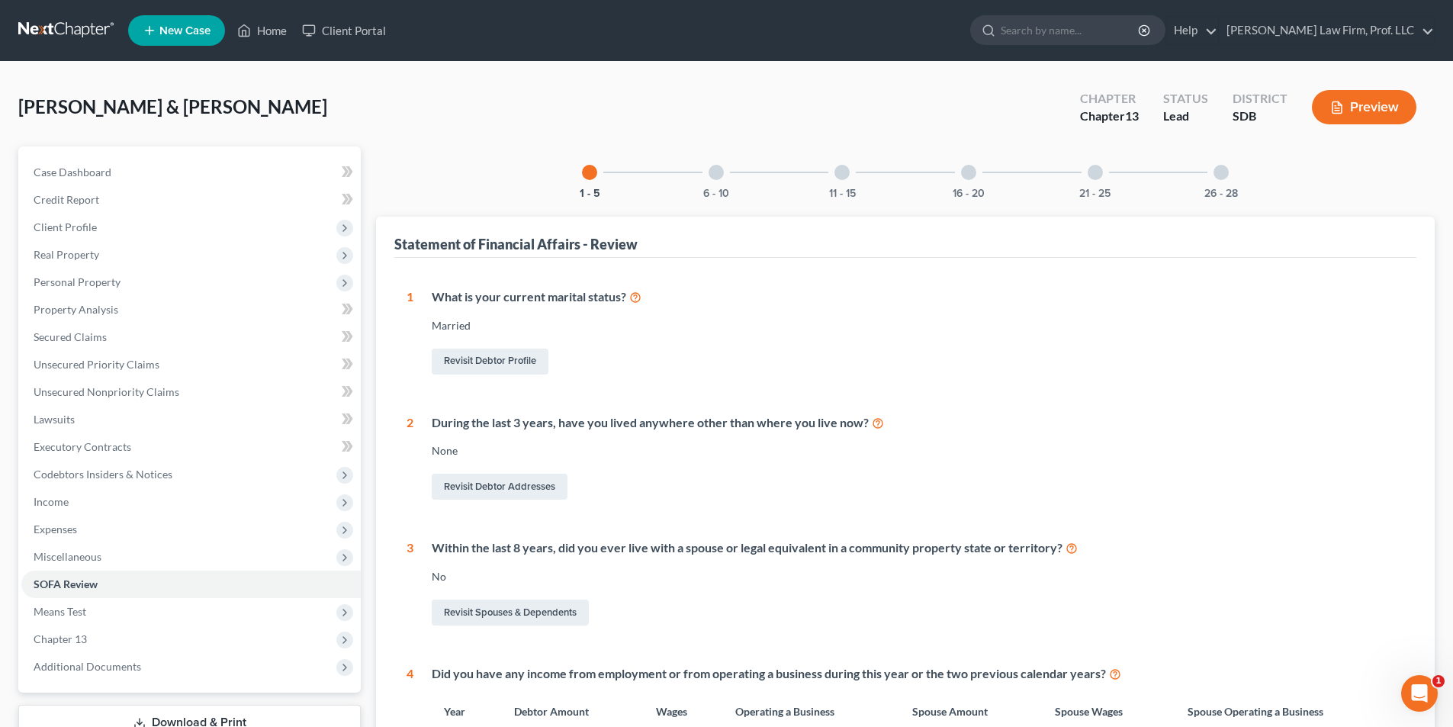
click at [1223, 165] on div at bounding box center [1220, 172] width 15 height 15
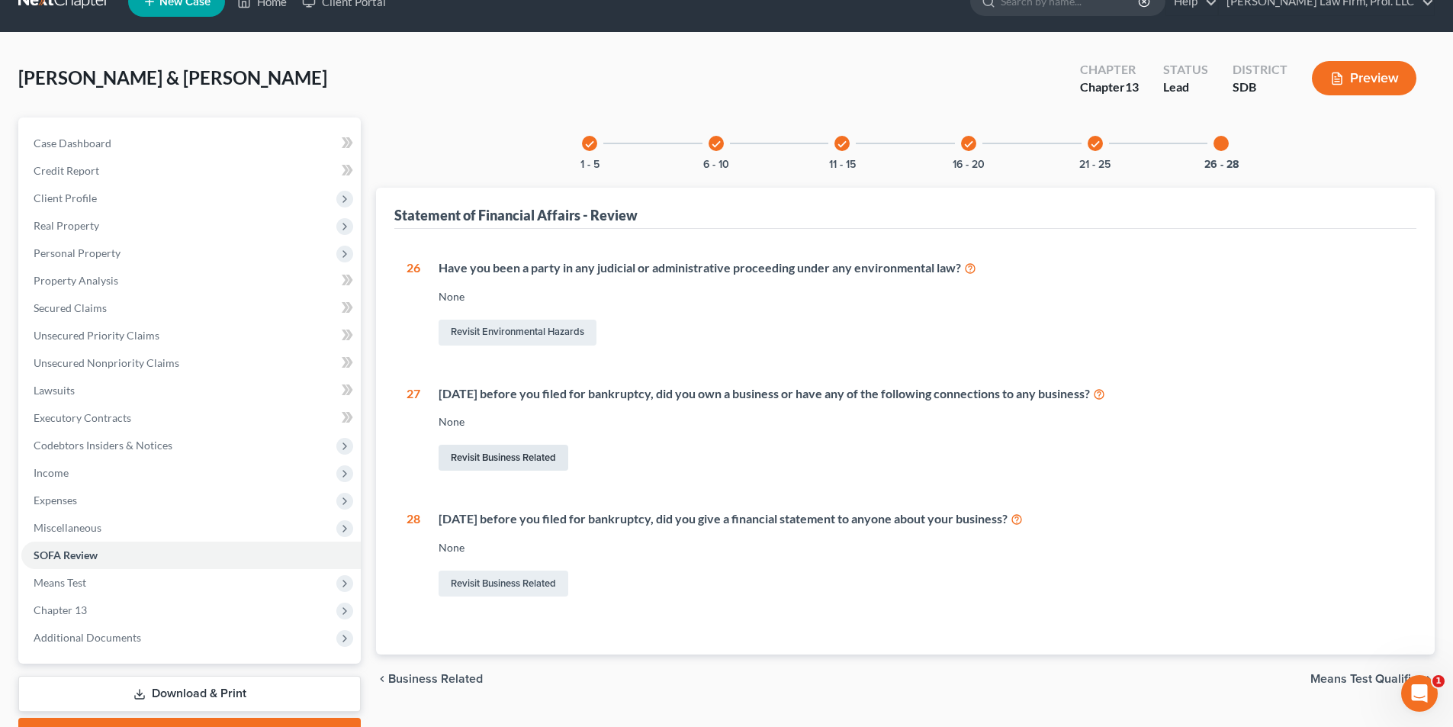
scroll to position [111, 0]
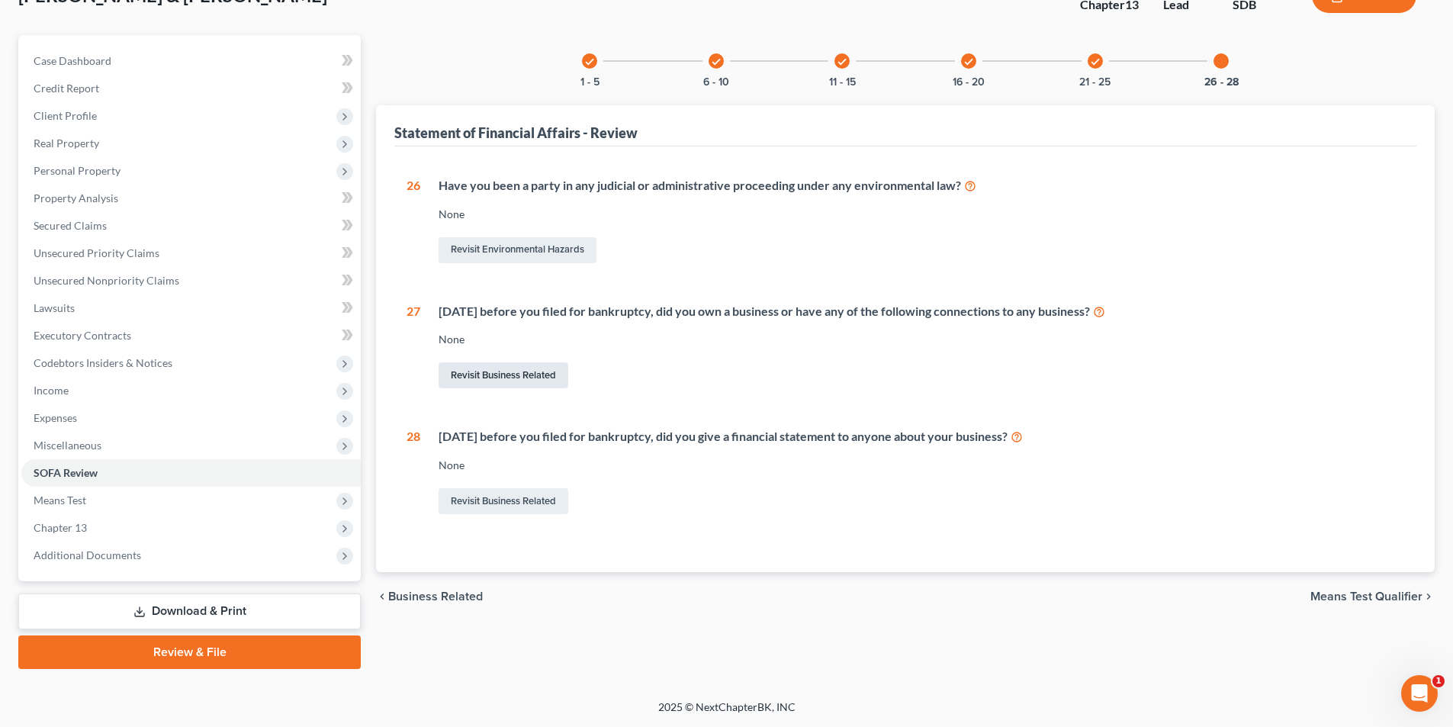
click at [522, 380] on link "Revisit Business Related" at bounding box center [504, 375] width 130 height 26
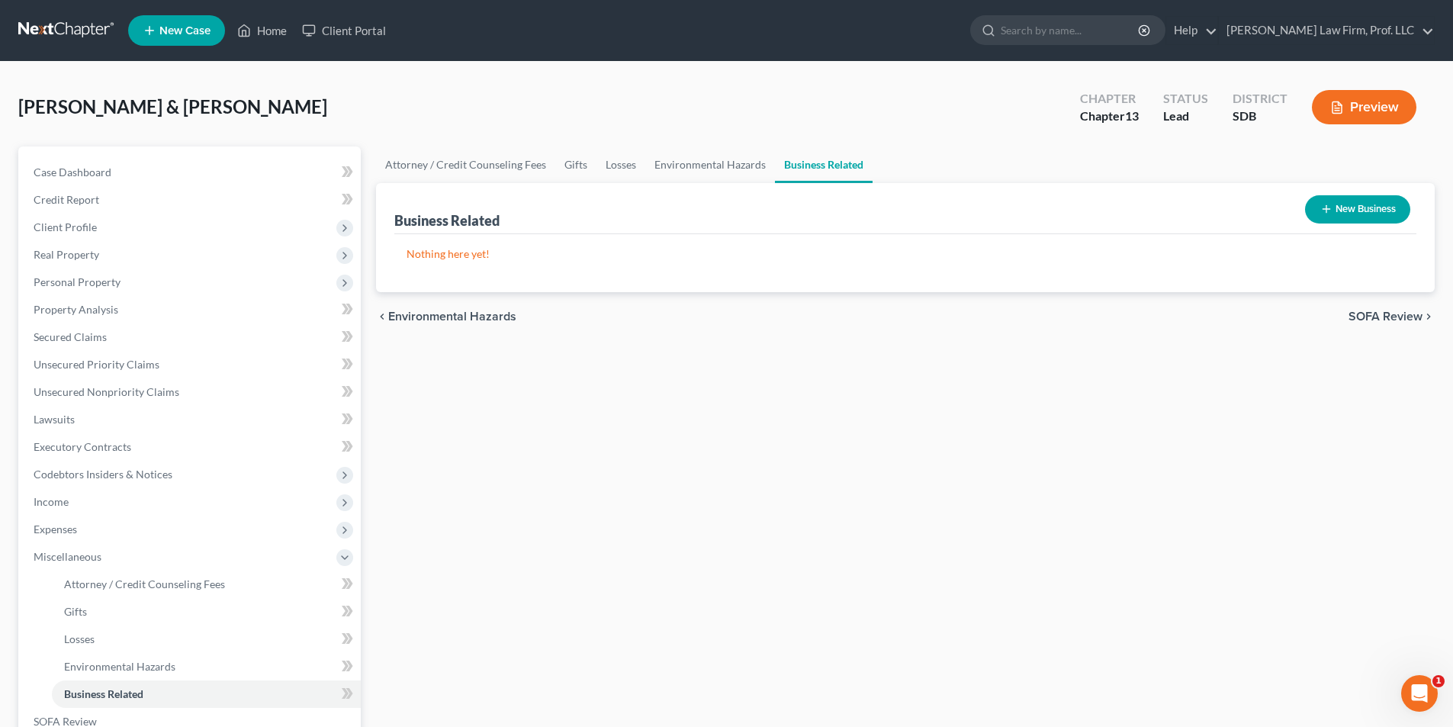
click at [1350, 198] on button "New Business" at bounding box center [1357, 209] width 105 height 28
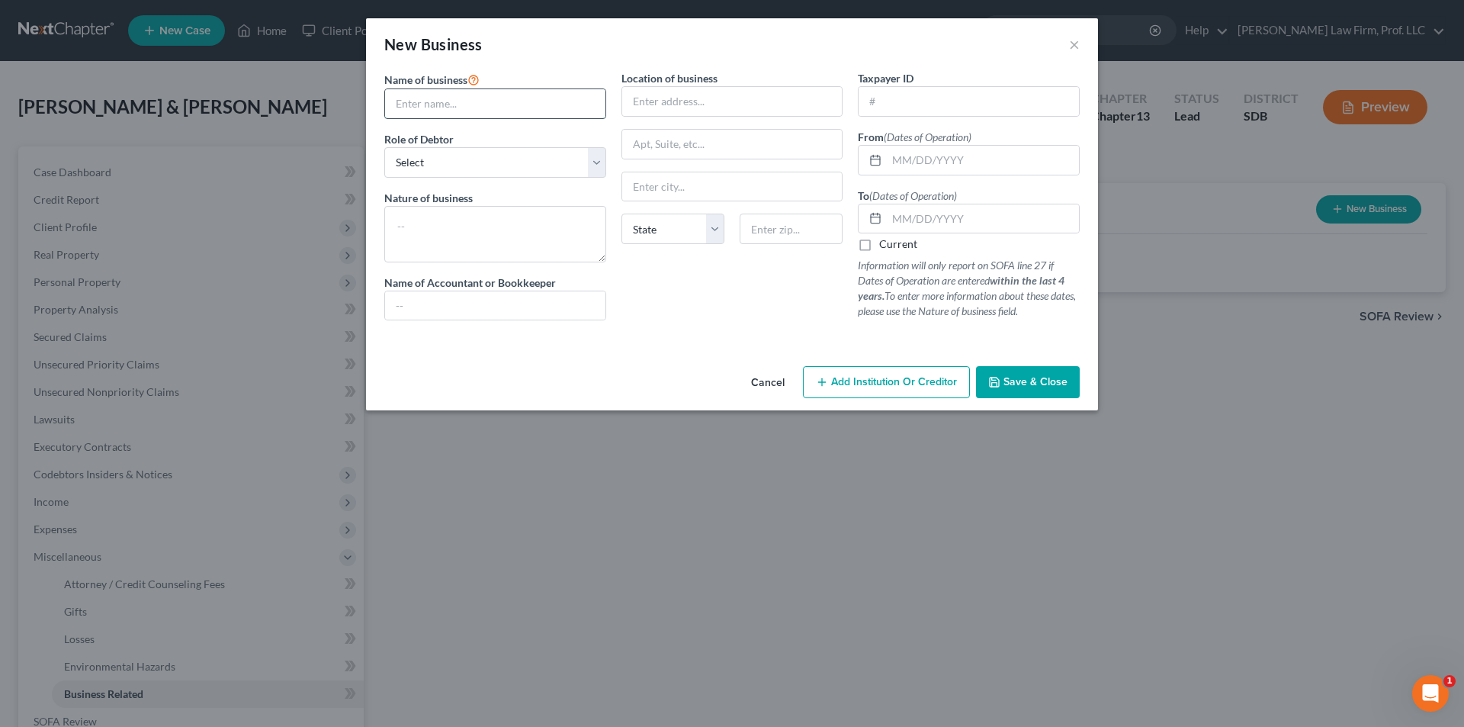
click at [480, 98] on input "text" at bounding box center [495, 103] width 220 height 29
type input "605 Hard Surfaces, LLC"
click at [441, 160] on select "Select A member of a limited liability company (LLC) or limited liability partn…" at bounding box center [495, 162] width 222 height 31
select select "member"
click at [384, 147] on select "Select A member of a limited liability company (LLC) or limited liability partn…" at bounding box center [495, 162] width 222 height 31
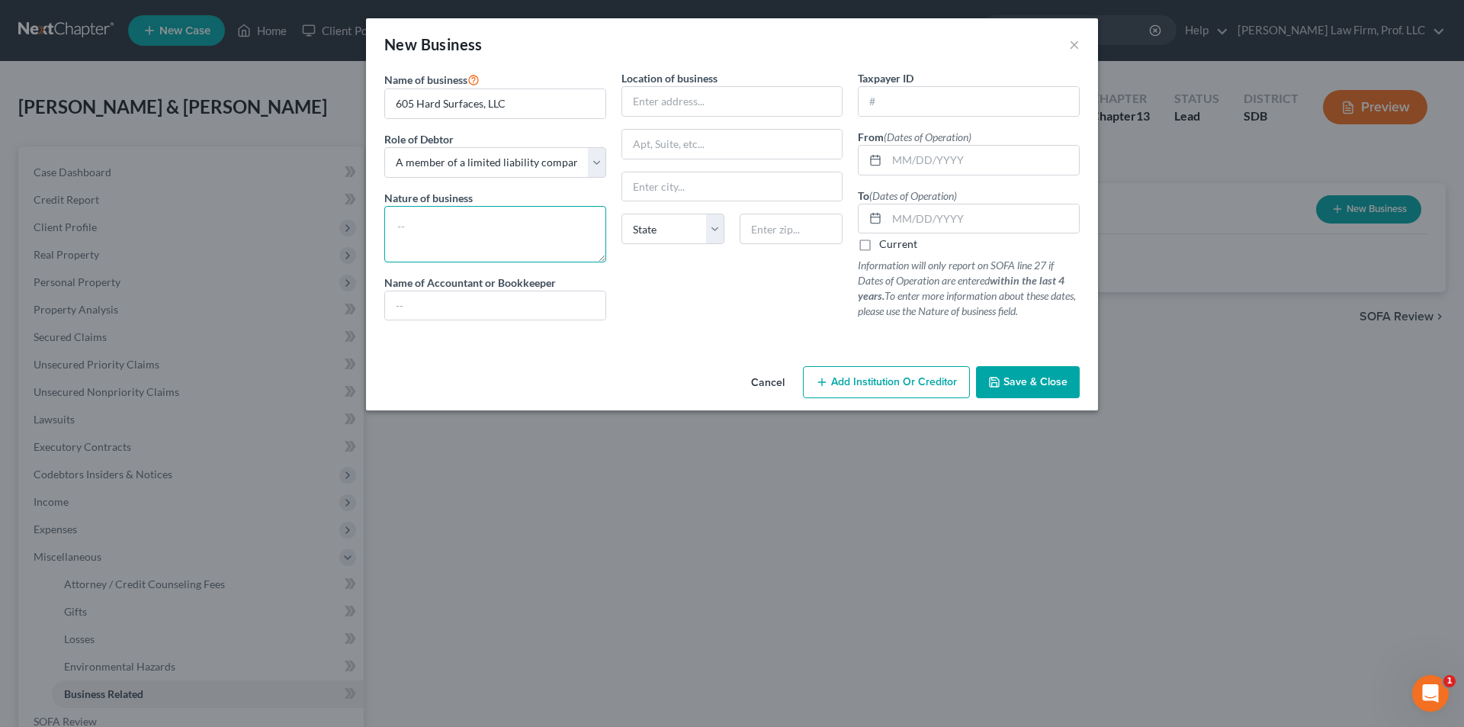
click at [427, 232] on textarea at bounding box center [495, 234] width 222 height 56
type textarea "Flooring"
type input "CPA prepared tax returns & Debtors kept books"
click at [675, 100] on input "text" at bounding box center [732, 101] width 220 height 29
click at [955, 106] on input "text" at bounding box center [969, 101] width 220 height 29
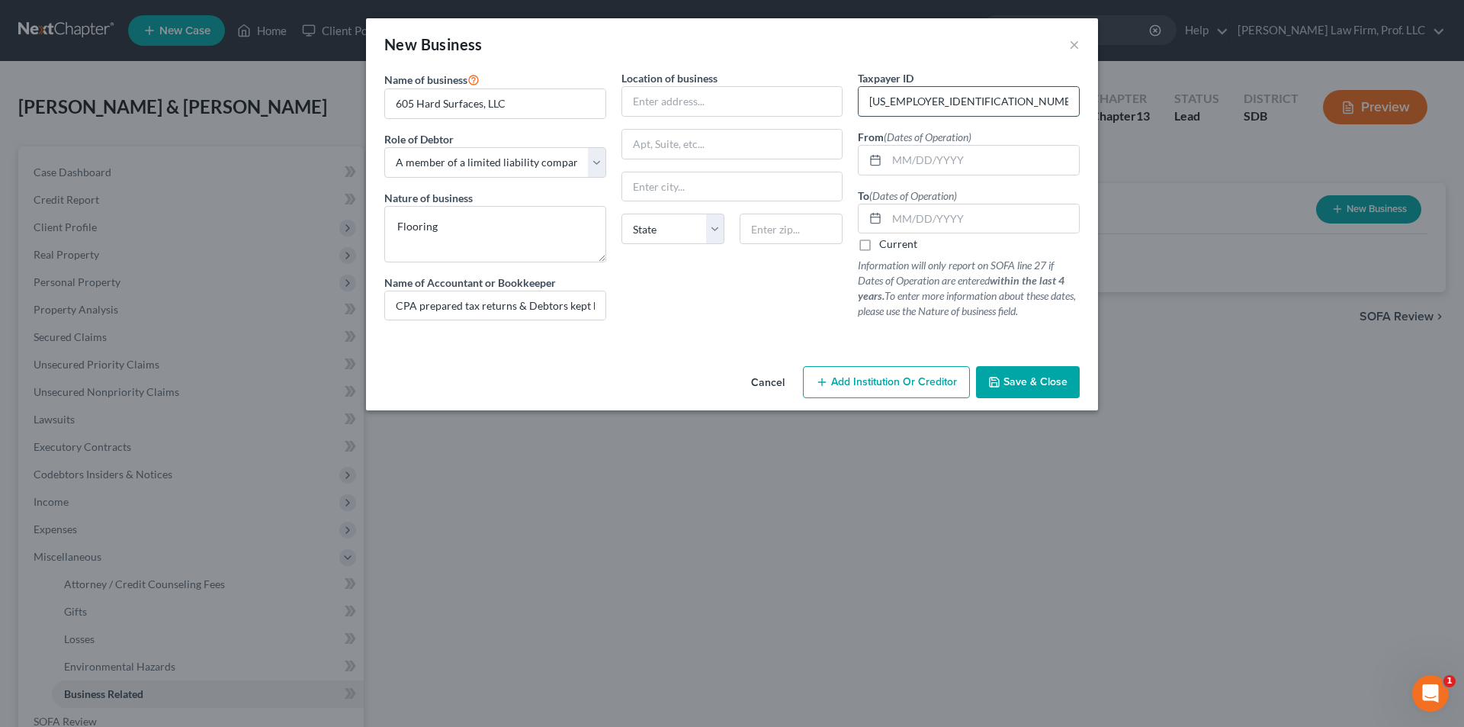
type input "99-4195613"
type input "J"
type input "07/24/2024"
type input "07/01/2025"
click at [705, 92] on input "text" at bounding box center [732, 101] width 220 height 29
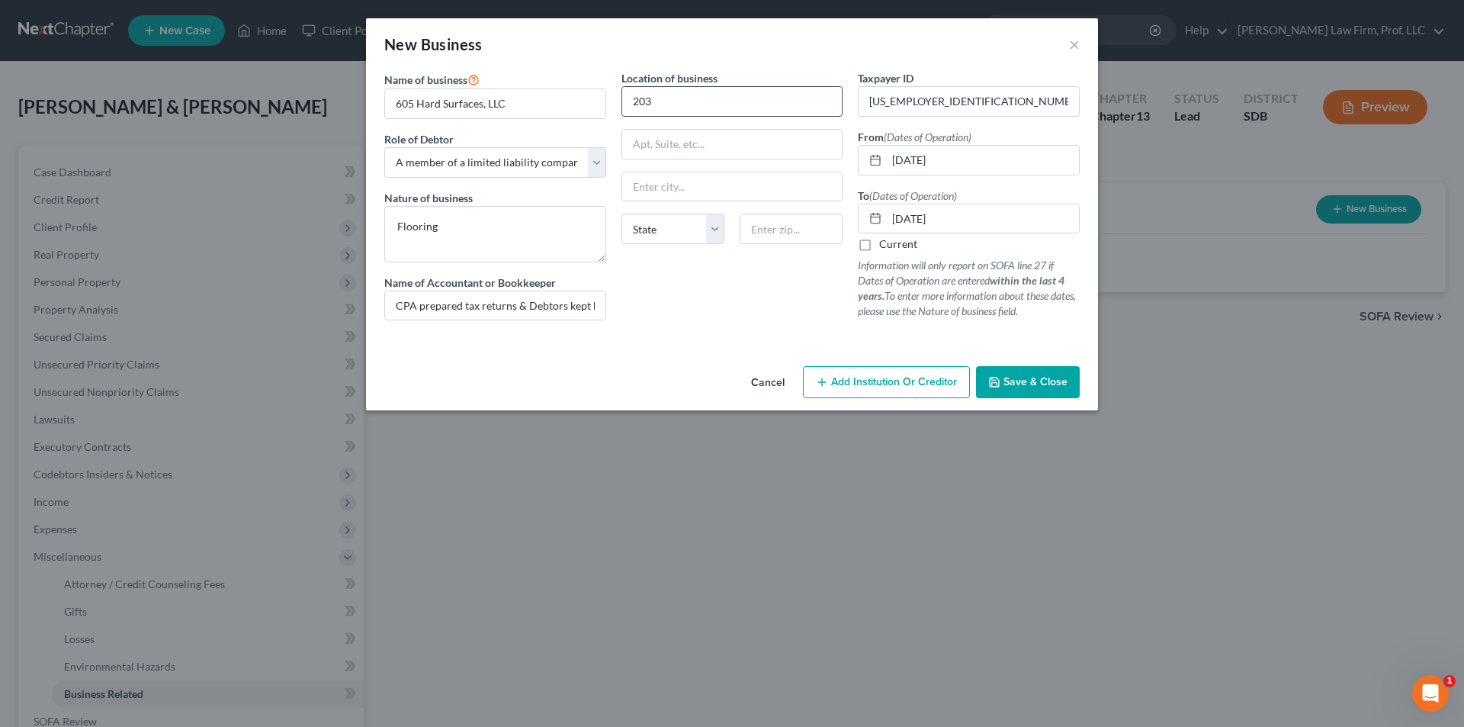
type input "203 Main Street"
click at [698, 189] on input "text" at bounding box center [732, 186] width 220 height 29
type input "Harrisburg"
click at [664, 228] on select "State AL AK AR AZ CA CO CT DE DC FL GA GU HI ID IL IN IA KS KY LA ME MD MA MI M…" at bounding box center [673, 229] width 103 height 31
select select "43"
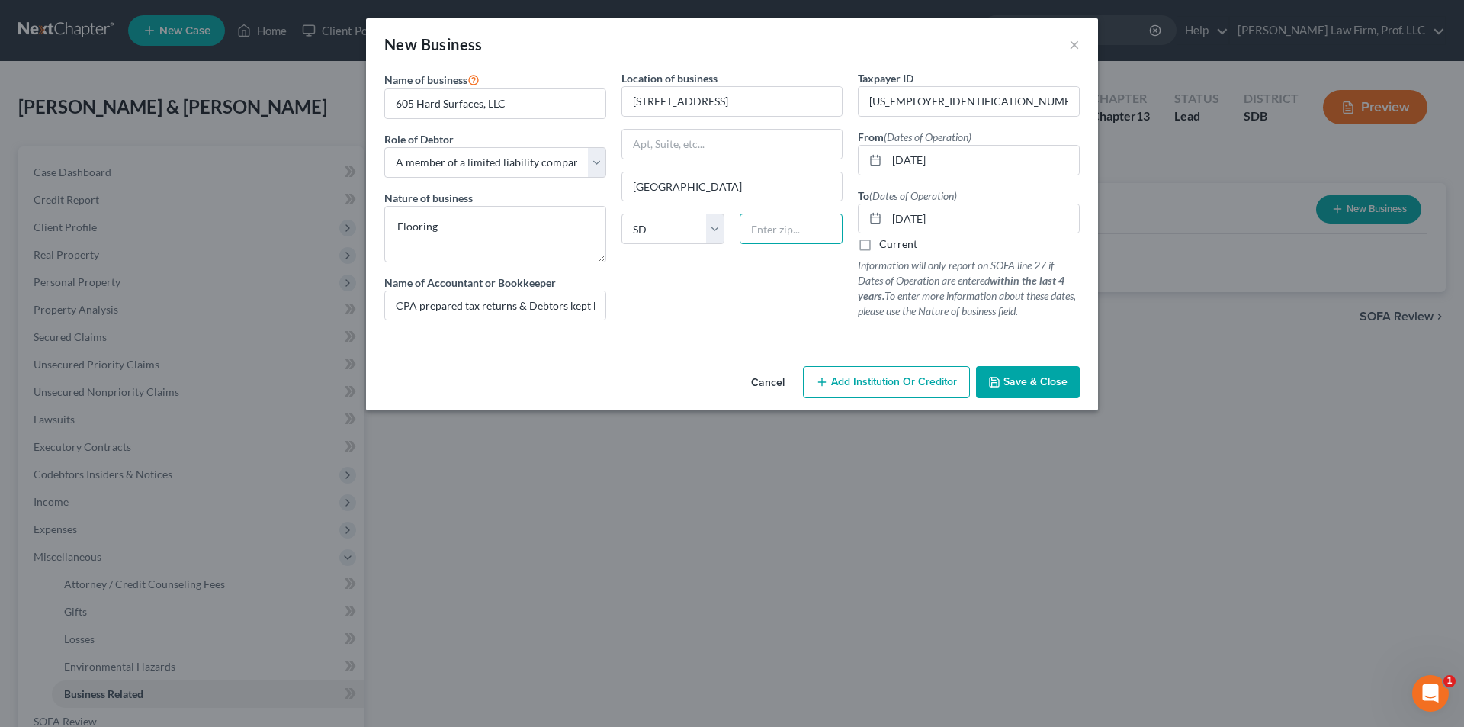
click at [759, 228] on input "text" at bounding box center [791, 229] width 103 height 31
type input "57032"
click at [1046, 392] on button "Save & Close" at bounding box center [1028, 382] width 104 height 32
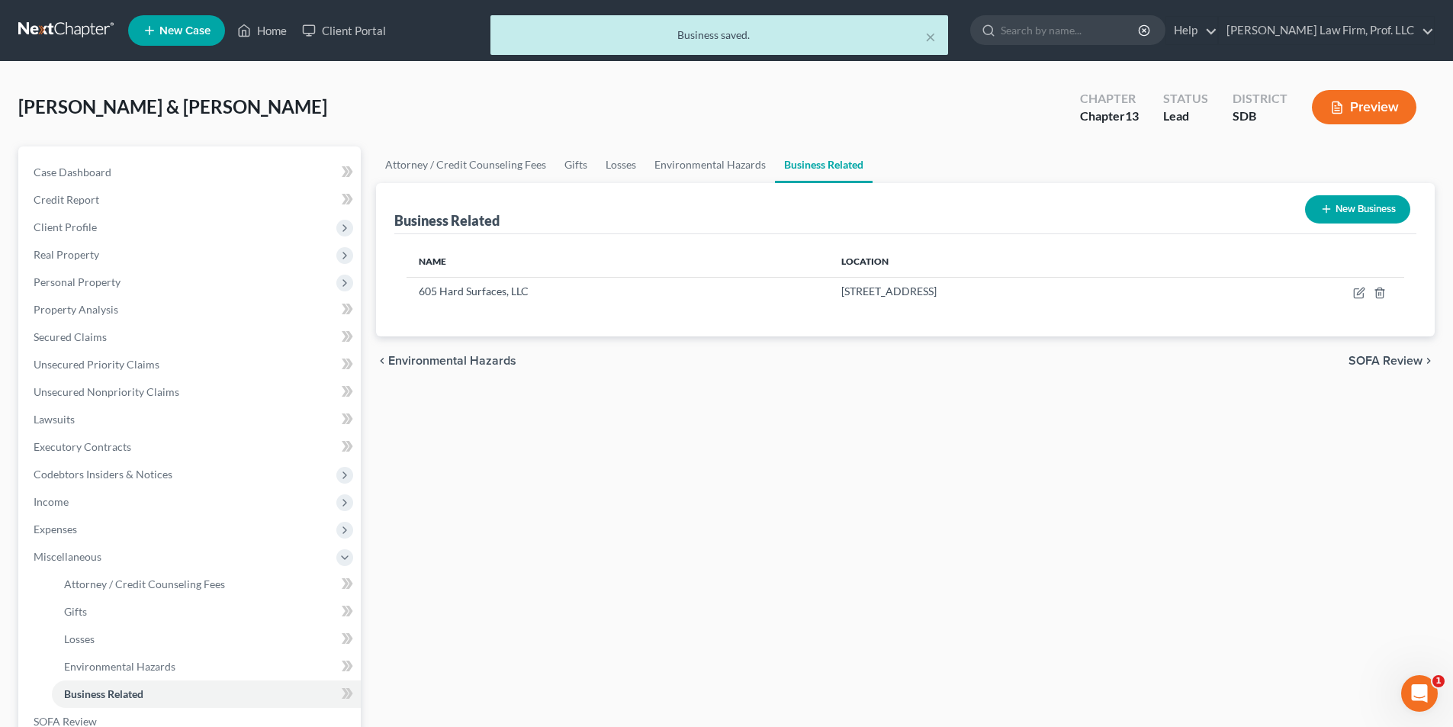
click at [1348, 210] on button "New Business" at bounding box center [1357, 209] width 105 height 28
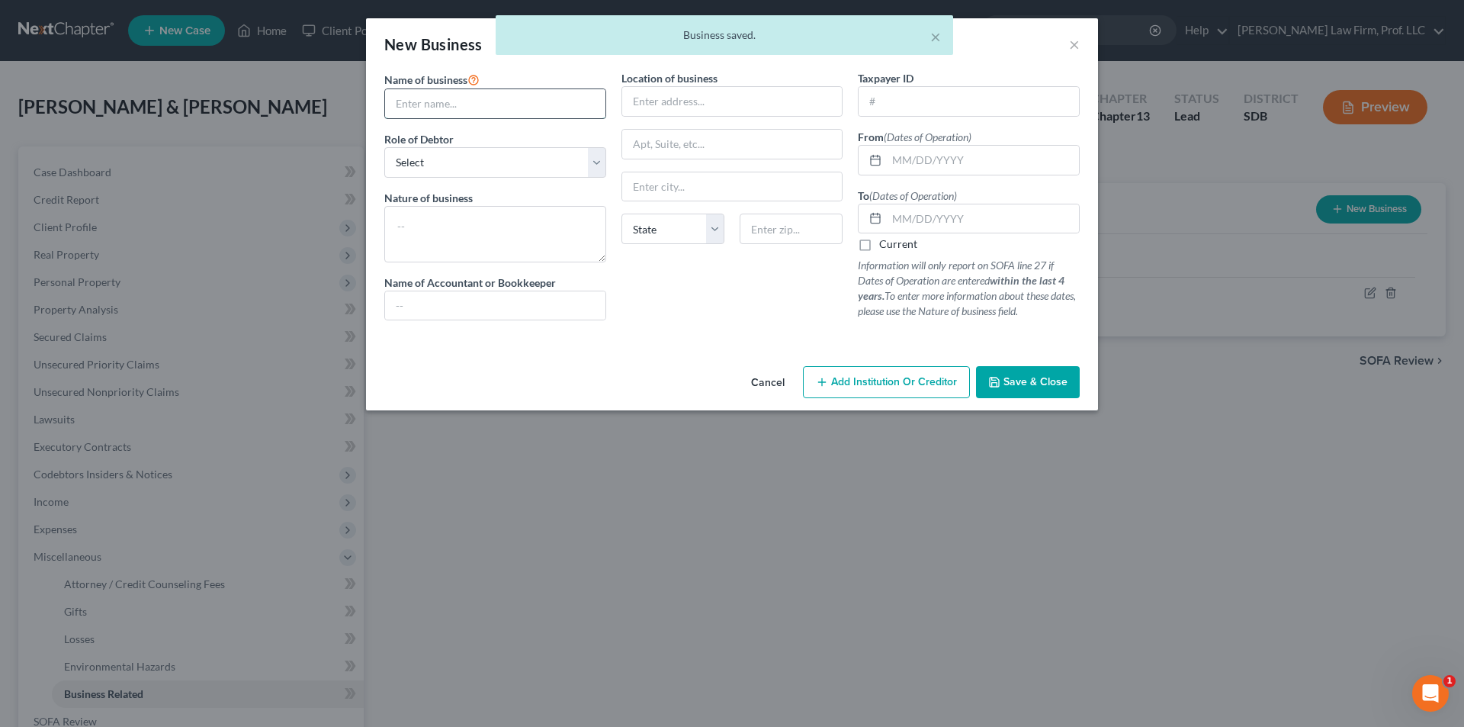
click at [506, 104] on input "text" at bounding box center [495, 103] width 220 height 29
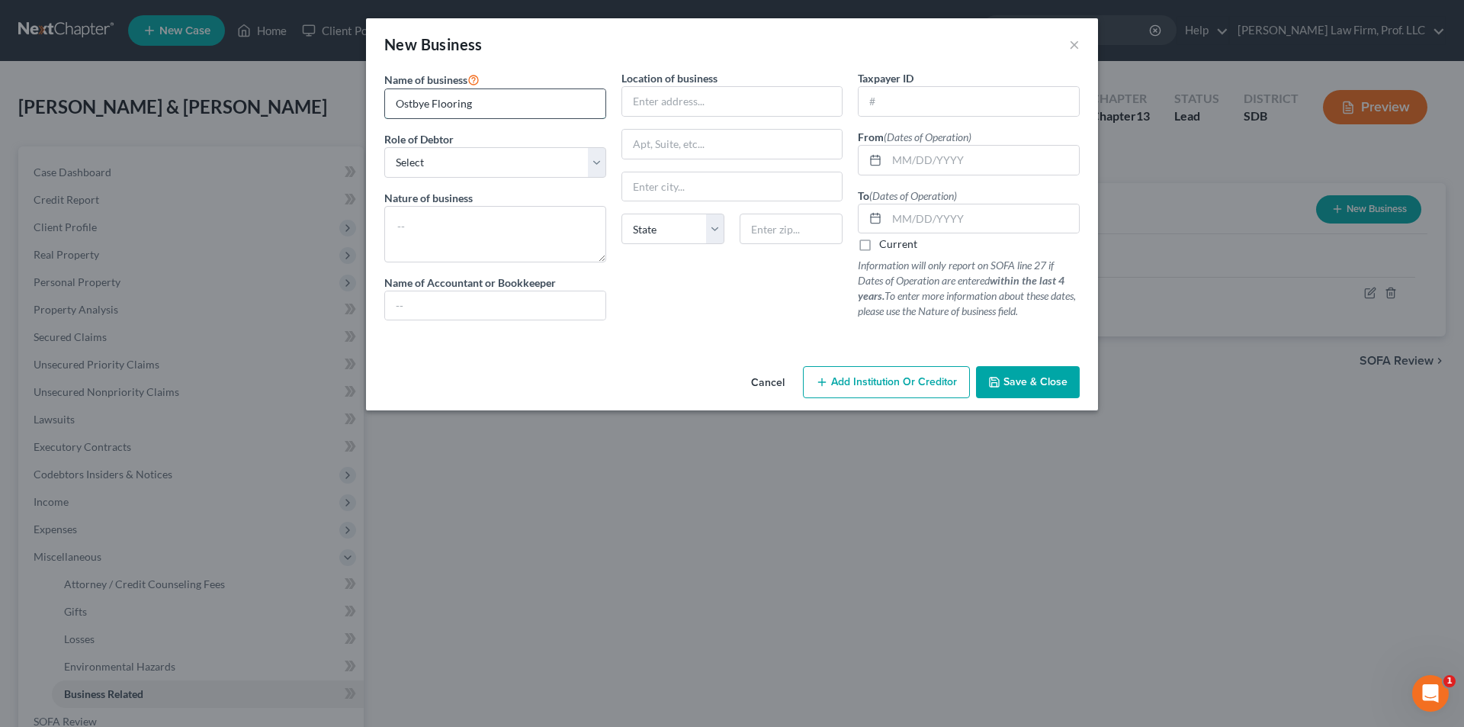
type input "Ostbye Flooring"
click at [516, 147] on select "Select A member of a limited liability company (LLC) or limited liability partn…" at bounding box center [495, 162] width 222 height 31
select select "officer"
click at [384, 147] on select "Select A member of a limited liability company (LLC) or limited liability partn…" at bounding box center [495, 162] width 222 height 31
click at [445, 229] on textarea at bounding box center [495, 234] width 222 height 56
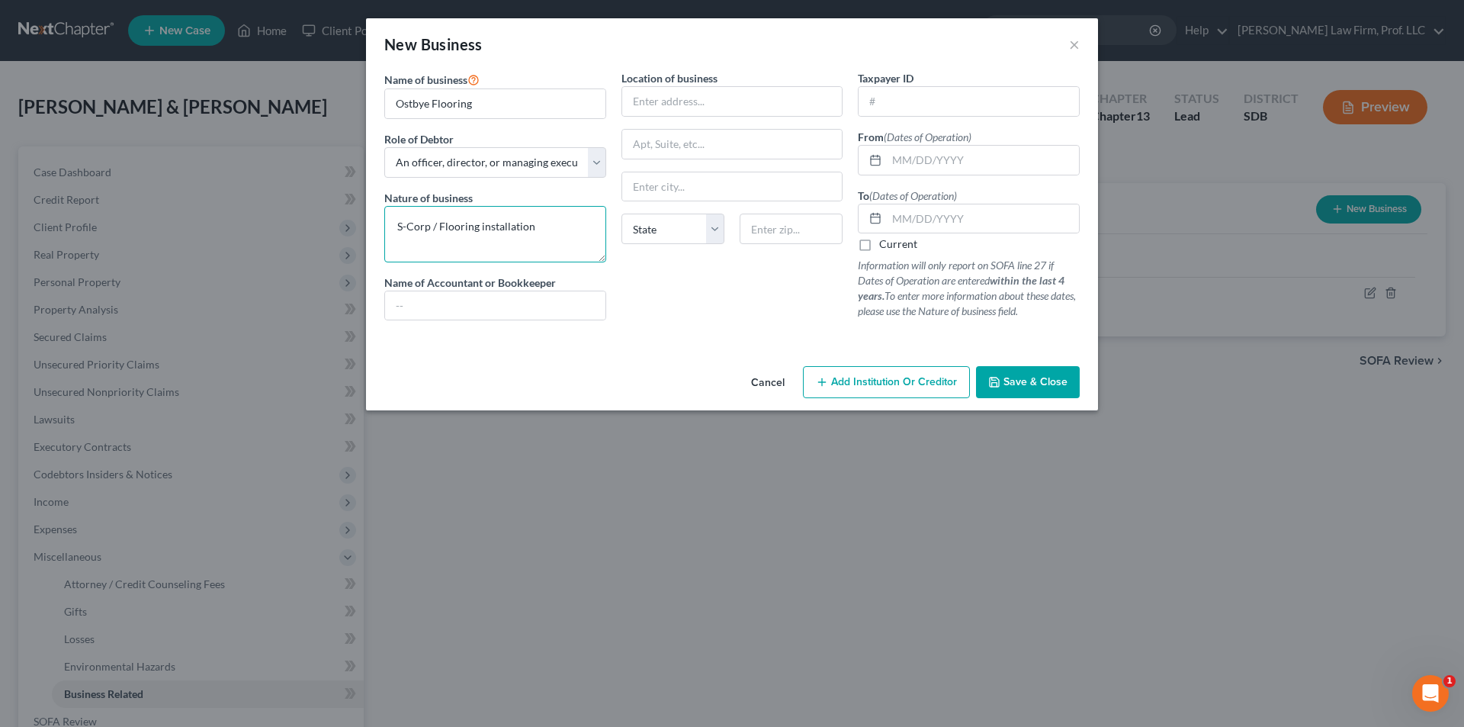
type textarea "S-Corp / Flooring installation"
type input "CPA prepared tax returns & Debtors kept books"
click at [701, 100] on input "text" at bounding box center [732, 101] width 220 height 29
type input "203 Main Street"
drag, startPoint x: 698, startPoint y: 177, endPoint x: 688, endPoint y: 170, distance: 12.1
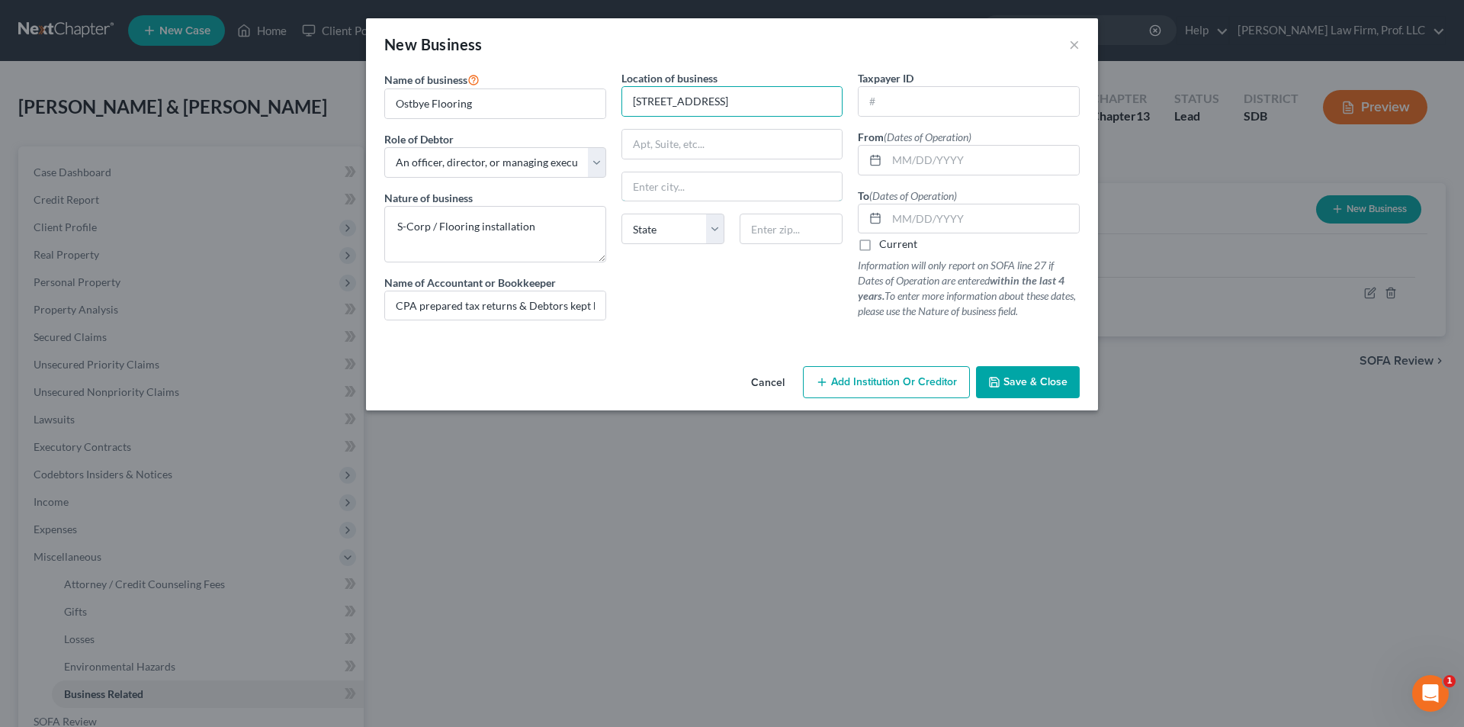
click at [698, 177] on input "text" at bounding box center [732, 186] width 220 height 29
type input "Harrisburg"
click at [674, 225] on select "State AL AK AR AZ CA CO CT DE DC FL GA GU HI ID IL IN IA KS KY LA ME MD MA MI M…" at bounding box center [673, 229] width 103 height 31
select select "43"
drag, startPoint x: 763, startPoint y: 230, endPoint x: 747, endPoint y: 227, distance: 16.5
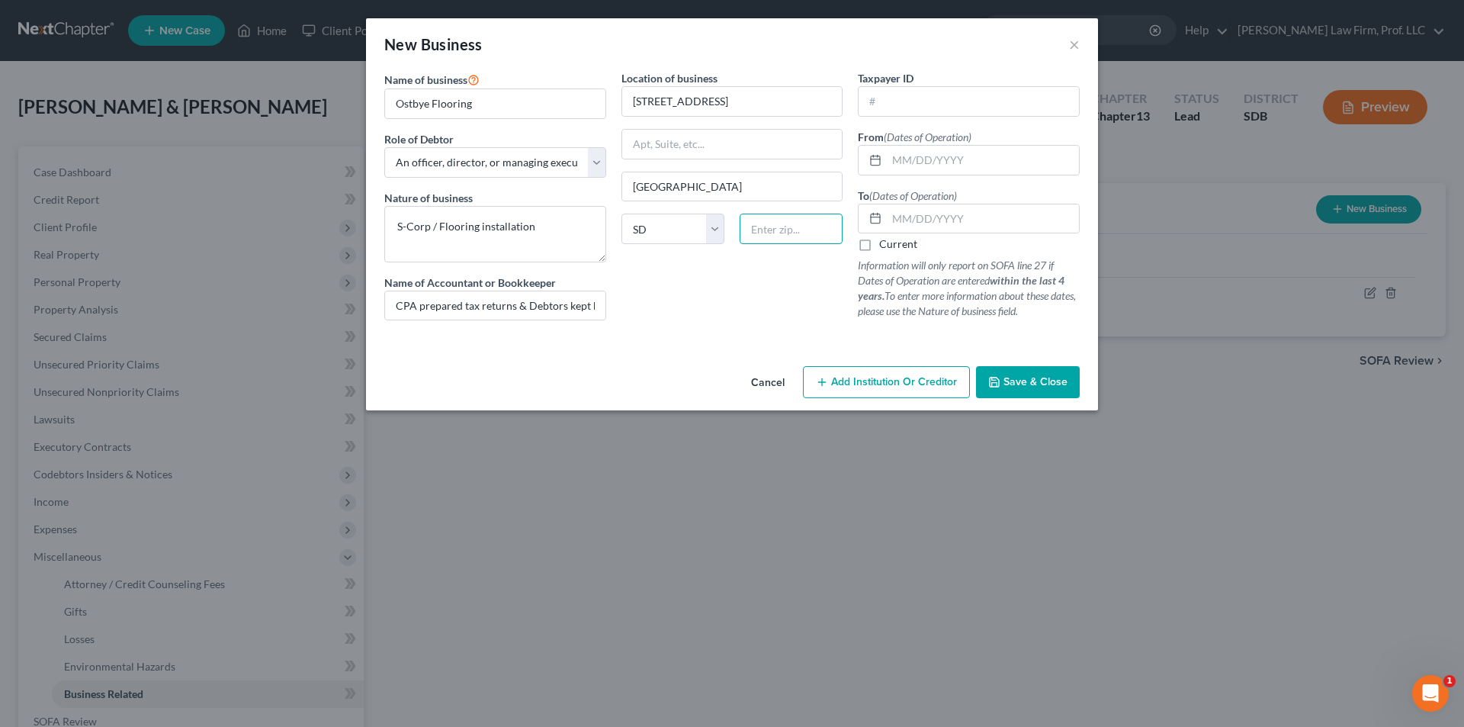
click at [763, 230] on input "text" at bounding box center [791, 229] width 103 height 31
type input "57032"
click at [895, 165] on input "text" at bounding box center [983, 160] width 192 height 29
type input "07/01/2020"
type input "07/01/2024"
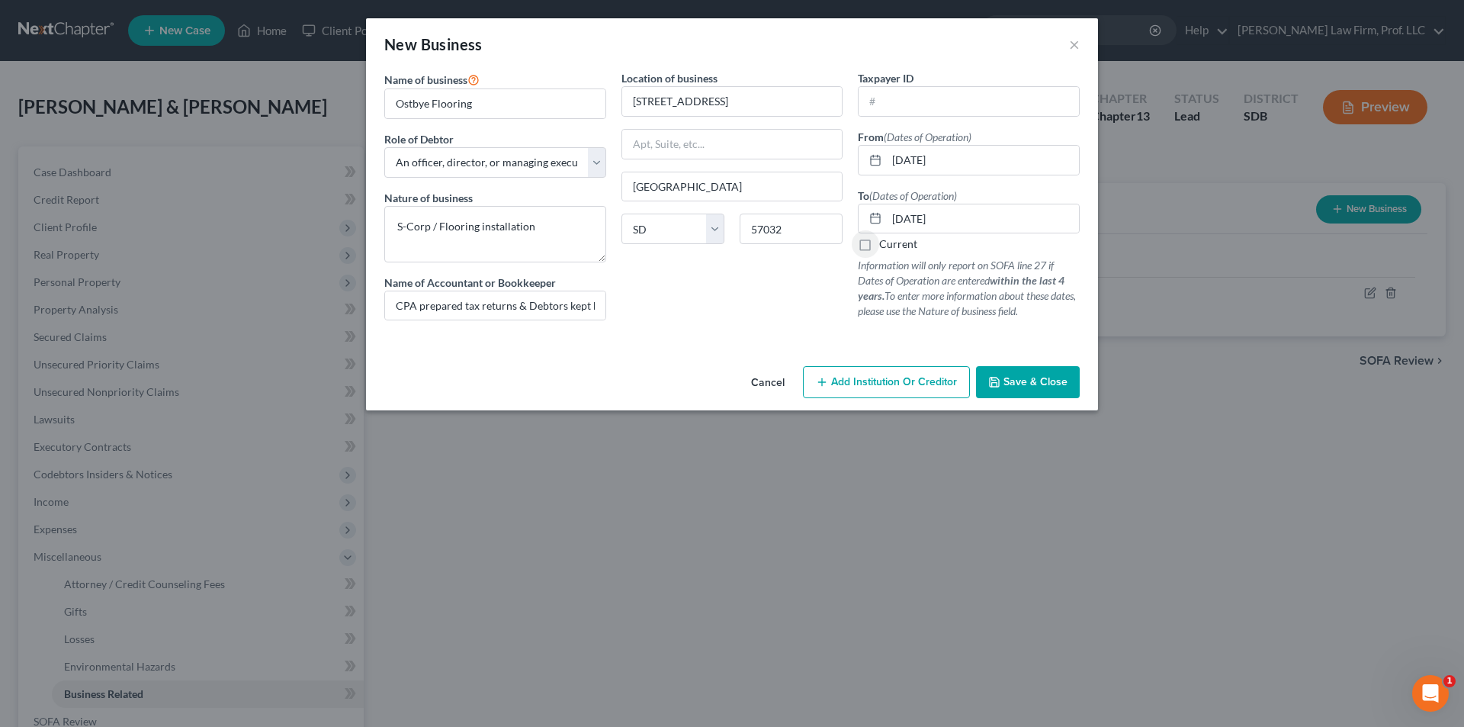
click at [1024, 372] on button "Save & Close" at bounding box center [1028, 382] width 104 height 32
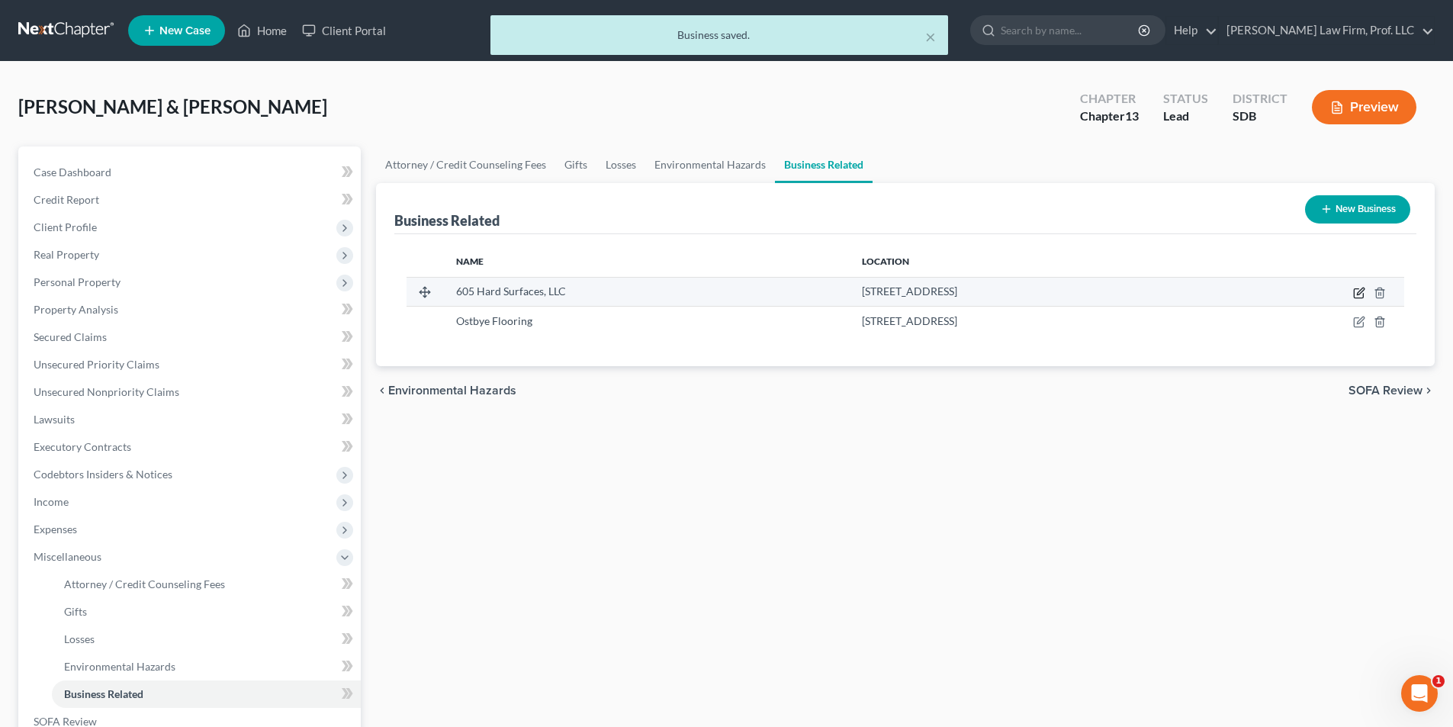
click at [1358, 293] on icon "button" at bounding box center [1360, 291] width 7 height 7
select select "member"
select select "43"
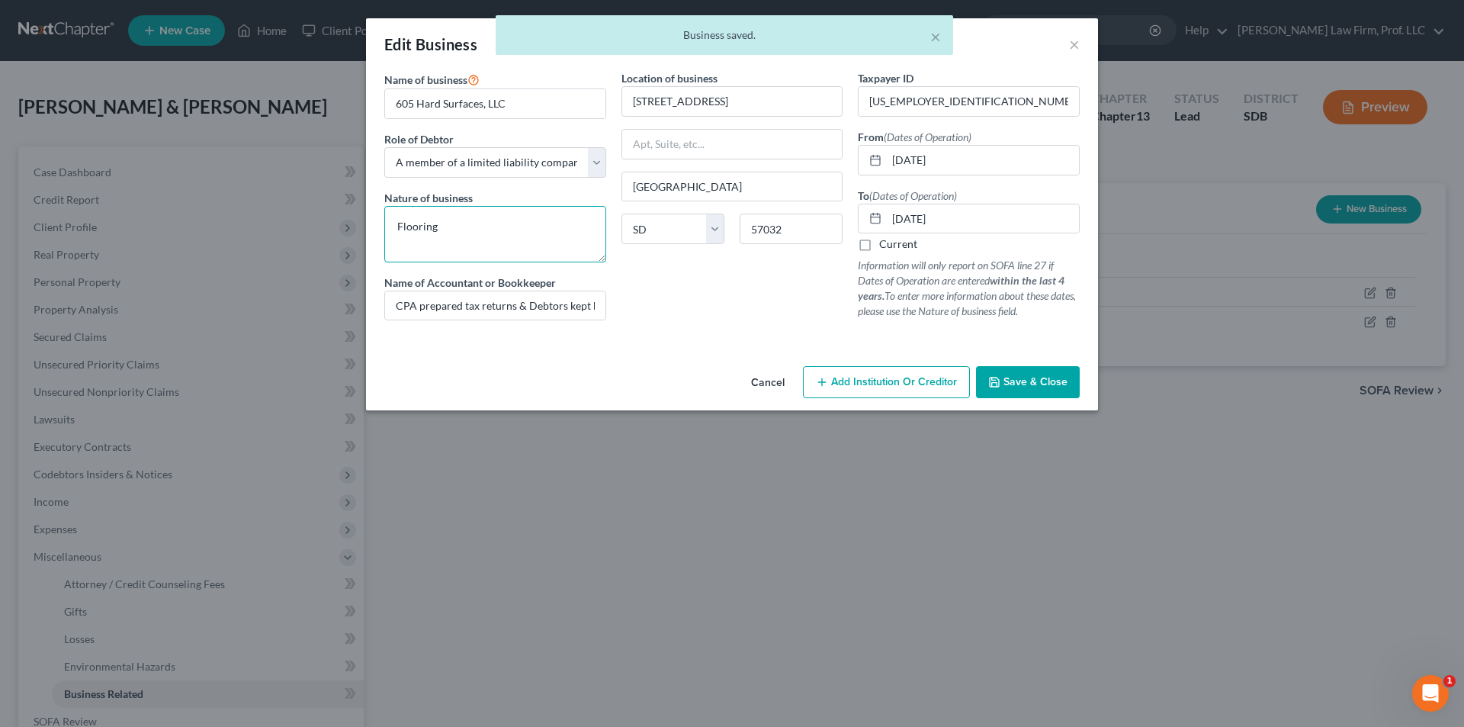
click at [533, 223] on textarea "Flooring" at bounding box center [495, 234] width 222 height 56
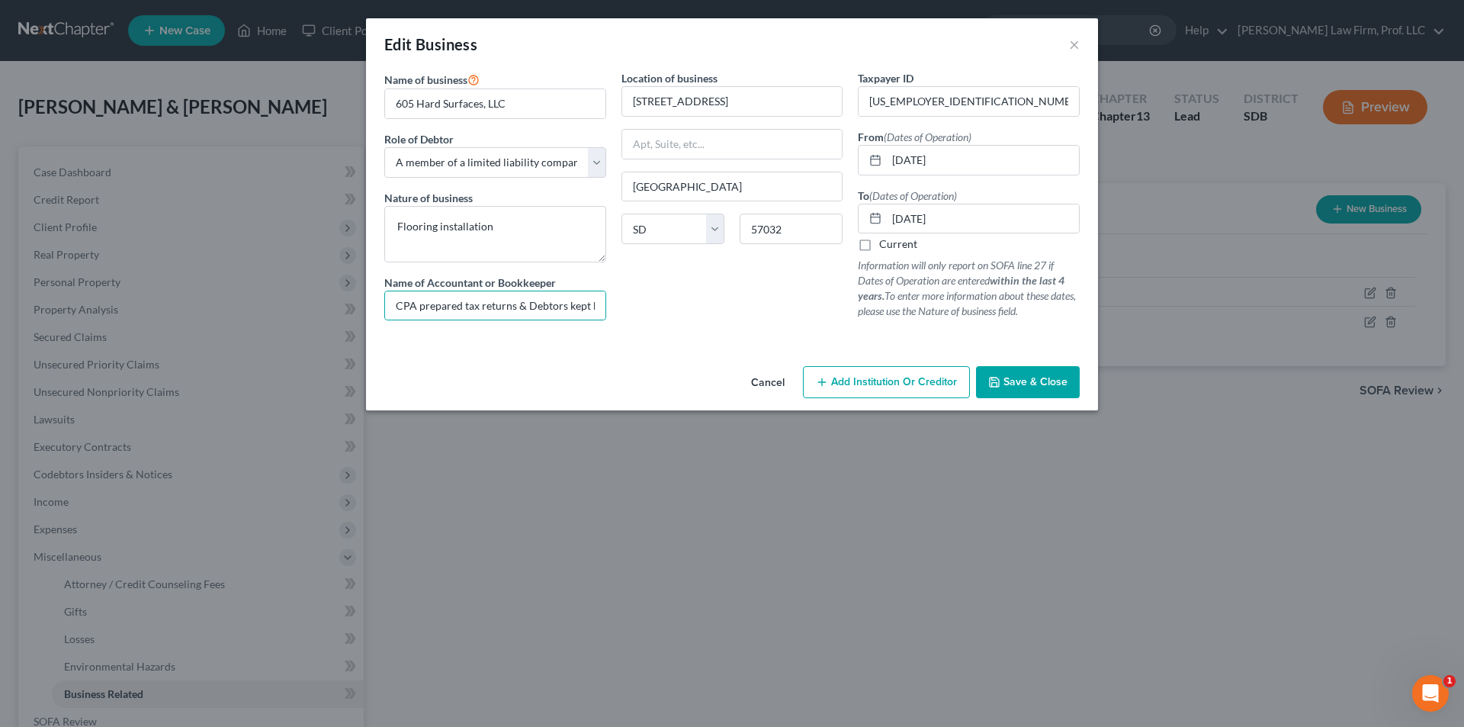
click at [1069, 369] on button "Save & Close" at bounding box center [1028, 382] width 104 height 32
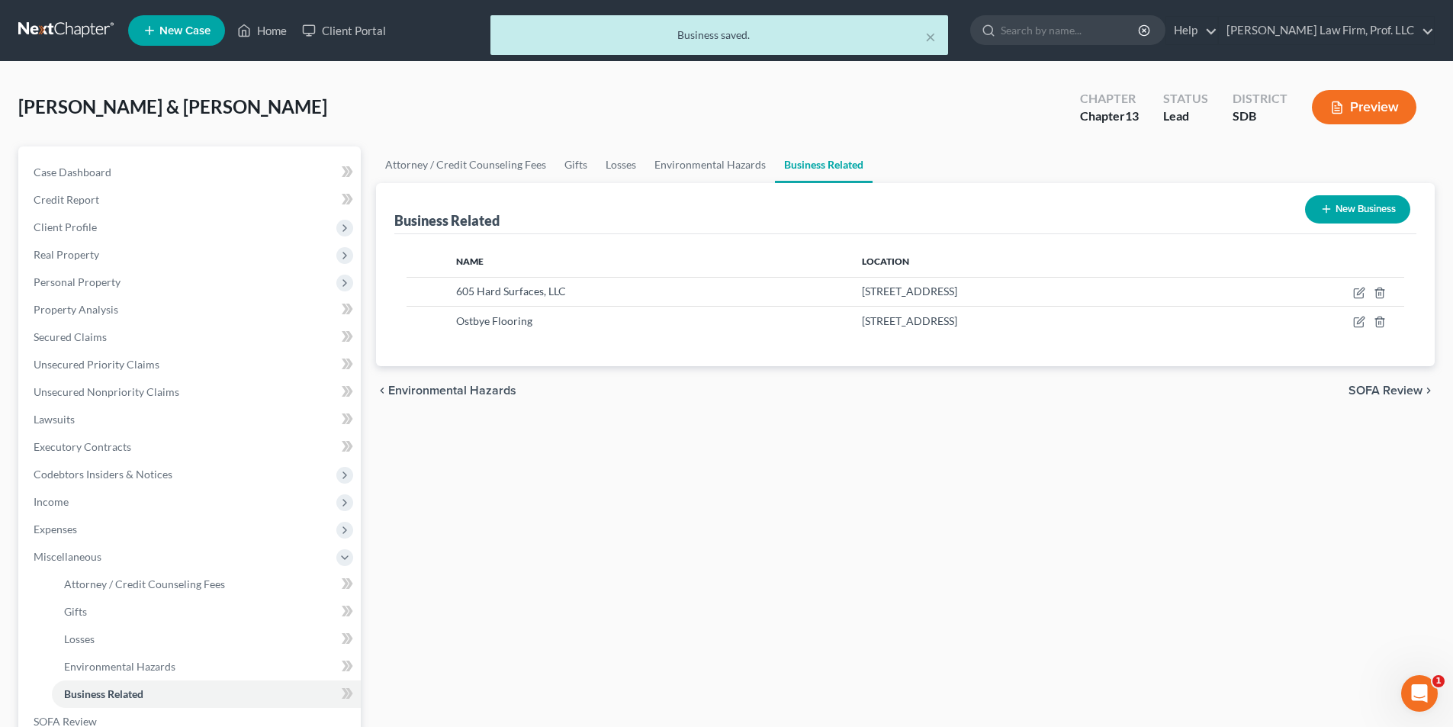
click at [1347, 203] on button "New Business" at bounding box center [1357, 209] width 105 height 28
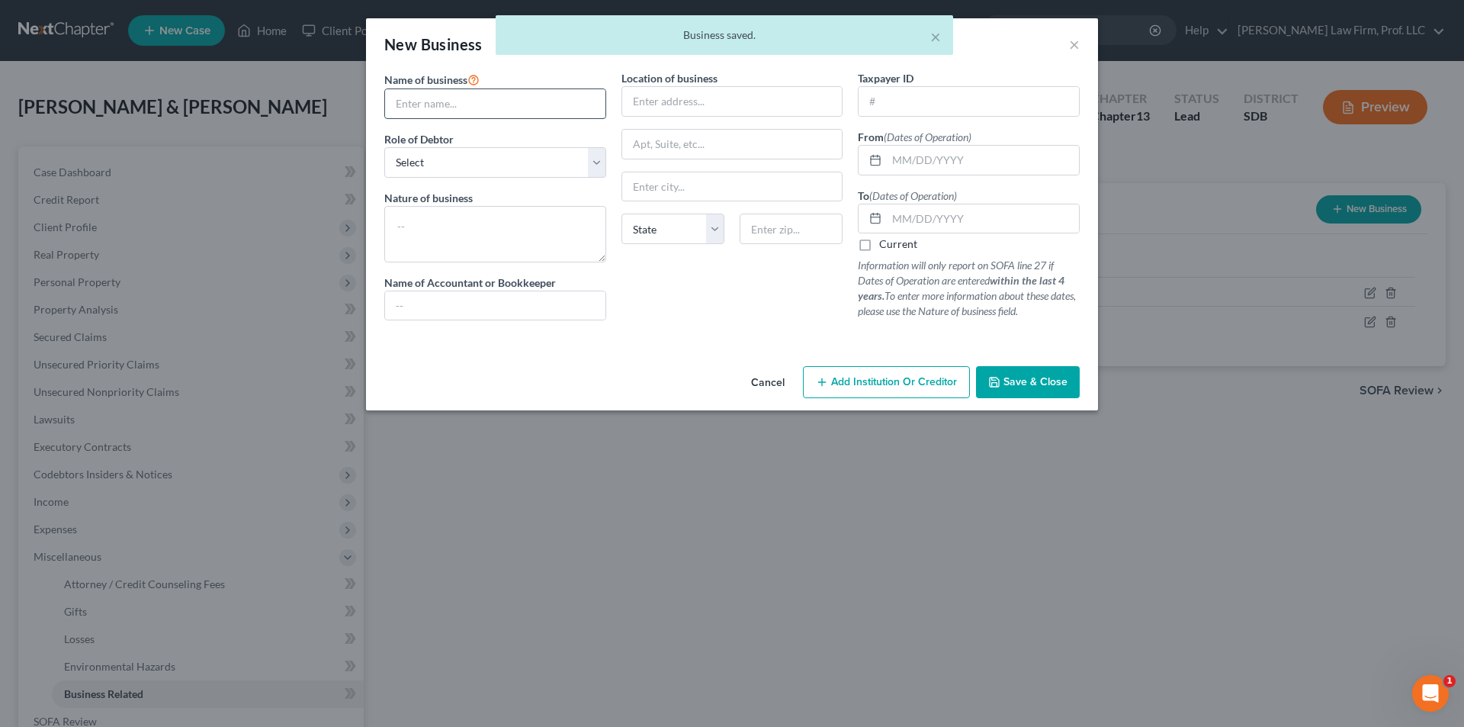
click at [453, 104] on input "text" at bounding box center [495, 103] width 220 height 29
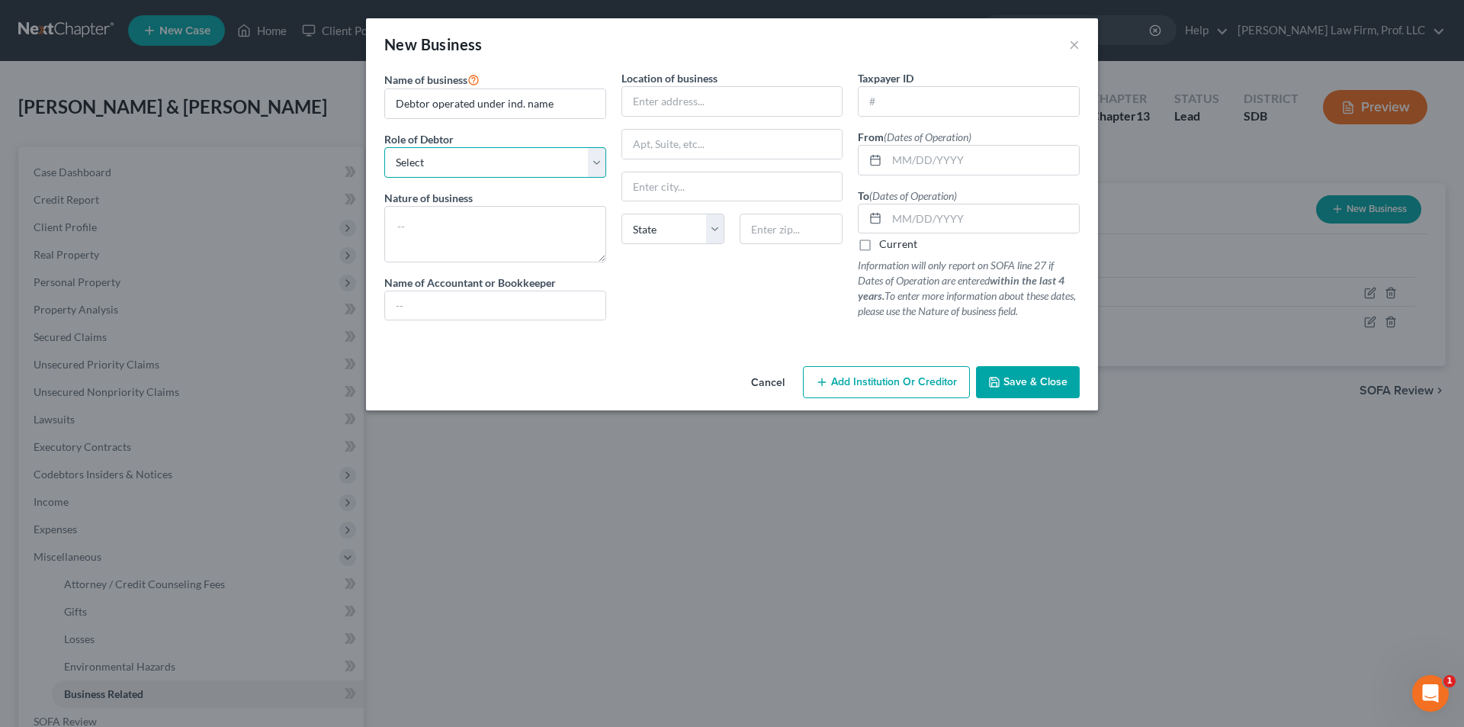
drag, startPoint x: 545, startPoint y: 156, endPoint x: 538, endPoint y: 175, distance: 20.3
click at [545, 156] on select "Select A member of a limited liability company (LLC) or limited liability partn…" at bounding box center [495, 162] width 222 height 31
click at [384, 147] on select "Select A member of a limited liability company (LLC) or limited liability partn…" at bounding box center [495, 162] width 222 height 31
click at [489, 224] on textarea at bounding box center [495, 234] width 222 height 56
click at [720, 98] on input "text" at bounding box center [732, 101] width 220 height 29
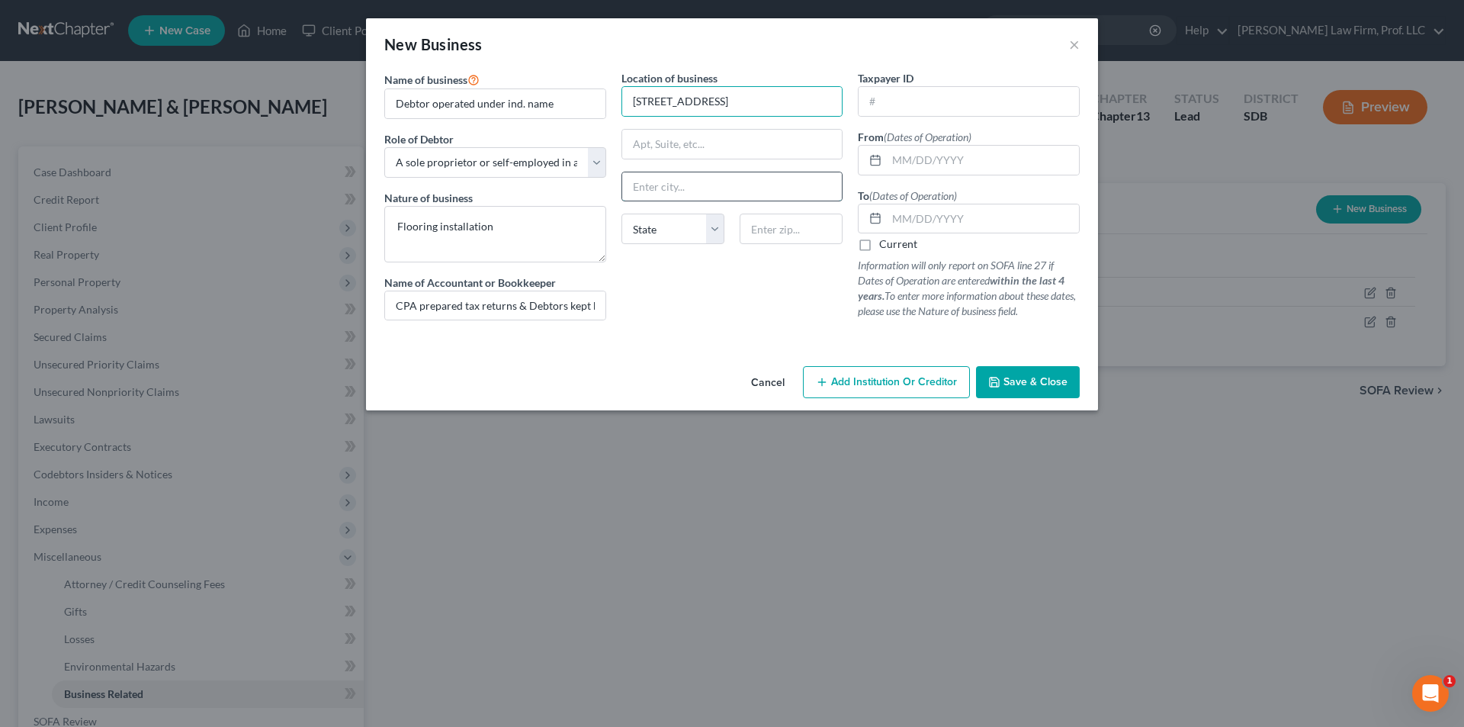
click at [674, 179] on input "text" at bounding box center [732, 186] width 220 height 29
click at [626, 222] on select "State AL AK AR AZ CA CO CT DE DC FL GA GU HI ID IL IN IA KS KY LA ME MD MA MI M…" at bounding box center [673, 229] width 103 height 31
drag, startPoint x: 744, startPoint y: 235, endPoint x: 760, endPoint y: 233, distance: 16.8
click at [744, 235] on input "text" at bounding box center [791, 229] width 103 height 31
click at [899, 158] on input "text" at bounding box center [983, 160] width 192 height 29
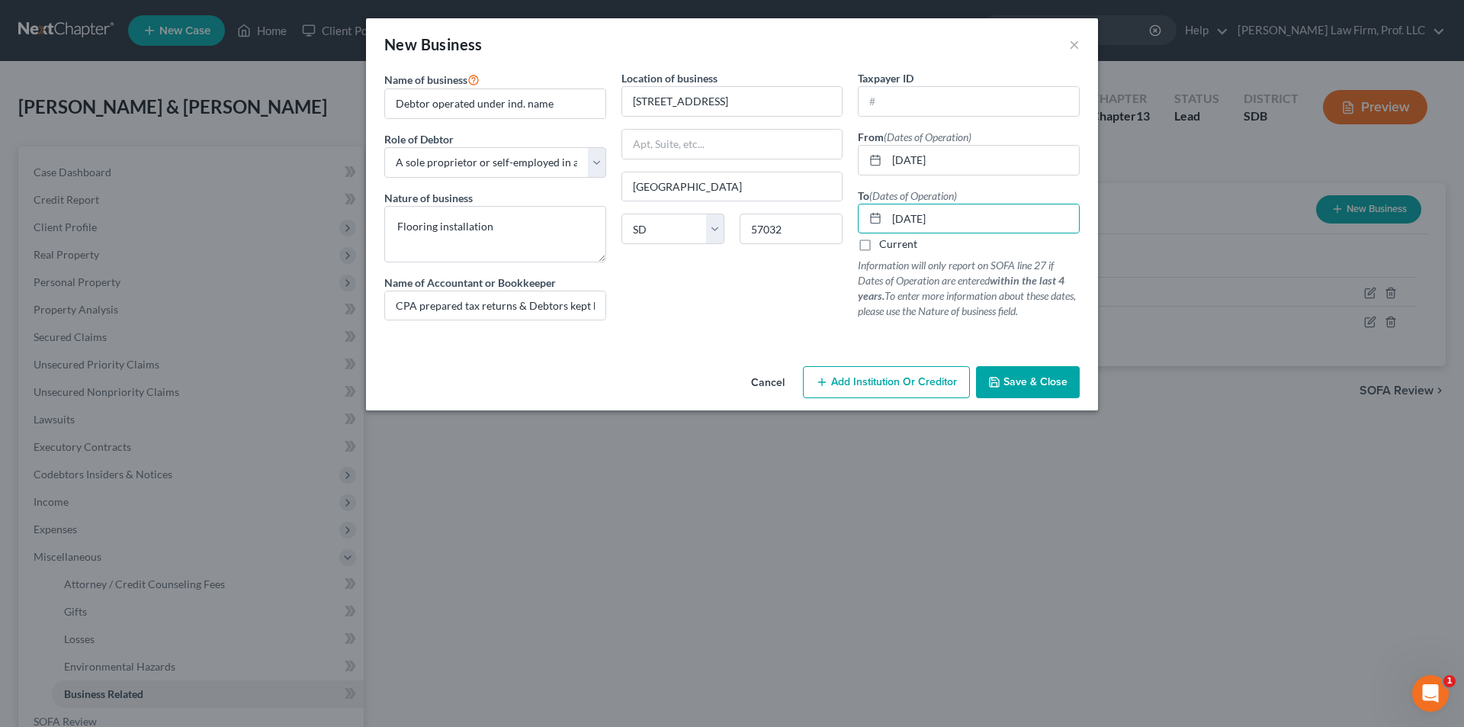
click at [1024, 376] on span "Save & Close" at bounding box center [1036, 381] width 64 height 13
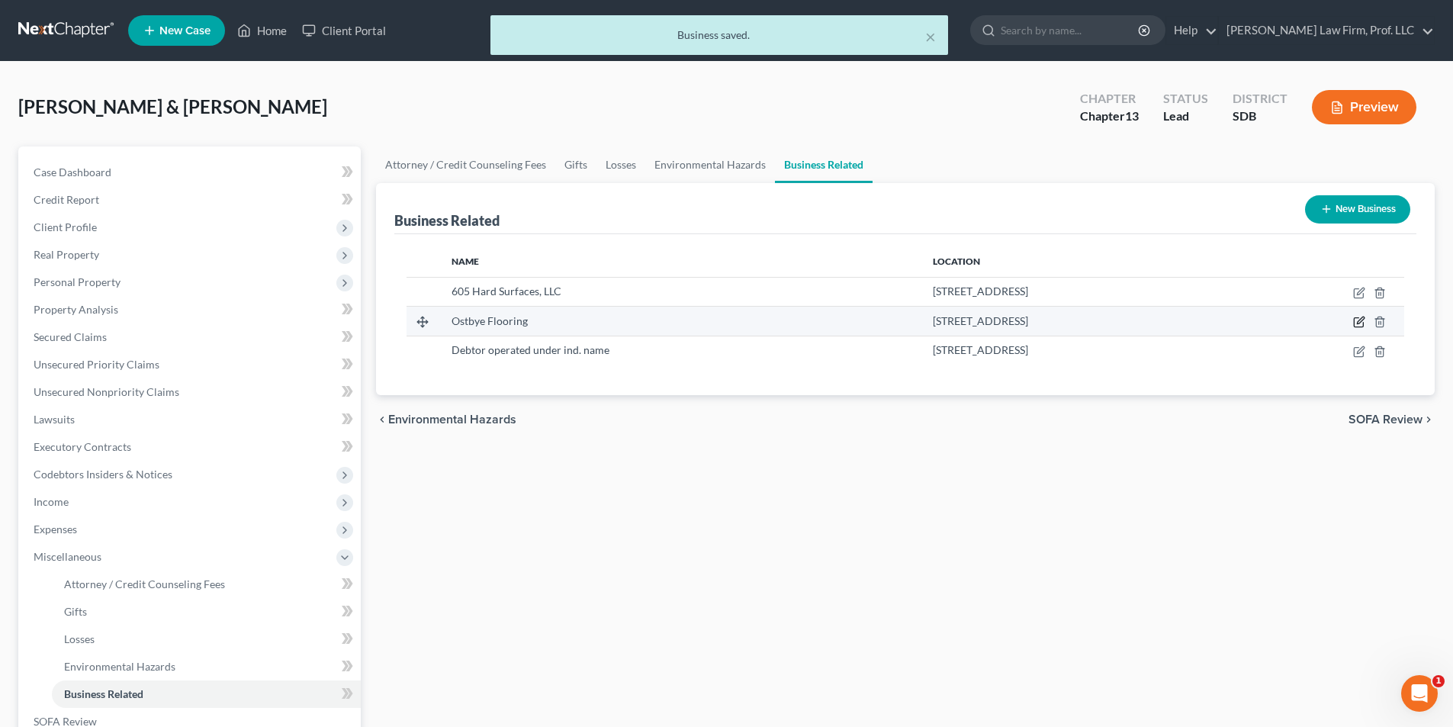
click at [1361, 326] on icon "button" at bounding box center [1359, 322] width 12 height 12
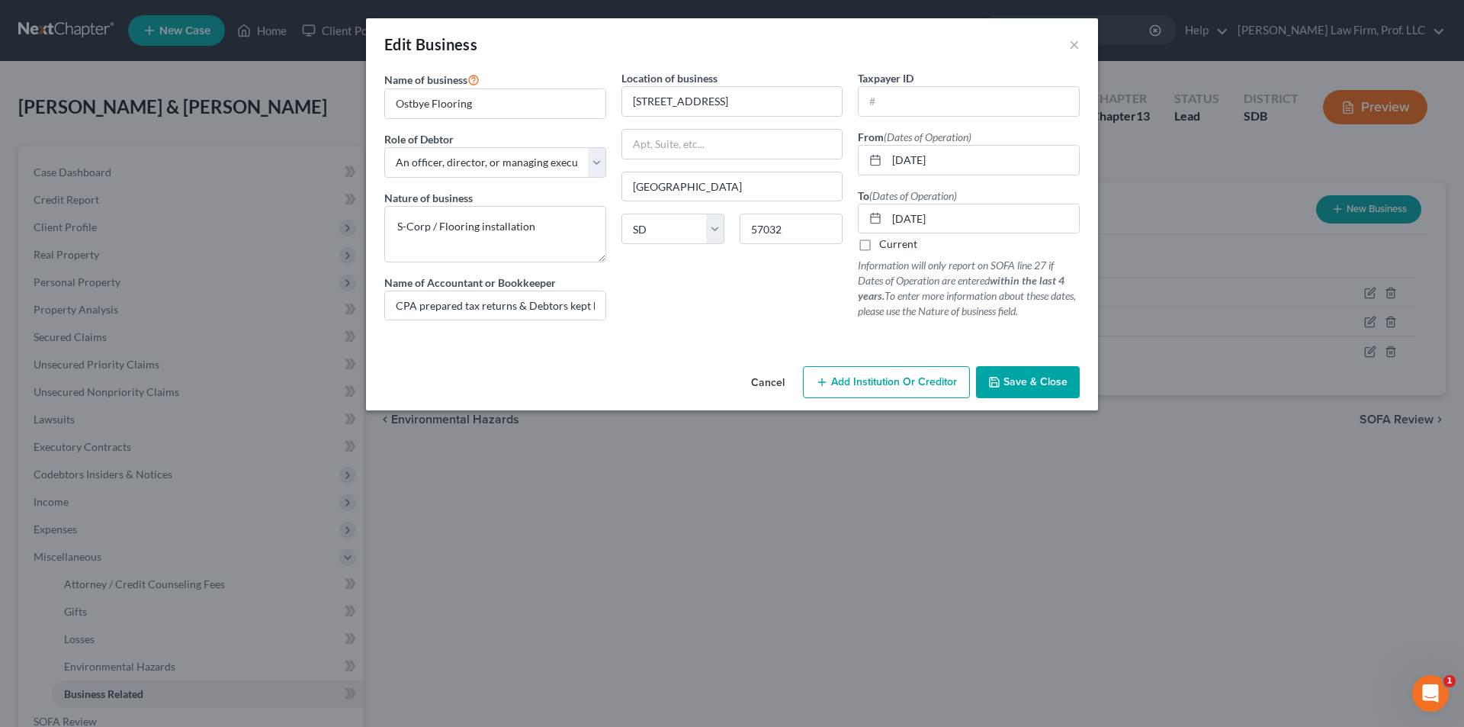
click at [770, 381] on button "Cancel" at bounding box center [768, 383] width 58 height 31
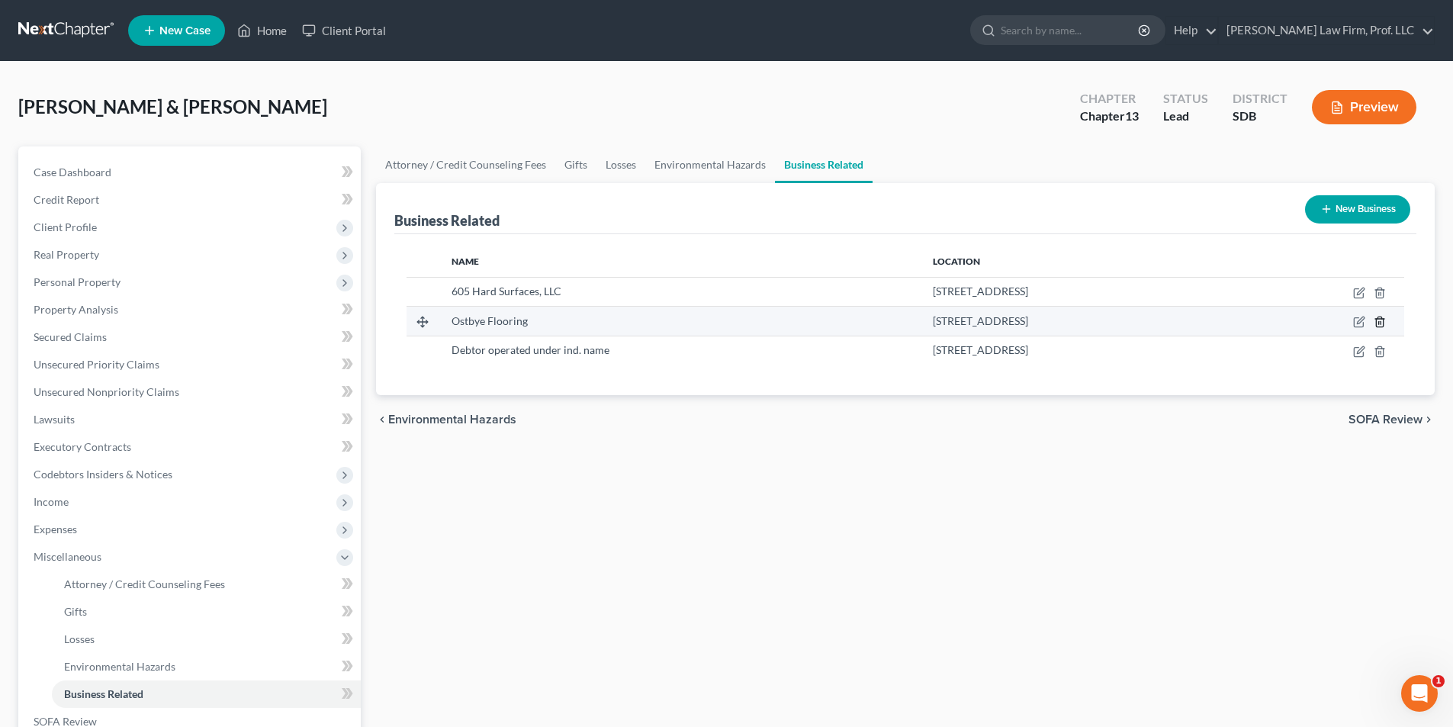
click at [1385, 323] on icon "button" at bounding box center [1380, 322] width 12 height 12
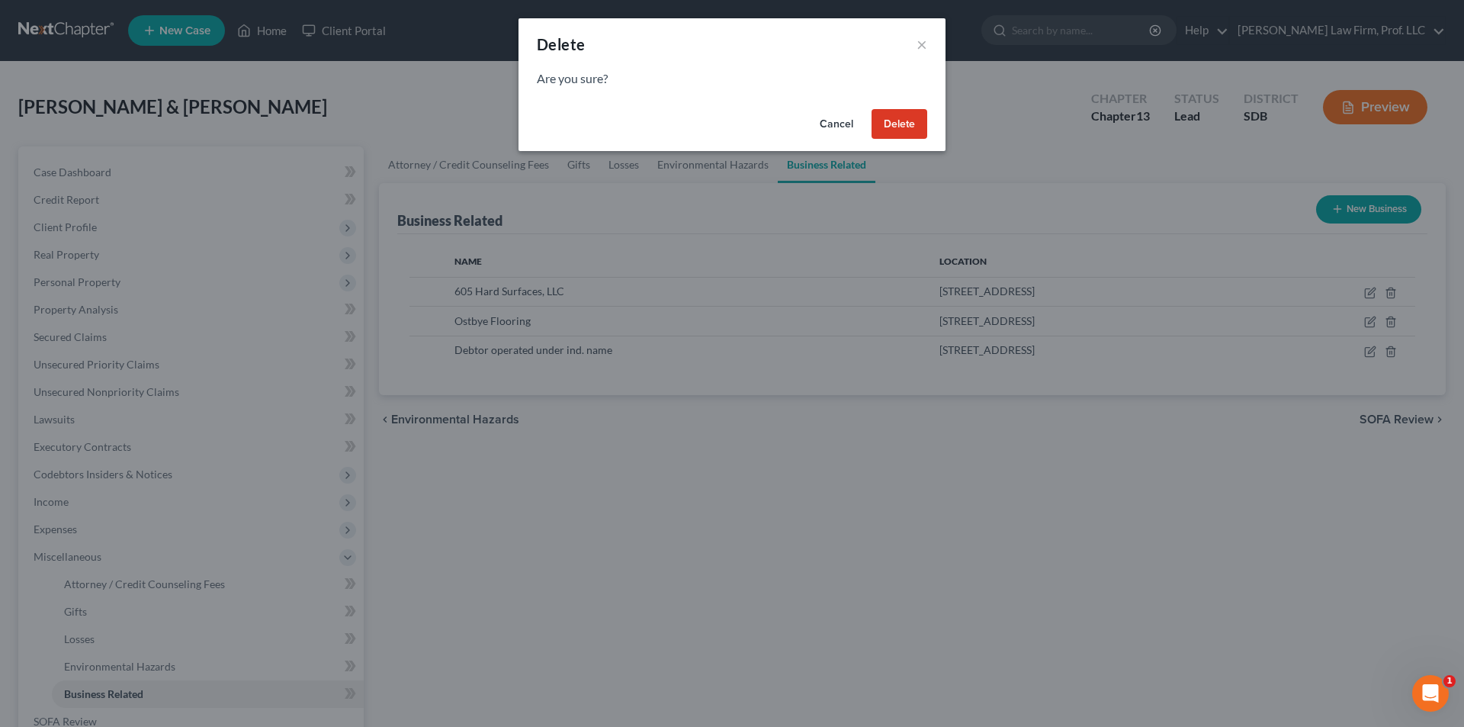
click at [905, 124] on button "Delete" at bounding box center [900, 124] width 56 height 31
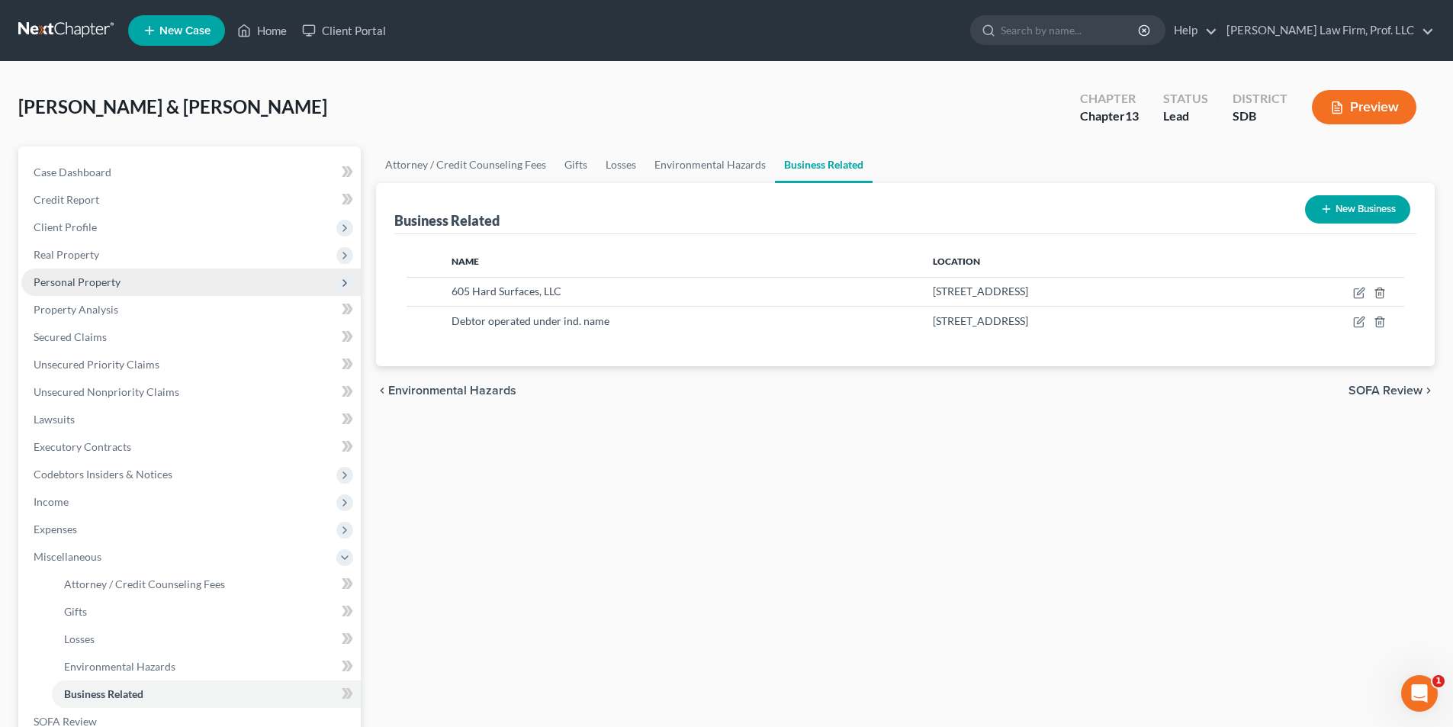
click at [81, 280] on span "Personal Property" at bounding box center [77, 281] width 87 height 13
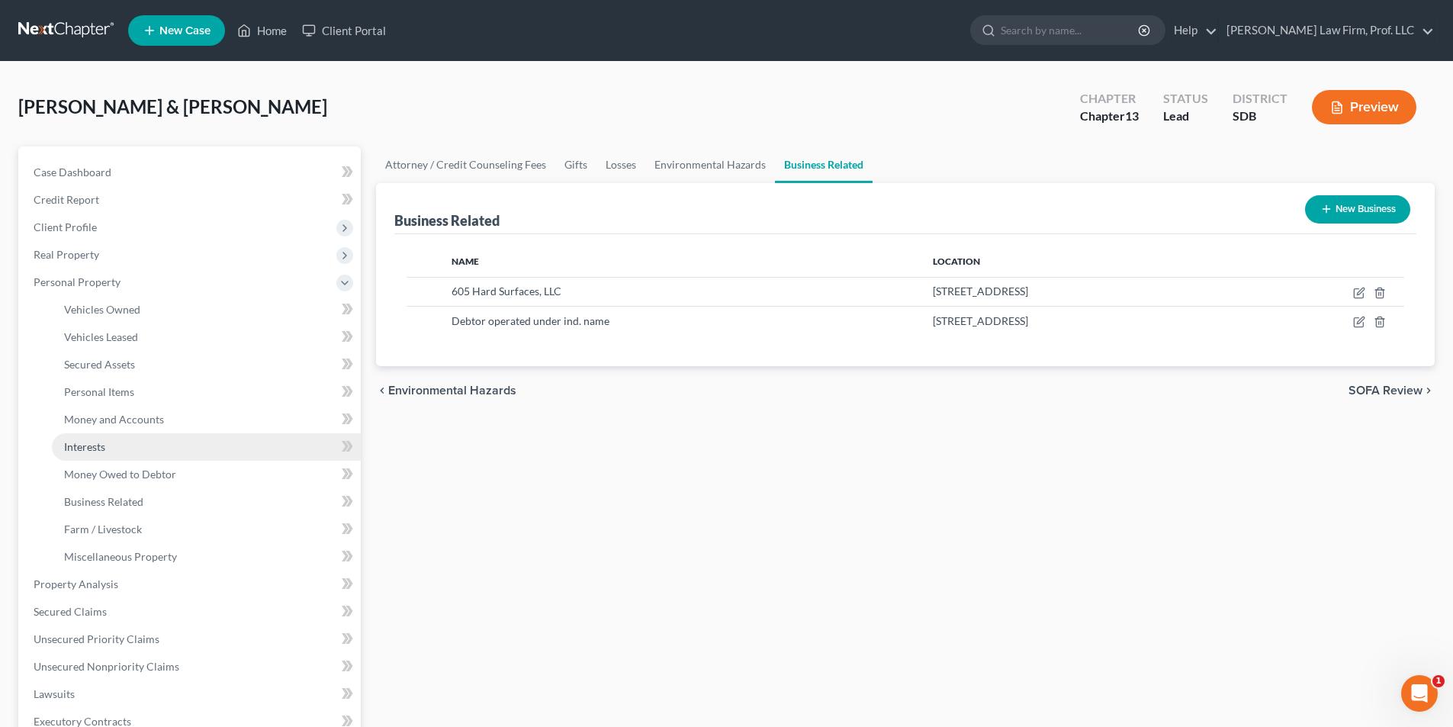
click at [99, 443] on span "Interests" at bounding box center [84, 446] width 41 height 13
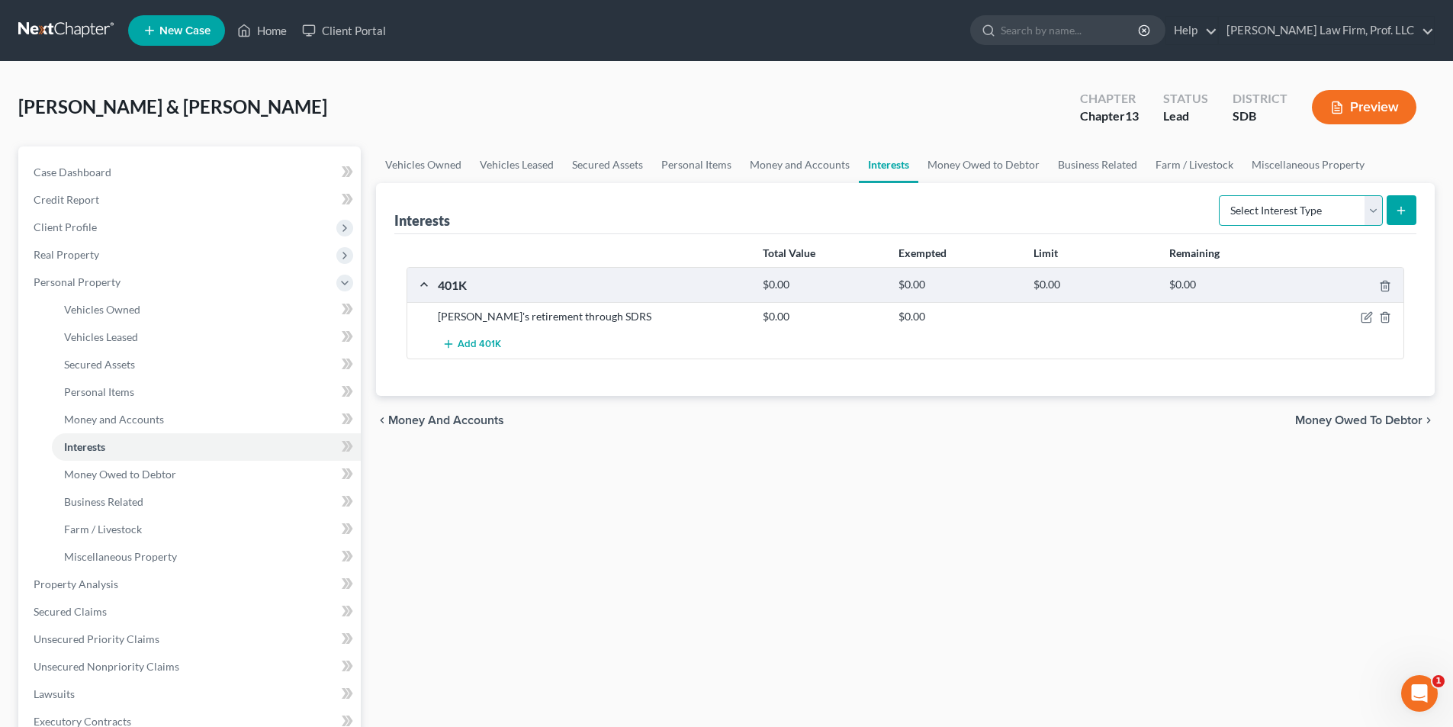
click at [1292, 217] on select "Select Interest Type 401K Annuity Bond Education IRA Government Bond Government…" at bounding box center [1301, 210] width 164 height 31
click at [1220, 195] on select "Select Interest Type 401K Annuity Bond Education IRA Government Bond Government…" at bounding box center [1301, 210] width 164 height 31
click at [1409, 206] on button "submit" at bounding box center [1402, 210] width 30 height 30
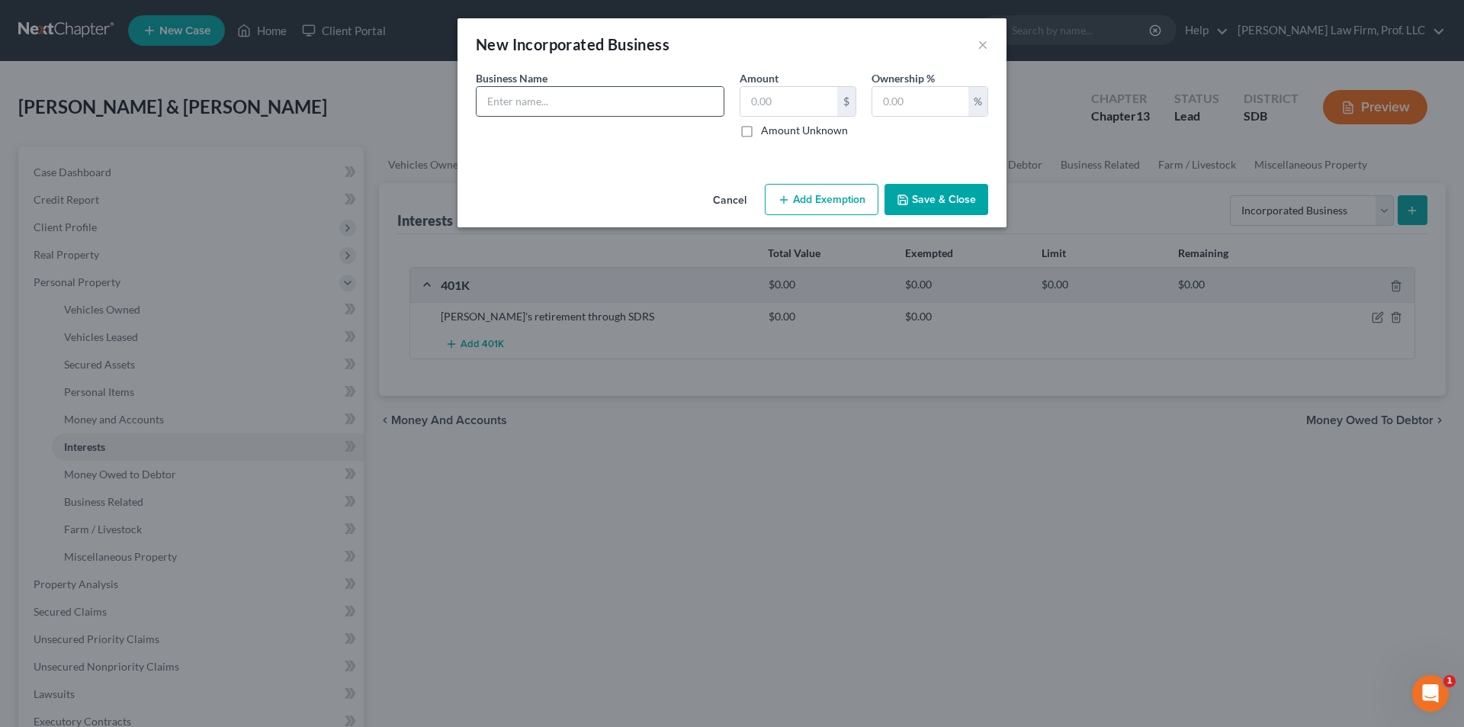
drag, startPoint x: 574, startPoint y: 111, endPoint x: 585, endPoint y: 100, distance: 15.1
click at [574, 111] on input "text" at bounding box center [600, 101] width 247 height 29
click at [842, 204] on button "Add Exemption" at bounding box center [822, 200] width 114 height 32
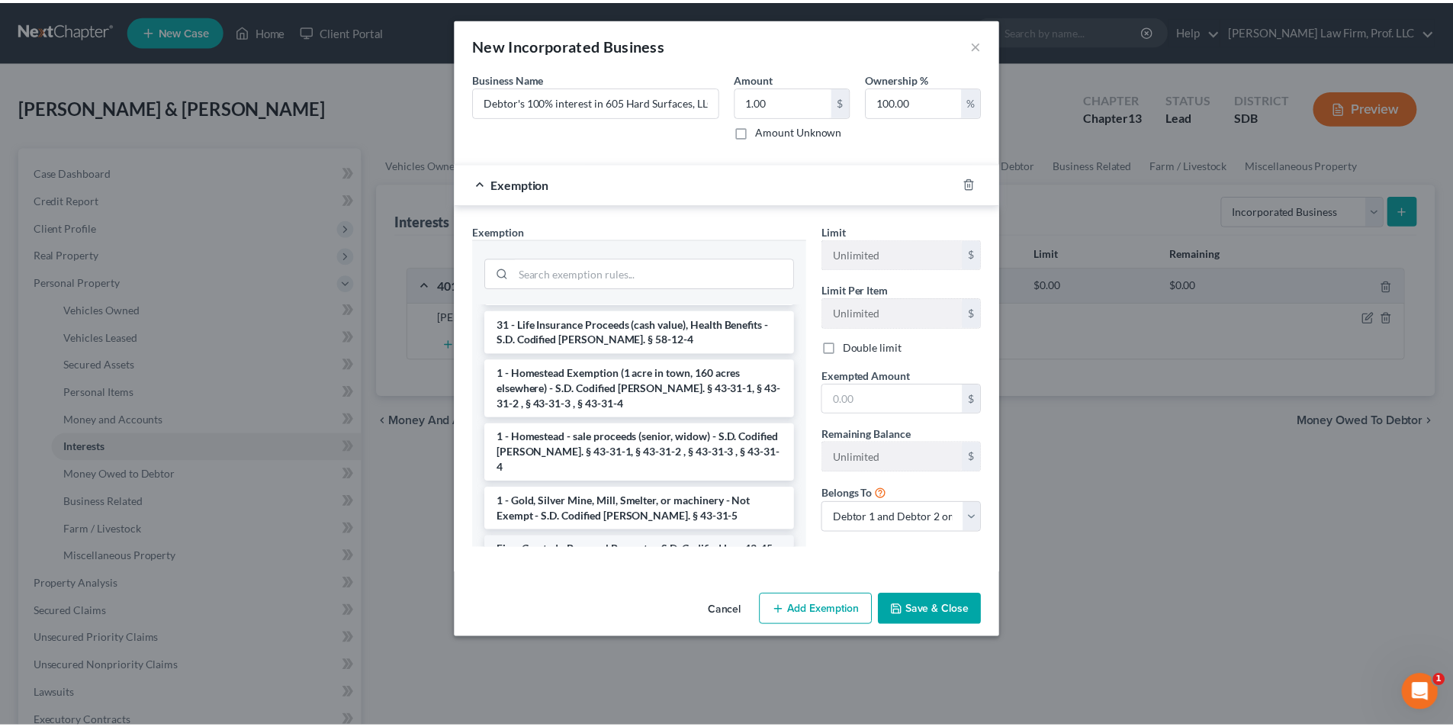
scroll to position [1406, 0]
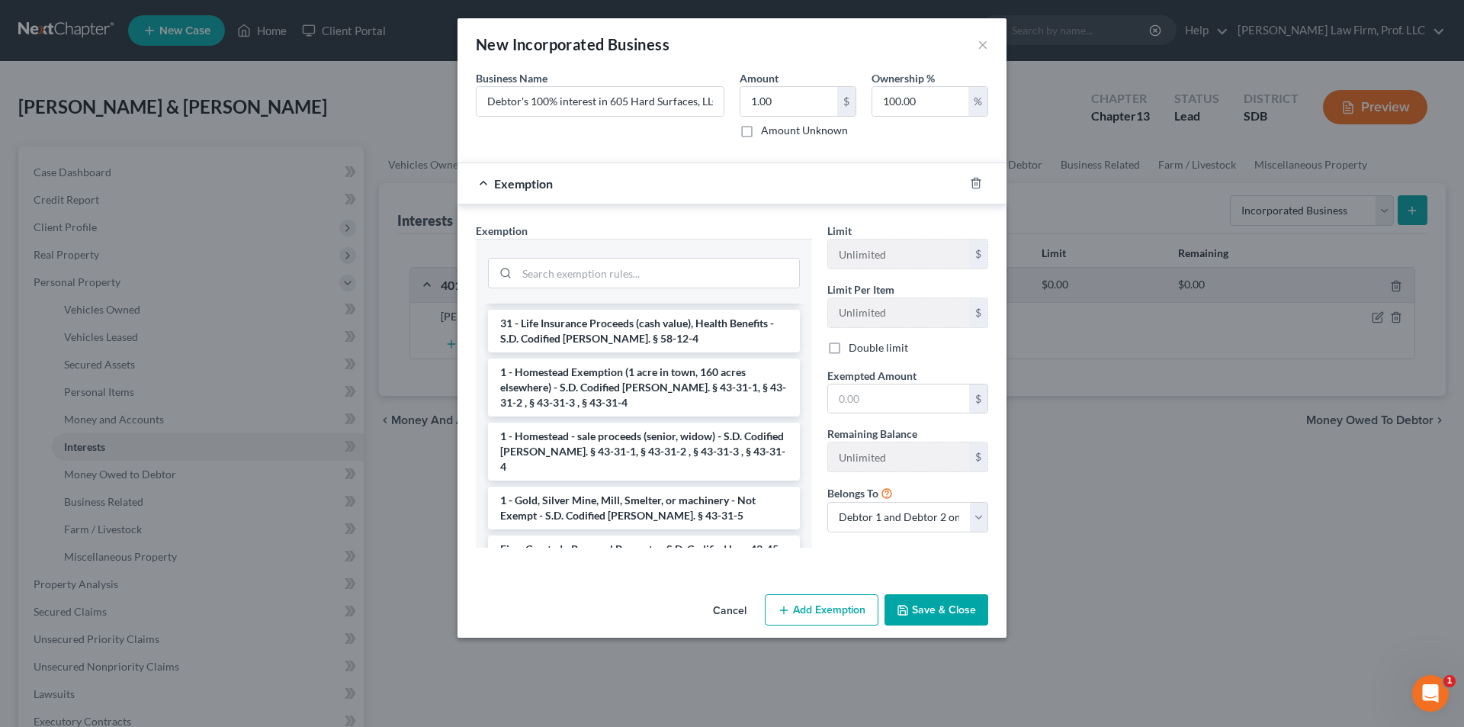
click at [665, 535] on li "Firm Created - Personal Property - S.D. Codified Law 43-45-4" at bounding box center [644, 556] width 312 height 43
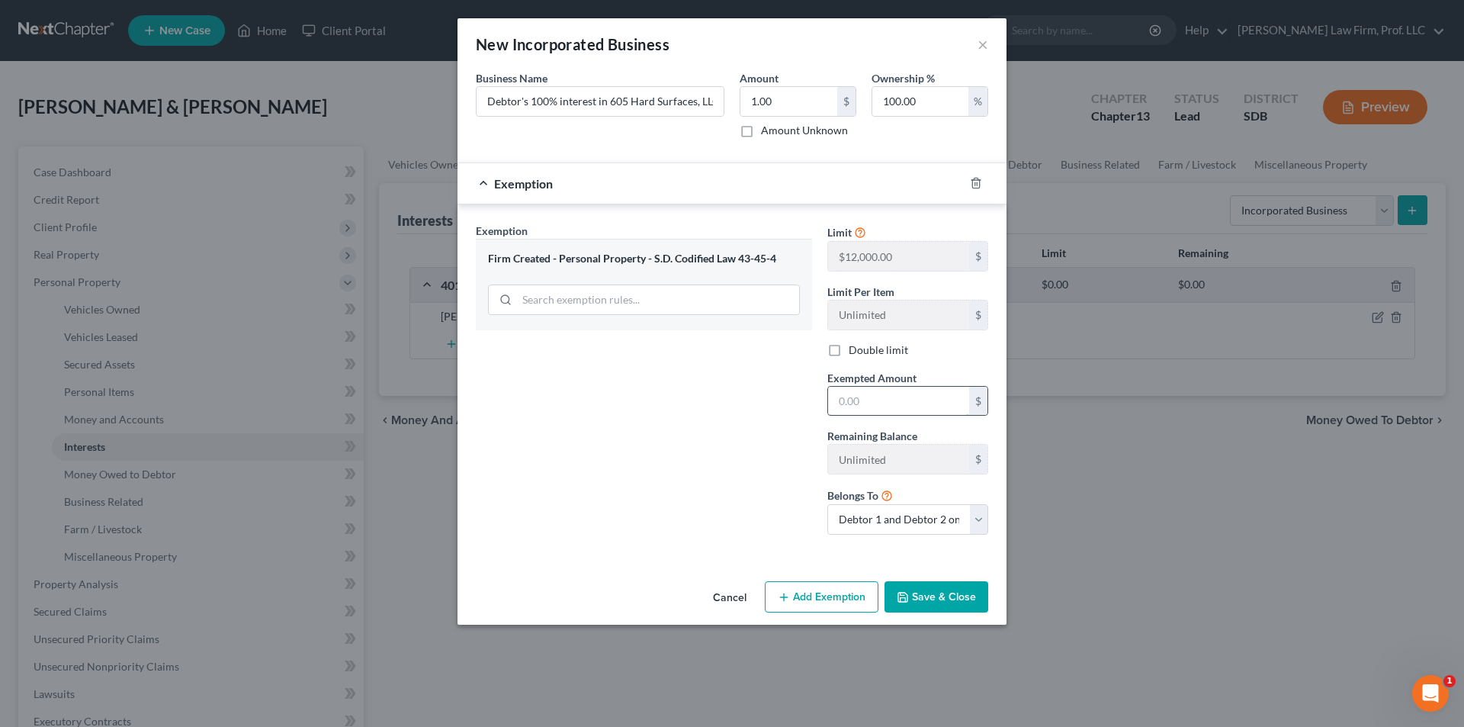
click at [880, 407] on input "text" at bounding box center [898, 401] width 141 height 29
click at [958, 591] on button "Save & Close" at bounding box center [937, 597] width 104 height 32
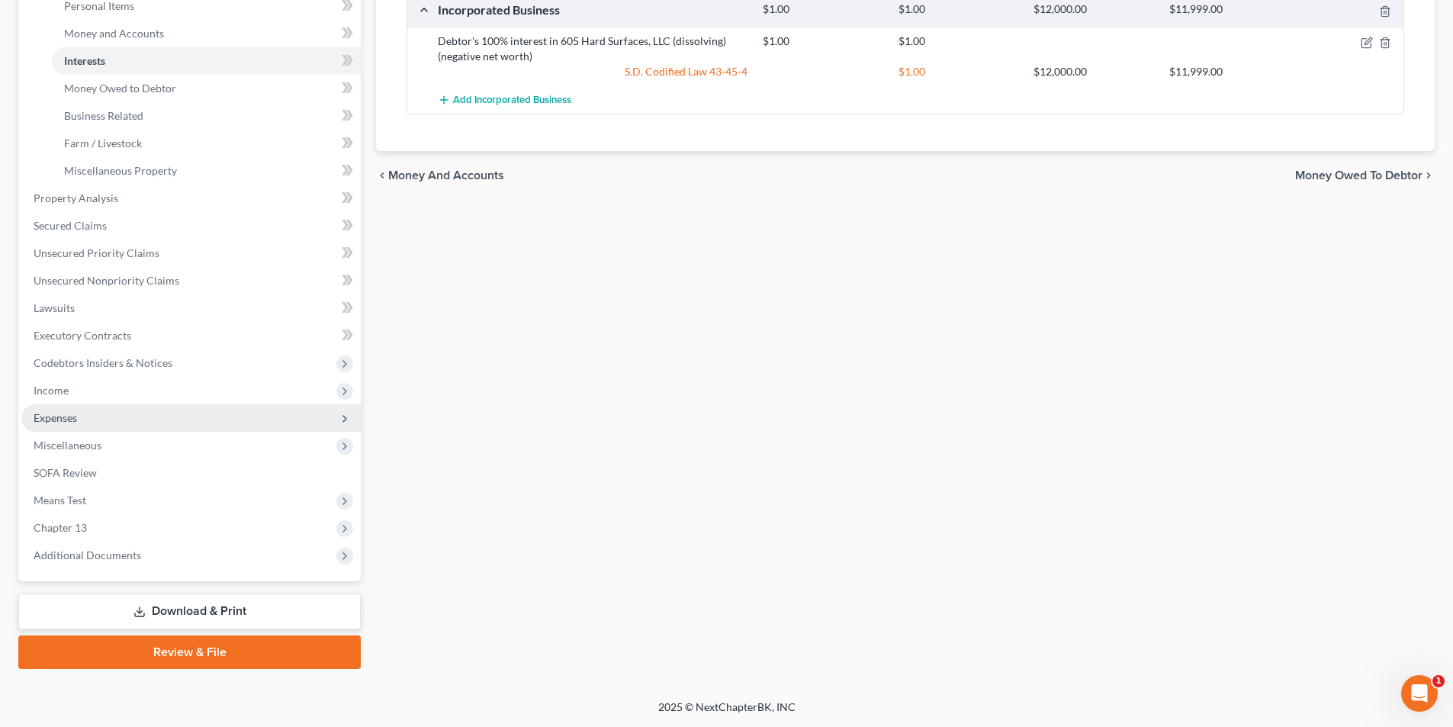
click at [67, 419] on span "Expenses" at bounding box center [55, 417] width 43 height 13
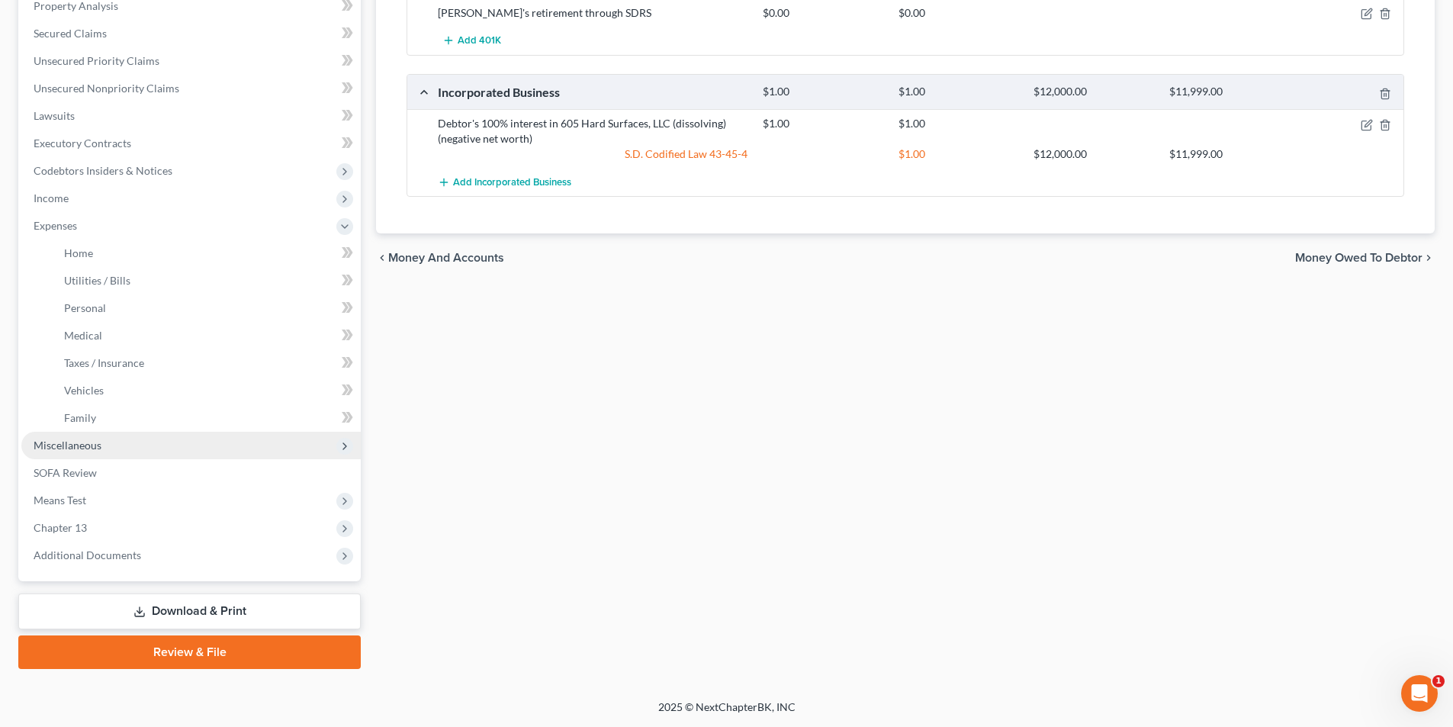
scroll to position [304, 0]
drag, startPoint x: 88, startPoint y: 363, endPoint x: 584, endPoint y: 291, distance: 501.7
click at [89, 362] on span "Taxes / Insurance" at bounding box center [104, 362] width 80 height 13
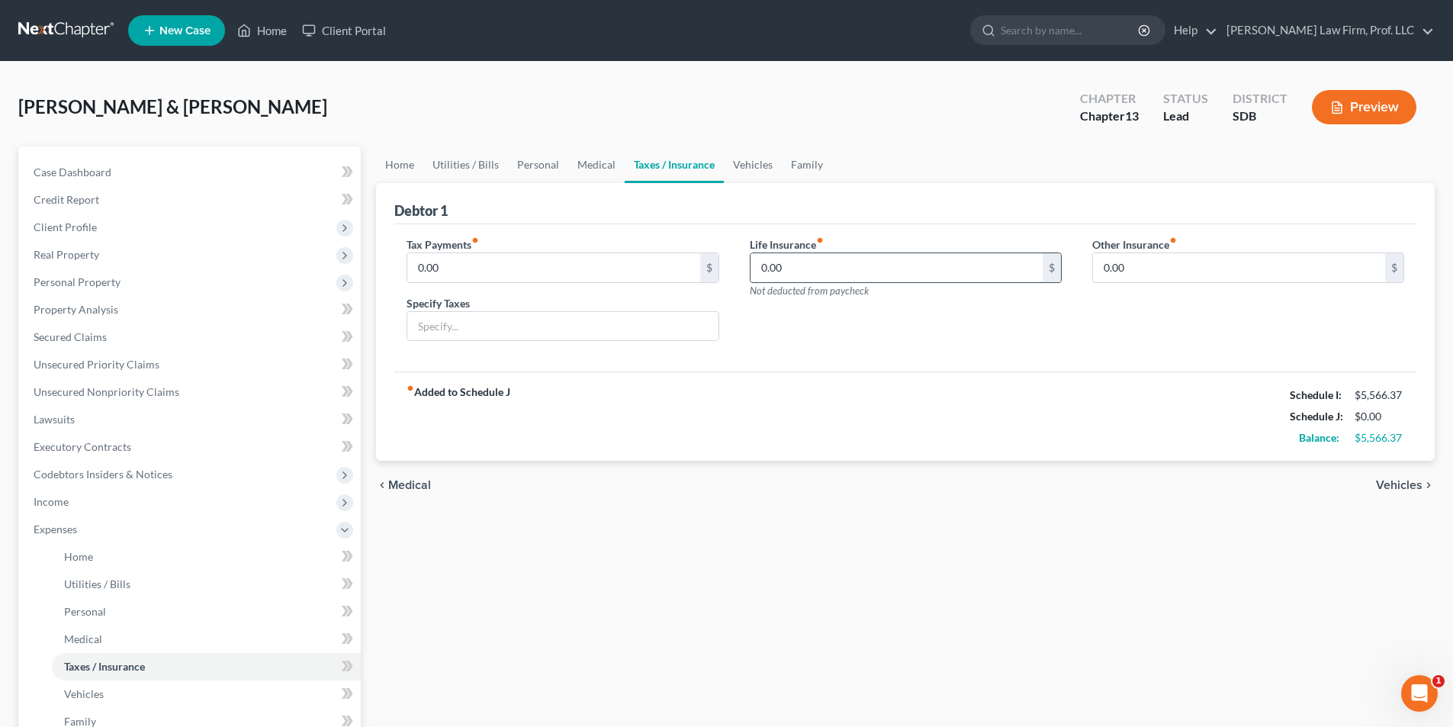
click at [795, 268] on input "0.00" at bounding box center [896, 267] width 292 height 29
click at [747, 159] on link "Vehicles" at bounding box center [753, 164] width 58 height 37
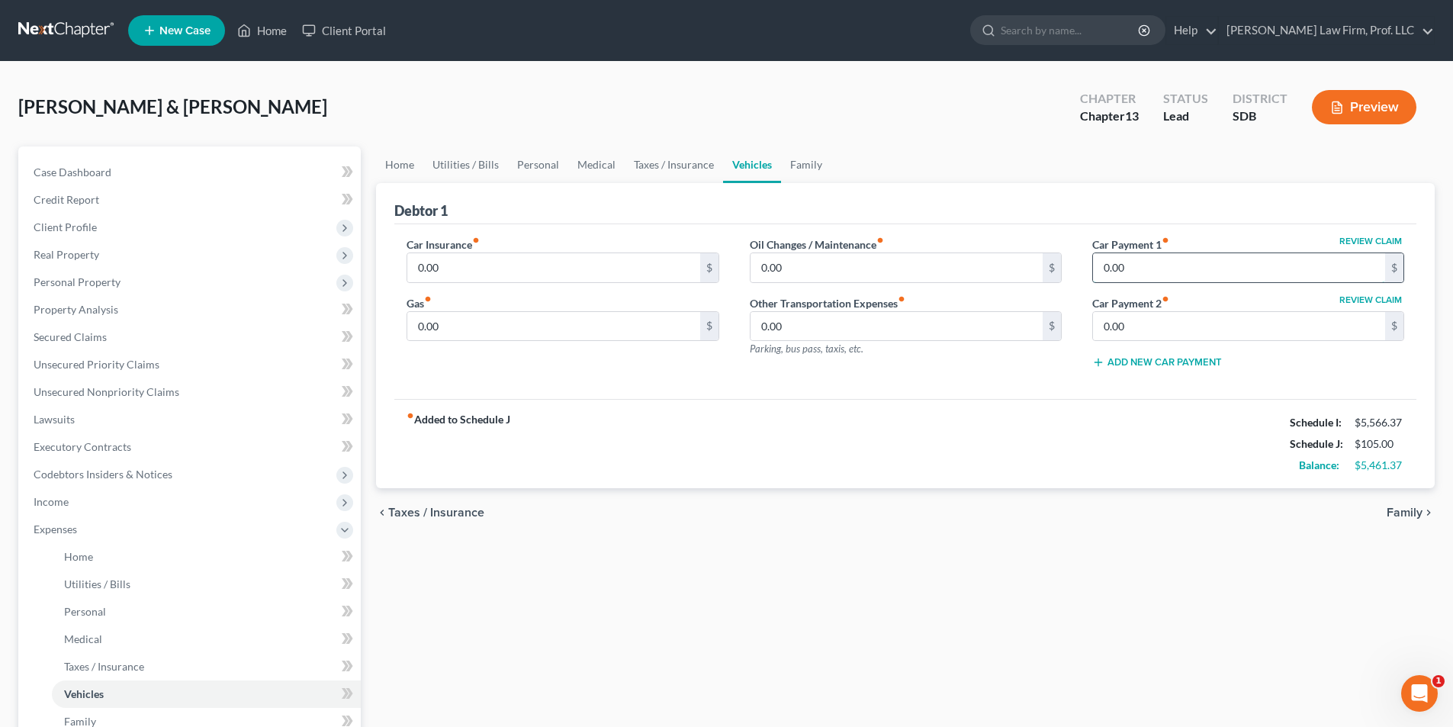
click at [1131, 263] on input "0.00" at bounding box center [1239, 267] width 292 height 29
click at [534, 164] on link "Personal" at bounding box center [538, 164] width 60 height 37
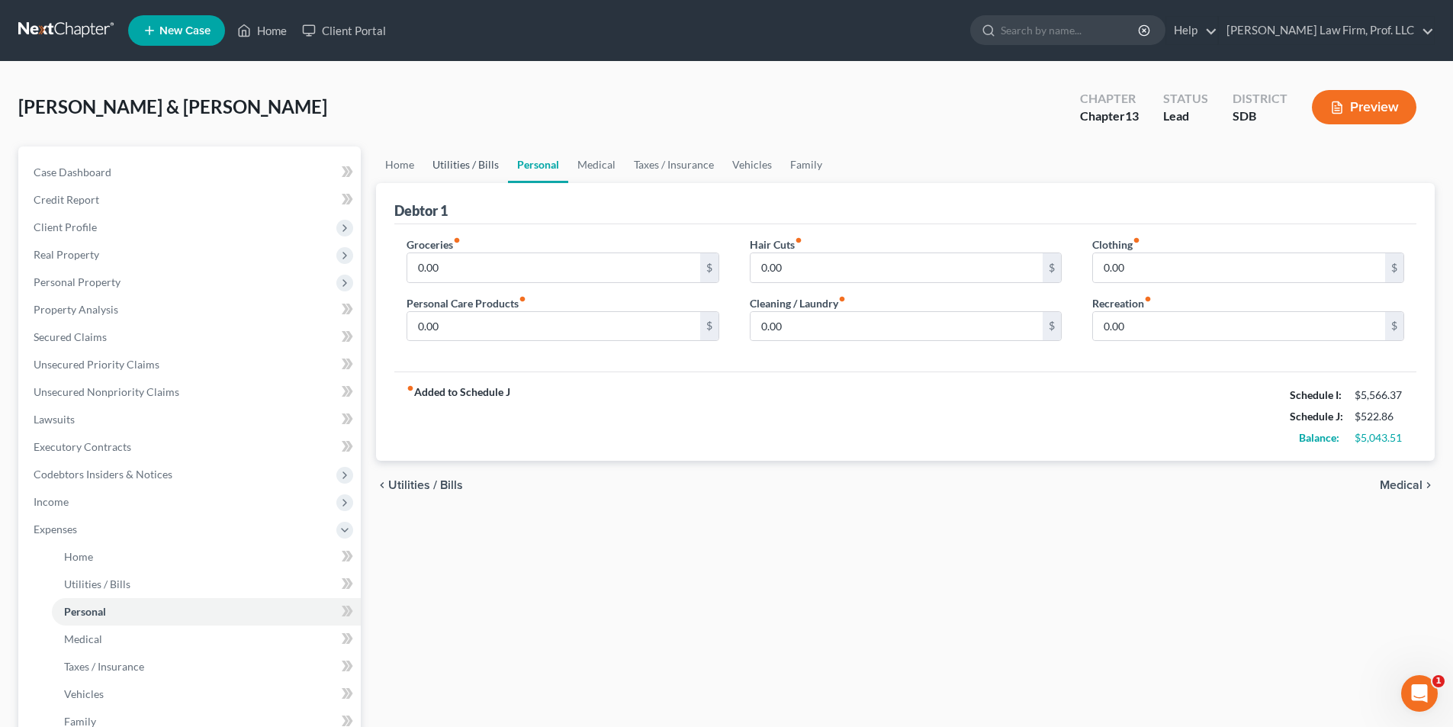
click at [474, 165] on link "Utilities / Bills" at bounding box center [465, 164] width 85 height 37
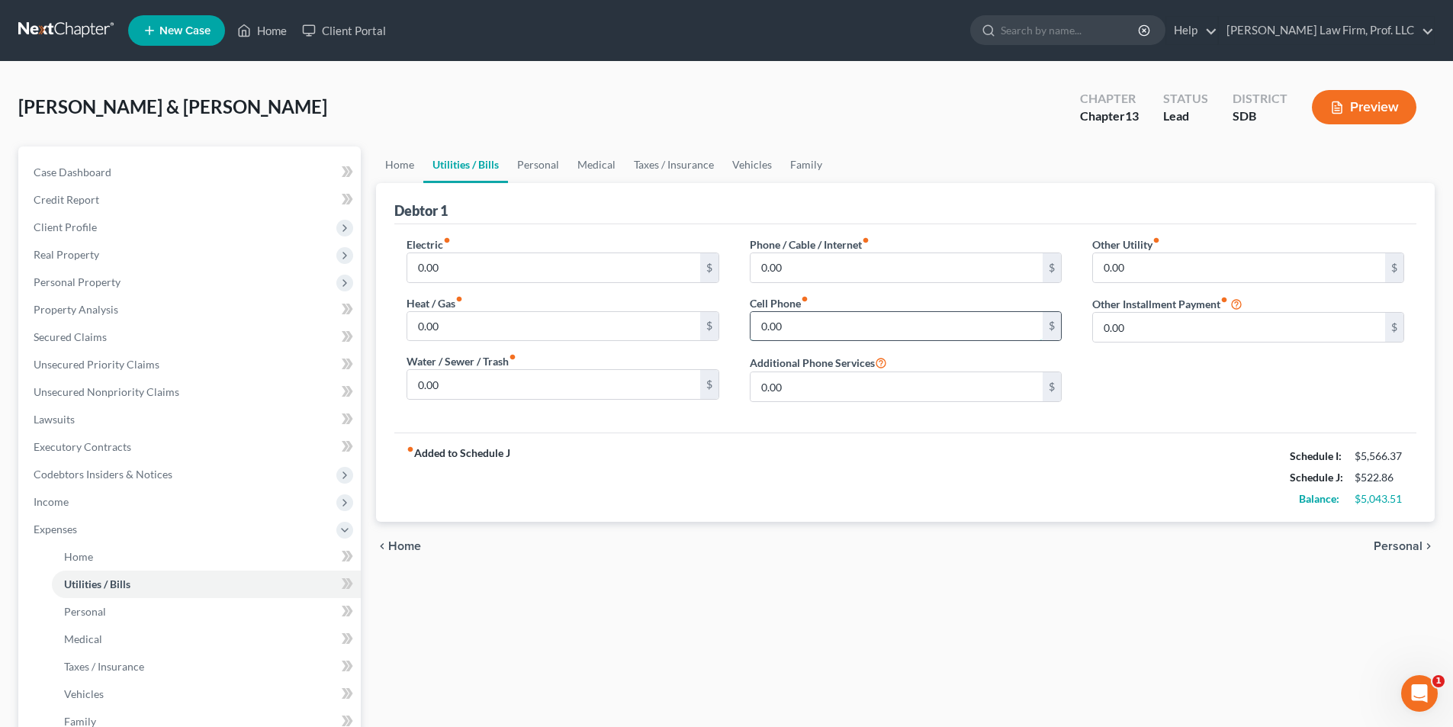
click at [791, 322] on input "0.00" at bounding box center [896, 326] width 292 height 29
drag, startPoint x: 401, startPoint y: 162, endPoint x: 407, endPoint y: 168, distance: 8.1
click at [401, 162] on link "Home" at bounding box center [399, 164] width 47 height 37
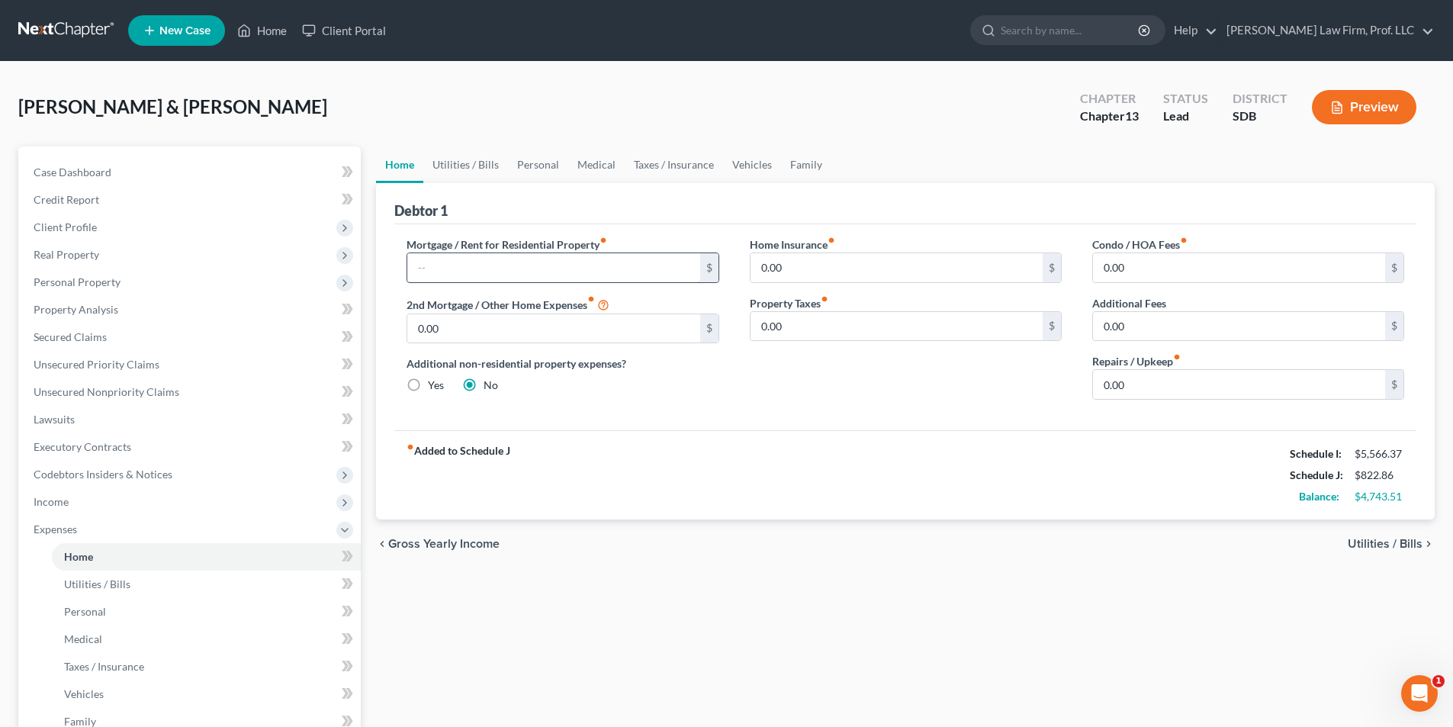
click at [484, 255] on input "text" at bounding box center [553, 267] width 292 height 29
click at [789, 330] on input "0.00" at bounding box center [896, 326] width 292 height 29
click at [820, 265] on input "0.00" at bounding box center [896, 267] width 292 height 29
click at [530, 162] on link "Personal" at bounding box center [538, 164] width 60 height 37
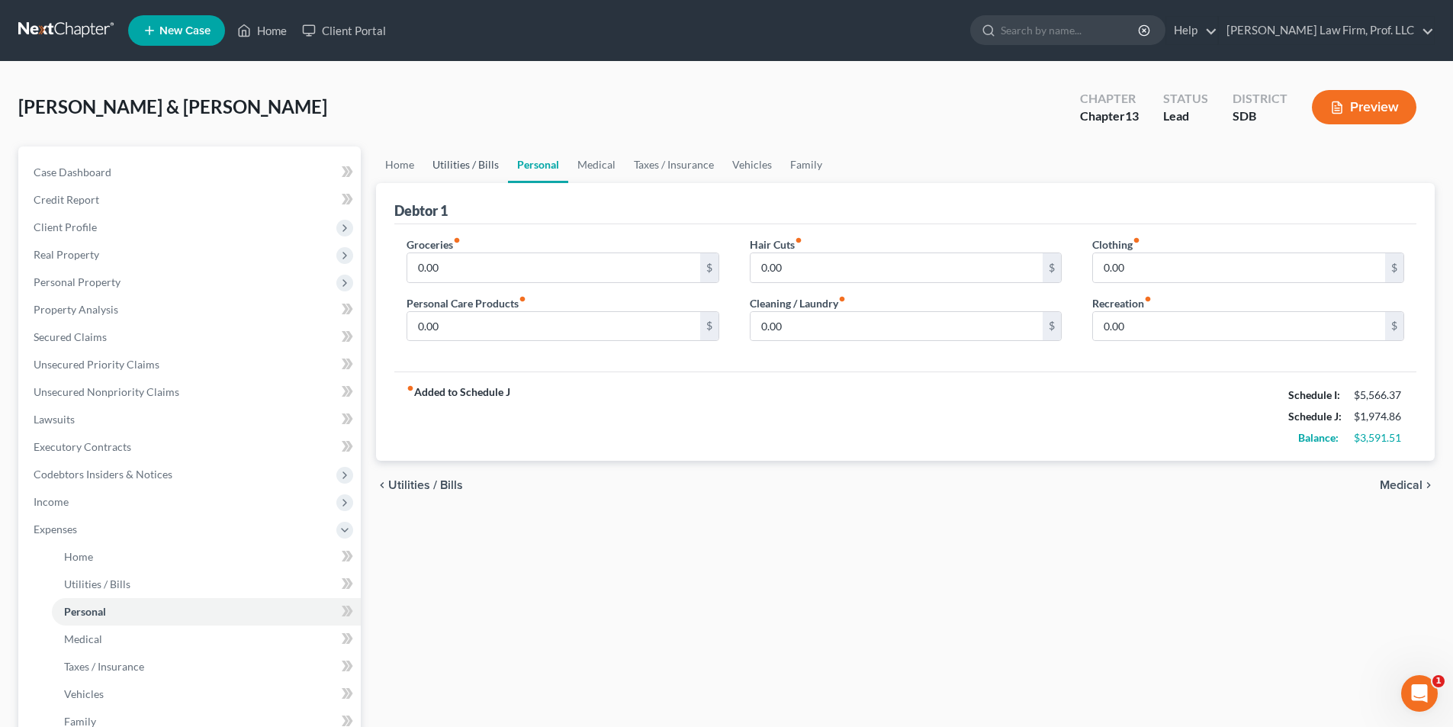
click at [480, 166] on link "Utilities / Bills" at bounding box center [465, 164] width 85 height 37
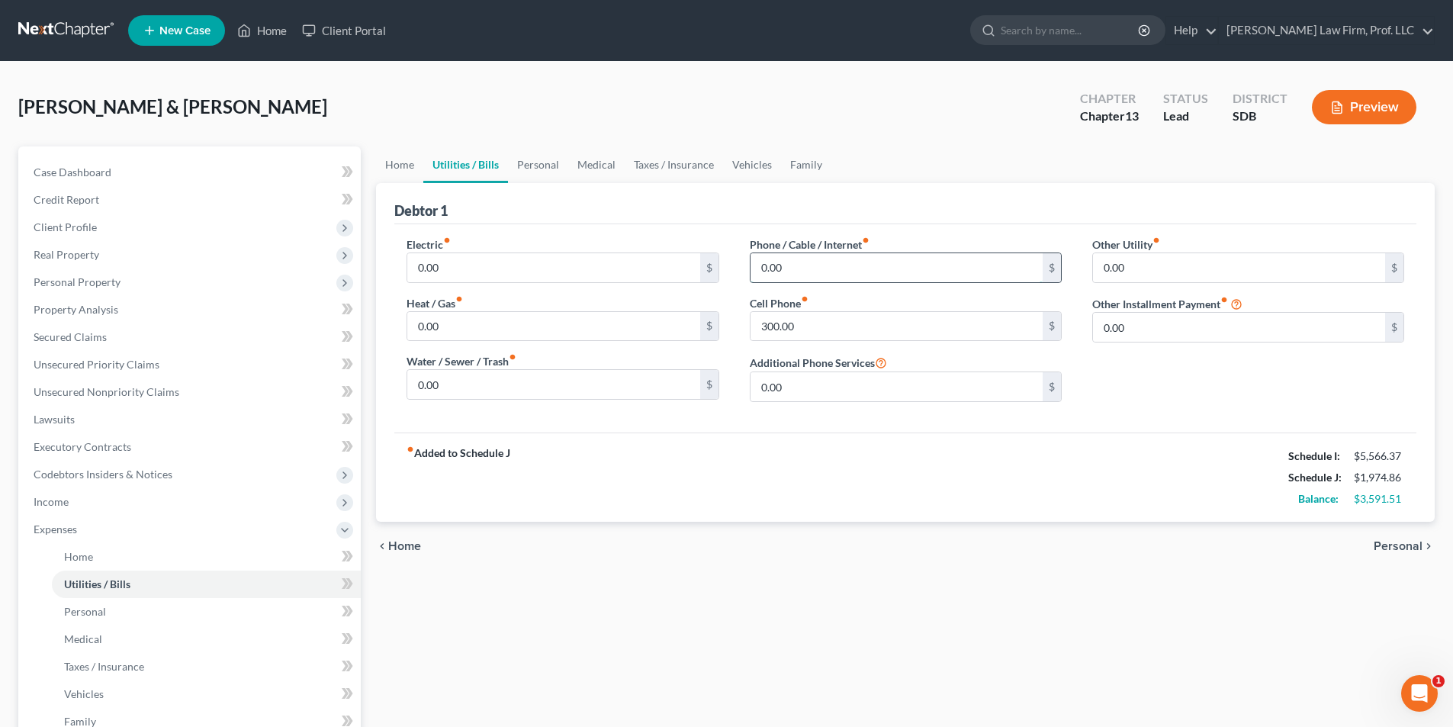
click at [795, 259] on input "0.00" at bounding box center [896, 267] width 292 height 29
click at [744, 167] on link "Vehicles" at bounding box center [752, 164] width 58 height 37
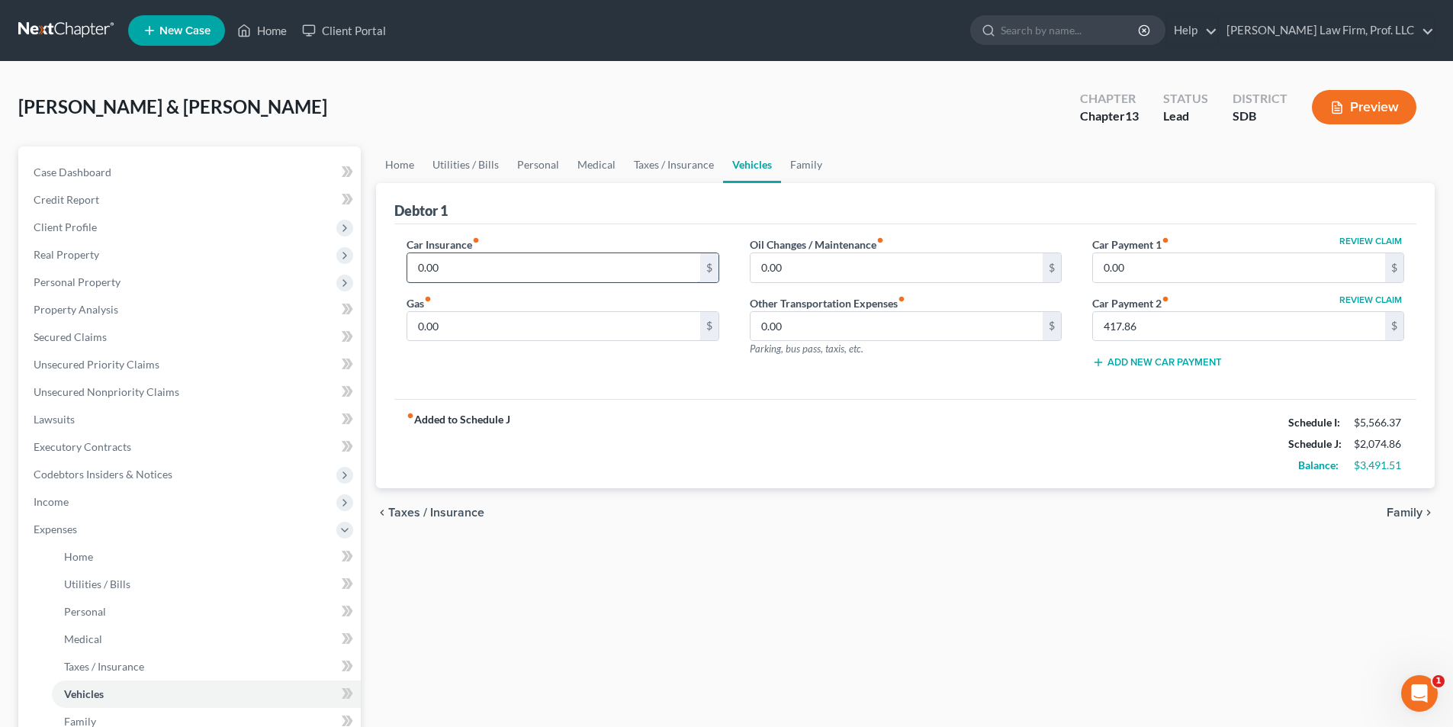
click at [480, 259] on input "0.00" at bounding box center [553, 267] width 292 height 29
click at [453, 159] on link "Utilities / Bills" at bounding box center [465, 164] width 85 height 37
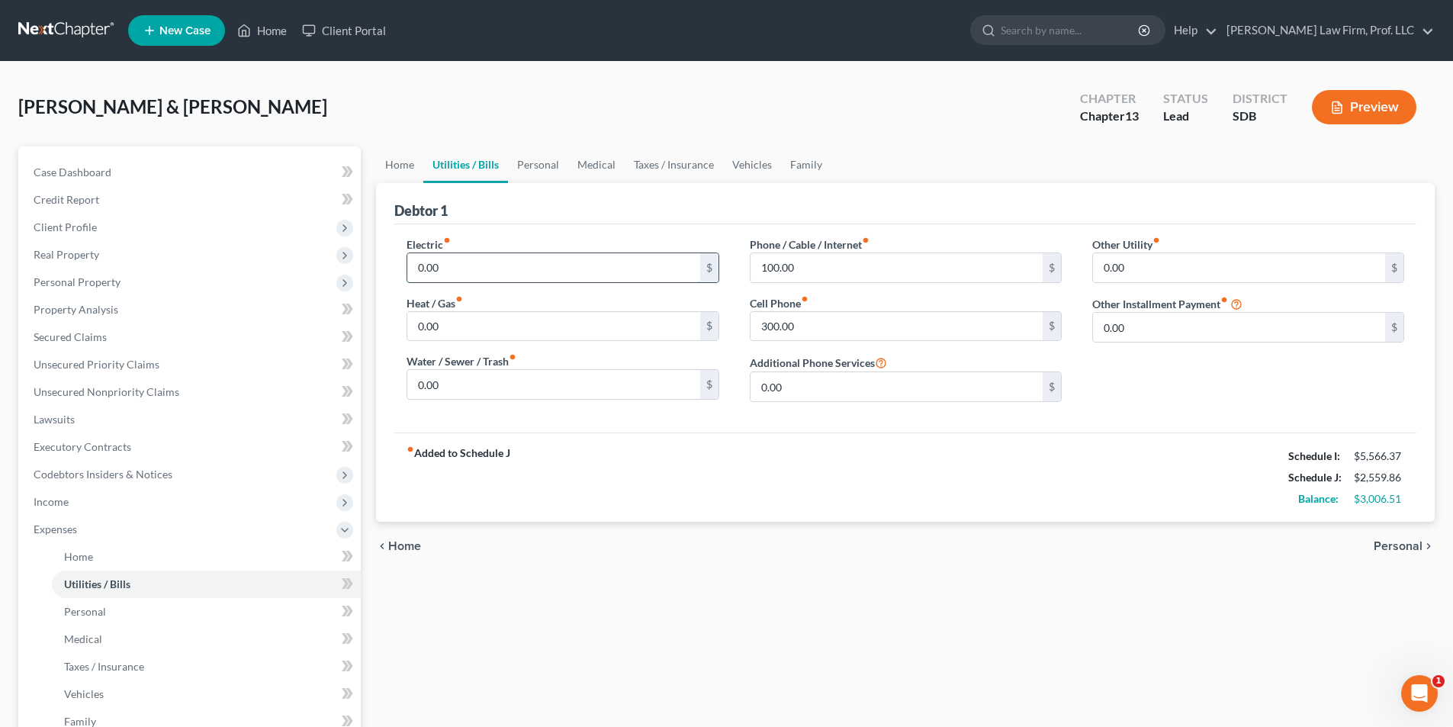
click at [457, 272] on input "0.00" at bounding box center [553, 267] width 292 height 29
click at [743, 159] on link "Vehicles" at bounding box center [752, 164] width 58 height 37
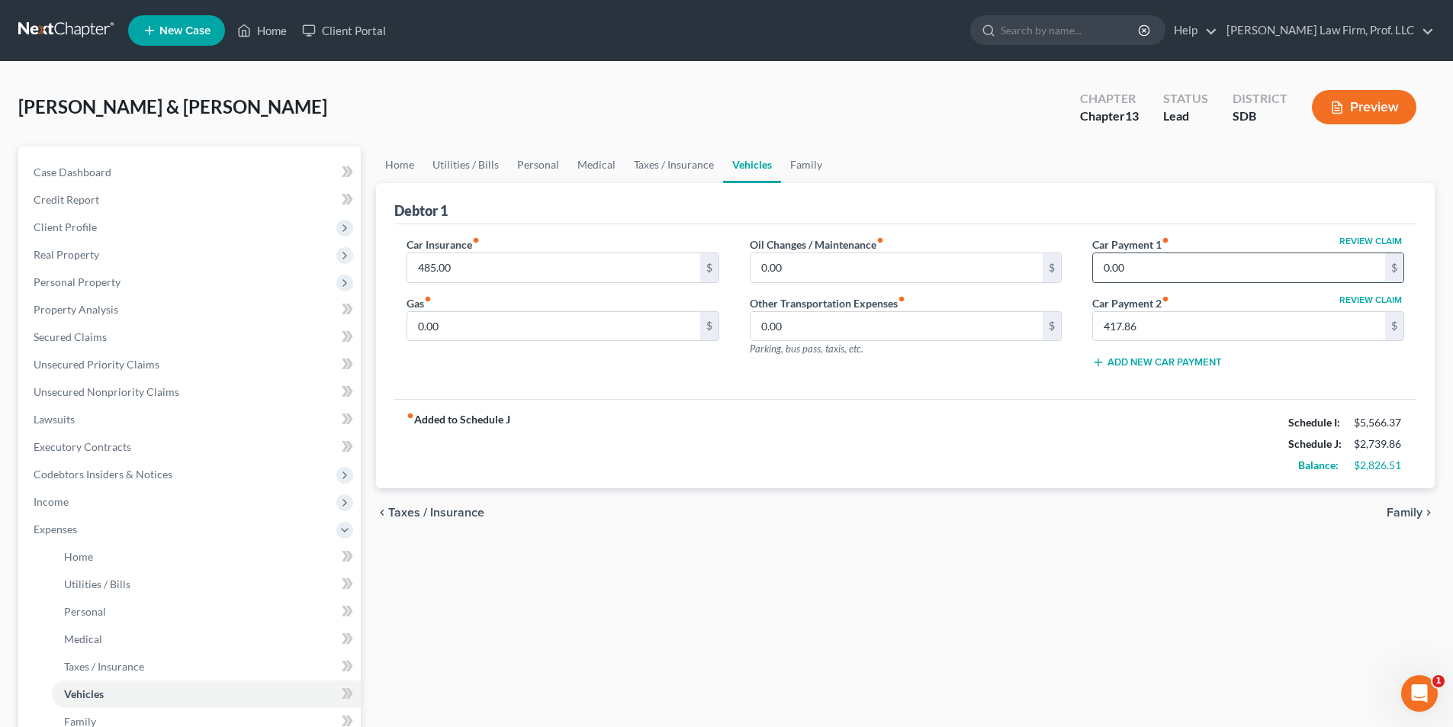
click at [1144, 268] on input "0.00" at bounding box center [1239, 267] width 292 height 29
click at [481, 166] on link "Utilities / Bills" at bounding box center [465, 164] width 85 height 37
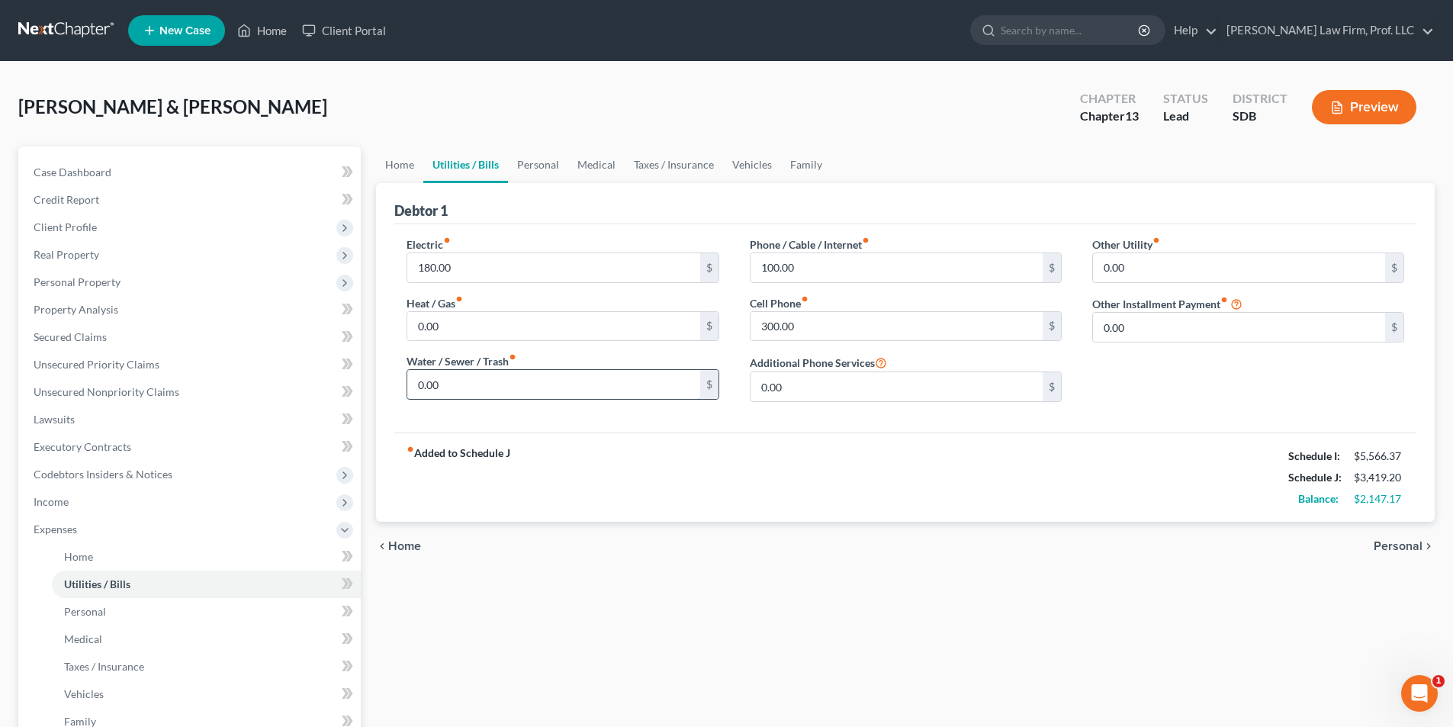
click at [484, 387] on input "0.00" at bounding box center [553, 384] width 292 height 29
click at [486, 326] on input "0.00" at bounding box center [553, 326] width 292 height 29
click at [554, 162] on link "Personal" at bounding box center [538, 164] width 60 height 37
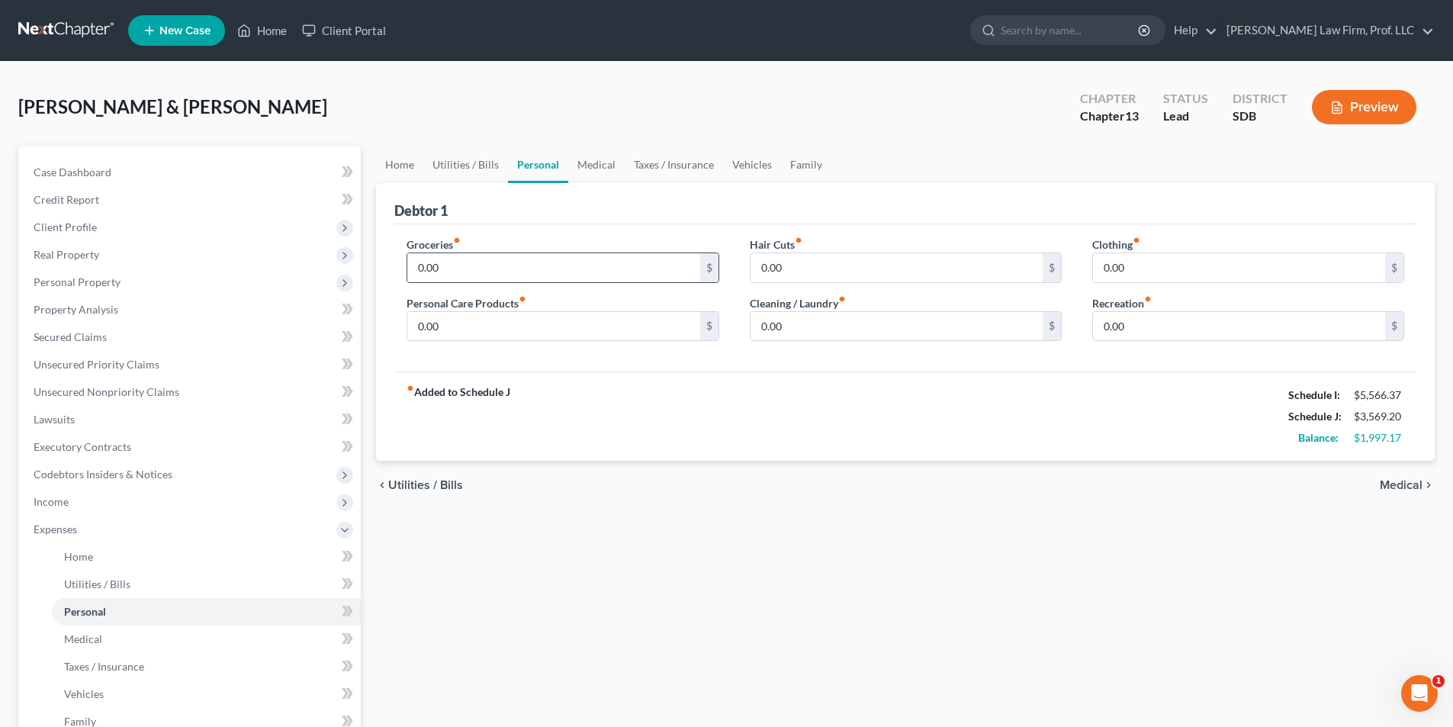
click at [461, 267] on input "0.00" at bounding box center [553, 267] width 292 height 29
click at [591, 162] on link "Medical" at bounding box center [596, 164] width 56 height 37
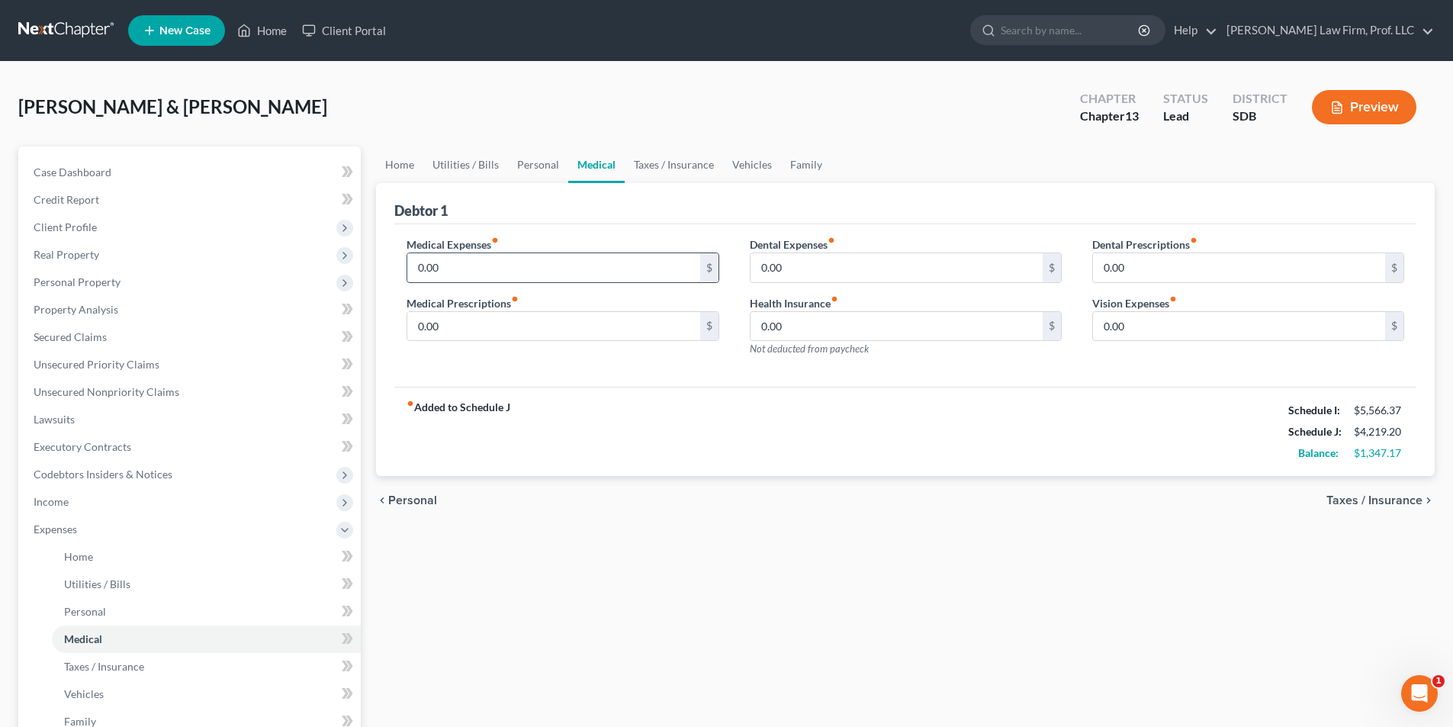
click at [510, 272] on input "0.00" at bounding box center [553, 267] width 292 height 29
click at [670, 163] on link "Taxes / Insurance" at bounding box center [674, 164] width 98 height 37
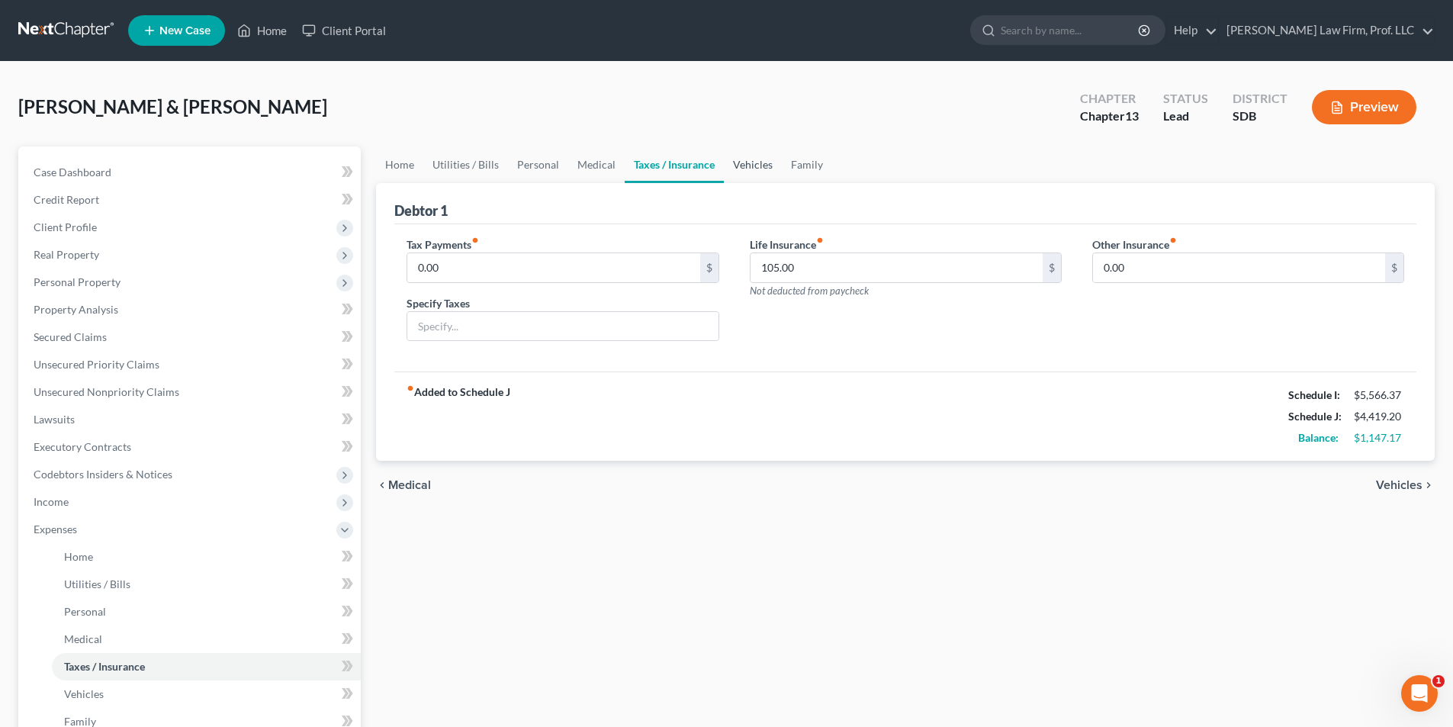
click at [752, 162] on link "Vehicles" at bounding box center [753, 164] width 58 height 37
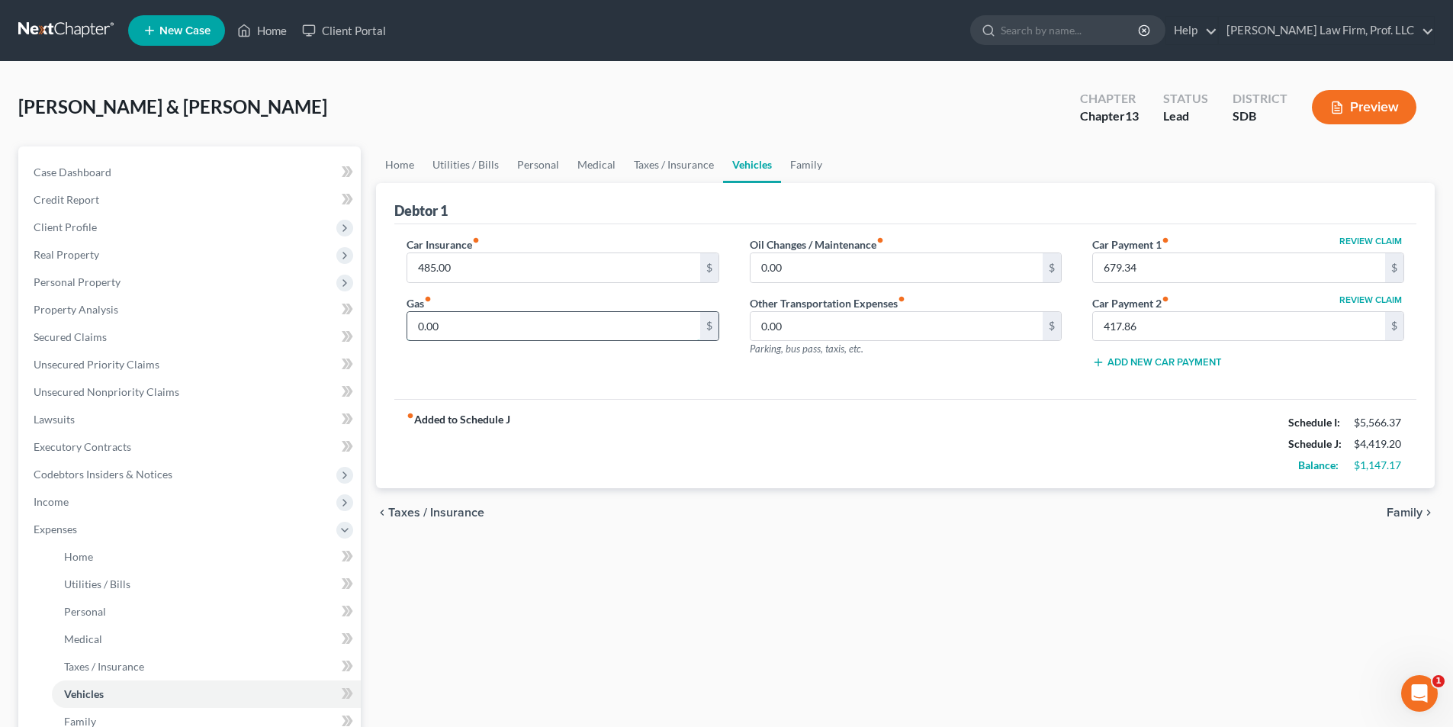
click at [524, 325] on input "0.00" at bounding box center [553, 326] width 292 height 29
click at [793, 158] on link "Family" at bounding box center [806, 164] width 50 height 37
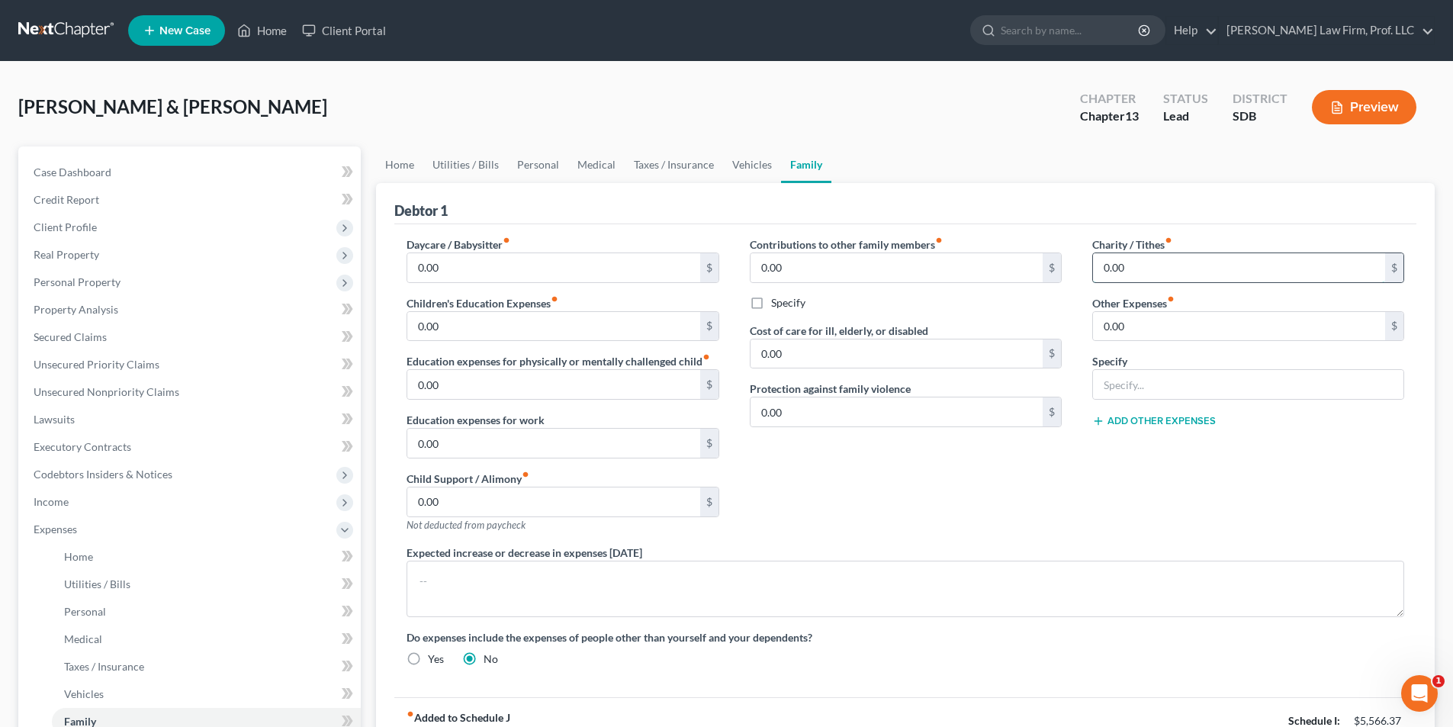
click at [1139, 278] on input "0.00" at bounding box center [1239, 267] width 292 height 29
click at [538, 168] on link "Personal" at bounding box center [538, 164] width 60 height 37
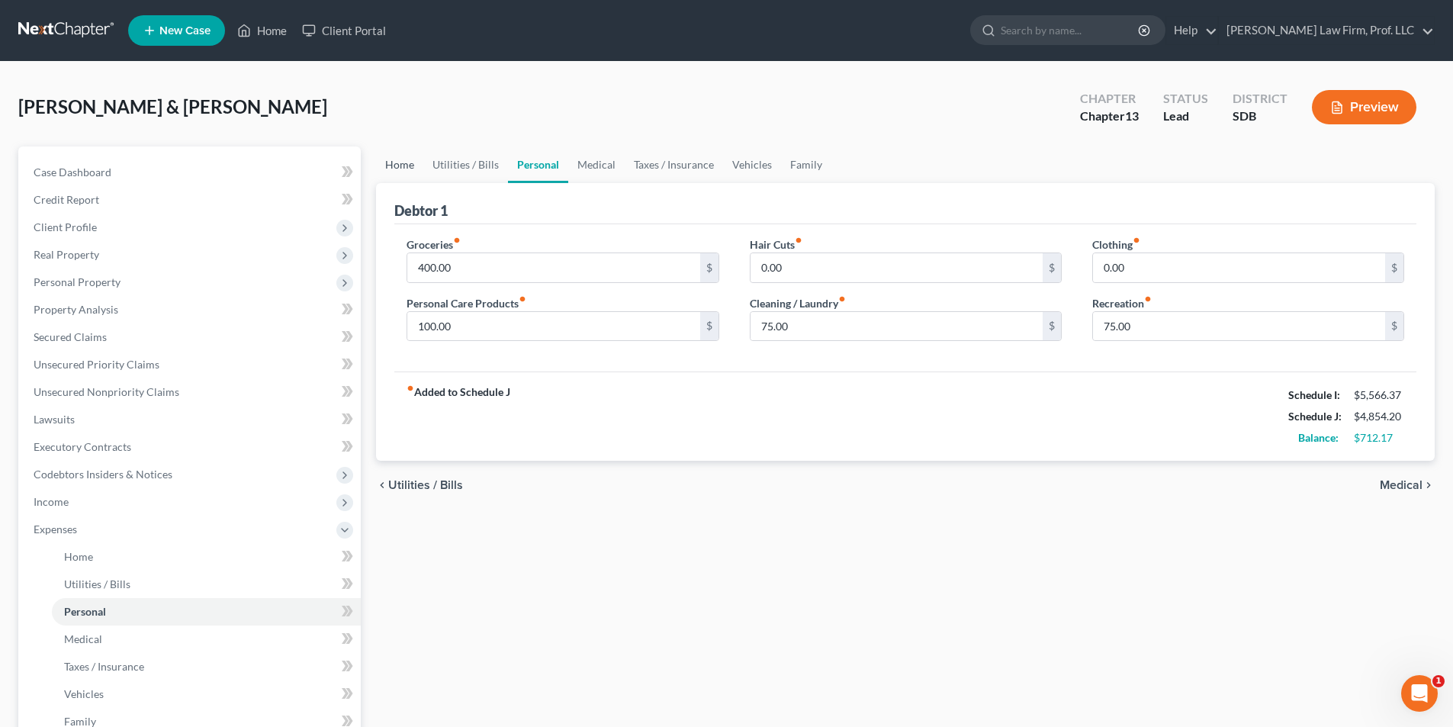
click at [407, 165] on link "Home" at bounding box center [399, 164] width 47 height 37
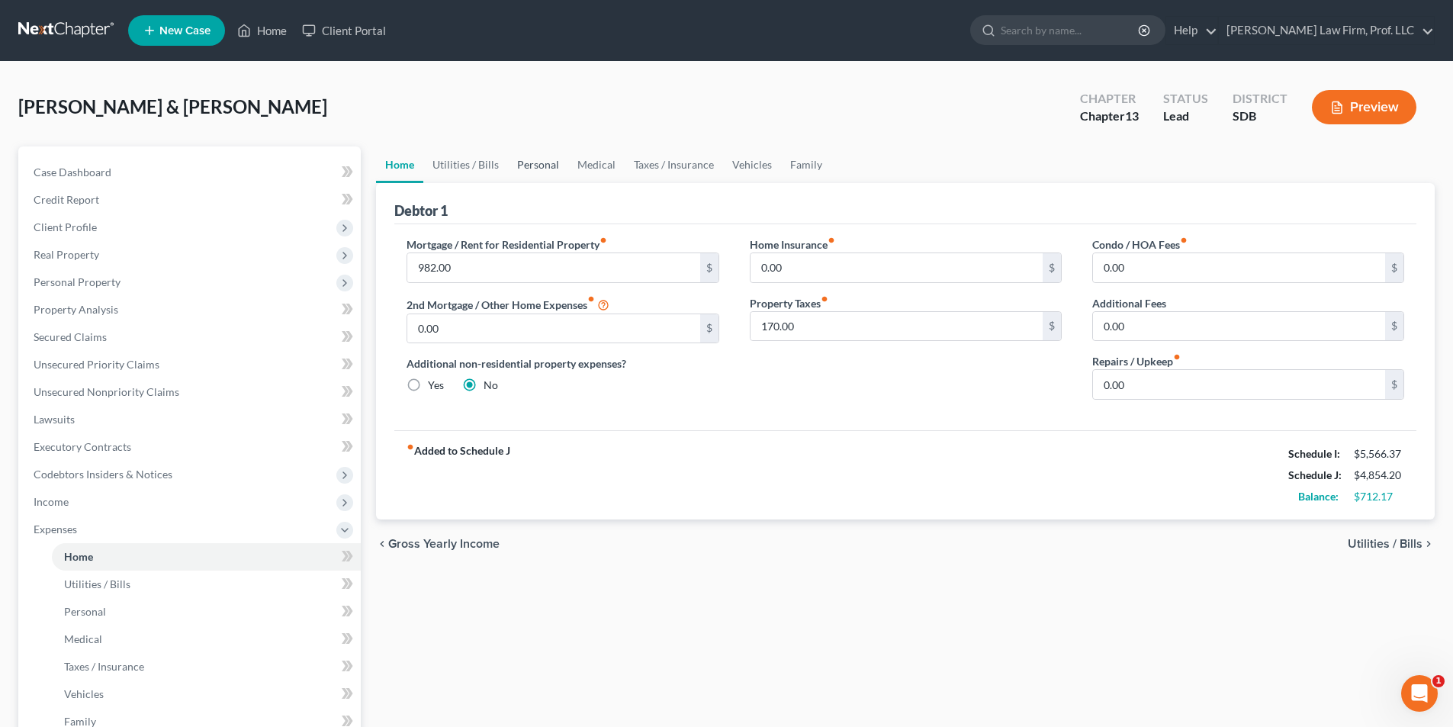
click at [548, 166] on link "Personal" at bounding box center [538, 164] width 60 height 37
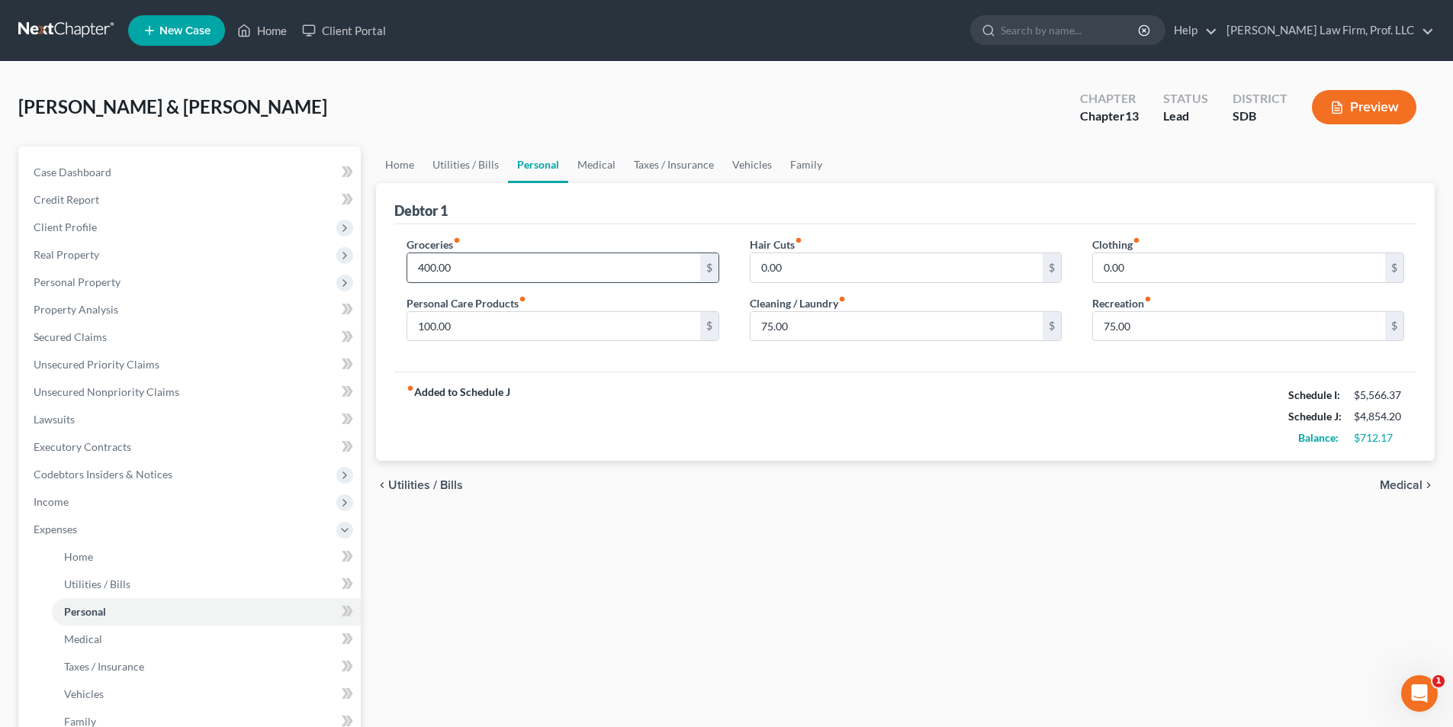
click at [480, 264] on input "400.00" at bounding box center [553, 267] width 292 height 29
click at [609, 328] on input "100.00" at bounding box center [553, 326] width 292 height 29
click at [821, 324] on input "75.00" at bounding box center [896, 326] width 292 height 29
click at [472, 325] on input "100.00" at bounding box center [553, 326] width 292 height 29
click at [1165, 323] on input "75.00" at bounding box center [1239, 326] width 292 height 29
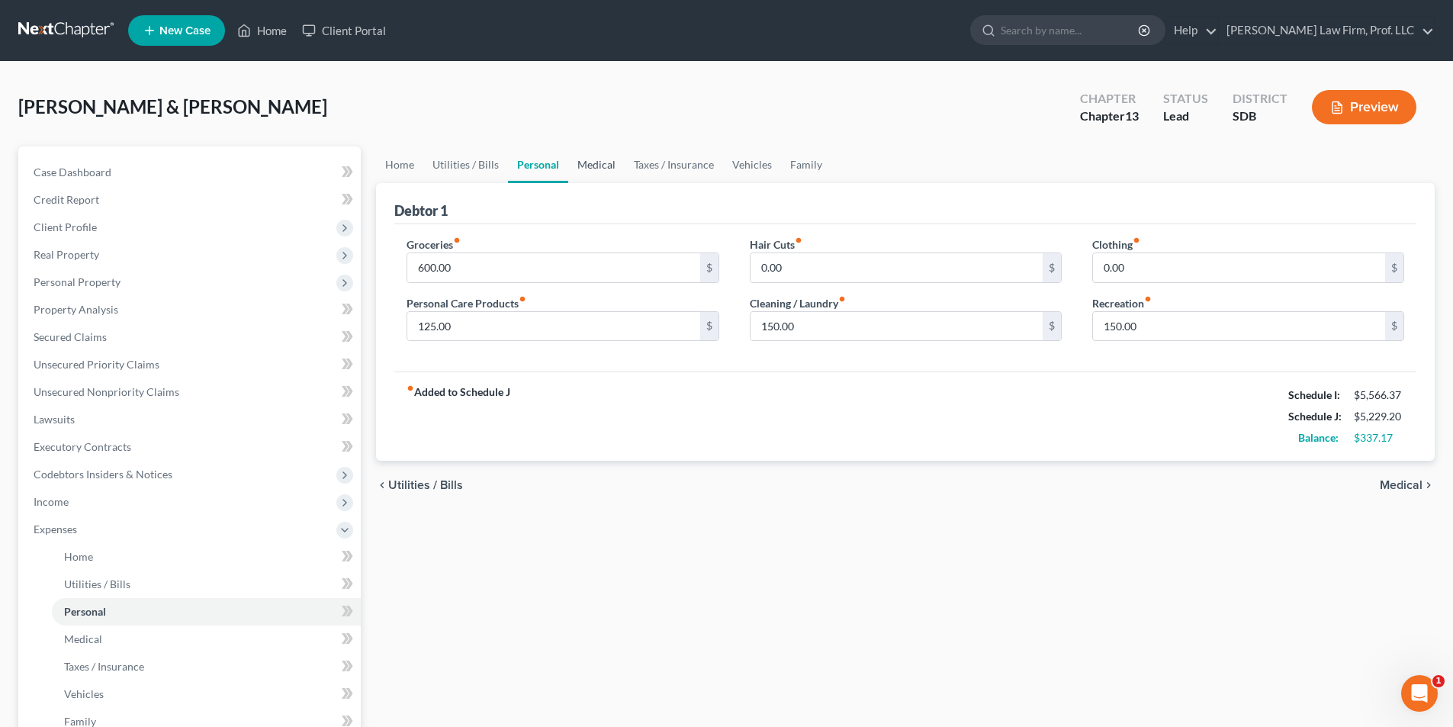
click at [601, 163] on link "Medical" at bounding box center [596, 164] width 56 height 37
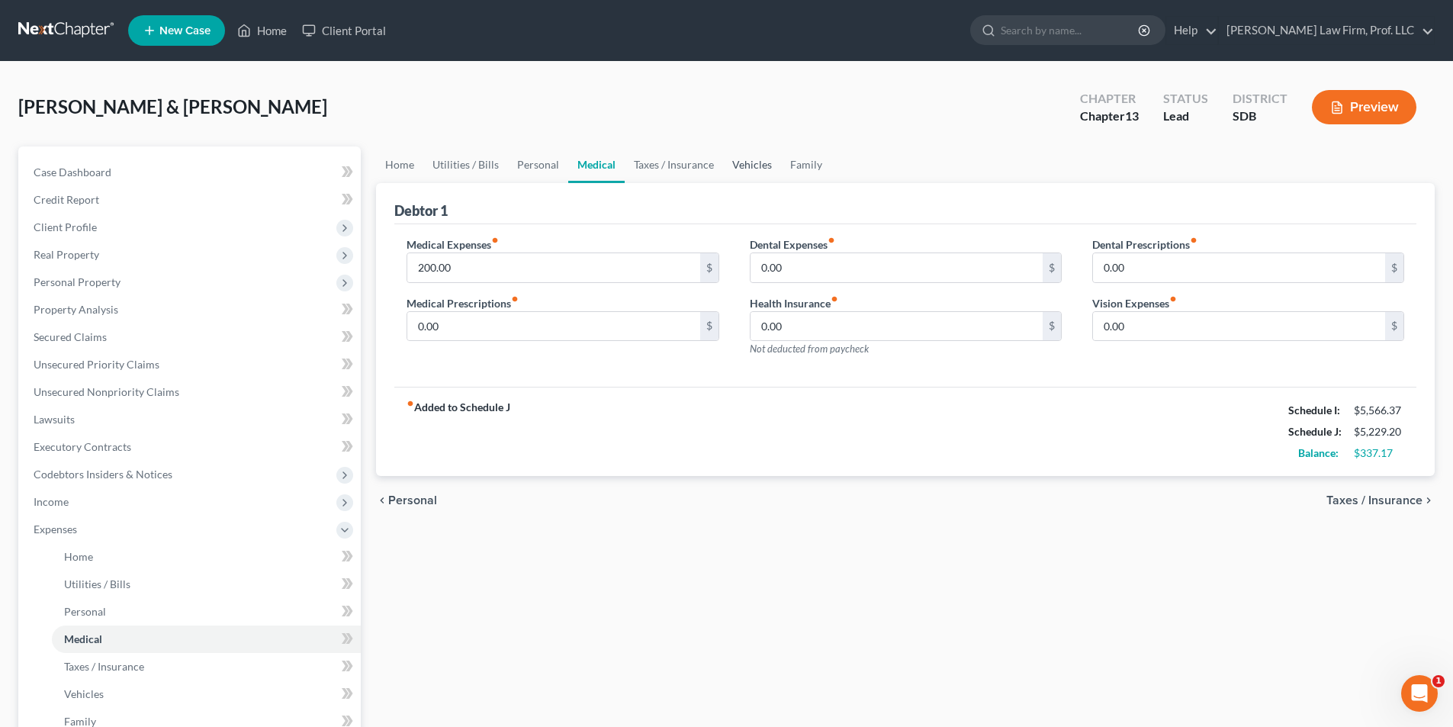
click at [762, 166] on link "Vehicles" at bounding box center [752, 164] width 58 height 37
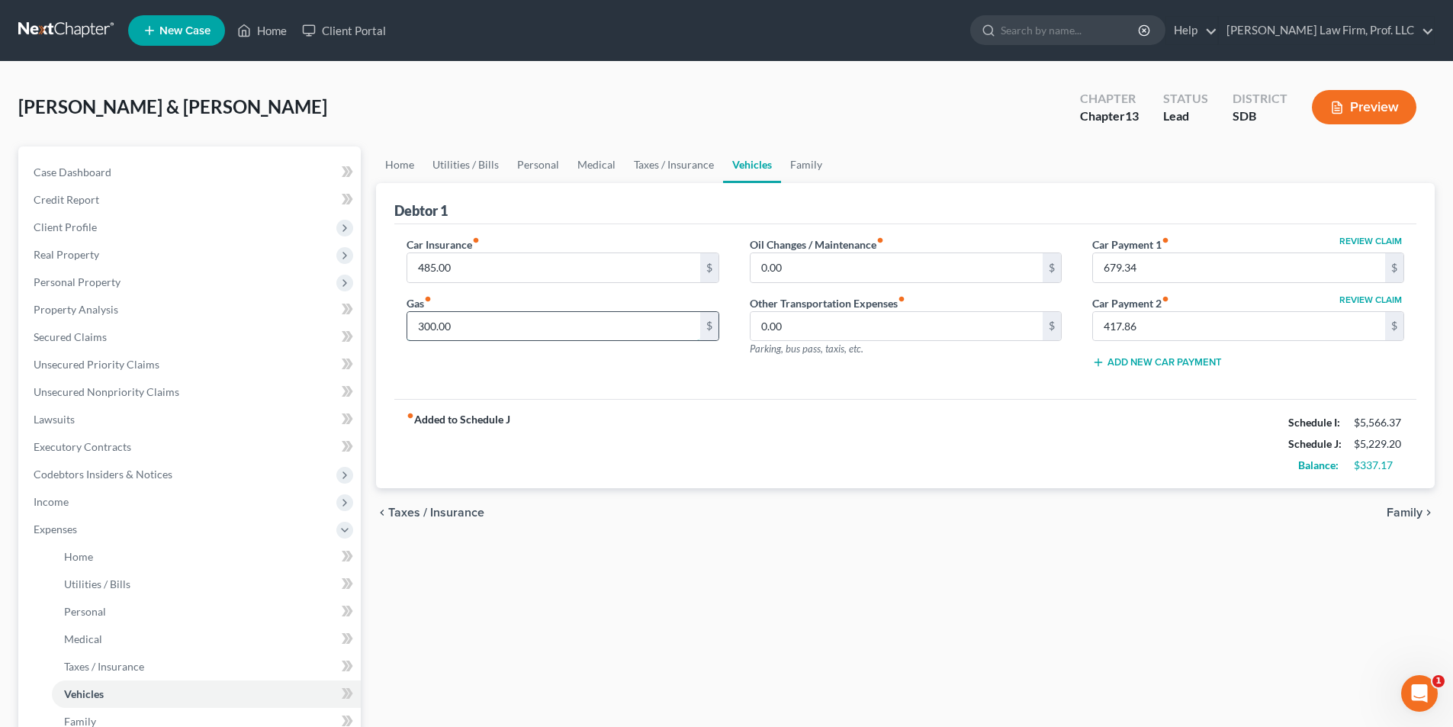
click at [470, 329] on input "300.00" at bounding box center [553, 326] width 292 height 29
click at [468, 166] on link "Utilities / Bills" at bounding box center [465, 164] width 85 height 37
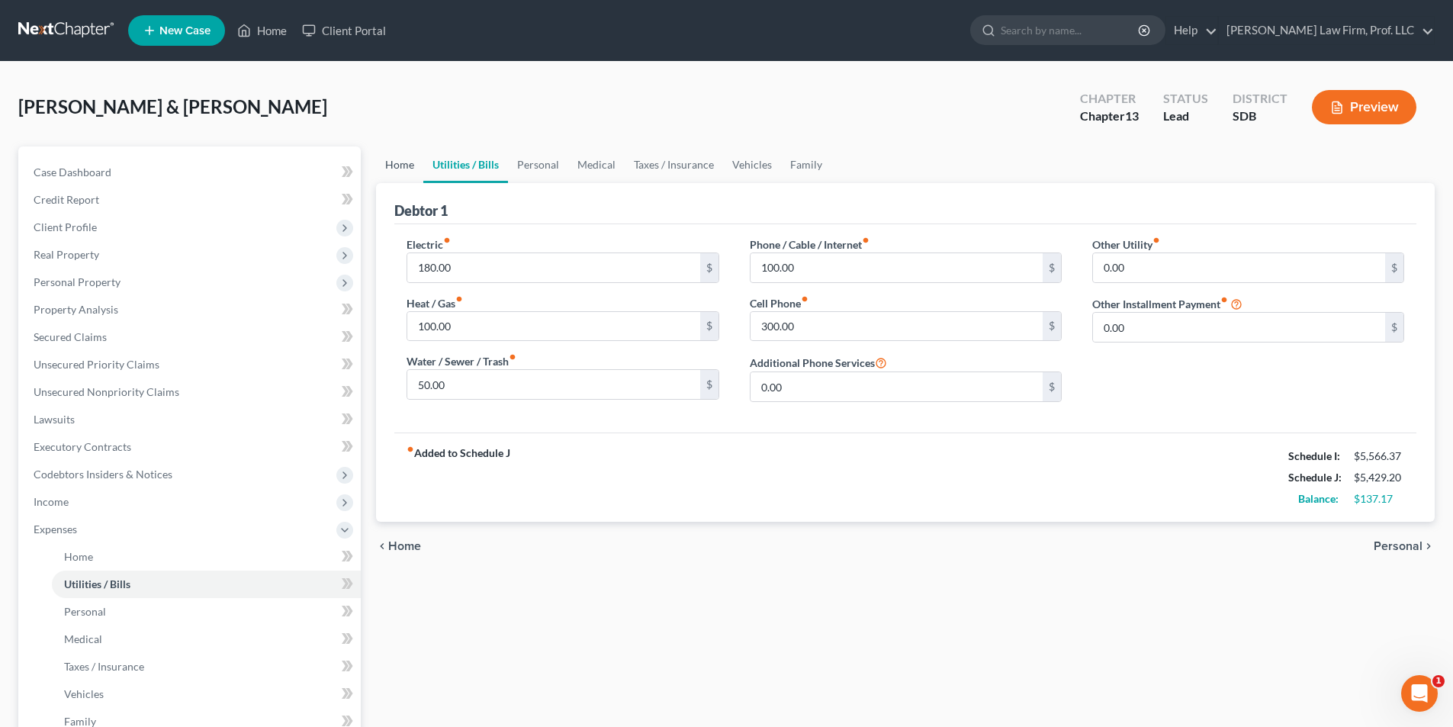
click at [397, 166] on link "Home" at bounding box center [399, 164] width 47 height 37
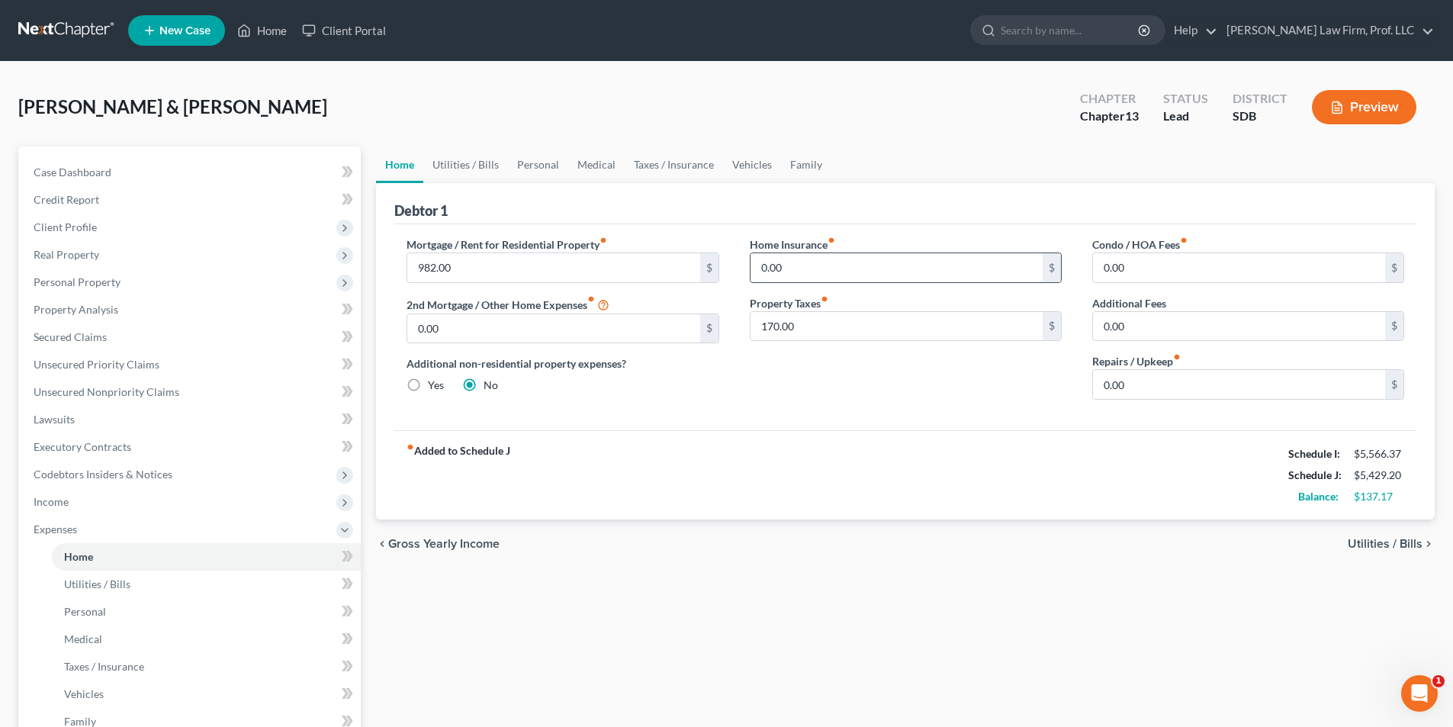
click at [757, 268] on input "0.00" at bounding box center [896, 267] width 292 height 29
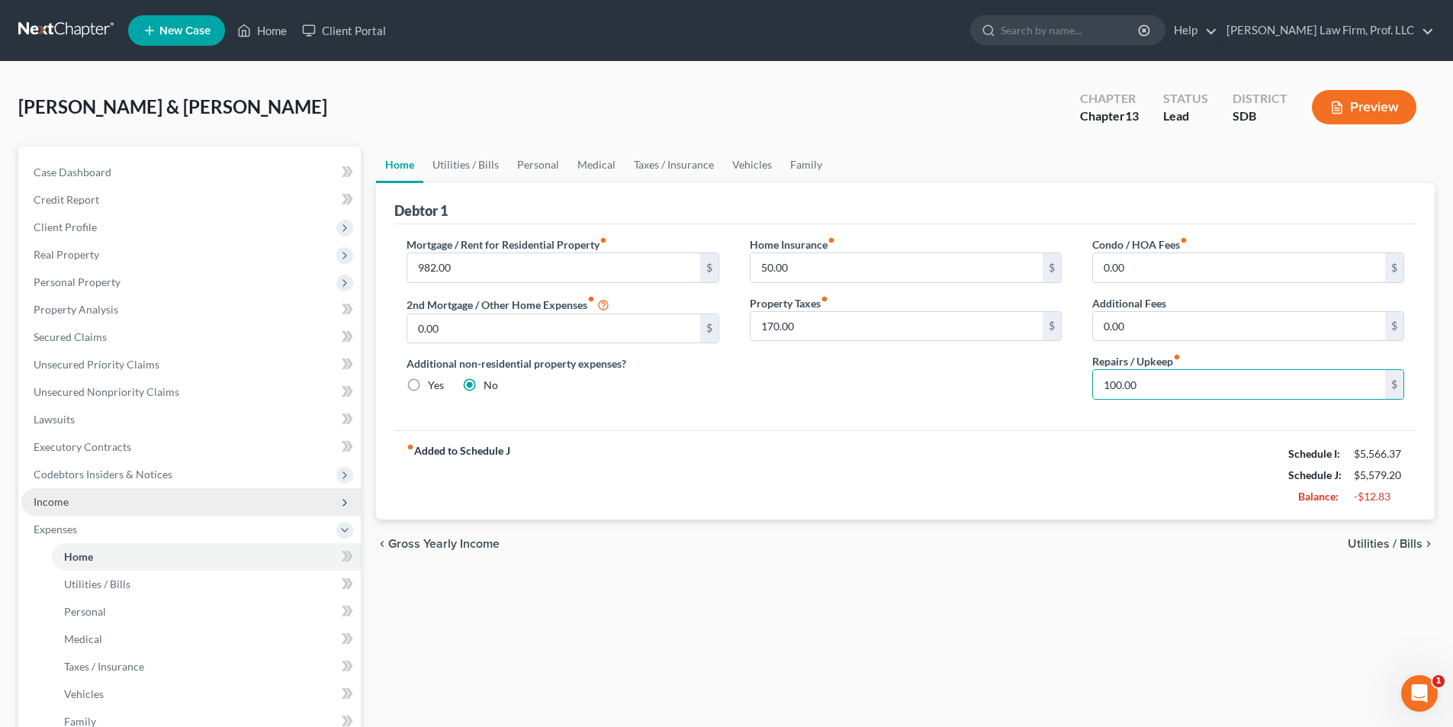
click at [69, 500] on span "Income" at bounding box center [190, 501] width 339 height 27
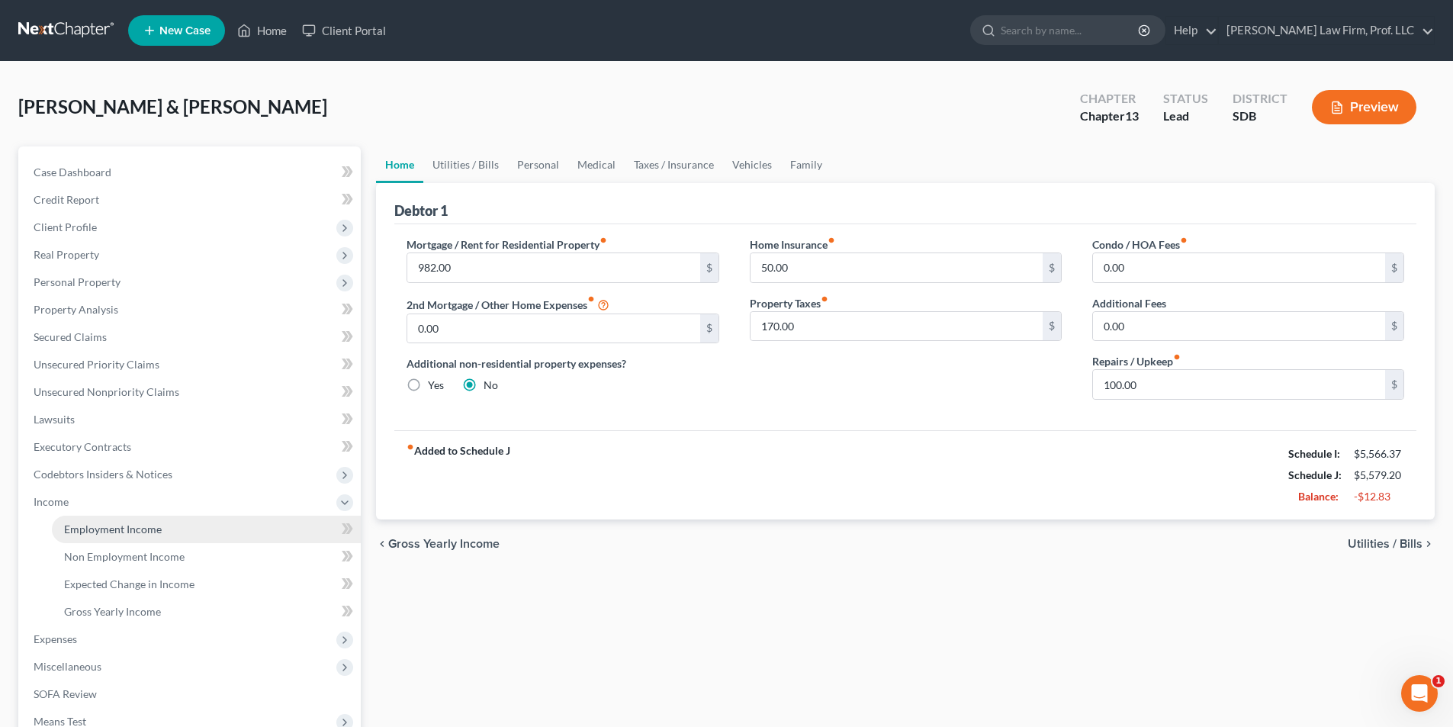
click at [127, 525] on span "Employment Income" at bounding box center [113, 528] width 98 height 13
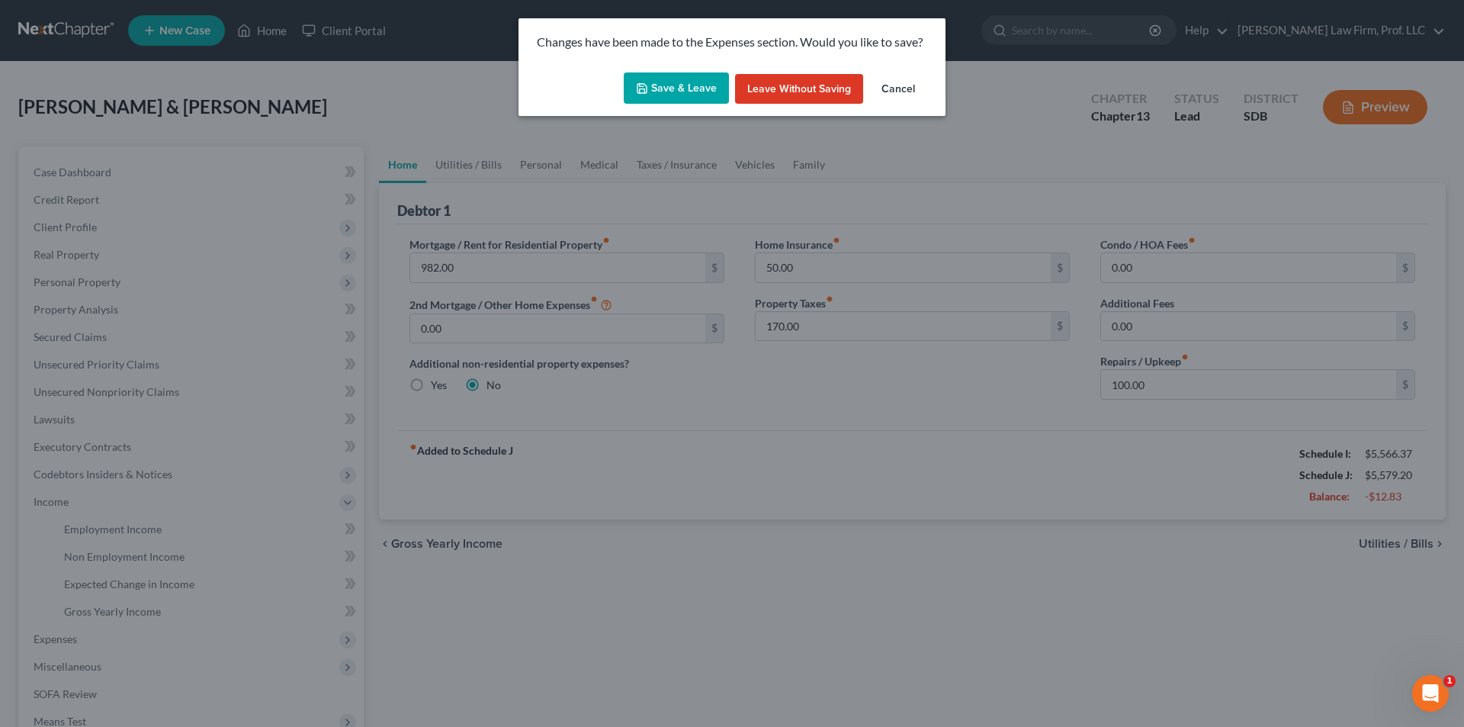
click at [689, 88] on button "Save & Leave" at bounding box center [676, 88] width 105 height 32
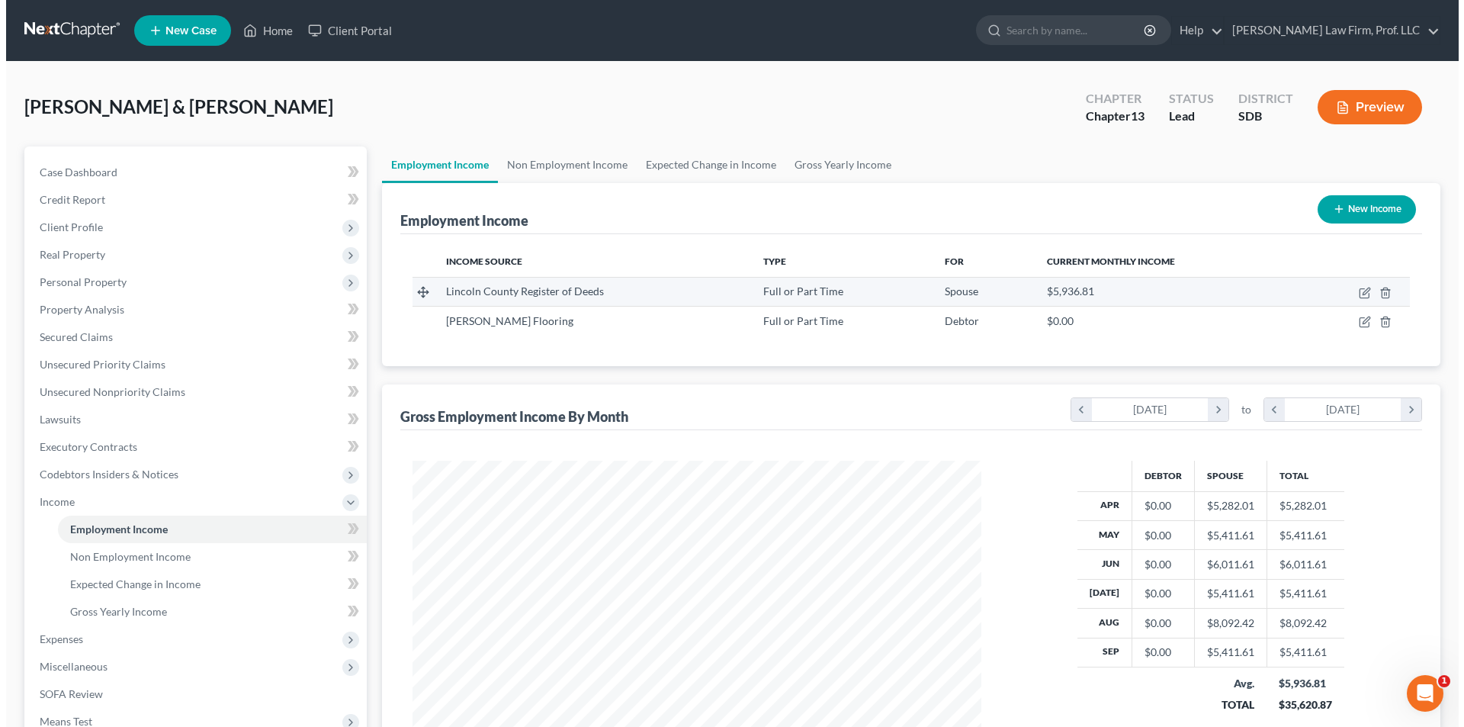
scroll to position [284, 599]
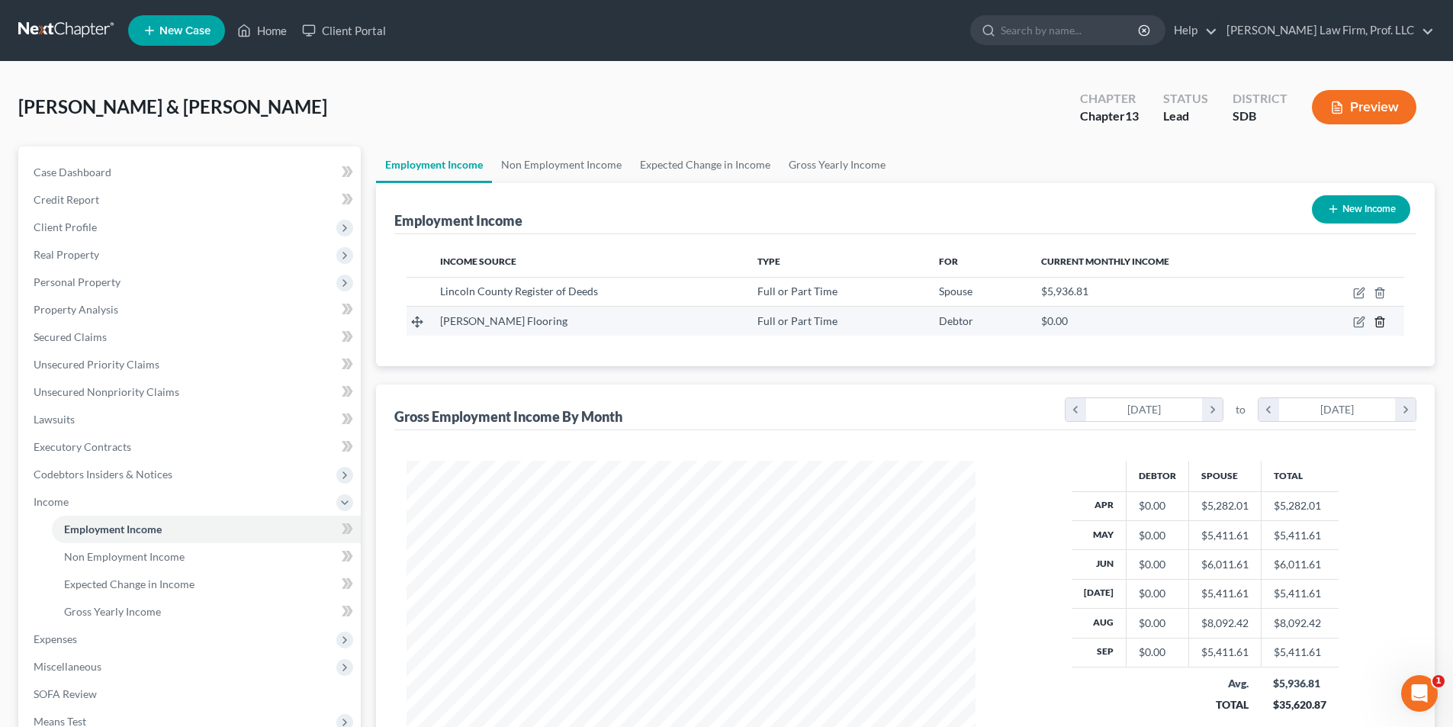
click at [1382, 322] on icon "button" at bounding box center [1380, 322] width 12 height 12
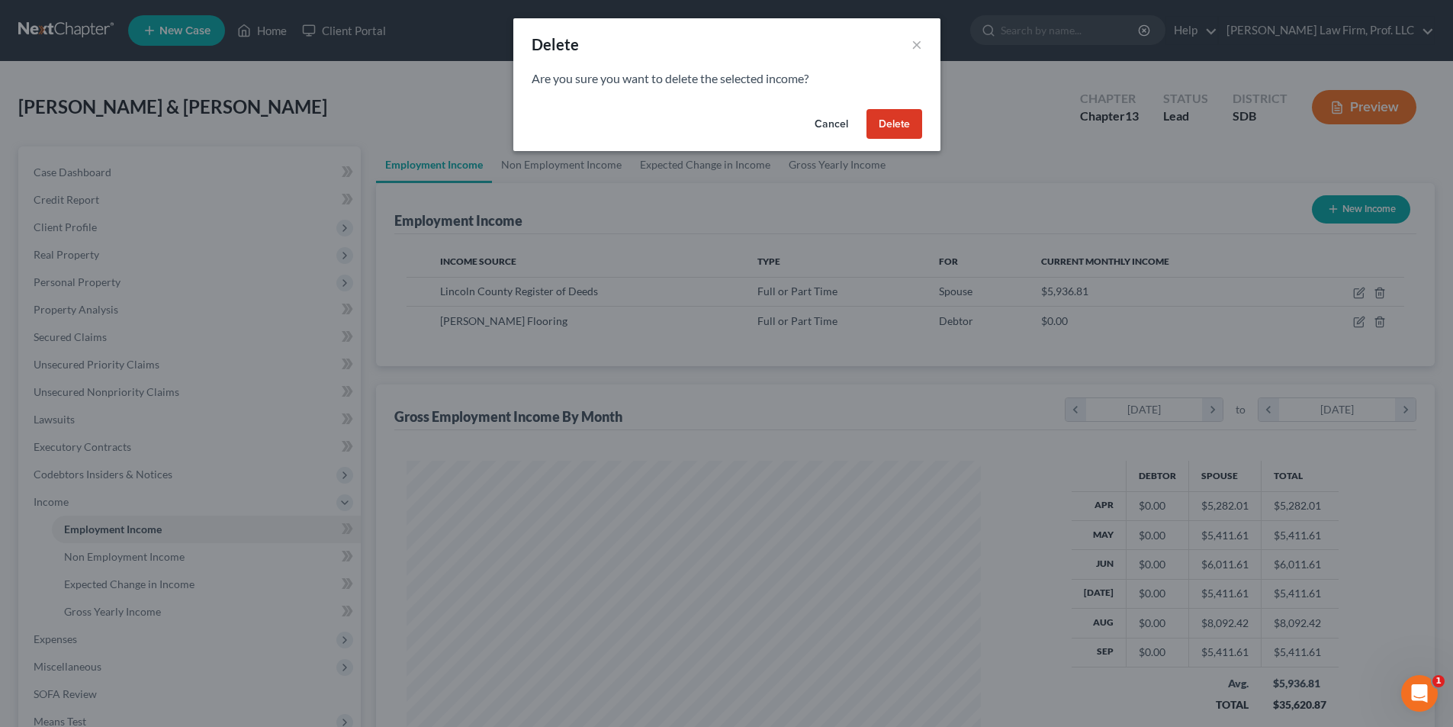
scroll to position [287, 605]
click at [889, 121] on button "Delete" at bounding box center [900, 124] width 56 height 31
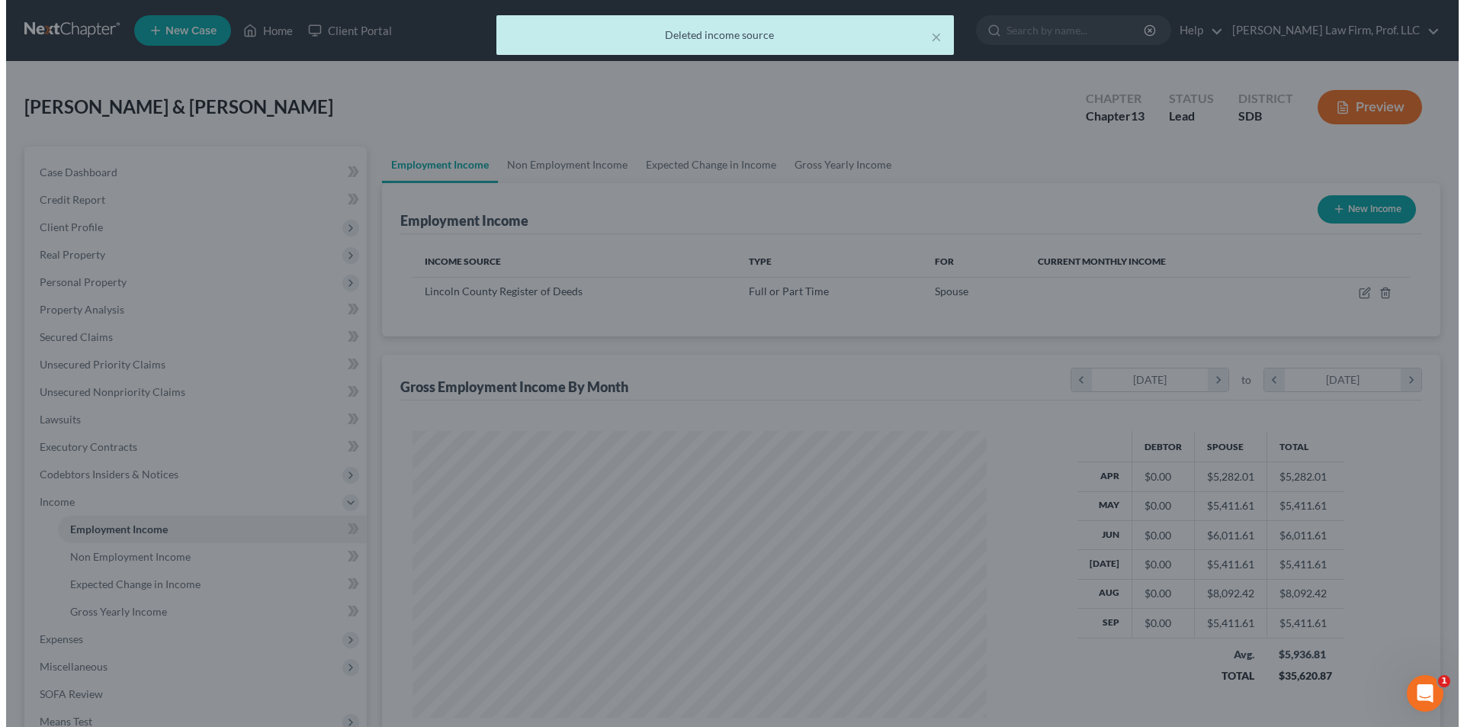
scroll to position [762390, 762075]
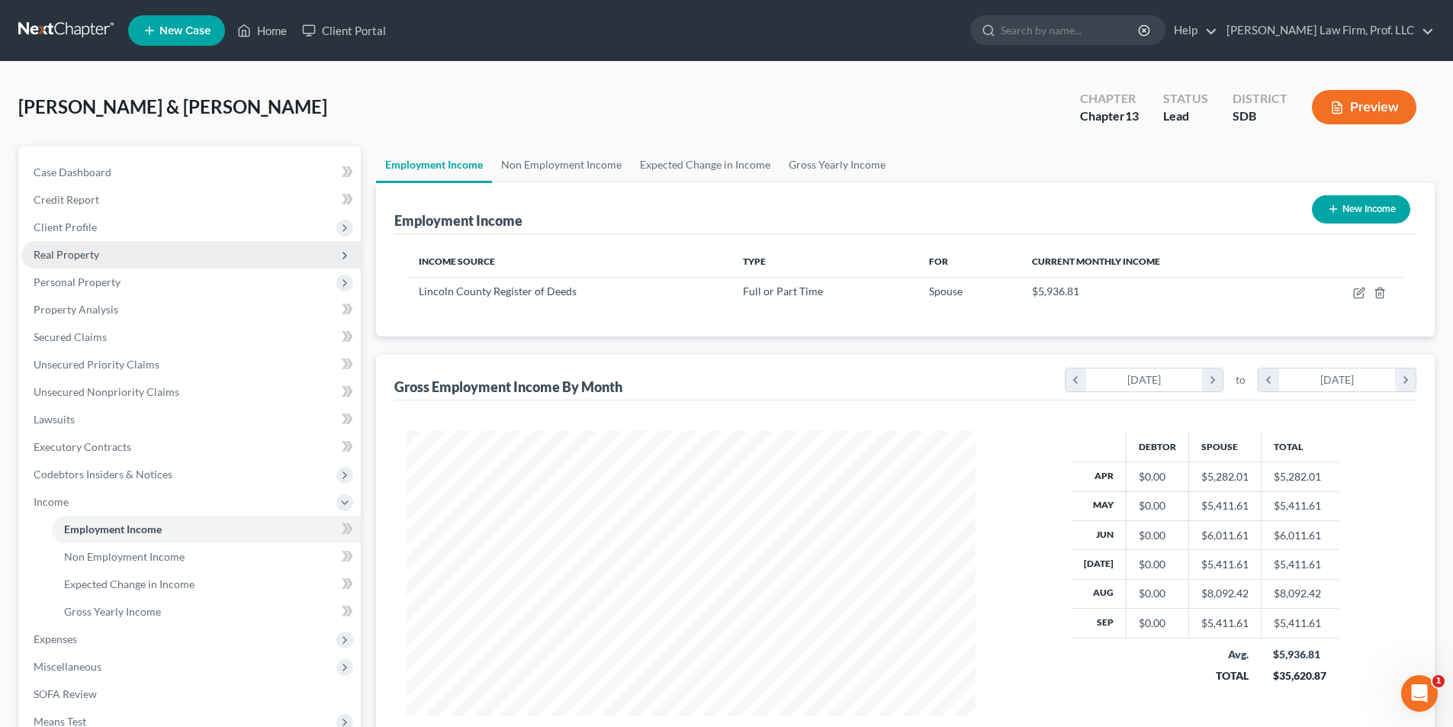
click at [59, 249] on span "Real Property" at bounding box center [67, 254] width 66 height 13
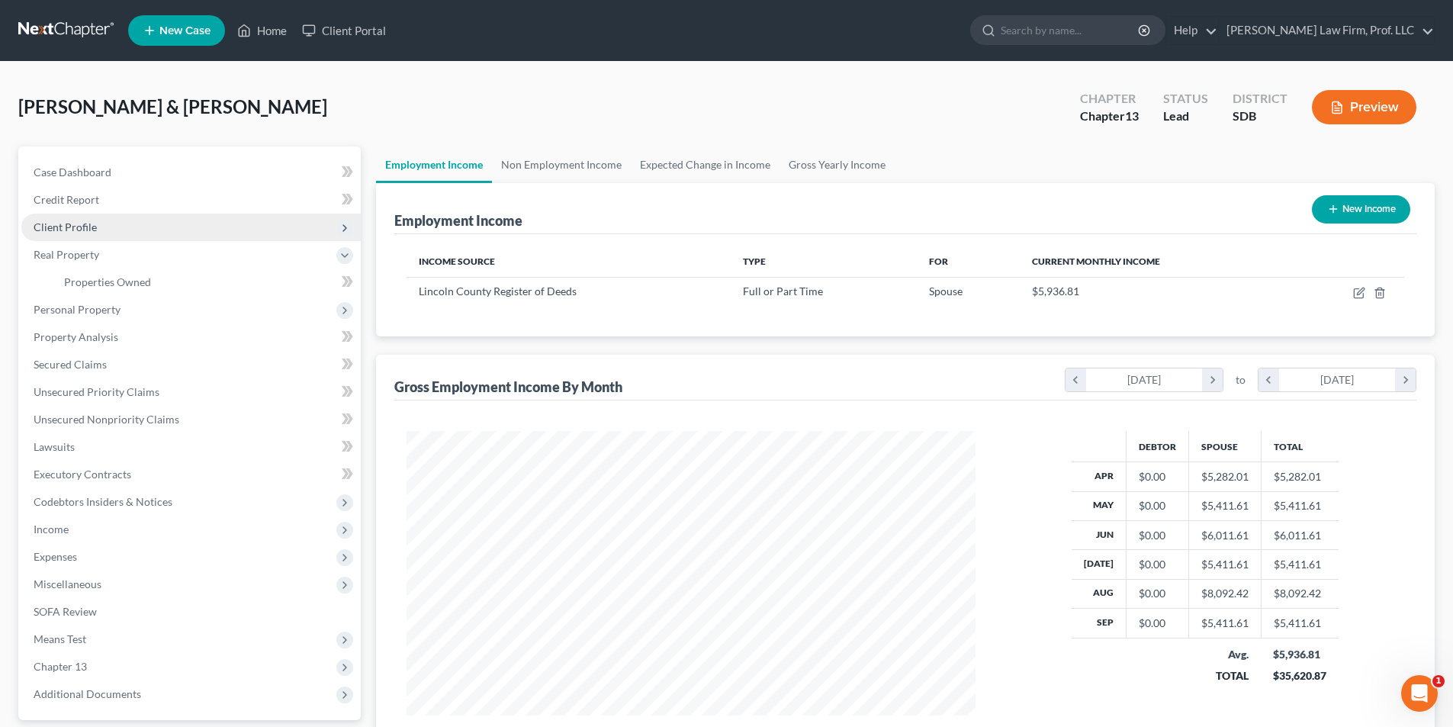
click at [80, 230] on span "Client Profile" at bounding box center [65, 226] width 63 height 13
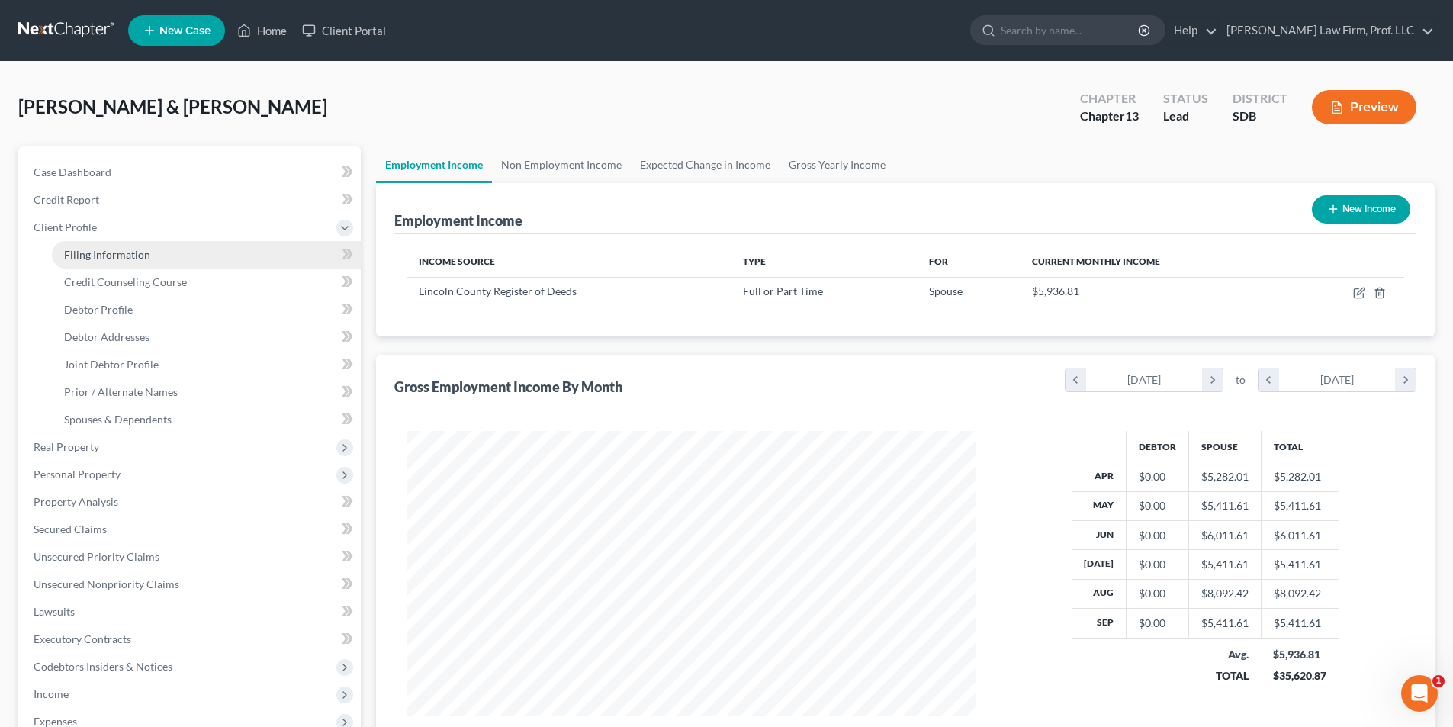
click at [87, 256] on span "Filing Information" at bounding box center [107, 254] width 86 height 13
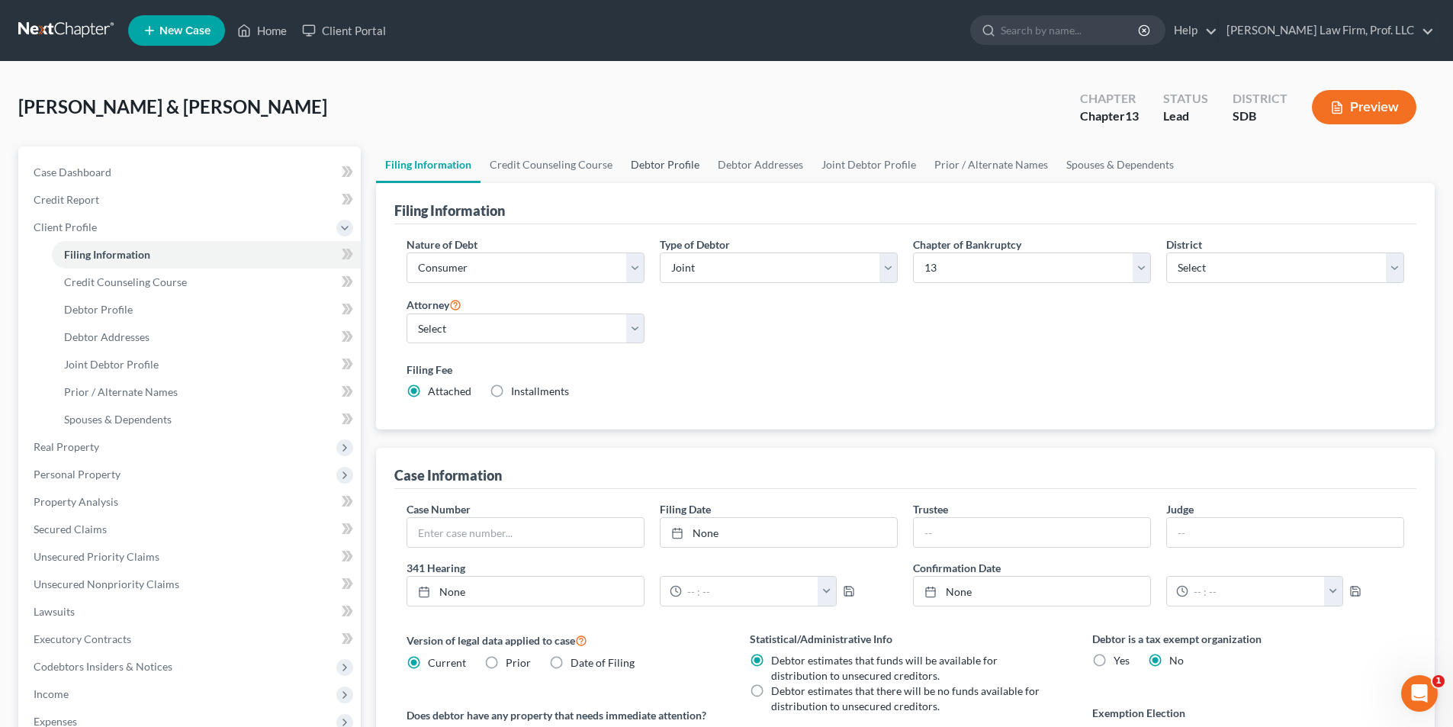
click at [665, 158] on link "Debtor Profile" at bounding box center [665, 164] width 87 height 37
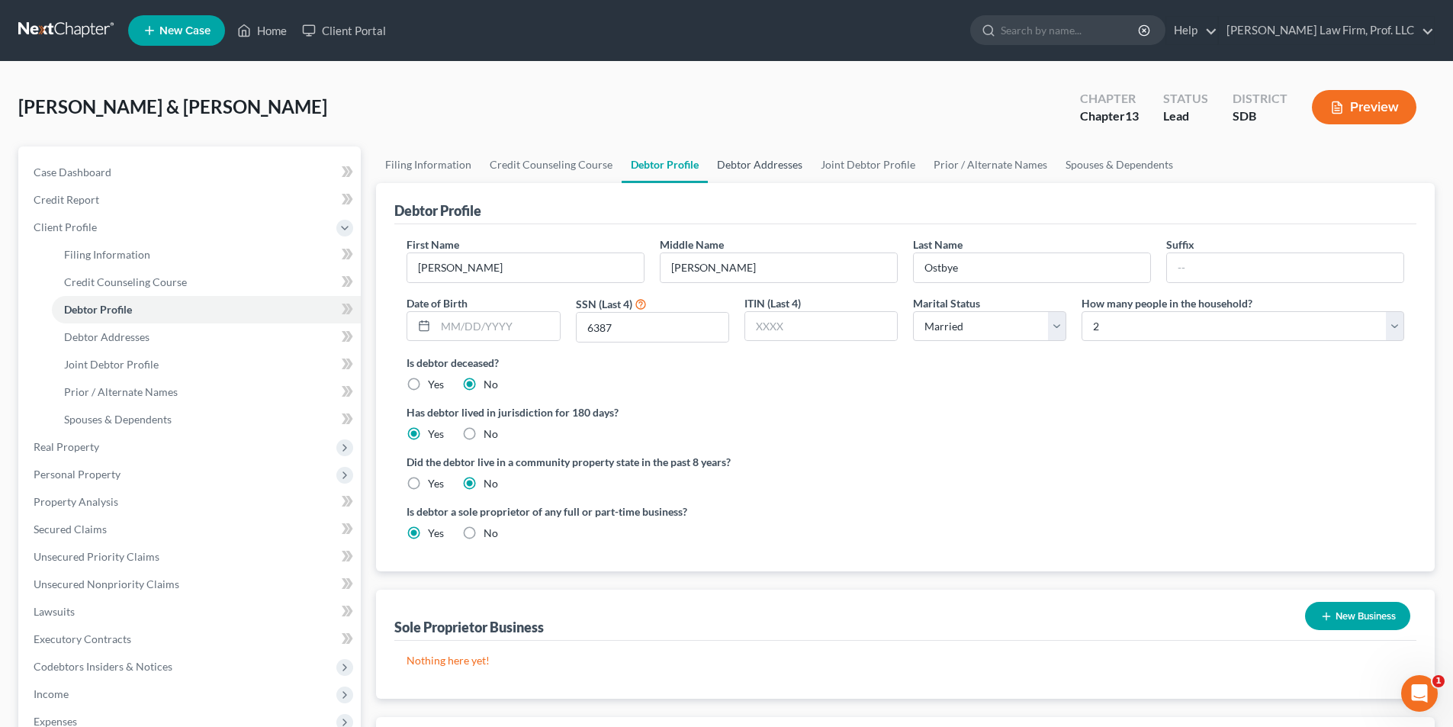
click at [737, 162] on link "Debtor Addresses" at bounding box center [760, 164] width 104 height 37
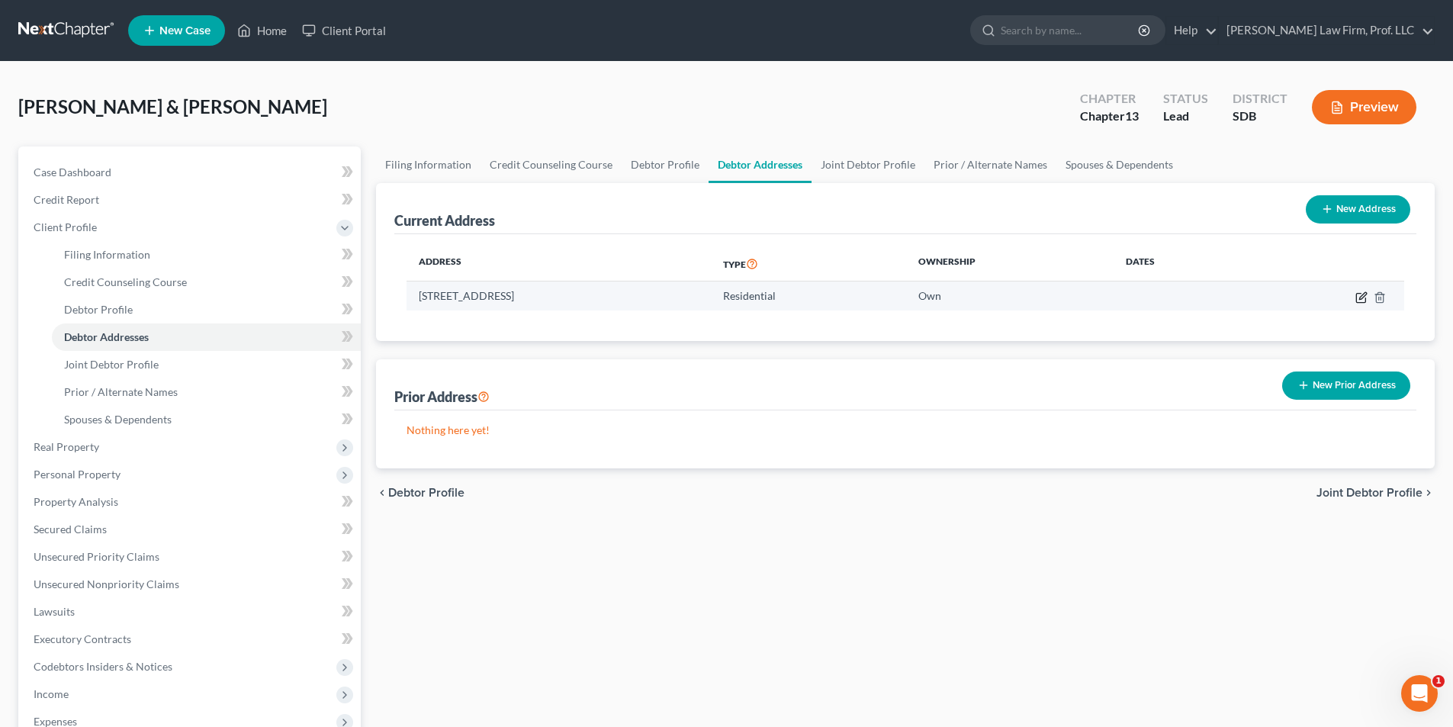
click at [1360, 294] on icon "button" at bounding box center [1361, 297] width 12 height 12
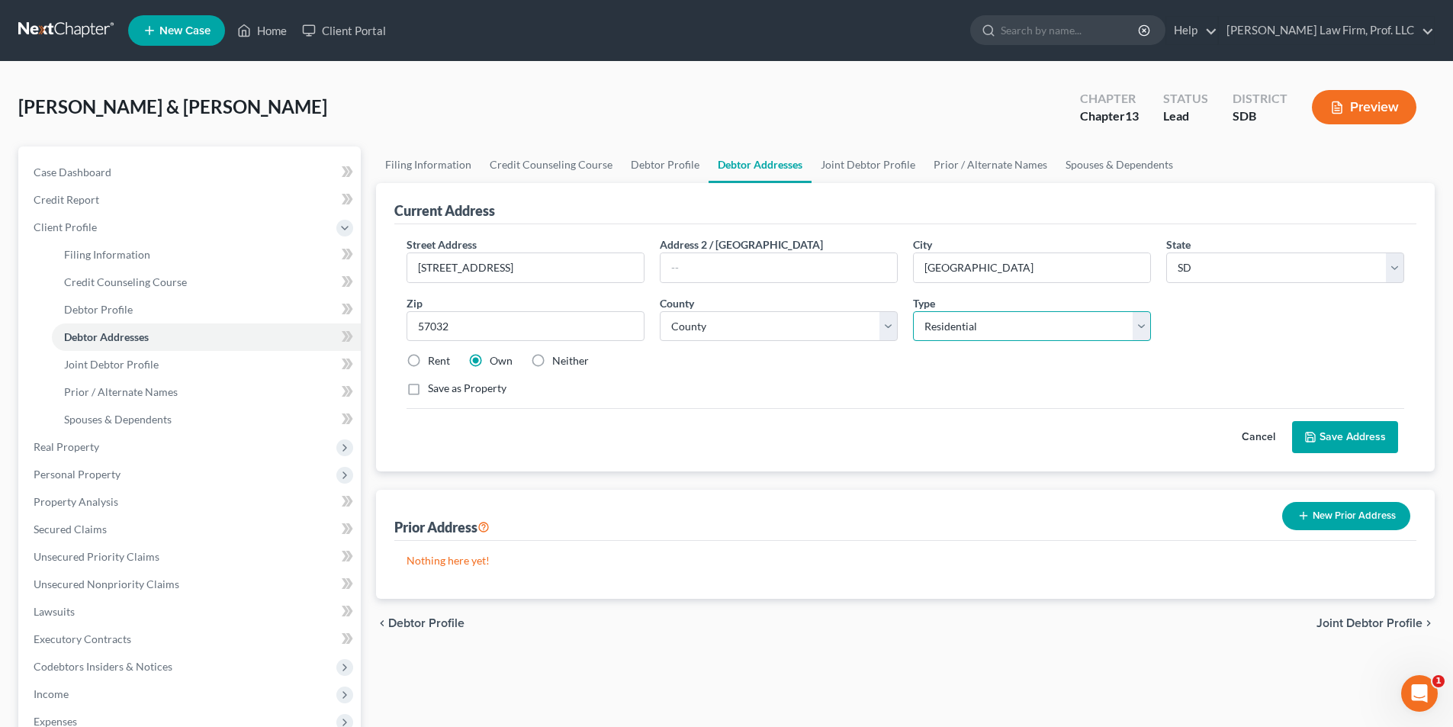
click at [1035, 329] on select "Select Residential Mailing Rental Business" at bounding box center [1032, 326] width 238 height 31
click at [1354, 441] on button "Save Address" at bounding box center [1345, 437] width 106 height 32
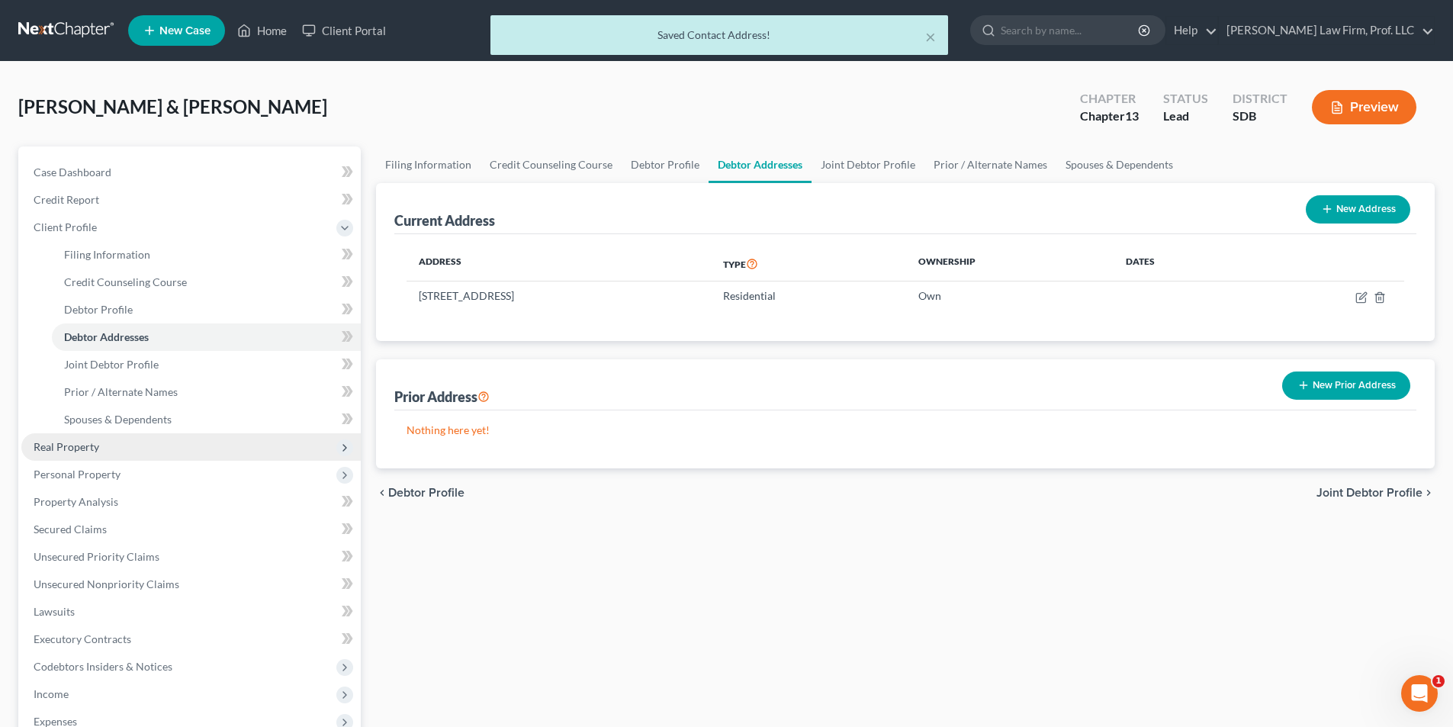
click at [63, 450] on span "Real Property" at bounding box center [67, 446] width 66 height 13
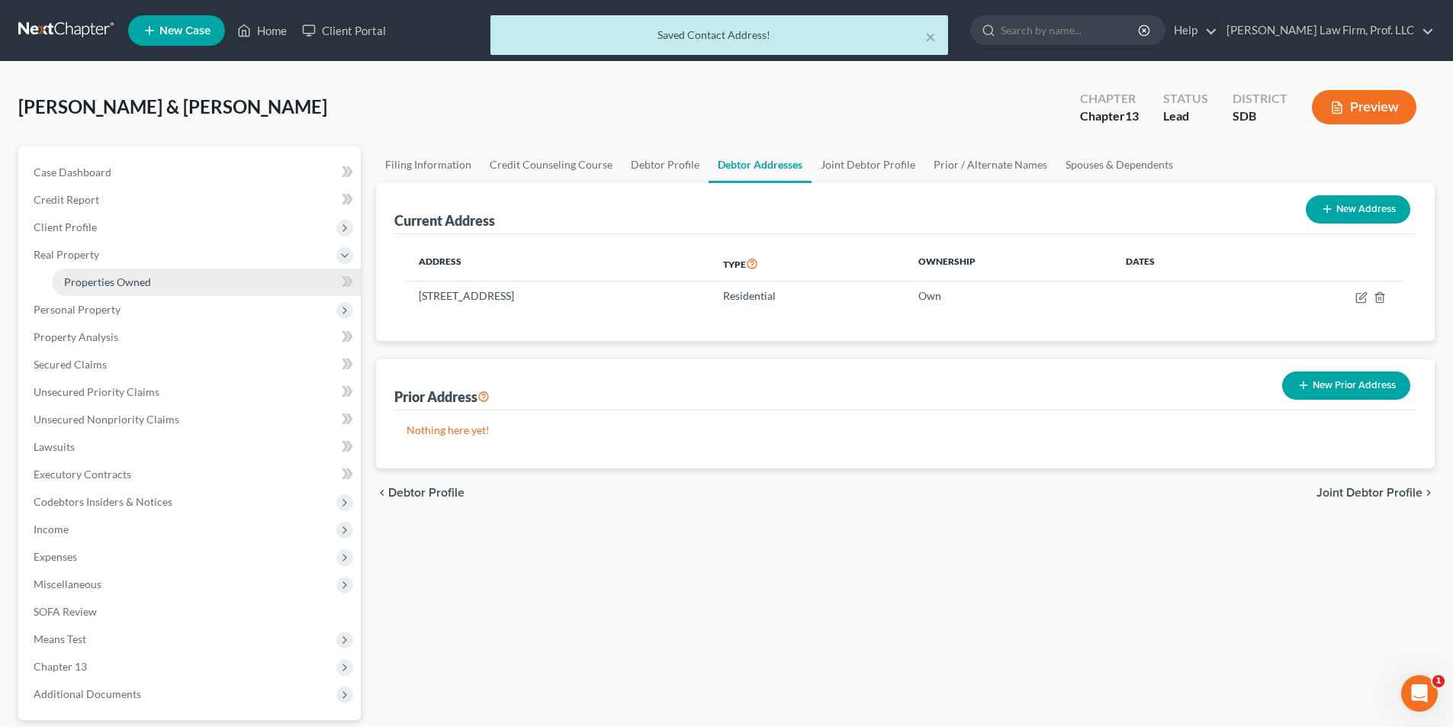
click at [142, 282] on span "Properties Owned" at bounding box center [107, 281] width 87 height 13
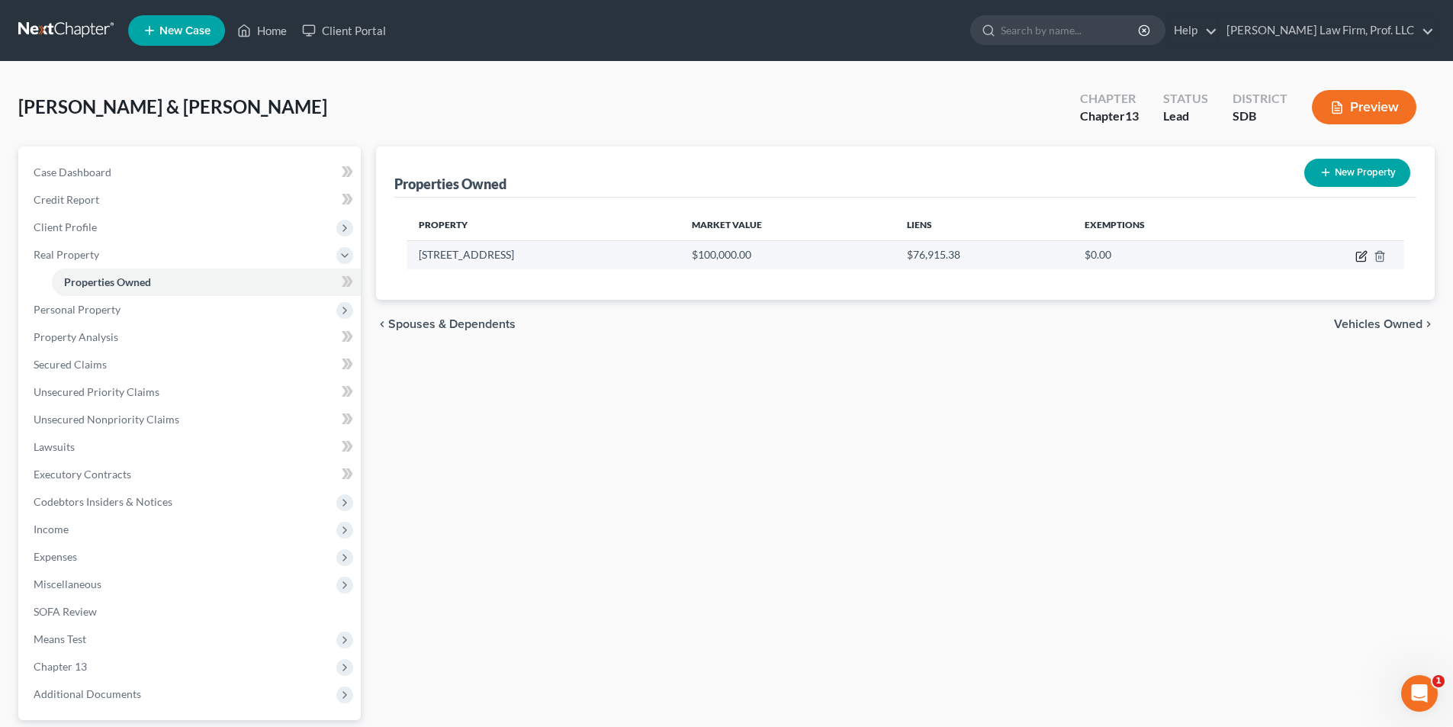
click at [1361, 255] on icon "button" at bounding box center [1361, 256] width 12 height 12
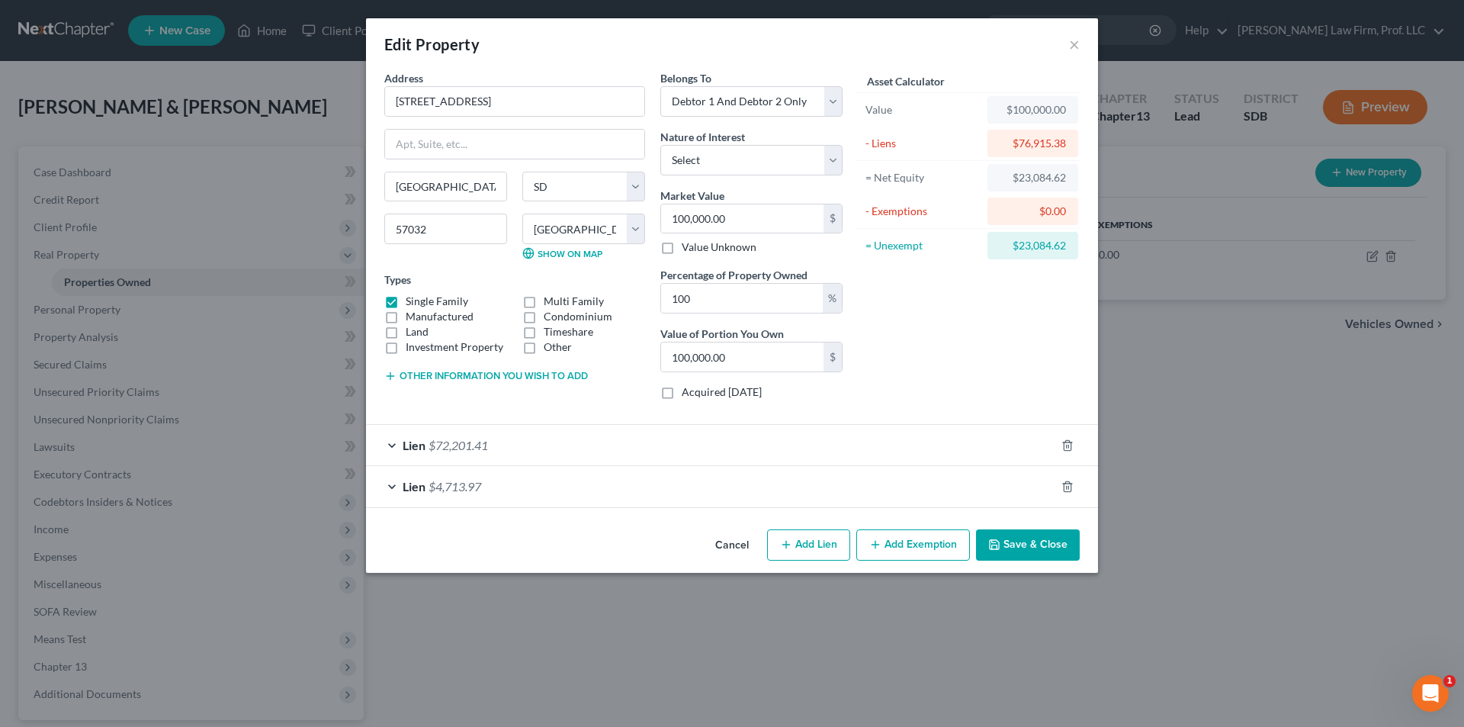
click at [892, 545] on button "Add Exemption" at bounding box center [913, 545] width 114 height 32
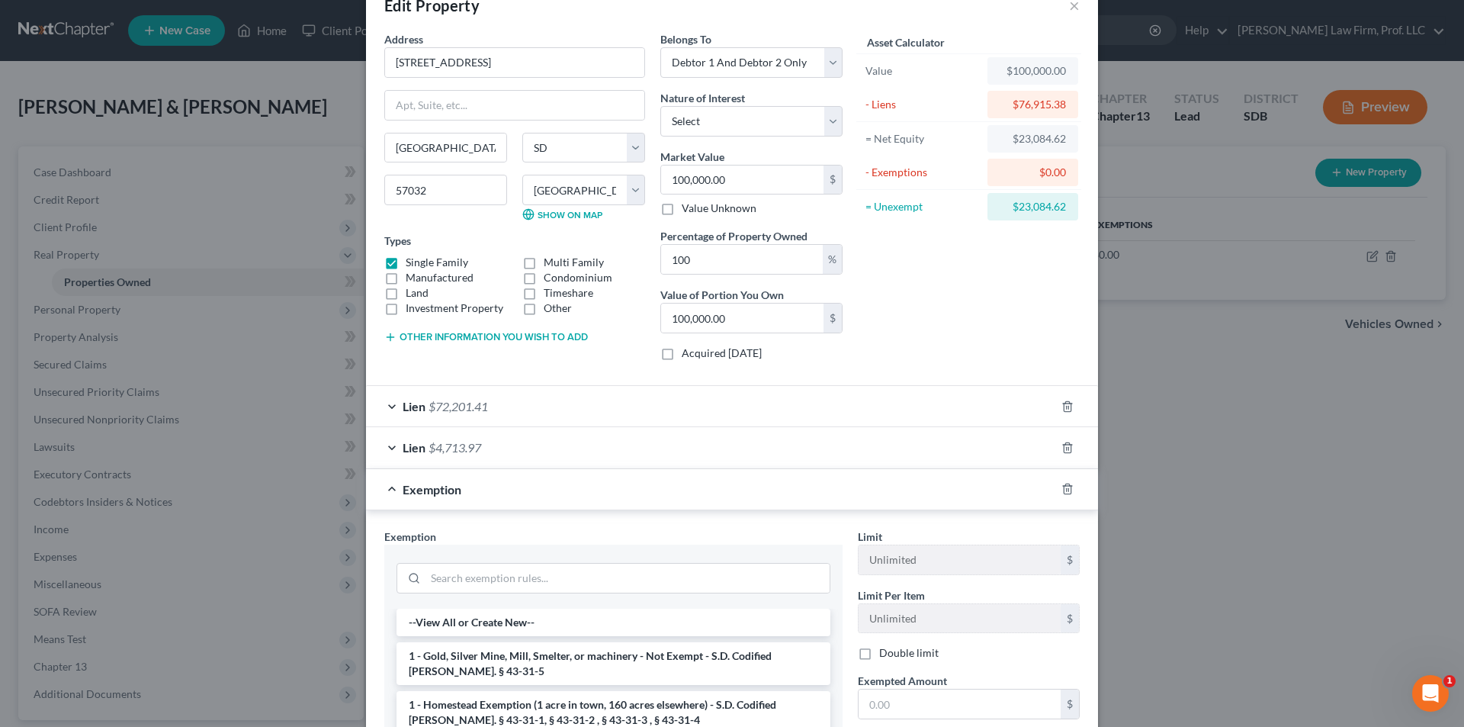
scroll to position [273, 0]
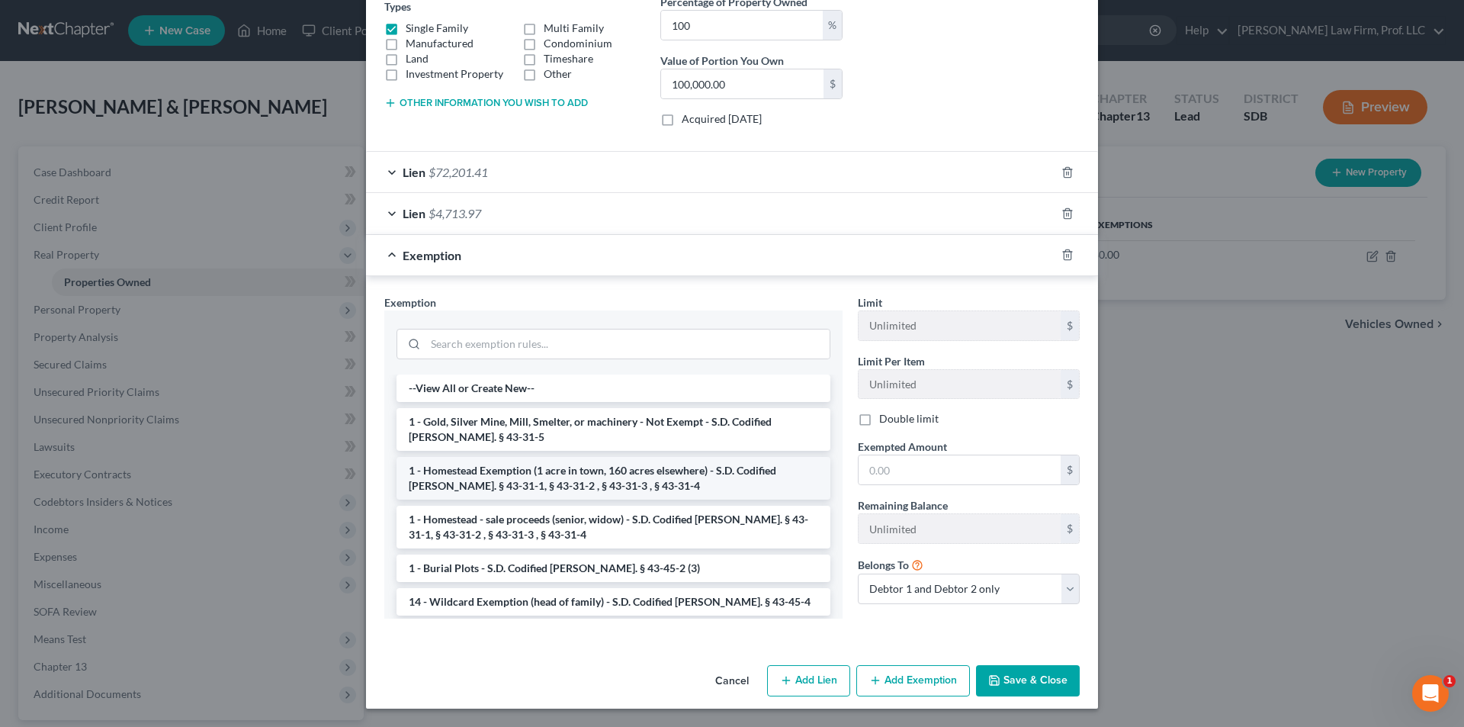
click at [579, 478] on li "1 - Homestead Exemption (1 acre in town, 160 acres elsewhere) - S.D. Codified L…" at bounding box center [614, 478] width 434 height 43
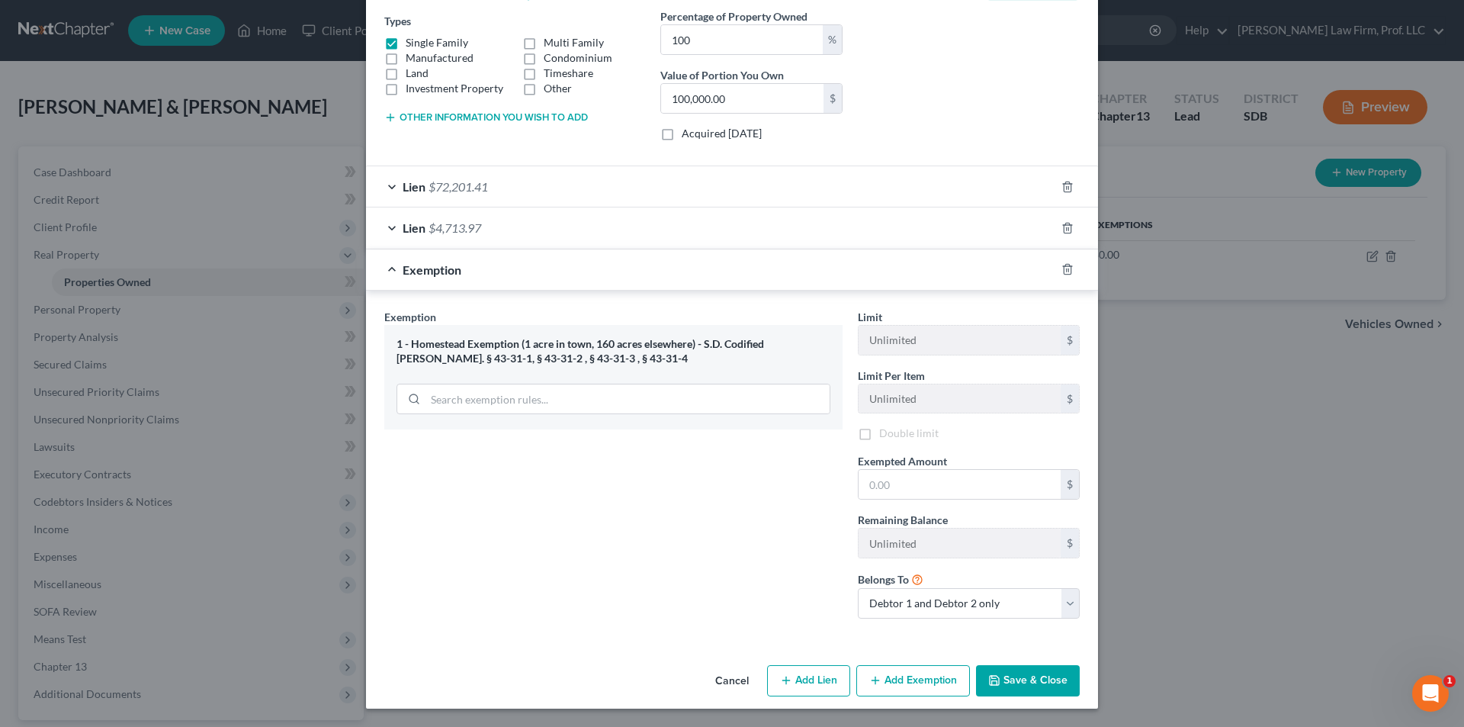
scroll to position [261, 0]
drag, startPoint x: 884, startPoint y: 484, endPoint x: 866, endPoint y: 481, distance: 17.8
click at [884, 484] on input "text" at bounding box center [960, 484] width 202 height 29
click at [1003, 676] on button "Save & Close" at bounding box center [1028, 681] width 104 height 32
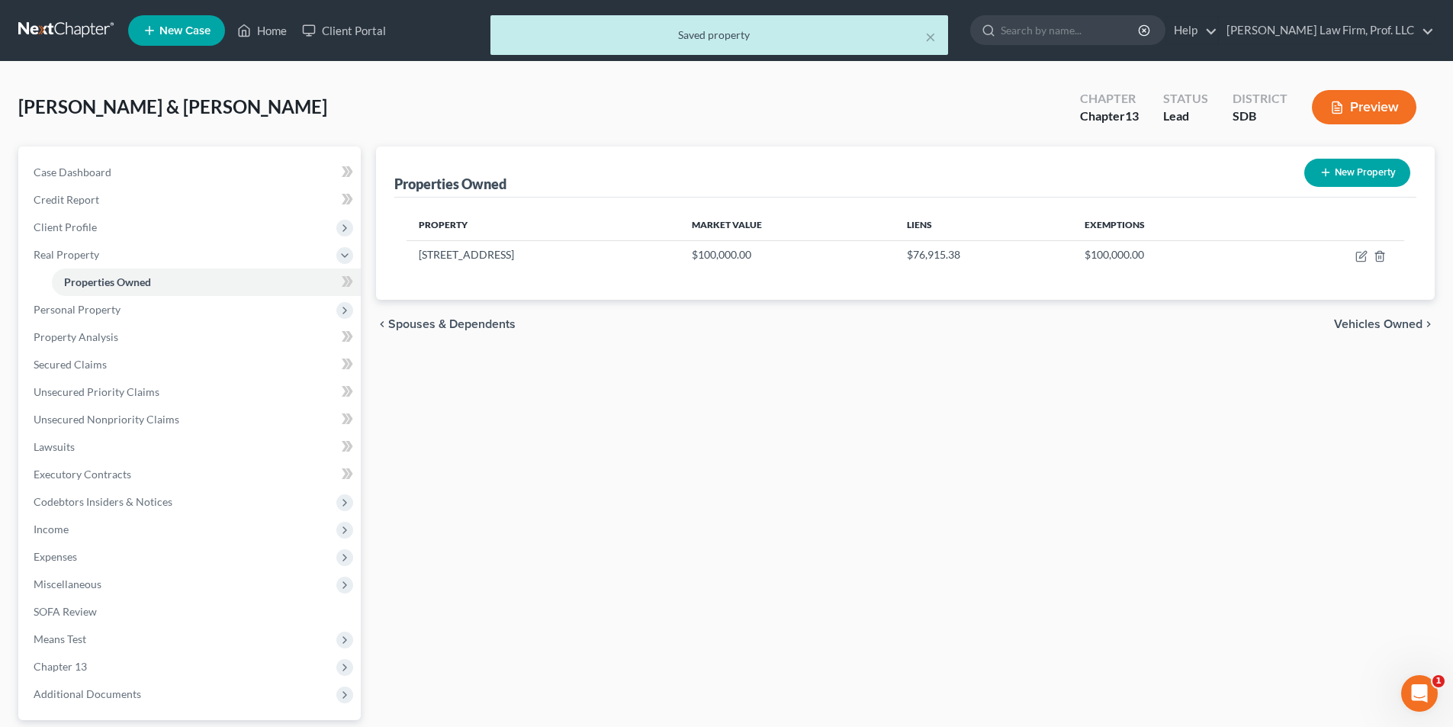
click at [1371, 180] on button "New Property" at bounding box center [1357, 173] width 106 height 28
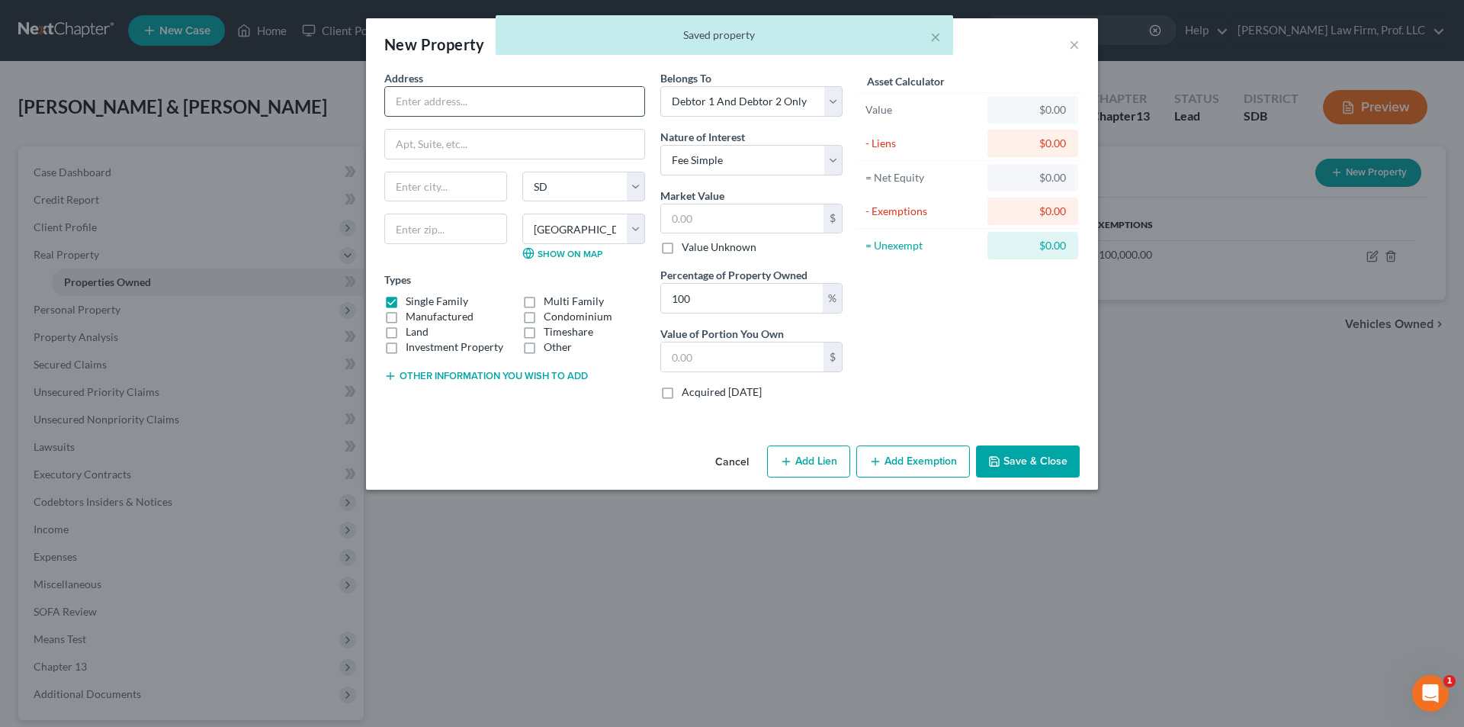
click at [474, 98] on input "text" at bounding box center [514, 101] width 259 height 29
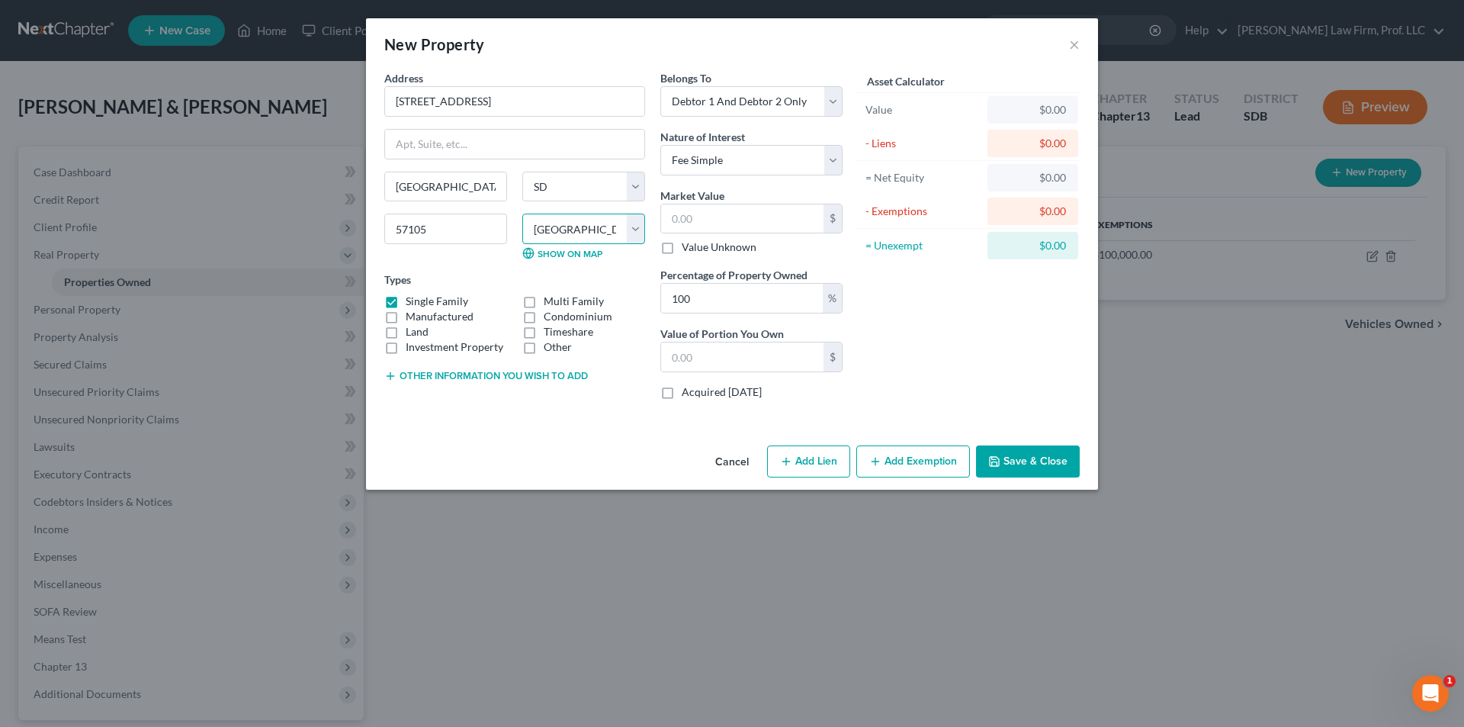
click at [615, 227] on select "County Aurora County Beadle County Bennett County Bon Homme County Brookings Co…" at bounding box center [583, 229] width 123 height 31
click at [522, 214] on select "County Aurora County Beadle County Bennett County Bon Homme County Brookings Co…" at bounding box center [583, 229] width 123 height 31
click at [734, 214] on input "text" at bounding box center [742, 218] width 162 height 29
click at [811, 459] on button "Add Lien" at bounding box center [808, 461] width 83 height 32
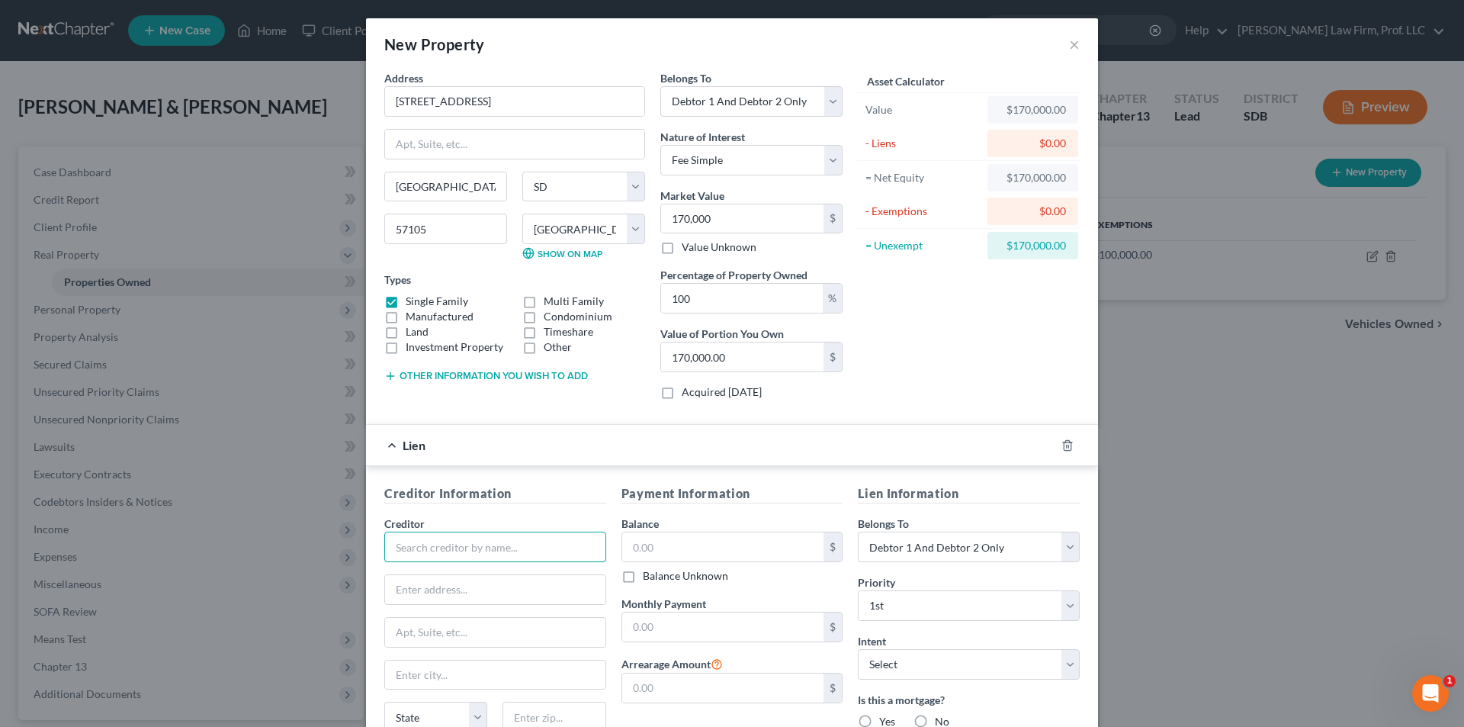
click at [480, 545] on input "text" at bounding box center [495, 547] width 222 height 31
click at [664, 551] on input "text" at bounding box center [723, 546] width 202 height 29
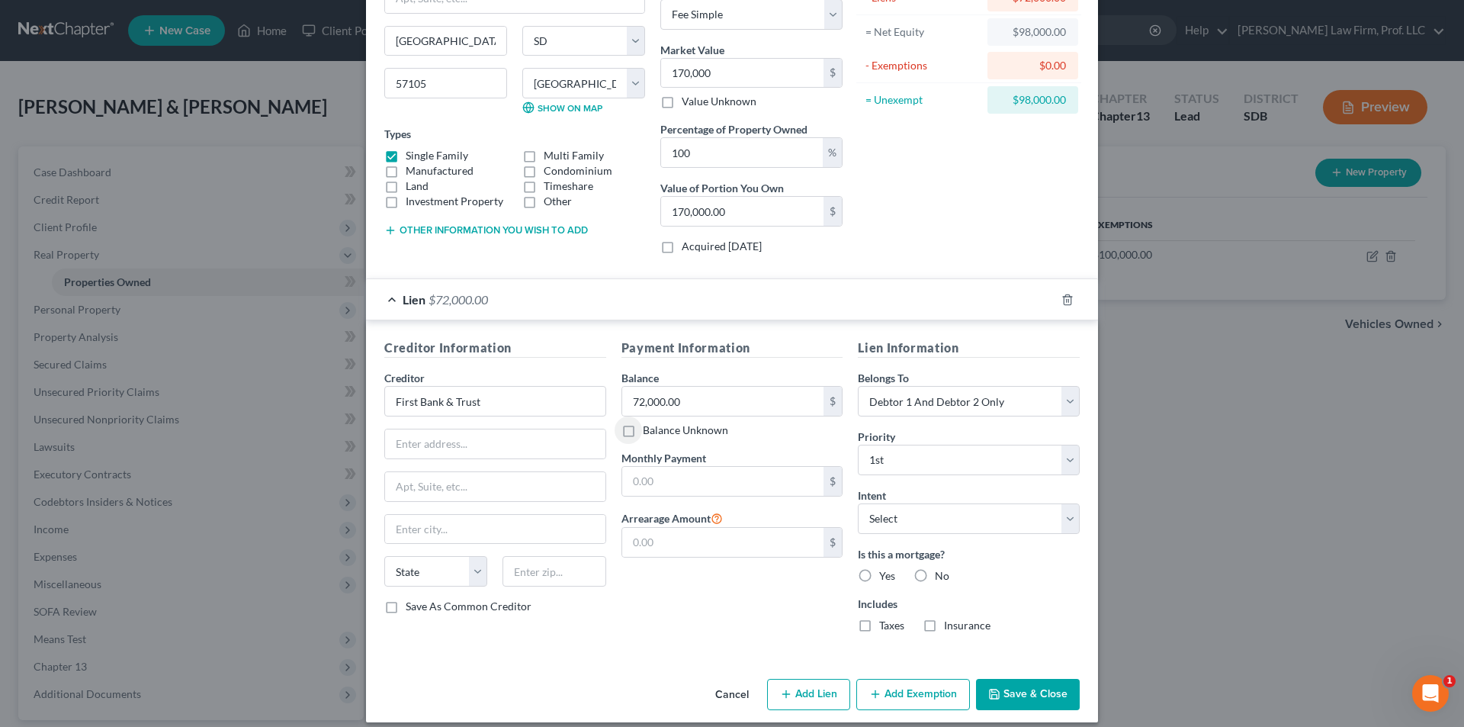
scroll to position [159, 0]
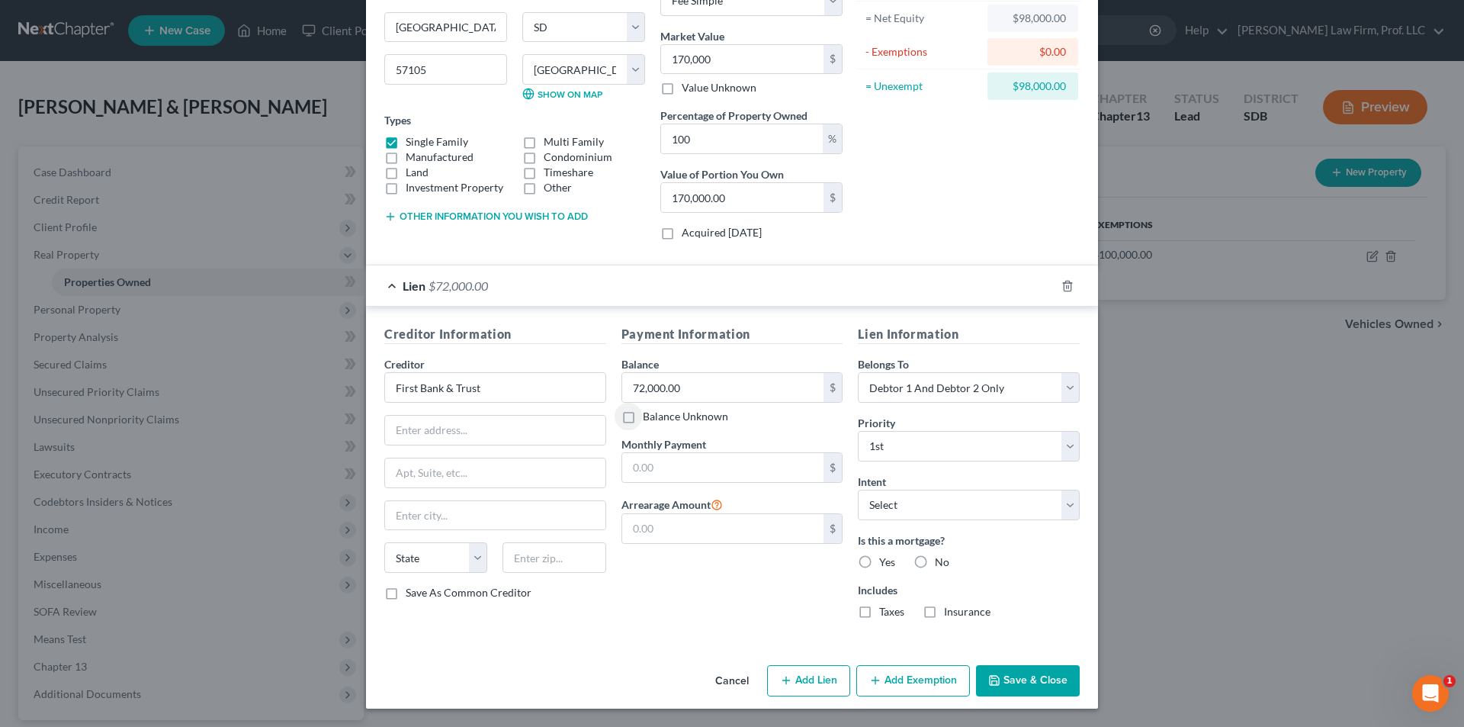
click at [879, 557] on label "Yes" at bounding box center [887, 561] width 16 height 15
click at [885, 557] on input "Yes" at bounding box center [890, 559] width 10 height 10
click at [879, 612] on label "Taxes" at bounding box center [891, 611] width 25 height 15
click at [885, 612] on input "Taxes" at bounding box center [890, 609] width 10 height 10
click at [944, 615] on label "Insurance" at bounding box center [967, 611] width 47 height 15
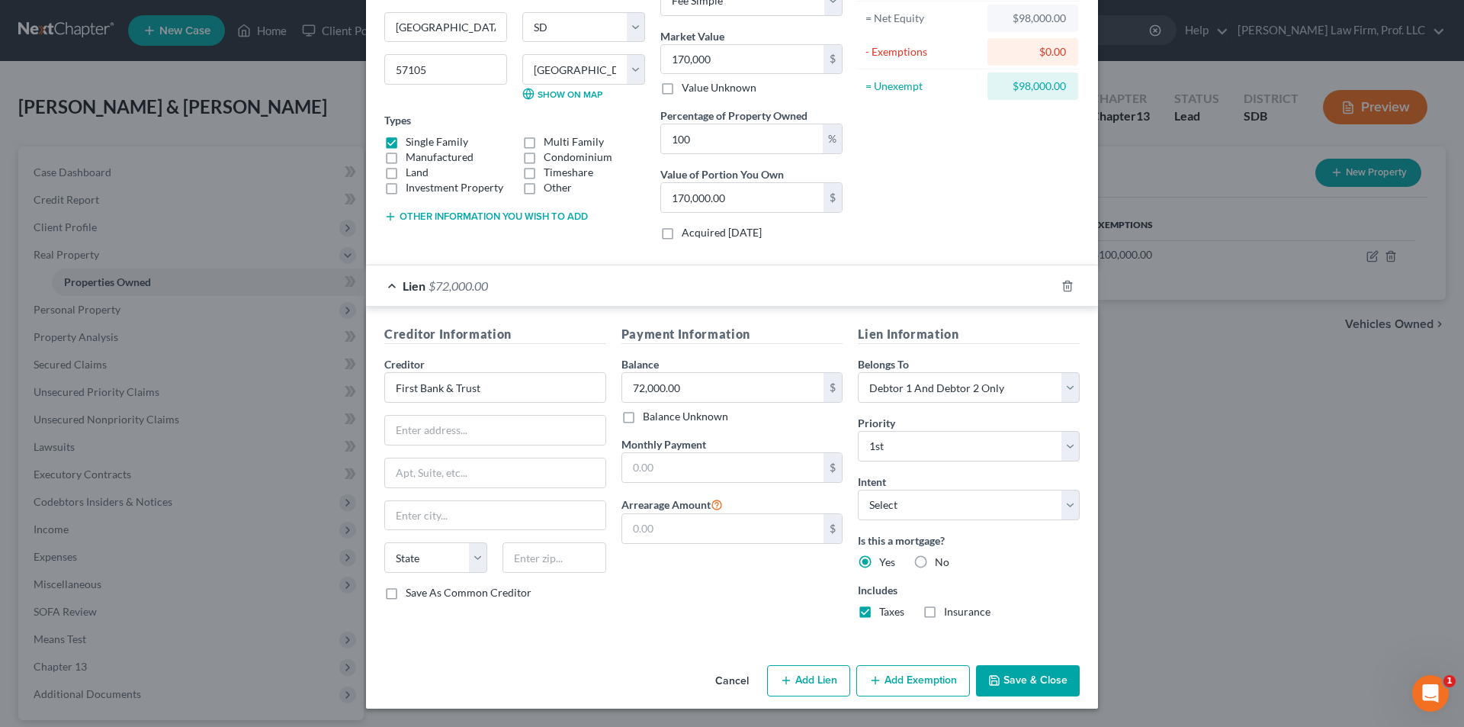
click at [950, 614] on input "Insurance" at bounding box center [955, 609] width 10 height 10
click at [792, 687] on button "Add Lien" at bounding box center [808, 681] width 83 height 32
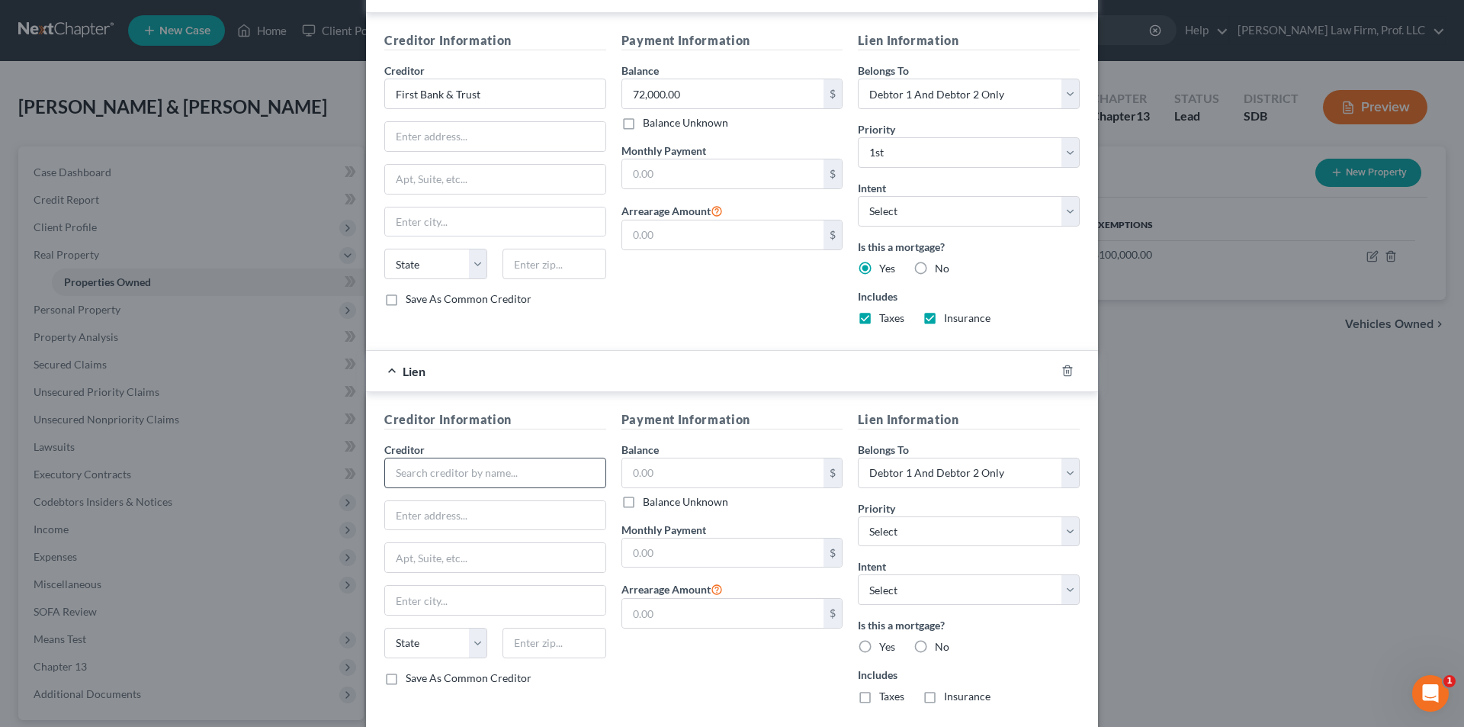
scroll to position [464, 0]
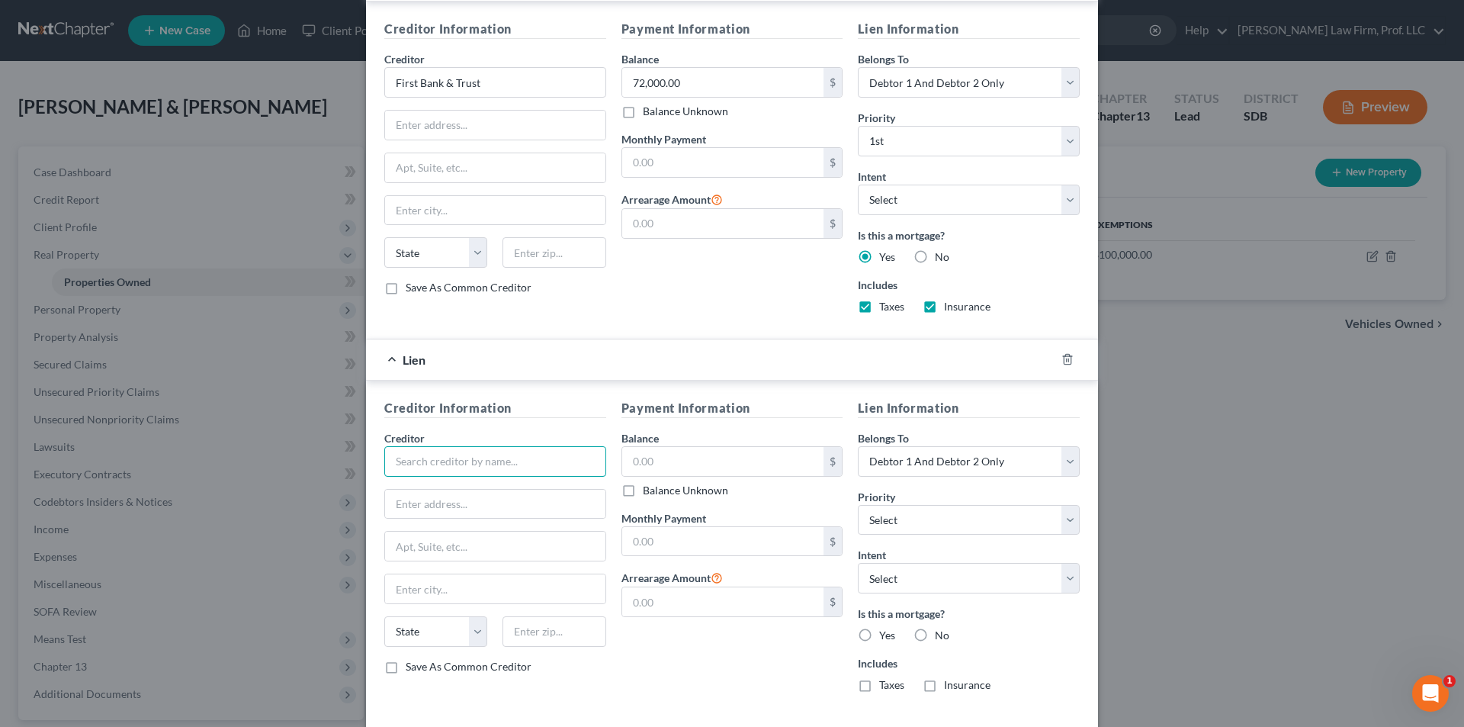
click at [453, 461] on input "text" at bounding box center [495, 461] width 222 height 31
click at [654, 467] on input "text" at bounding box center [723, 461] width 202 height 29
click at [924, 515] on select "Select 2nd 3rd 4th 5th 6th 7th 8th 9th 10th 11th 12th 13th 14th 15th 16th 17th …" at bounding box center [969, 520] width 222 height 31
click at [858, 505] on select "Select 2nd 3rd 4th 5th 6th 7th 8th 9th 10th 11th 12th 13th 14th 15th 16th 17th …" at bounding box center [969, 520] width 222 height 31
click at [943, 577] on select "Select Surrender Redeem Reaffirm Avoid Other" at bounding box center [969, 578] width 222 height 31
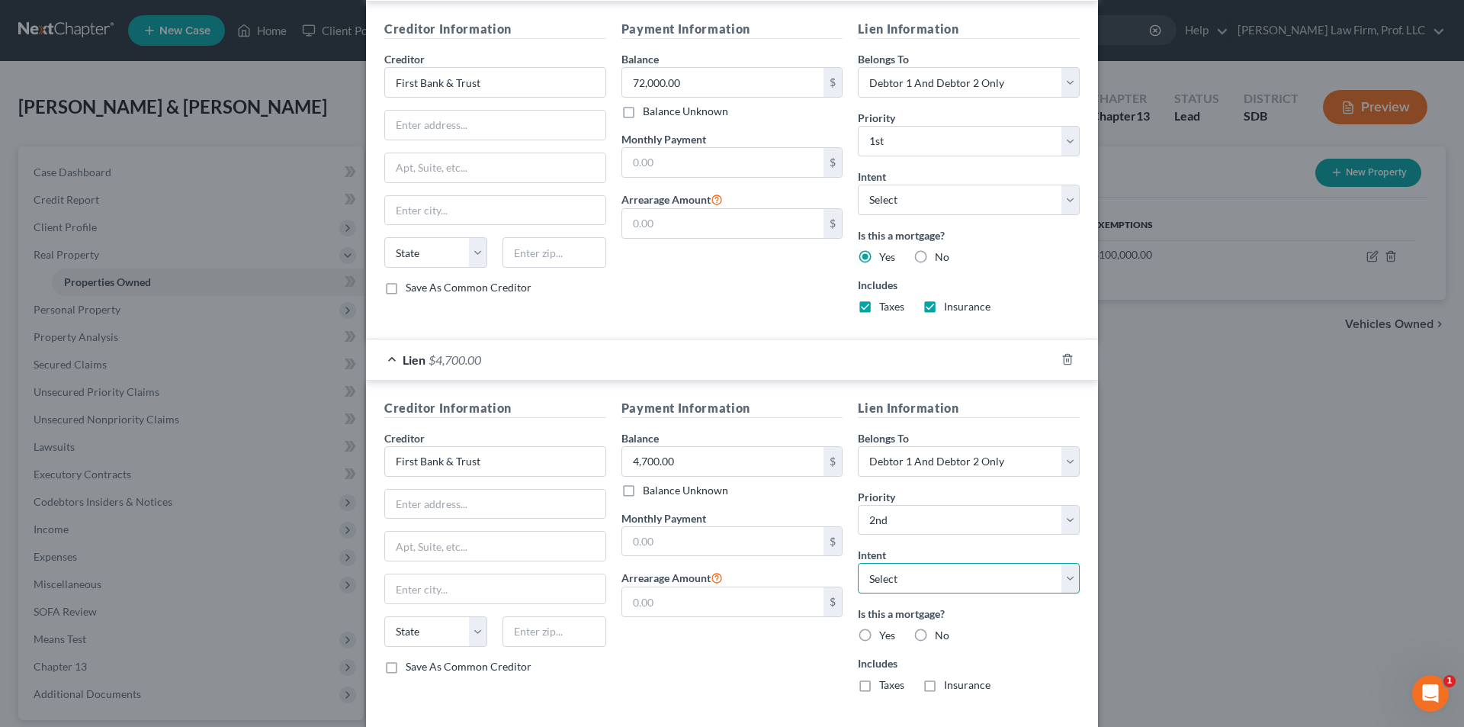
drag, startPoint x: 943, startPoint y: 577, endPoint x: 929, endPoint y: 586, distance: 17.6
click at [943, 577] on select "Select Surrender Redeem Reaffirm Avoid Other" at bounding box center [969, 578] width 222 height 31
click at [879, 632] on label "Yes" at bounding box center [887, 635] width 16 height 15
click at [885, 632] on input "Yes" at bounding box center [890, 633] width 10 height 10
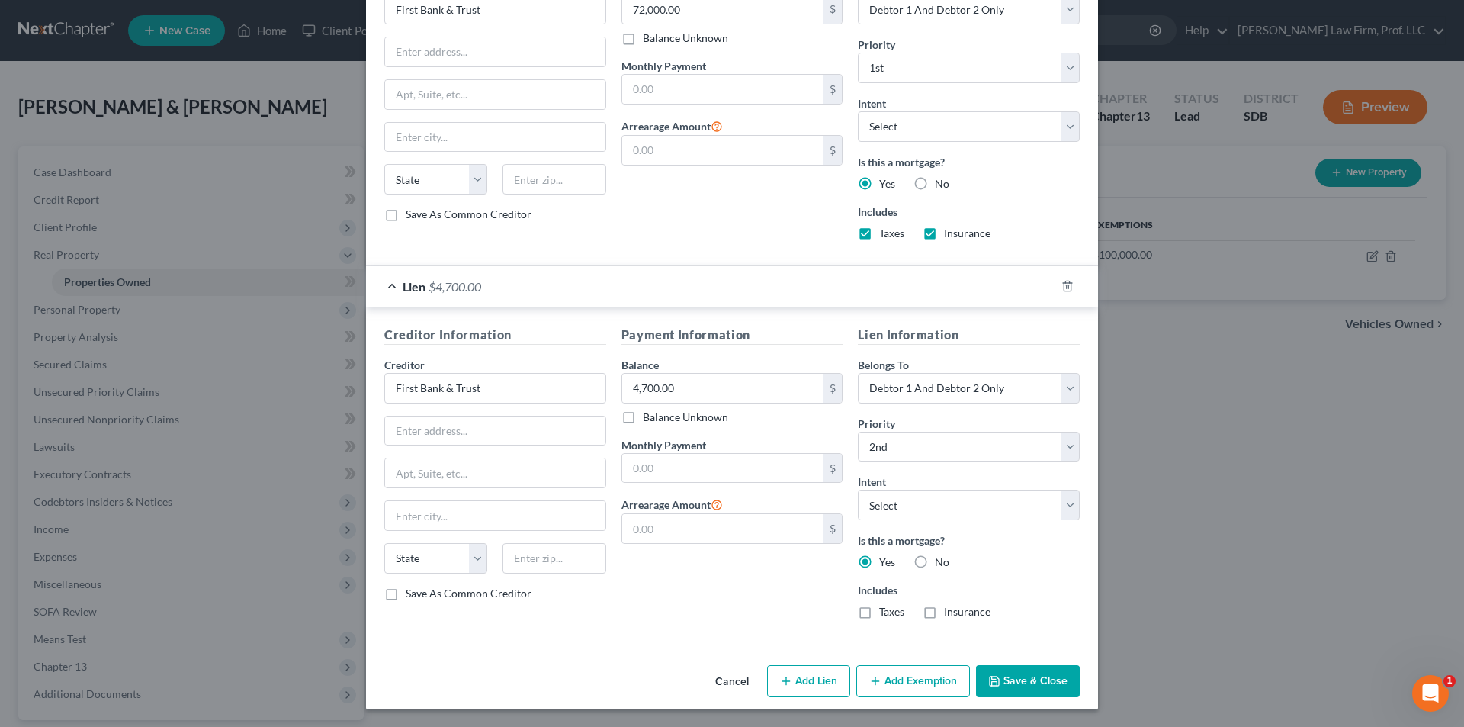
scroll to position [538, 0]
click at [1034, 676] on button "Save & Close" at bounding box center [1028, 680] width 104 height 32
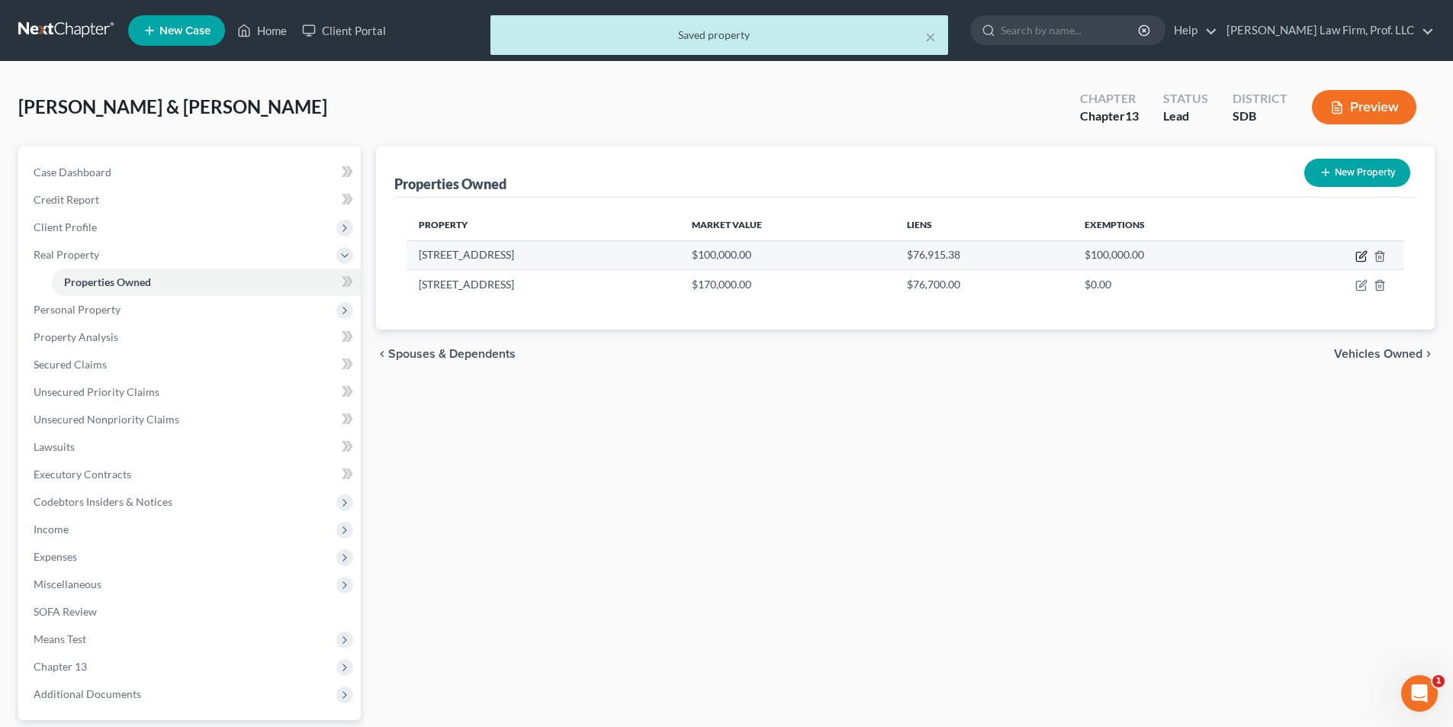
click at [1361, 255] on icon "button" at bounding box center [1362, 254] width 7 height 7
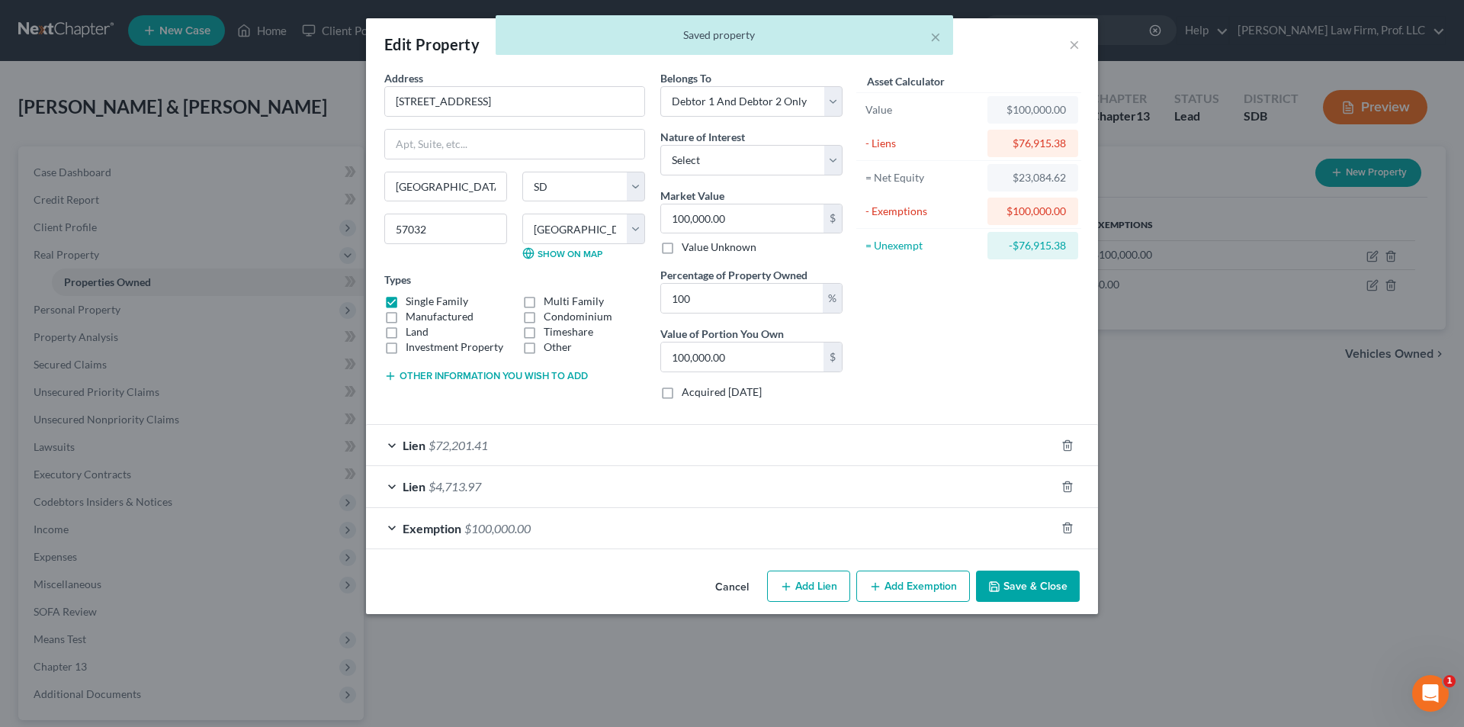
click at [458, 450] on span "$72,201.41" at bounding box center [458, 445] width 59 height 14
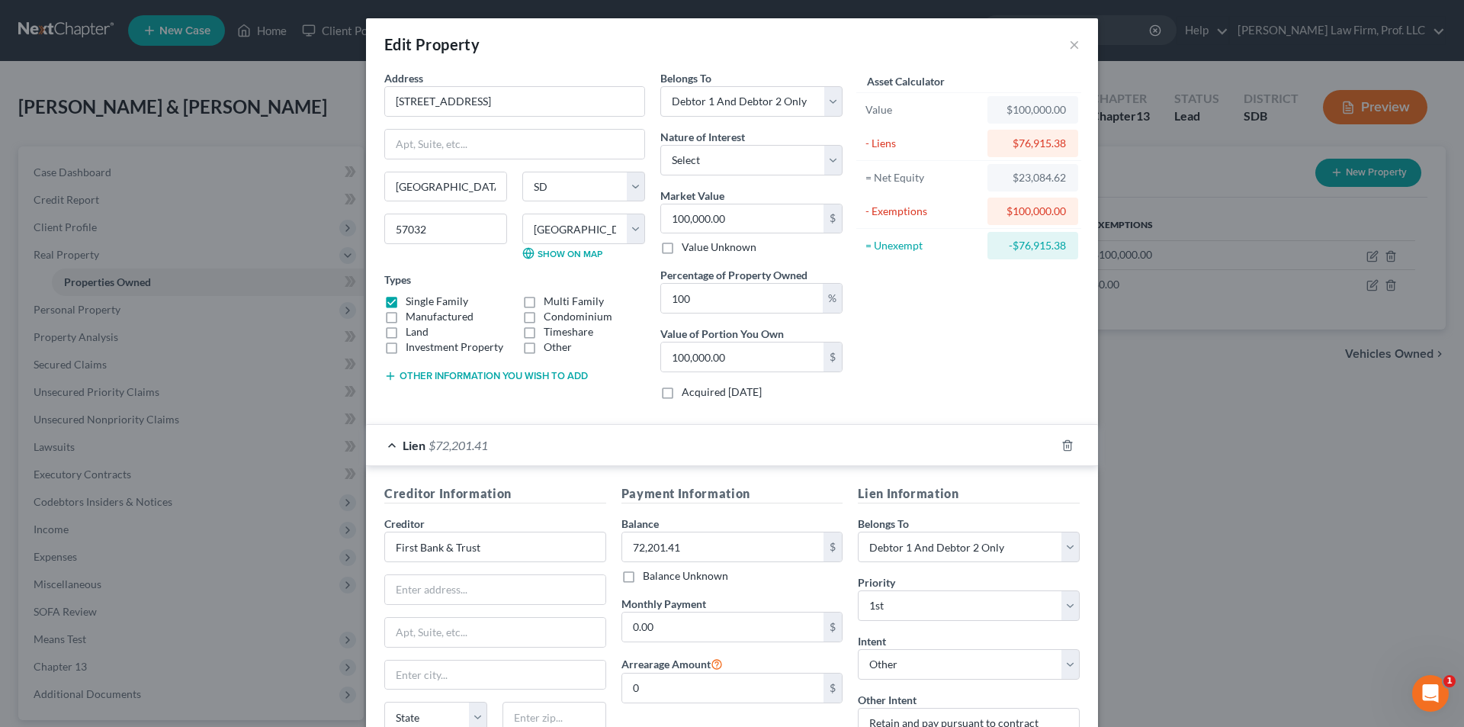
click at [459, 450] on span "$72,201.41" at bounding box center [458, 445] width 59 height 14
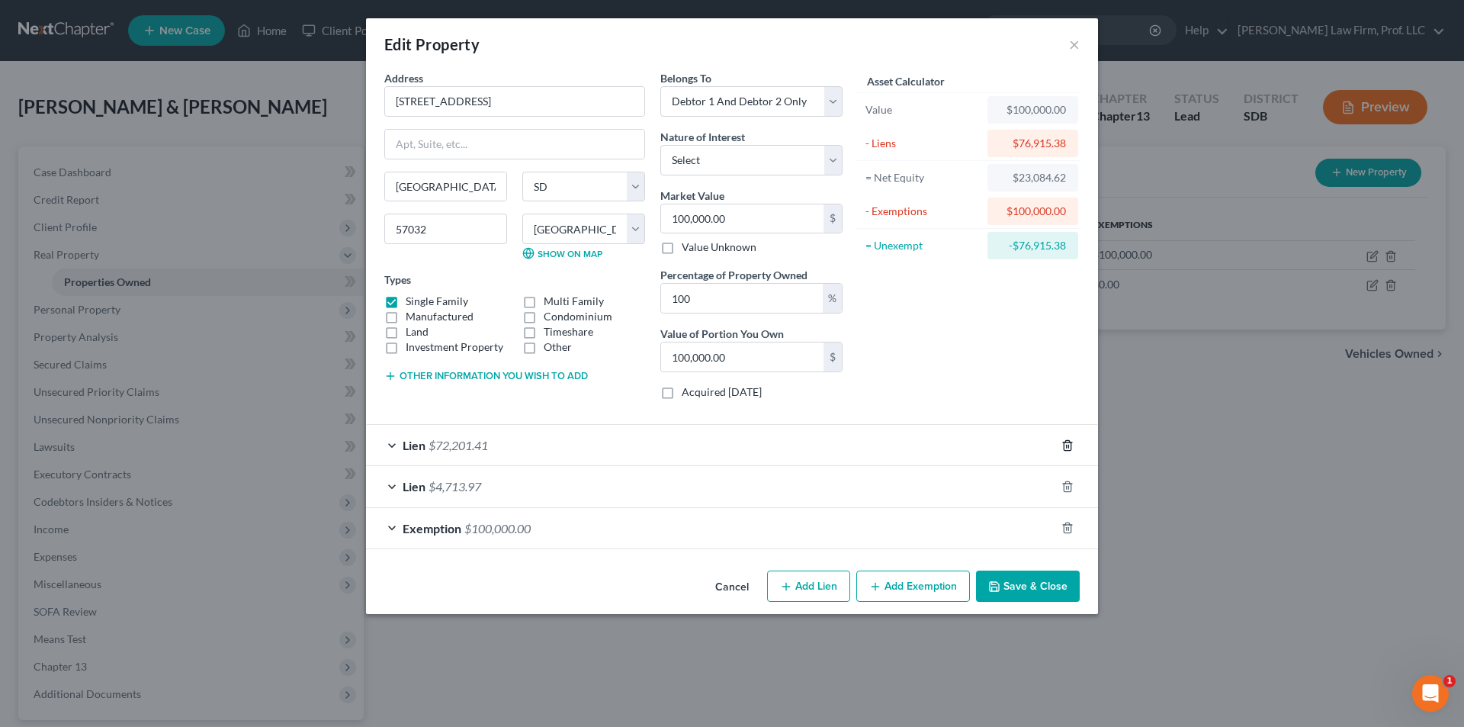
click at [1070, 446] on icon "button" at bounding box center [1068, 445] width 12 height 12
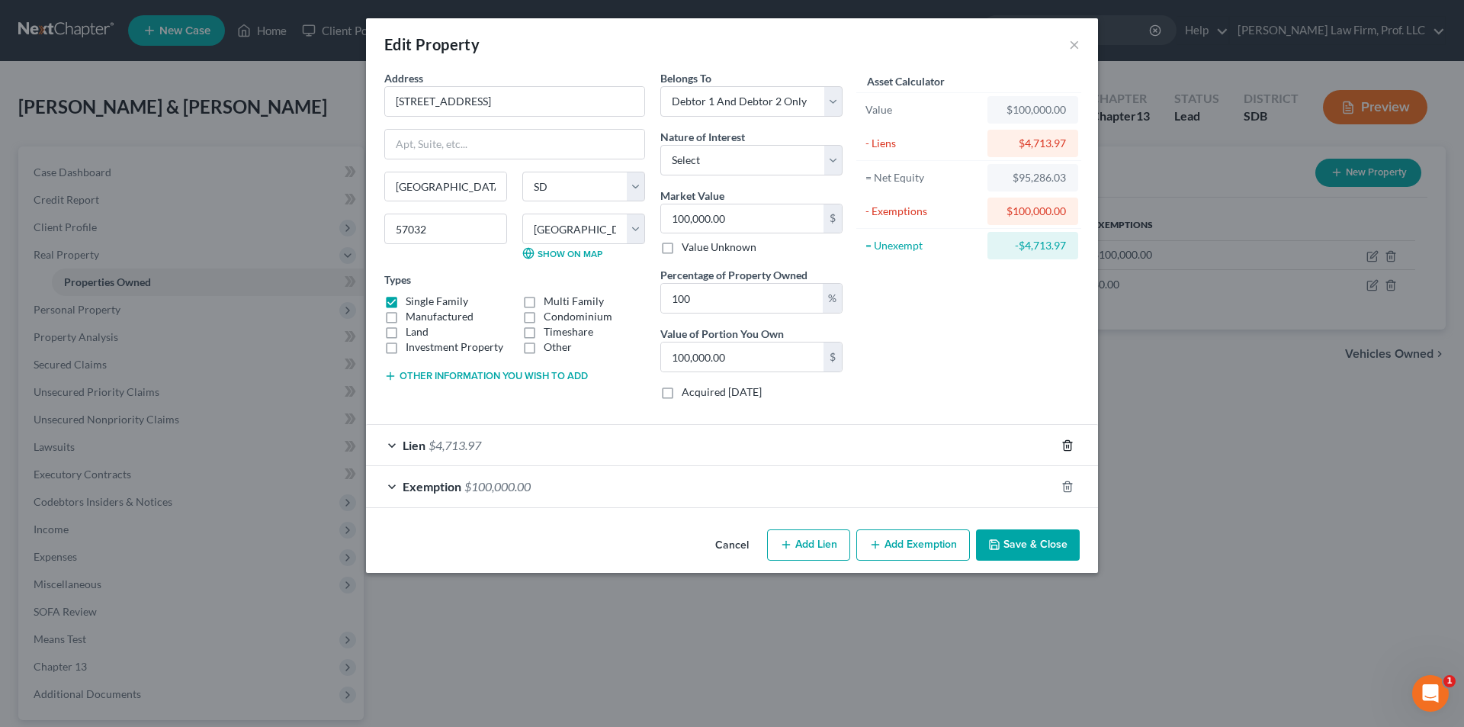
click at [1070, 448] on icon "button" at bounding box center [1068, 445] width 12 height 12
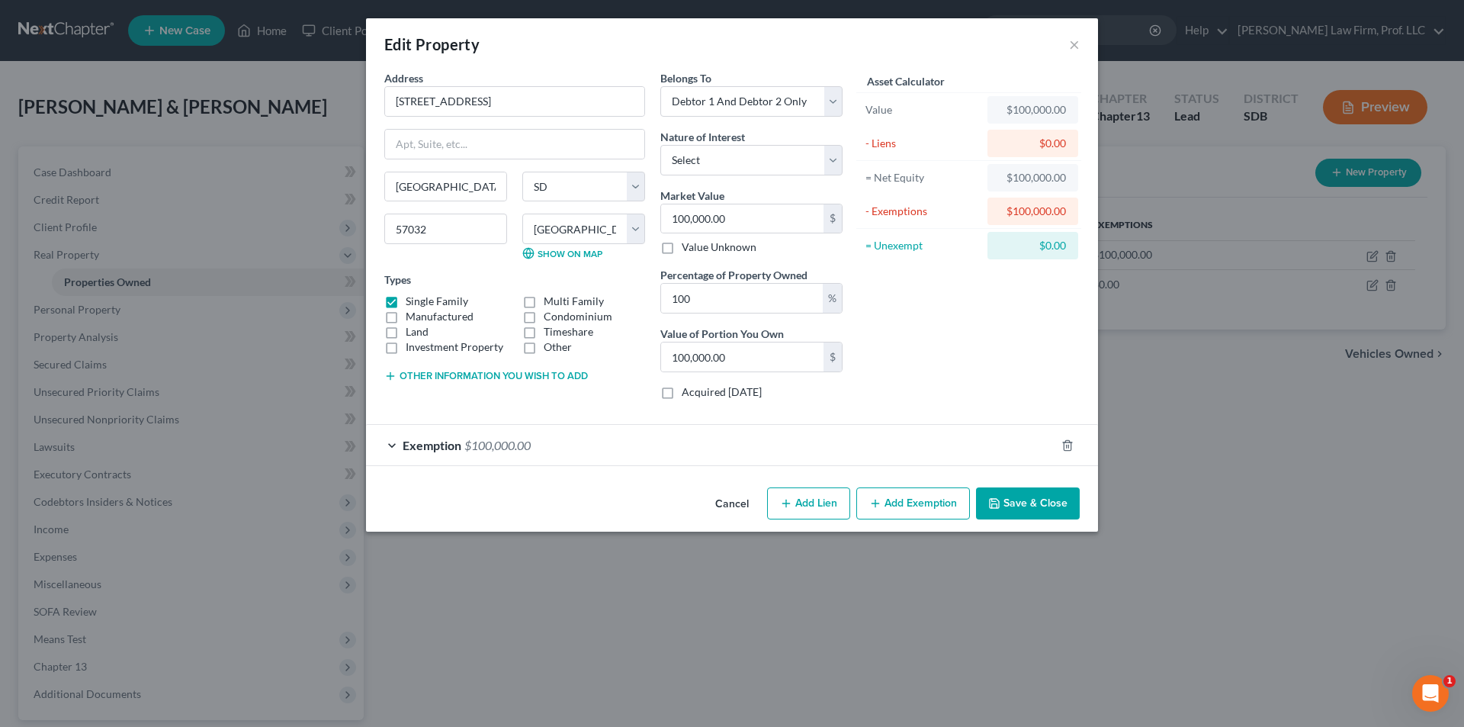
click at [1028, 509] on button "Save & Close" at bounding box center [1028, 503] width 104 height 32
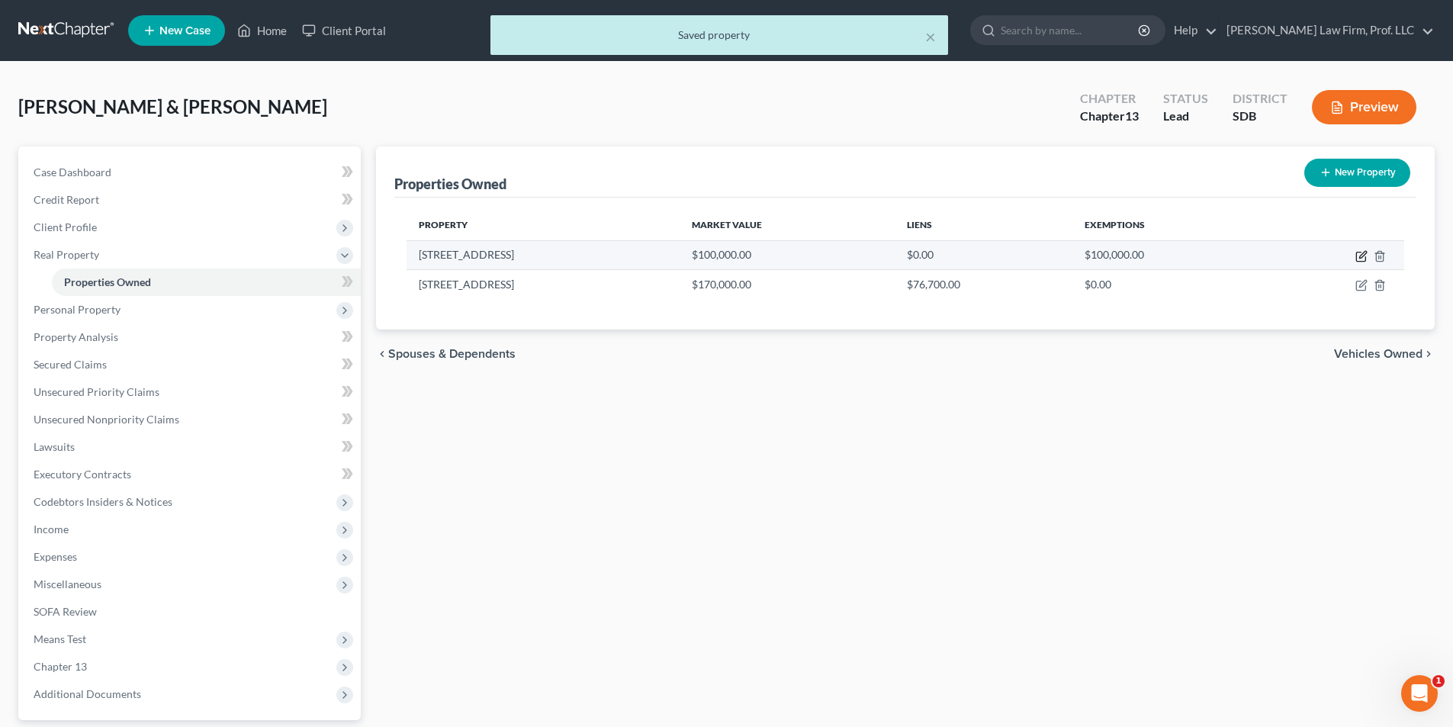
click at [1361, 259] on icon "button" at bounding box center [1361, 256] width 12 height 12
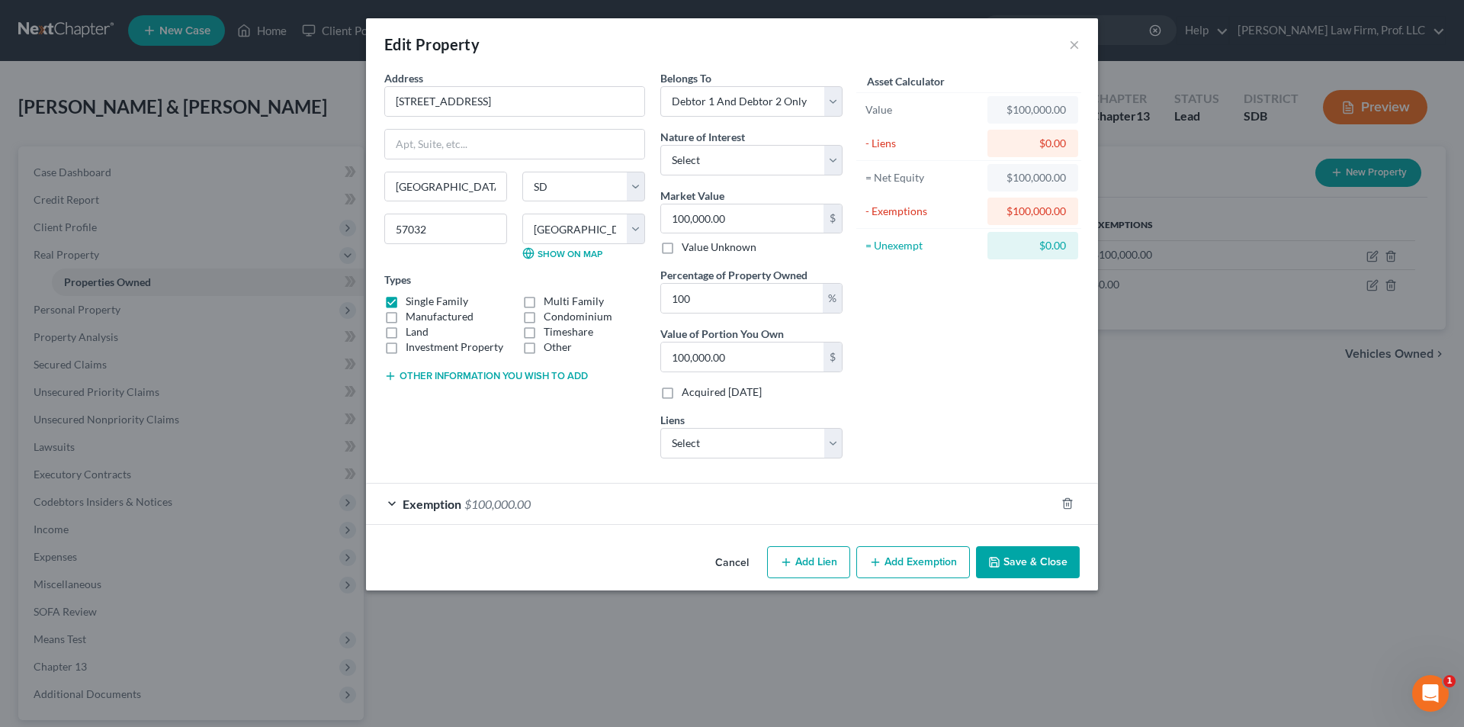
drag, startPoint x: 799, startPoint y: 568, endPoint x: 590, endPoint y: 525, distance: 213.4
click at [800, 568] on button "Add Lien" at bounding box center [808, 562] width 83 height 32
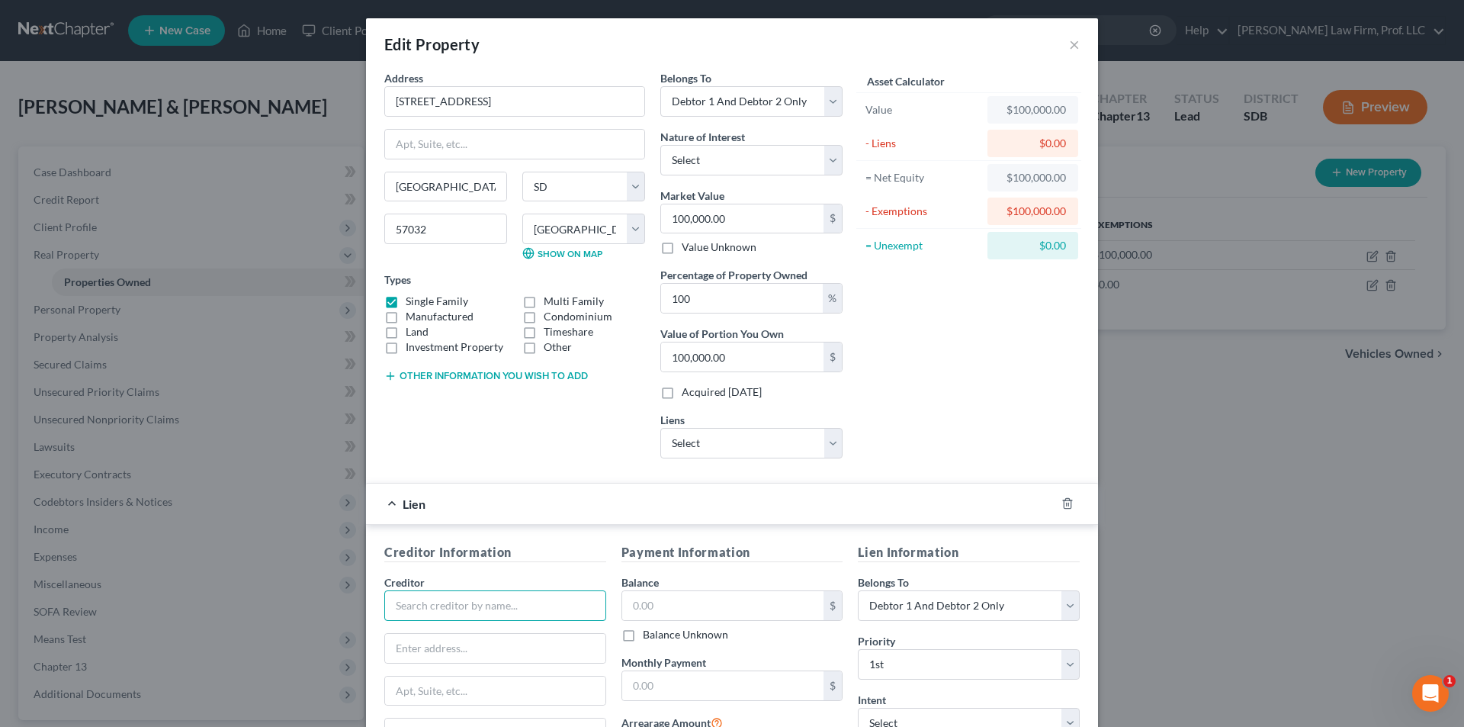
click at [439, 606] on input "text" at bounding box center [495, 605] width 222 height 31
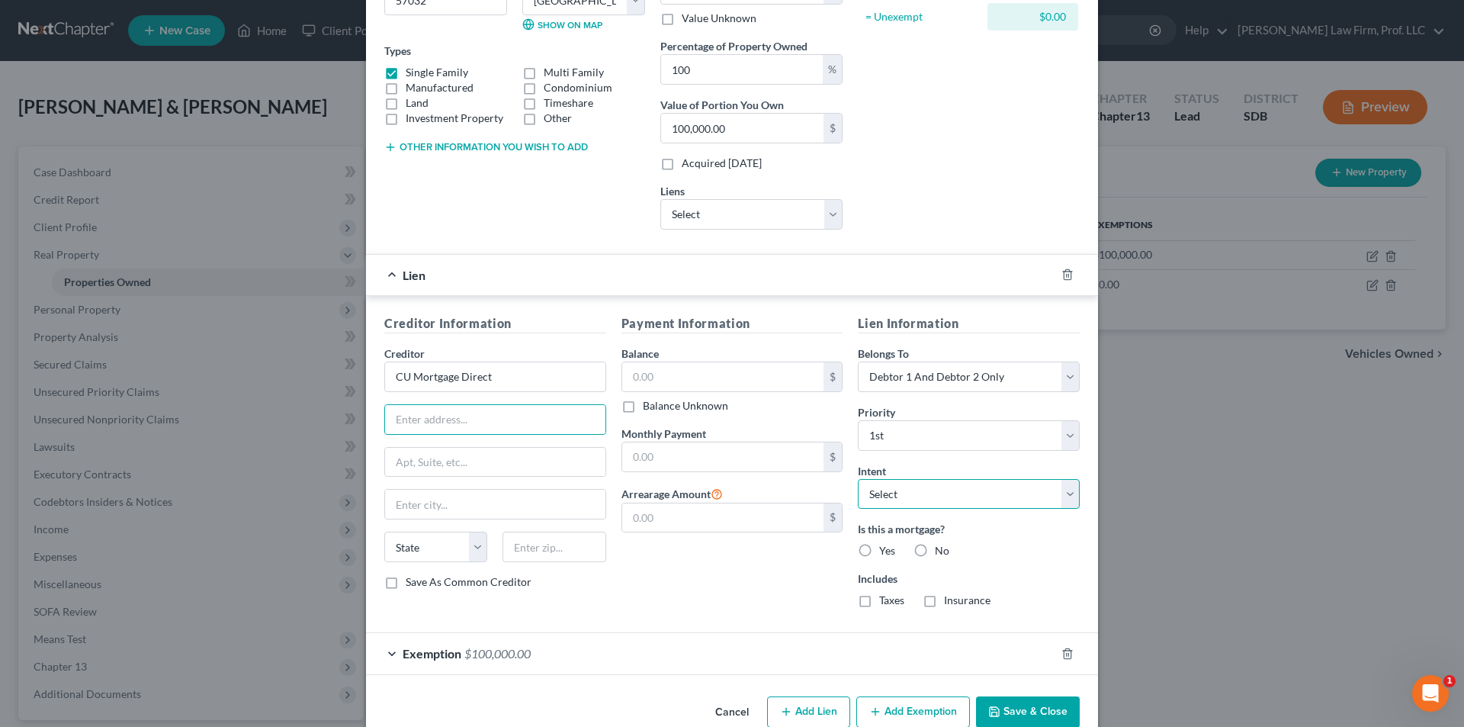
click at [901, 490] on select "Select Surrender Redeem Reaffirm Avoid Other" at bounding box center [969, 494] width 222 height 31
click at [879, 548] on label "Yes" at bounding box center [887, 550] width 16 height 15
click at [885, 548] on input "Yes" at bounding box center [890, 548] width 10 height 10
click at [1004, 702] on button "Save & Close" at bounding box center [1028, 712] width 104 height 32
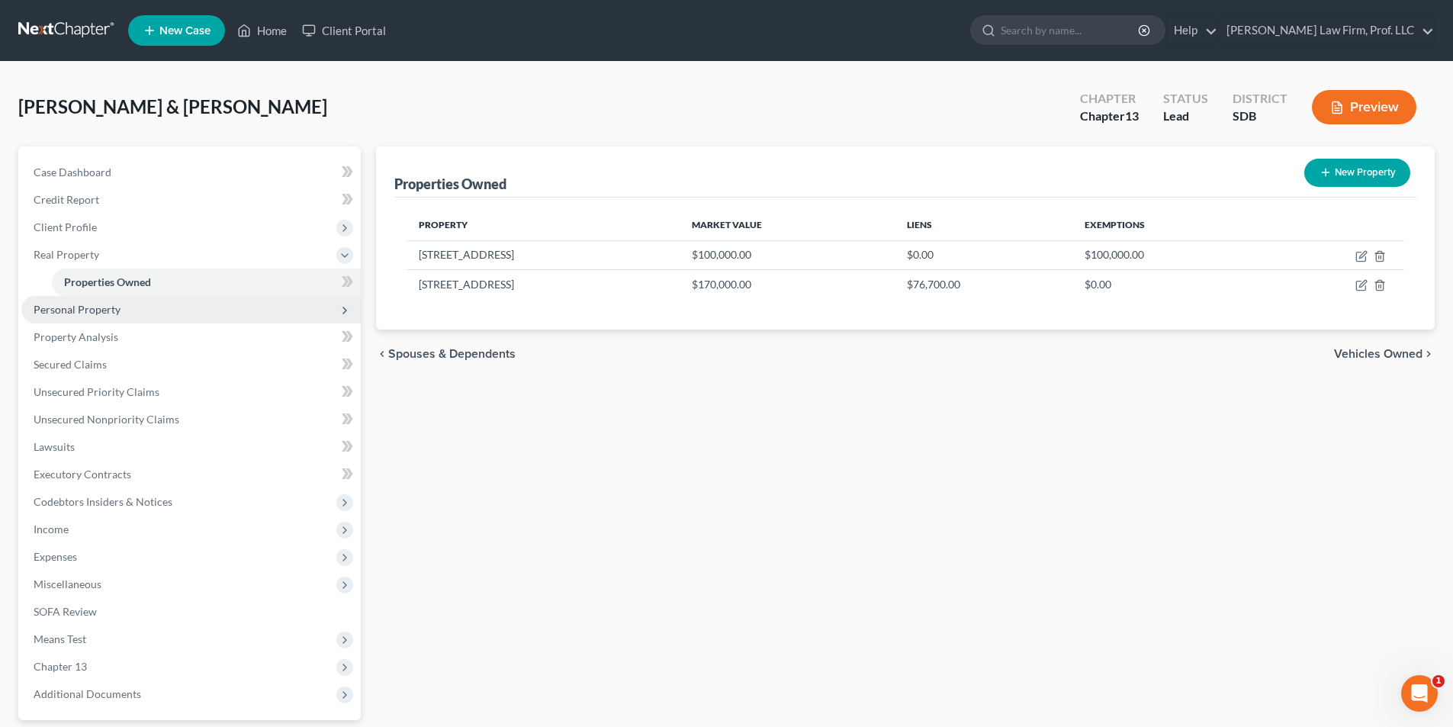
click at [95, 305] on span "Personal Property" at bounding box center [77, 309] width 87 height 13
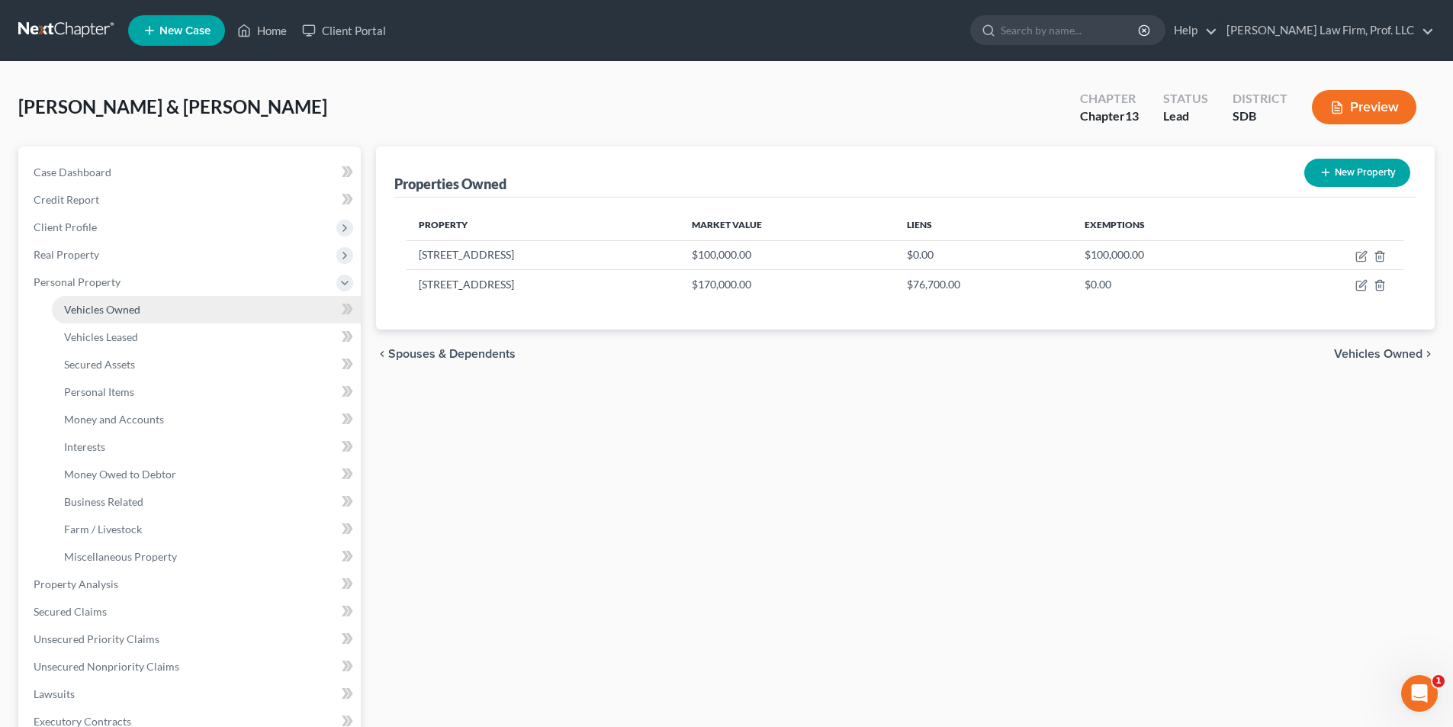
click at [119, 312] on span "Vehicles Owned" at bounding box center [102, 309] width 76 height 13
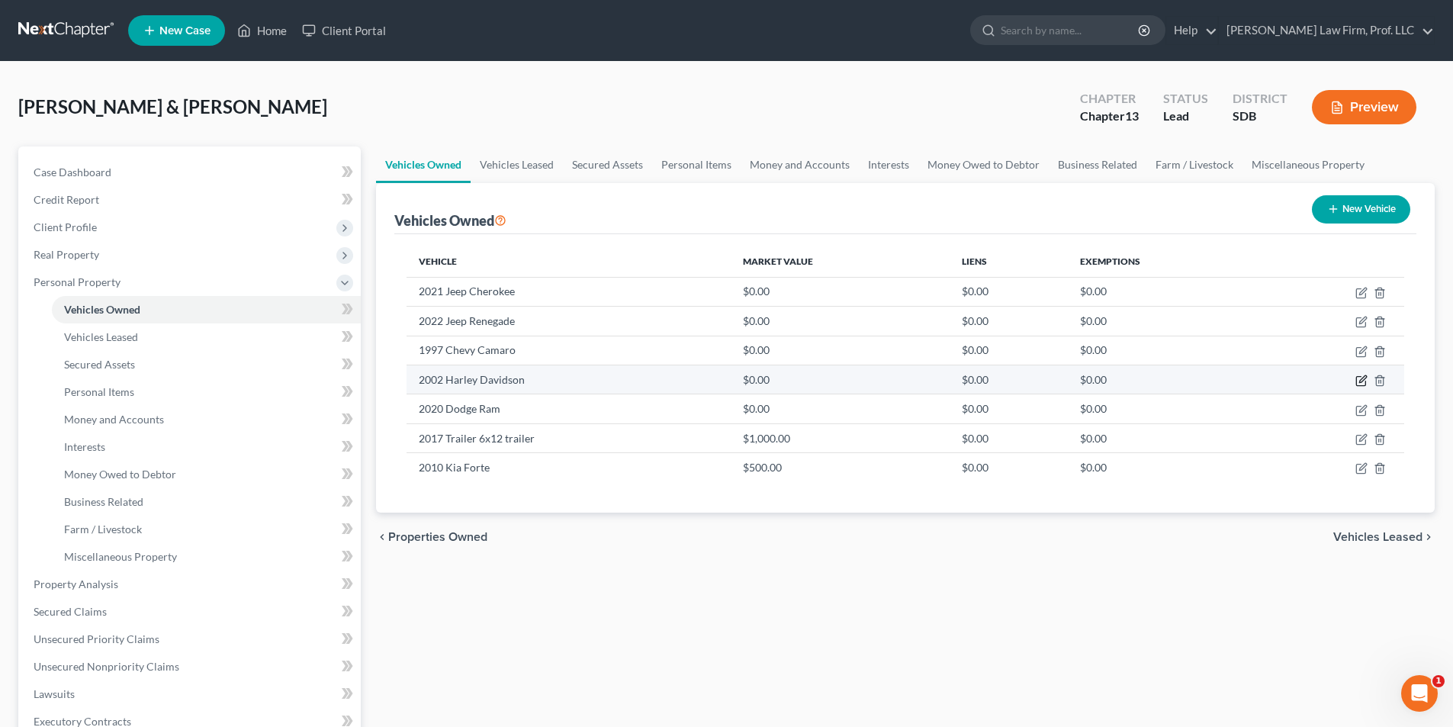
click at [1360, 380] on icon "button" at bounding box center [1361, 380] width 12 height 12
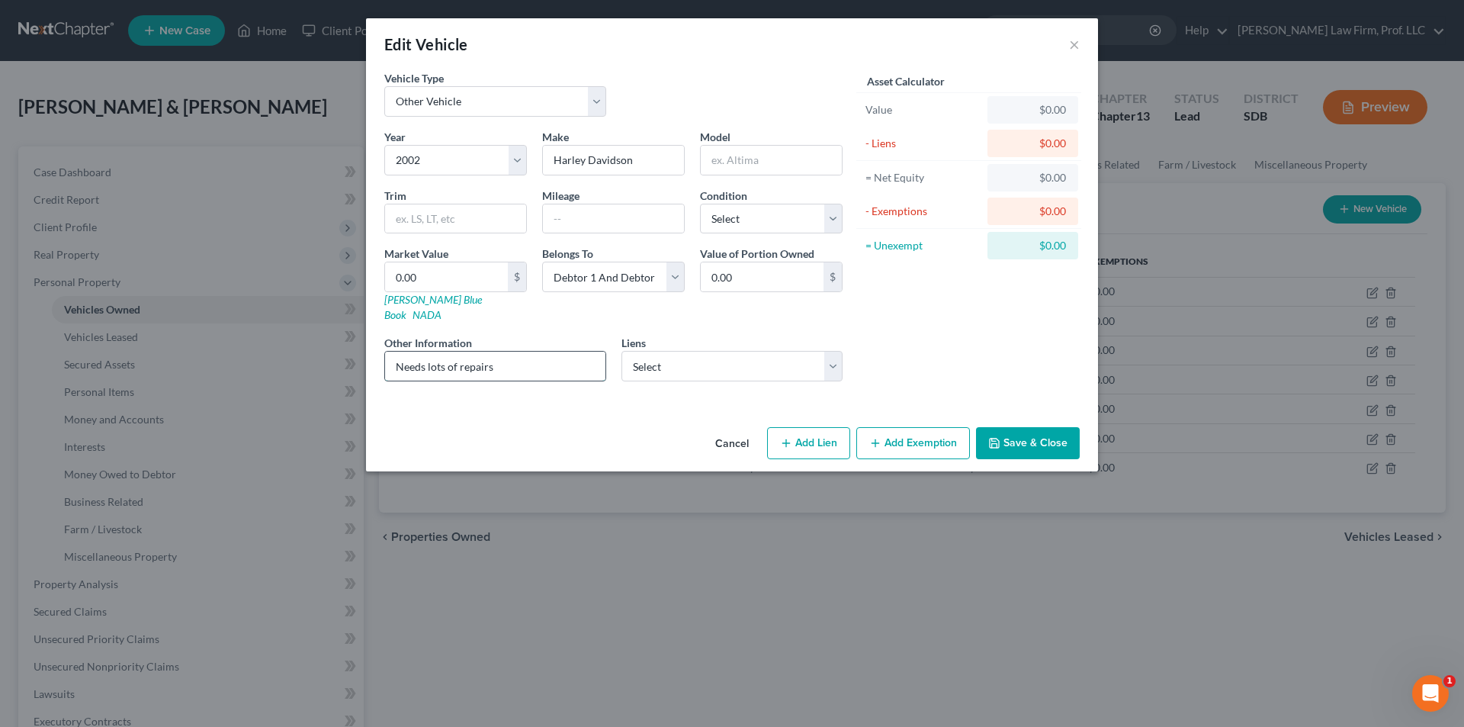
click at [559, 356] on input "Needs lots of repairs" at bounding box center [495, 366] width 220 height 29
